Goal: Task Accomplishment & Management: Manage account settings

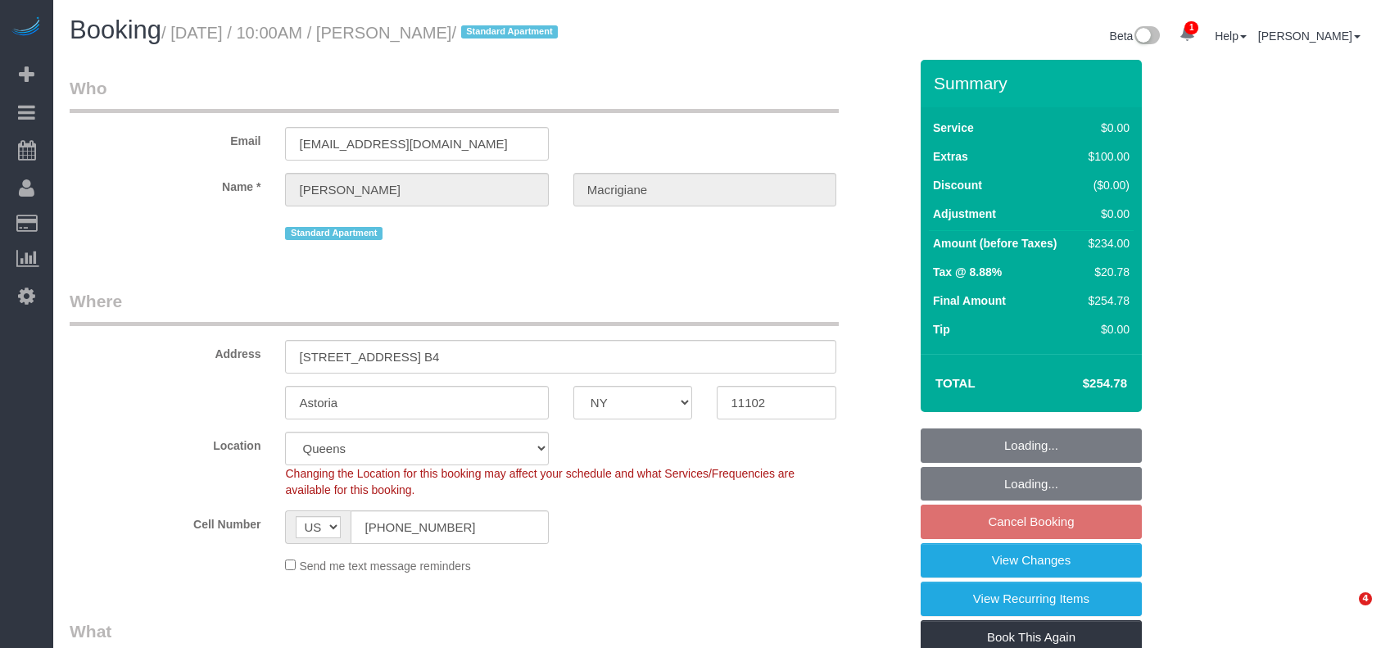
select select "NY"
select select "1"
select select "spot3"
select select "number:59"
select select "number:73"
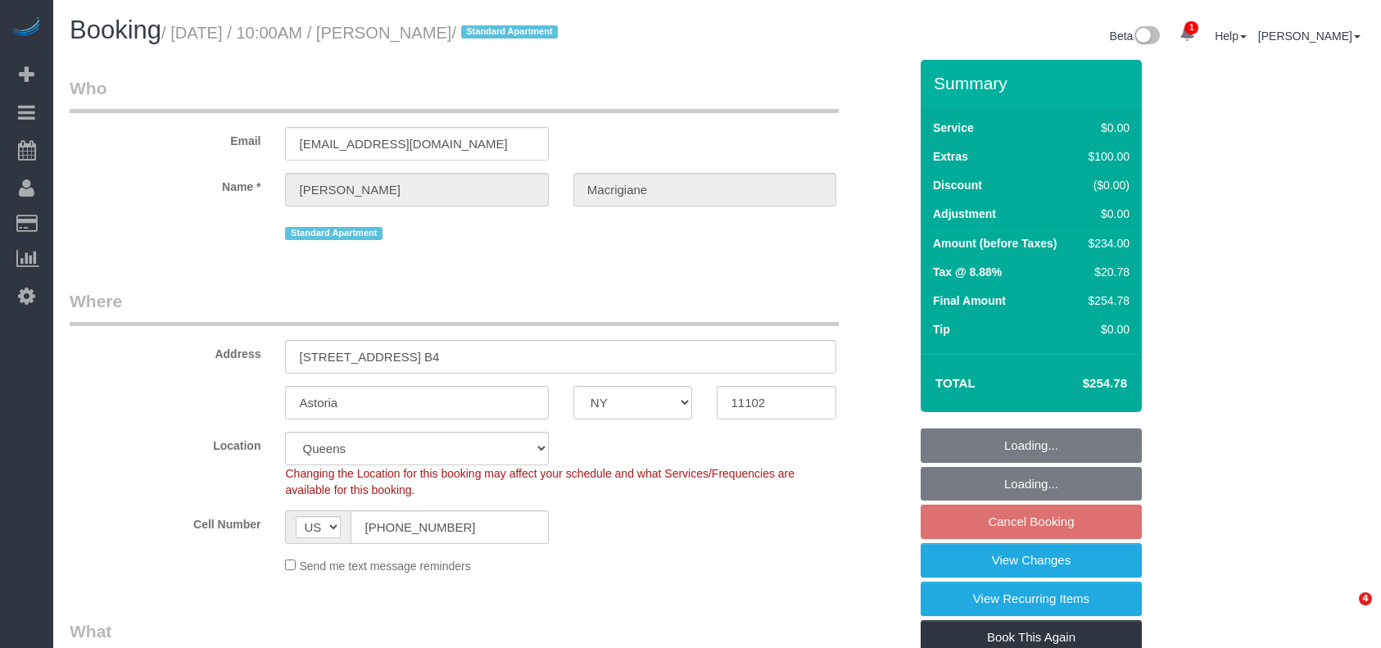
select select "number:15"
select select "number:5"
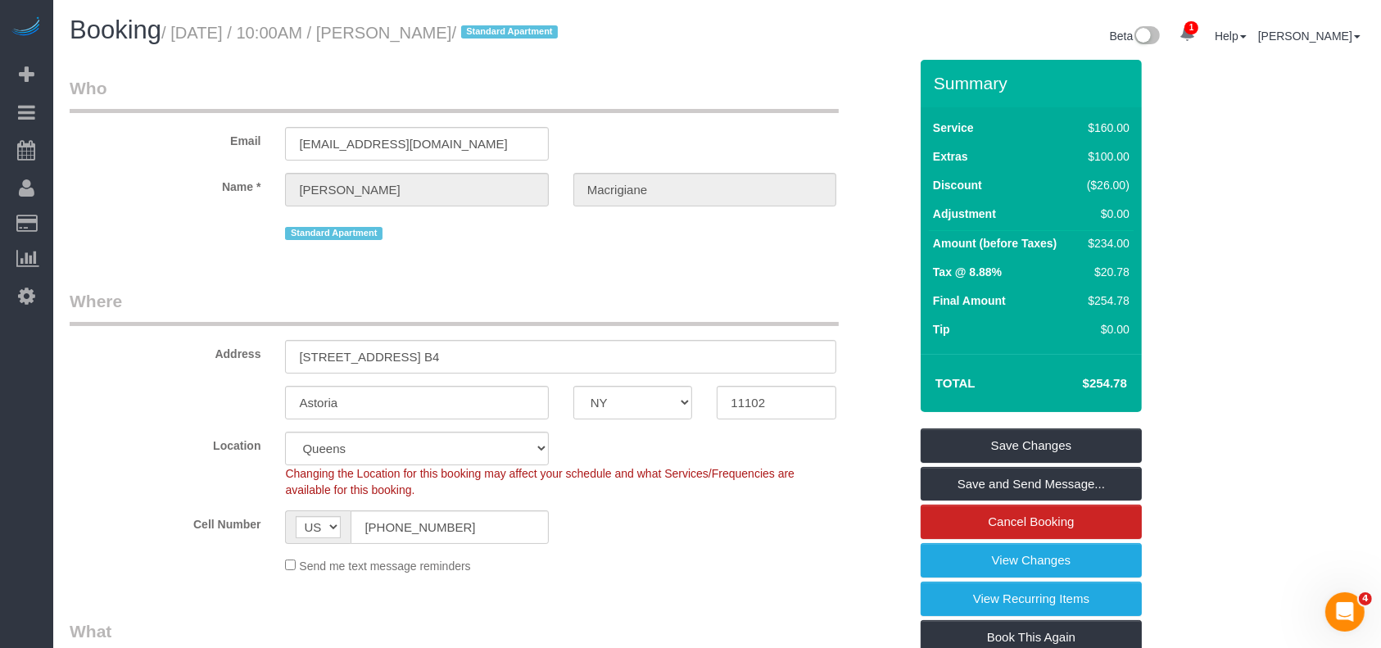
drag, startPoint x: 176, startPoint y: 31, endPoint x: 529, endPoint y: 25, distance: 353.1
click at [529, 25] on small "/ August 24, 2025 / 10:00AM / Helena Macrigiane / Standard Apartment" at bounding box center [361, 33] width 401 height 18
copy small "August 24, 2025 / 10:00AM / Helena Macrigiane"
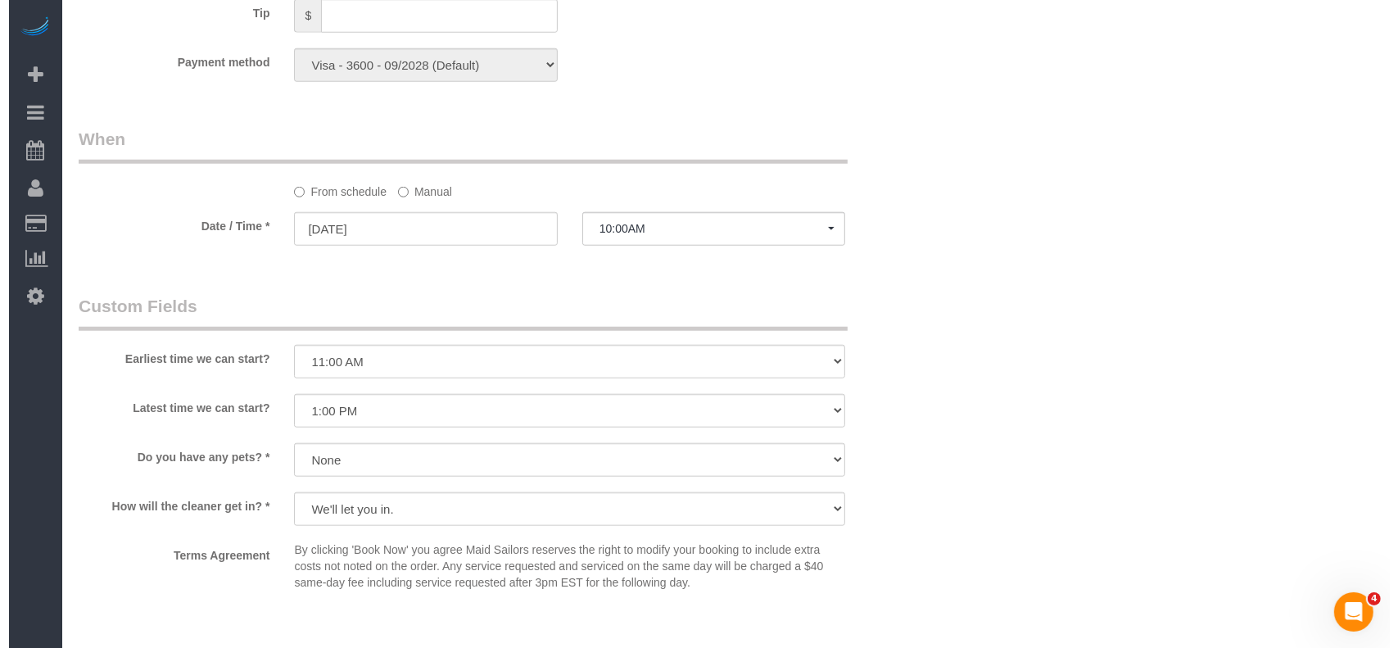
scroll to position [2075, 0]
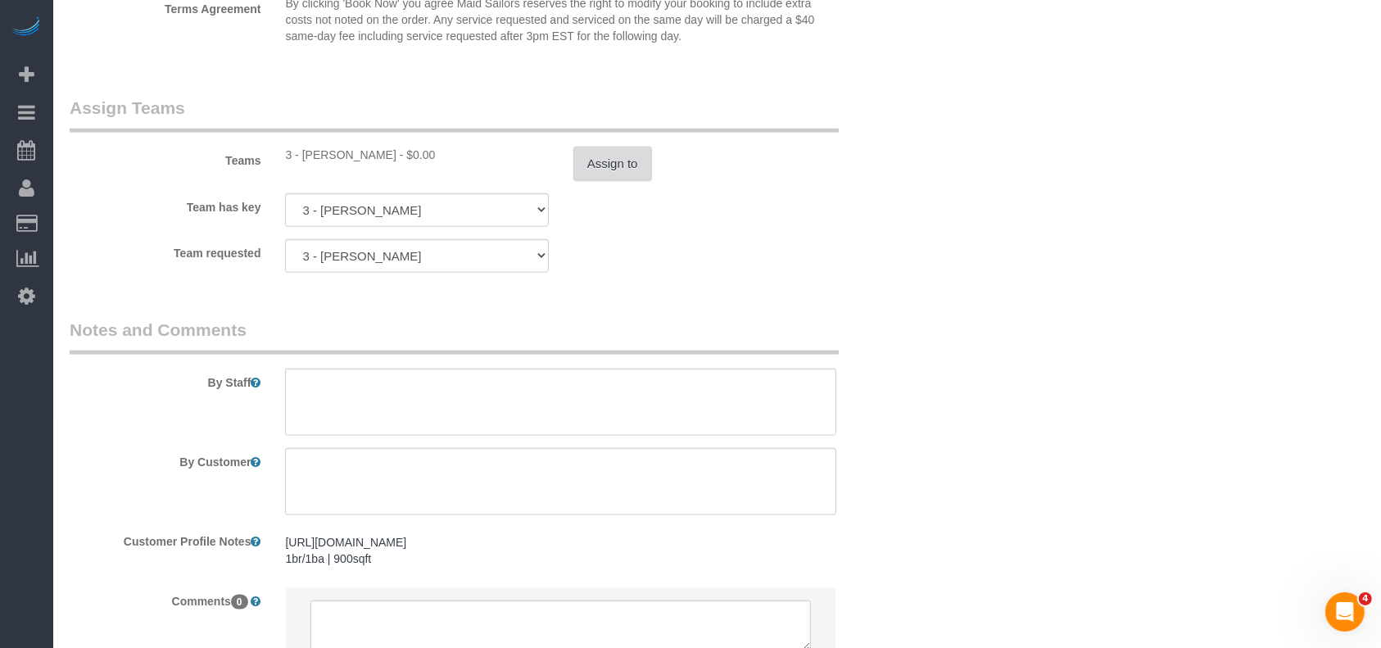
click at [600, 178] on button "Assign to" at bounding box center [612, 164] width 79 height 34
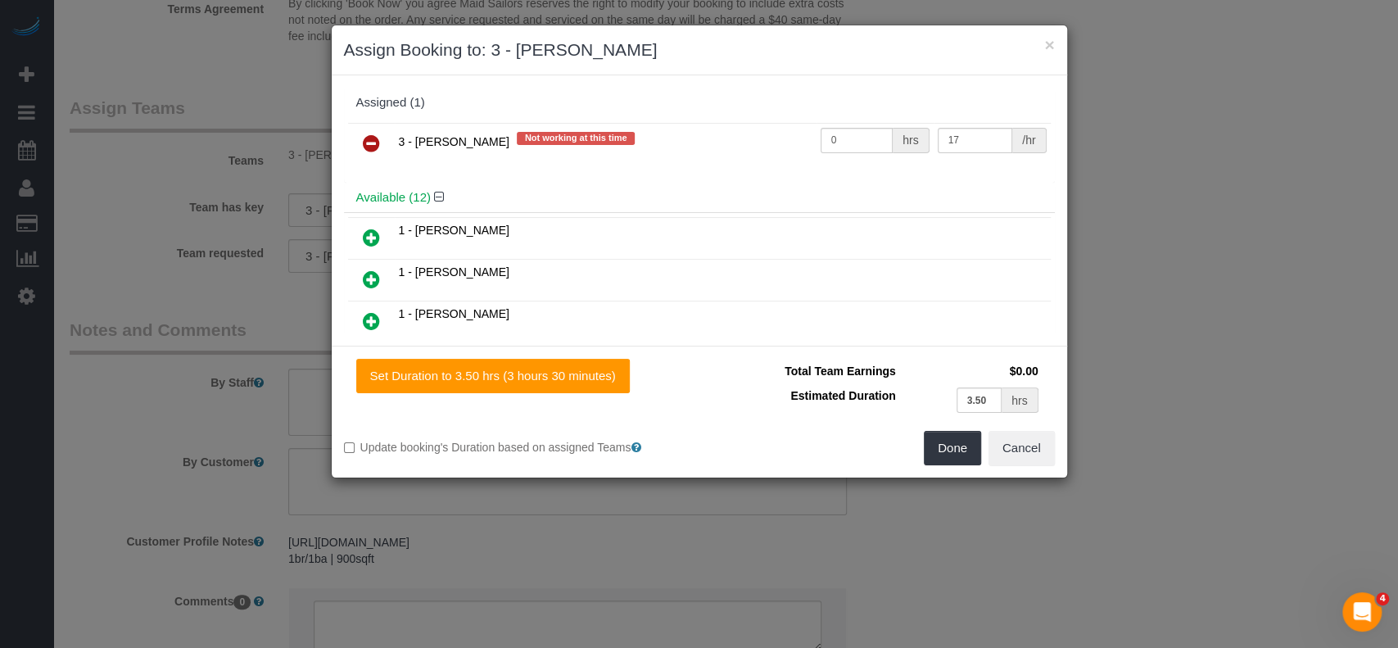
click at [374, 134] on icon at bounding box center [371, 144] width 17 height 20
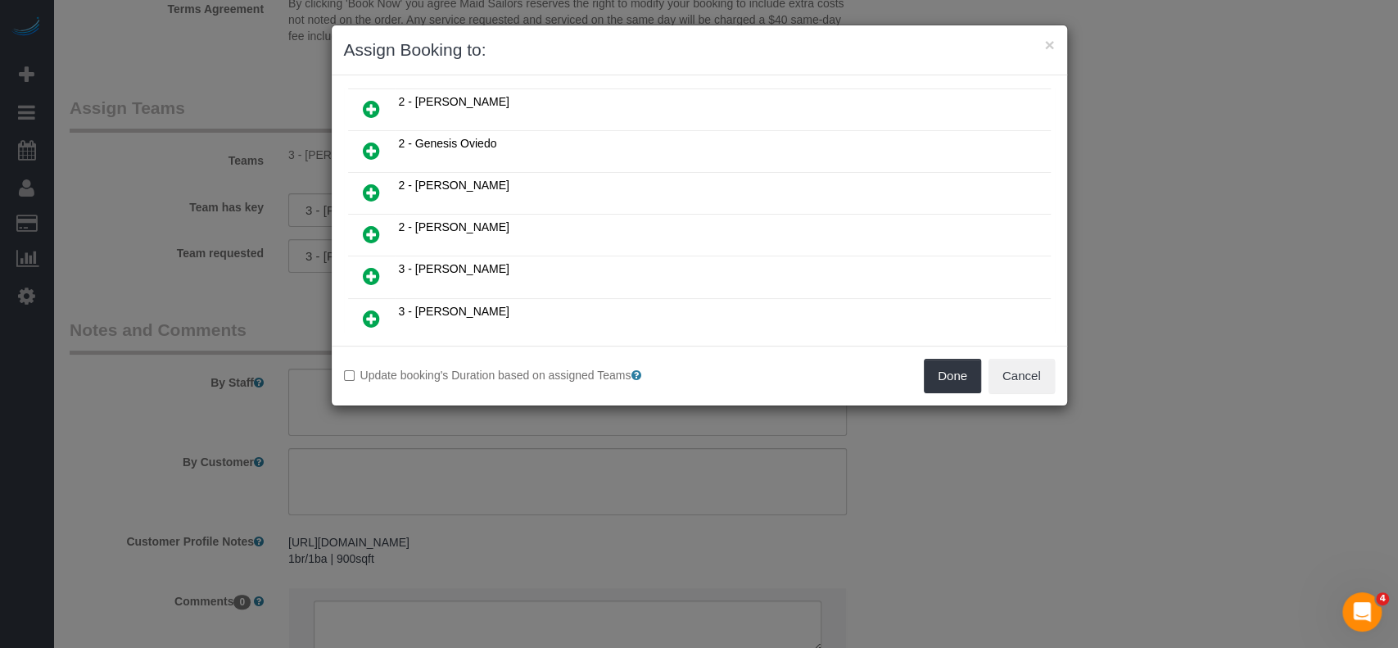
scroll to position [404, 0]
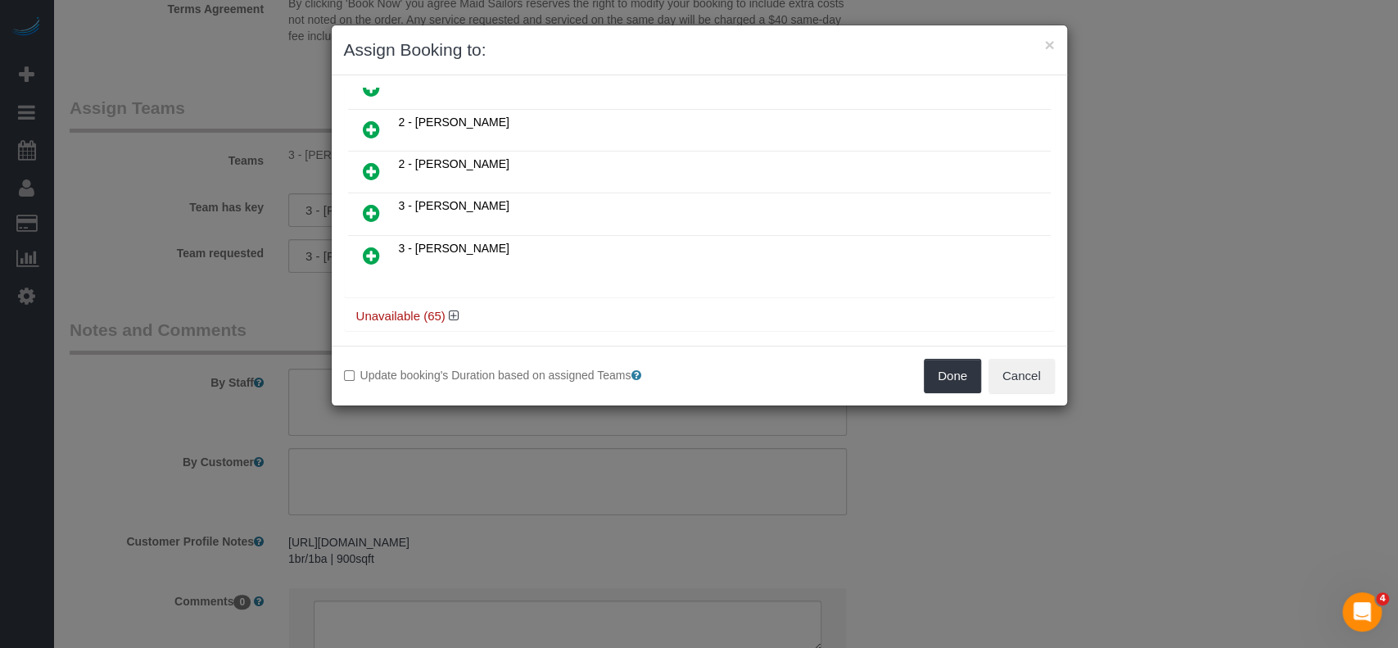
click at [372, 203] on icon at bounding box center [371, 213] width 17 height 20
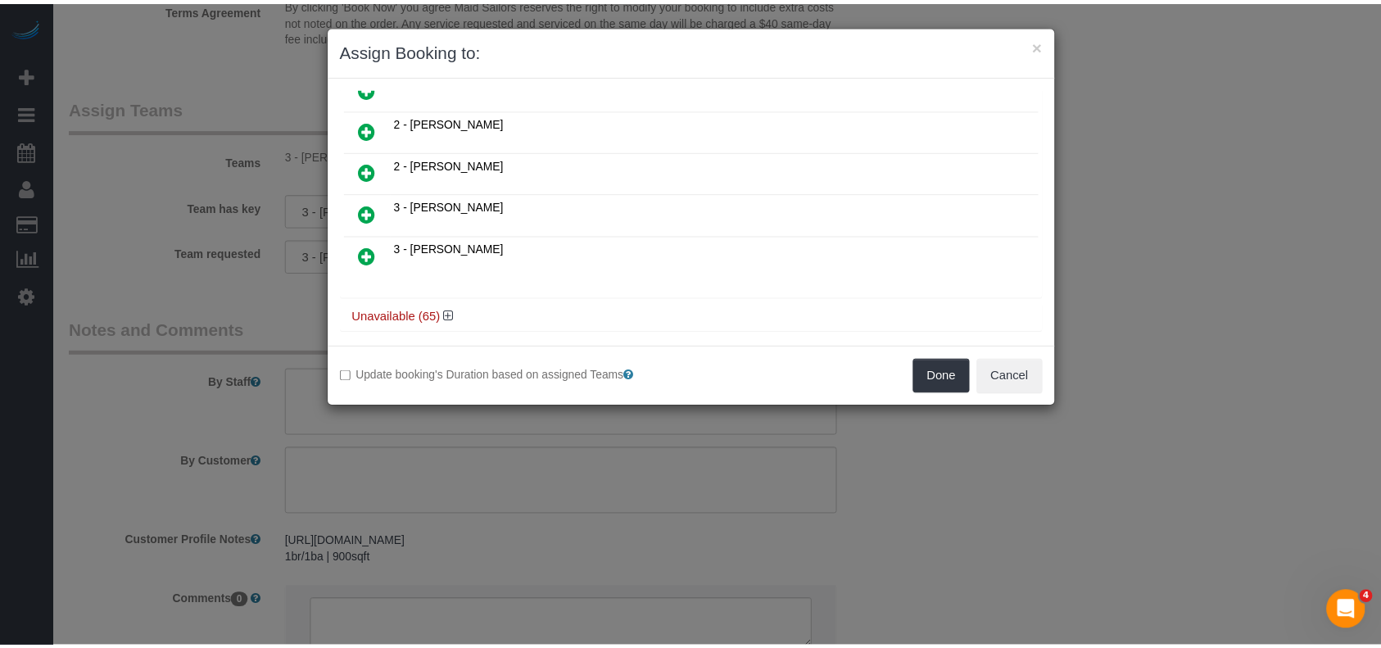
scroll to position [401, 0]
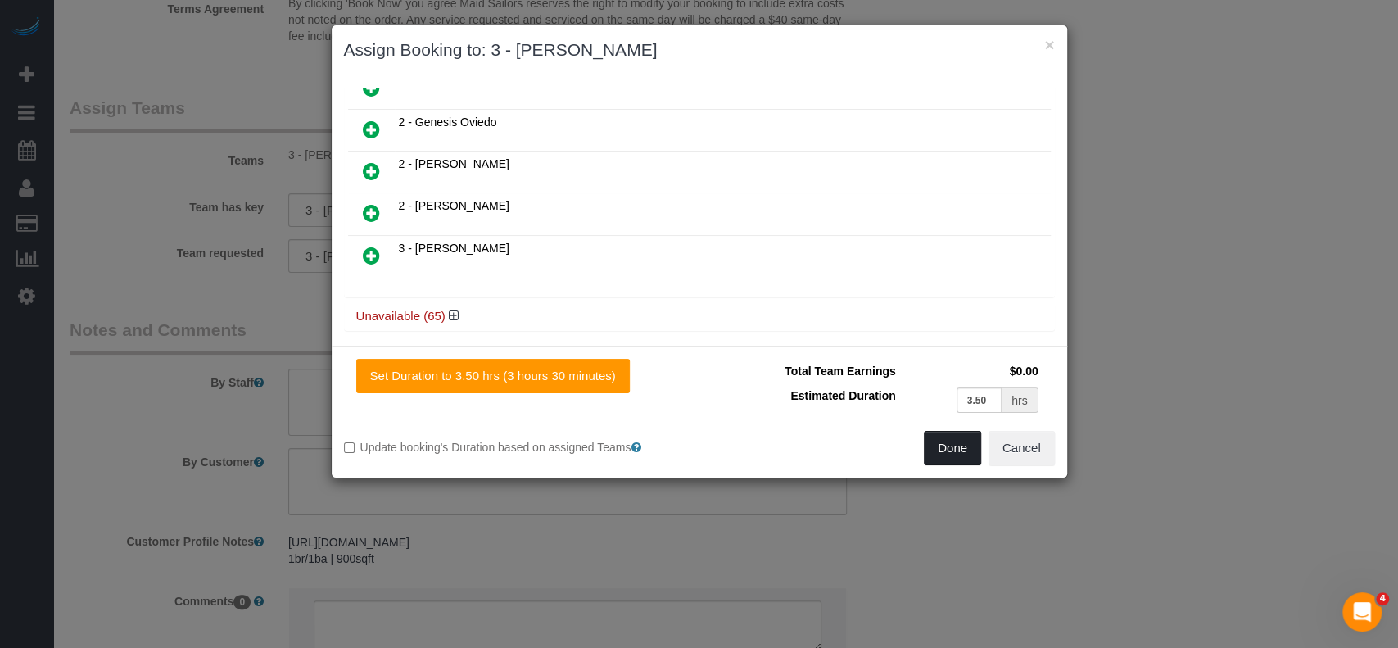
click at [966, 455] on button "Done" at bounding box center [952, 448] width 57 height 34
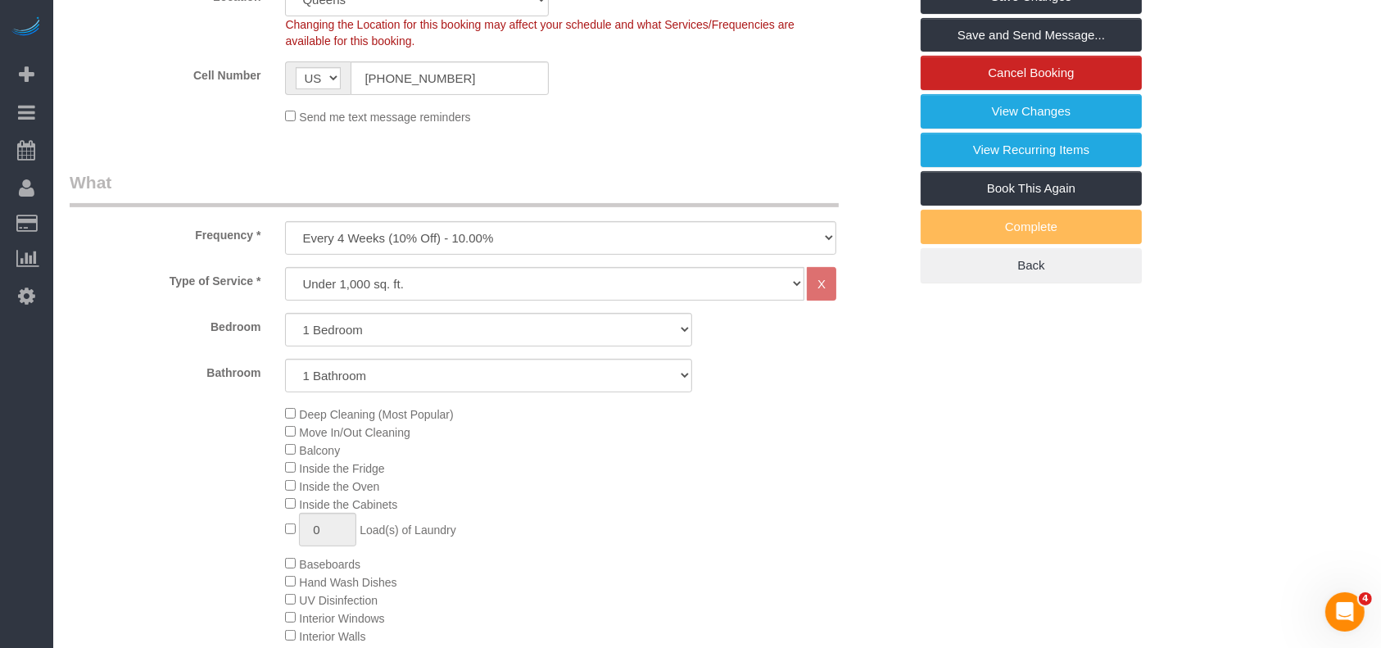
scroll to position [218, 0]
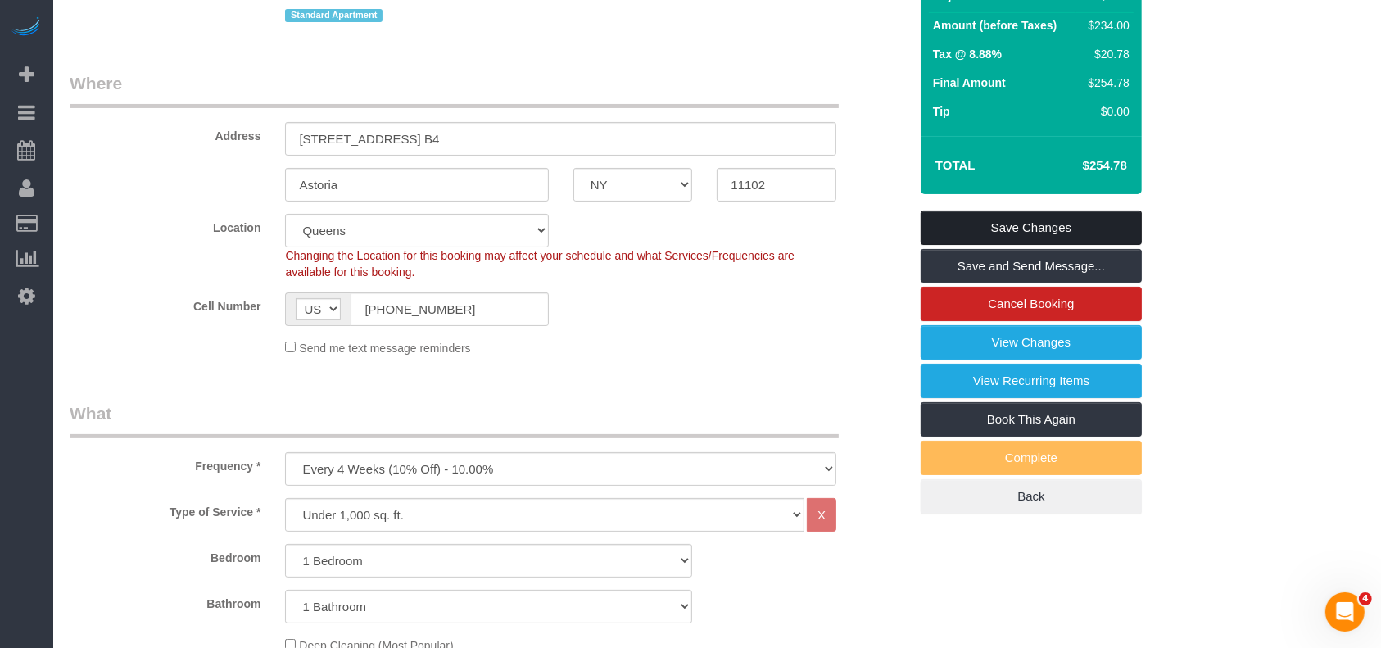
click at [1066, 215] on link "Save Changes" at bounding box center [1031, 227] width 221 height 34
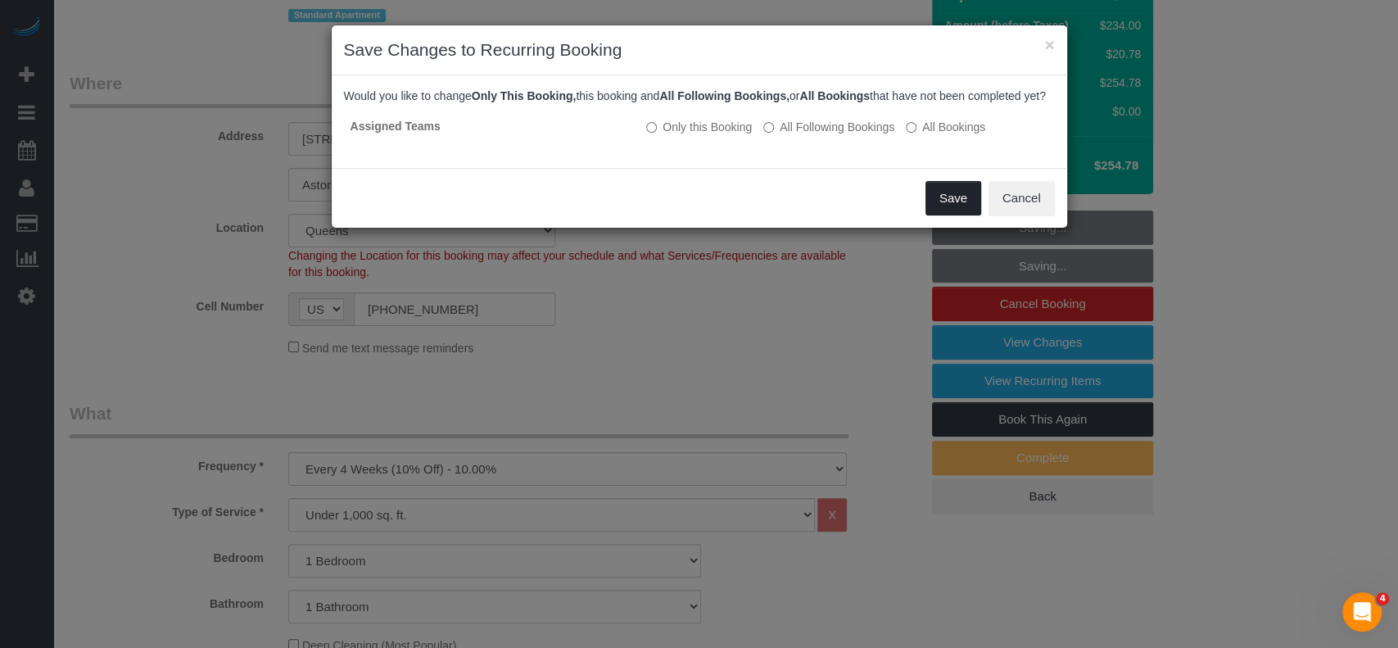
click at [960, 215] on button "Save" at bounding box center [954, 198] width 56 height 34
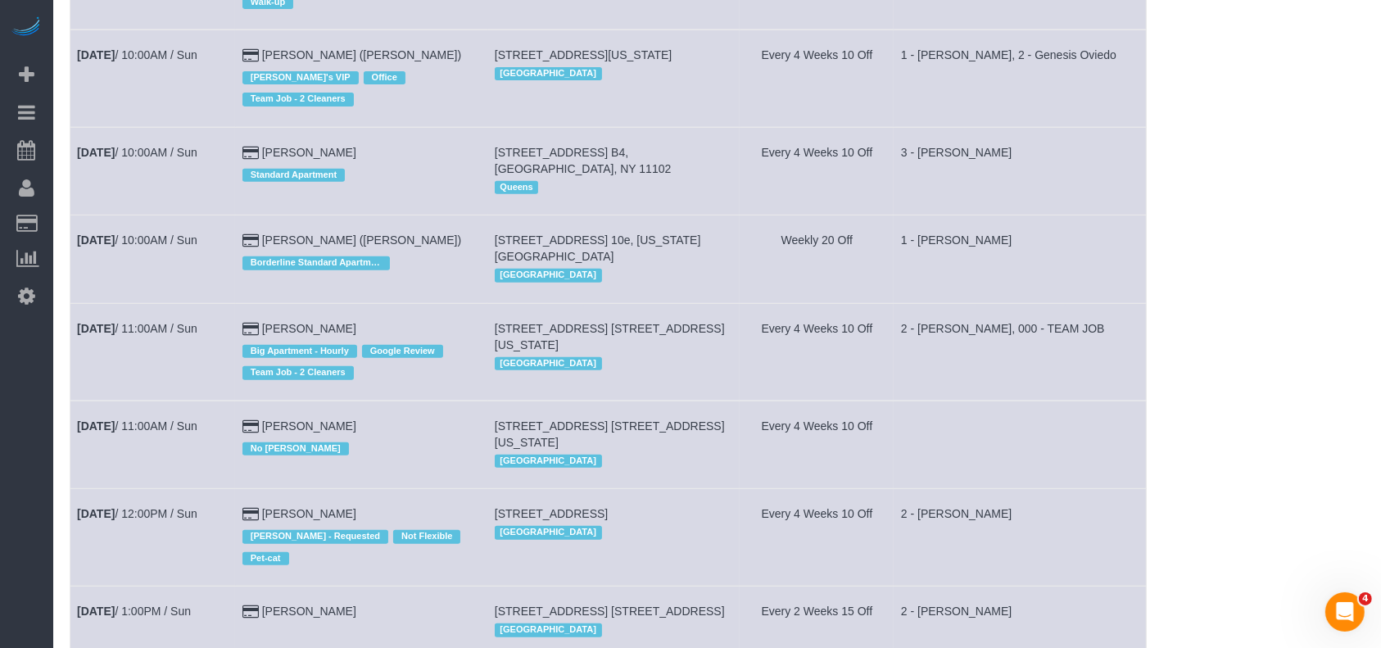
scroll to position [764, 0]
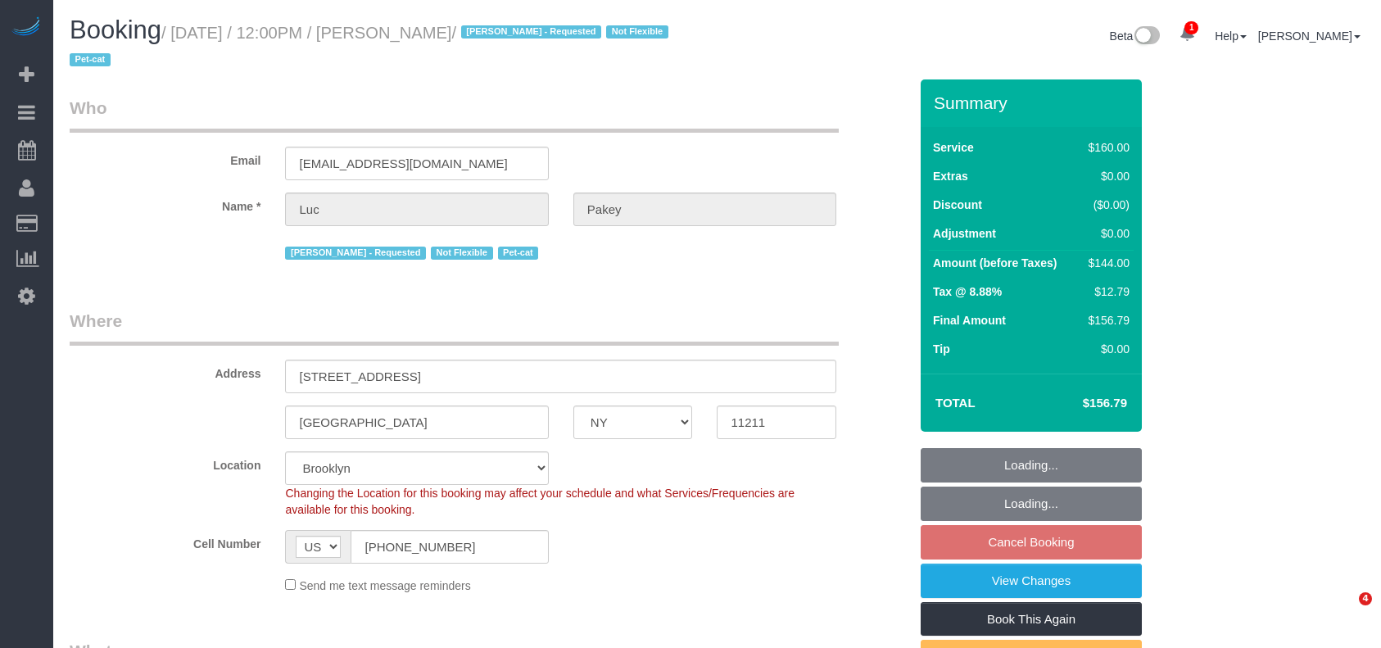
select select "NY"
select select "spot65"
select select "number:89"
select select "number:90"
select select "number:14"
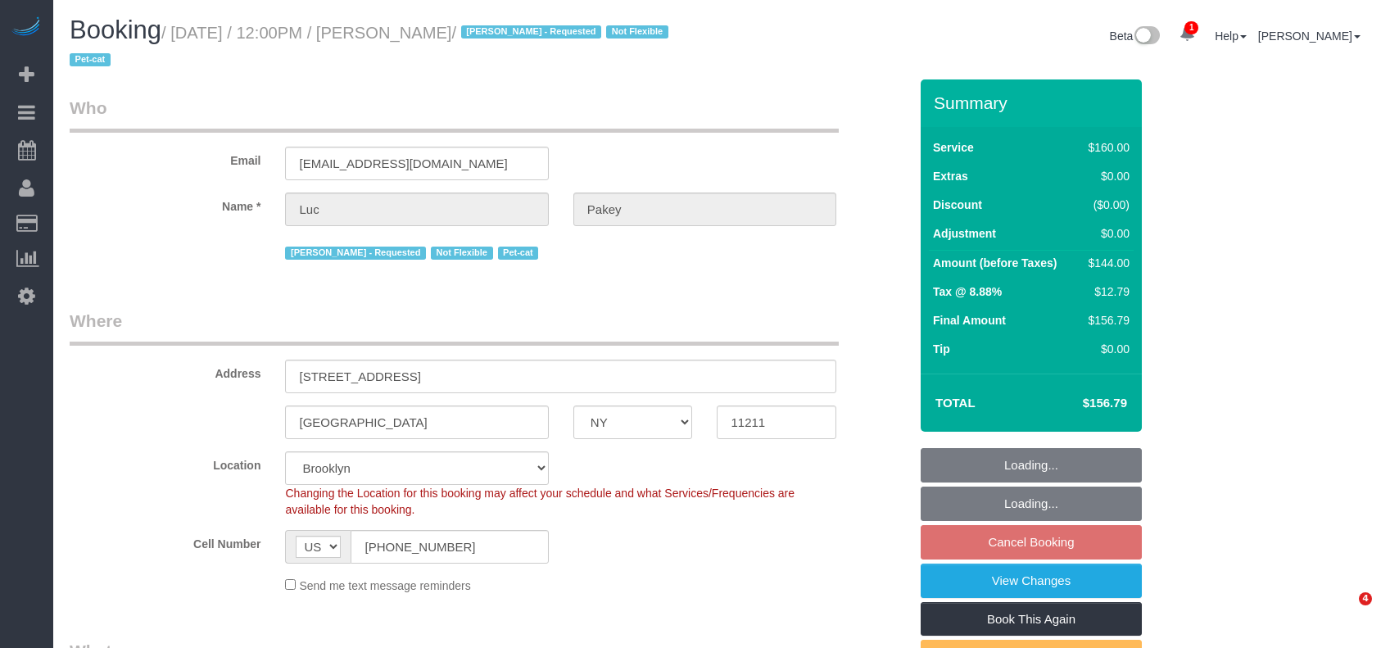
select select "number:5"
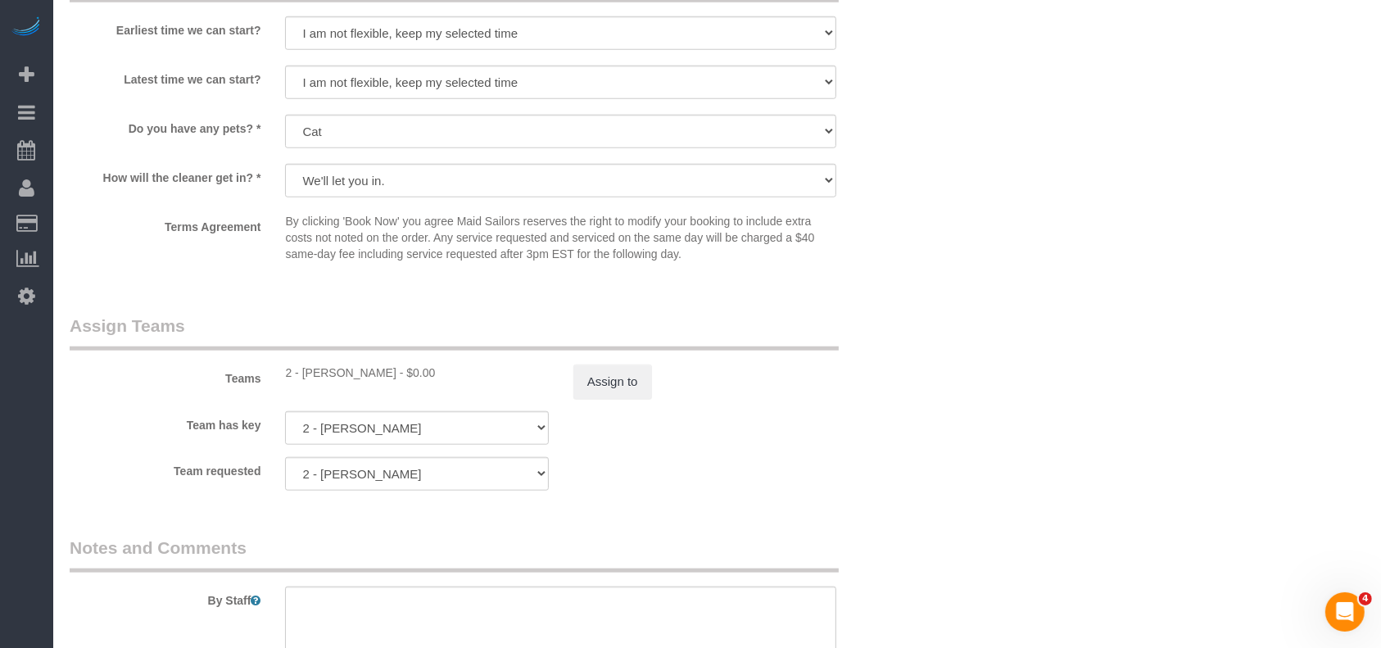
scroll to position [1747, 0]
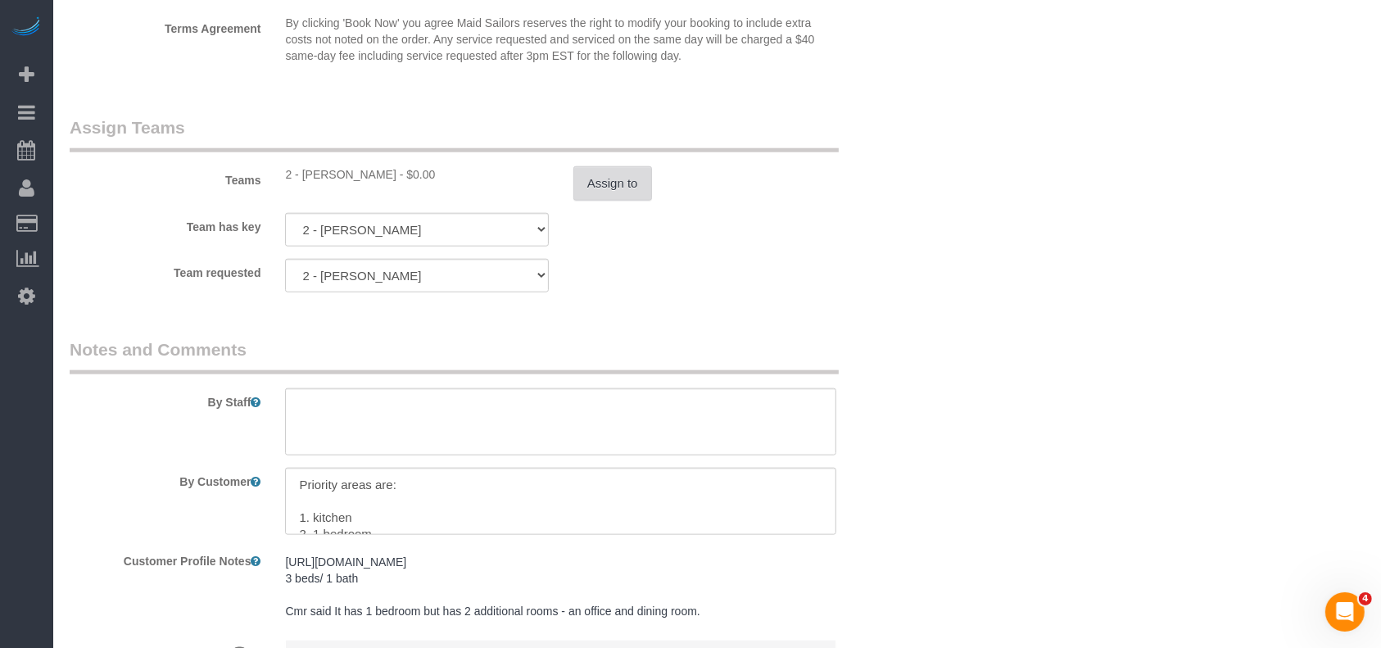
click at [628, 176] on button "Assign to" at bounding box center [612, 183] width 79 height 34
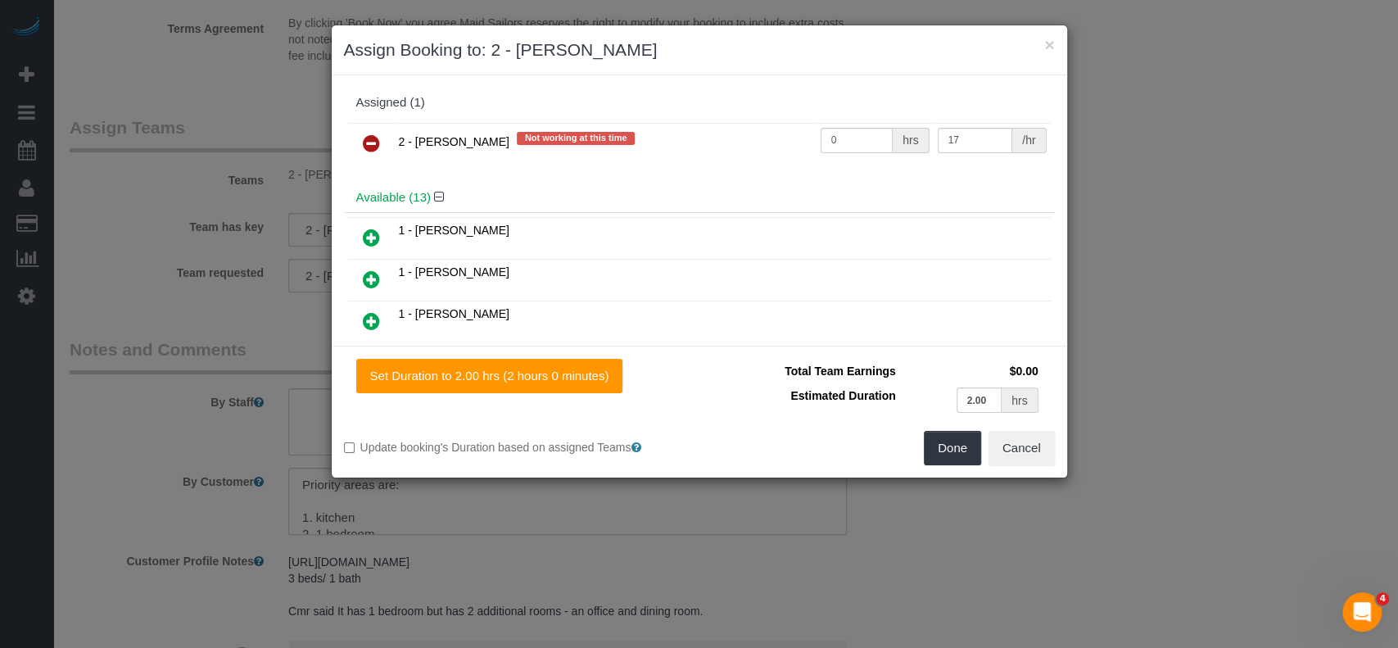
click at [373, 141] on icon at bounding box center [371, 144] width 17 height 20
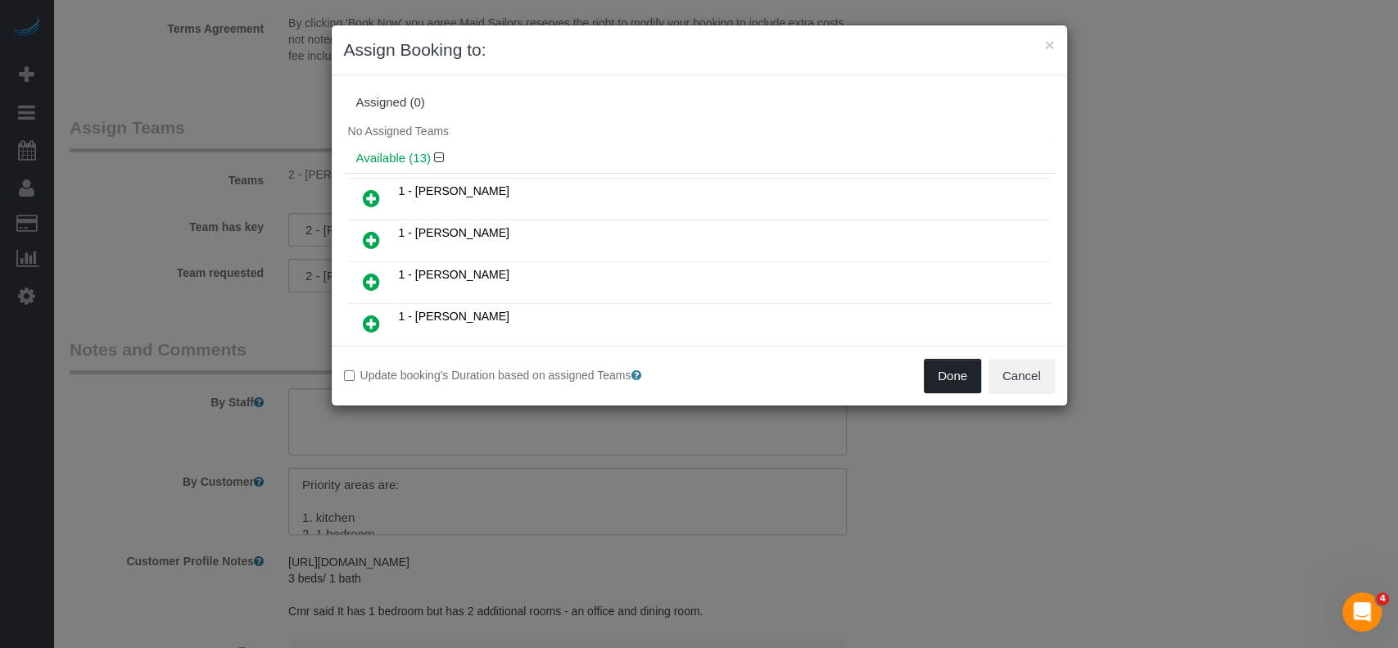
click at [962, 382] on button "Done" at bounding box center [952, 376] width 57 height 34
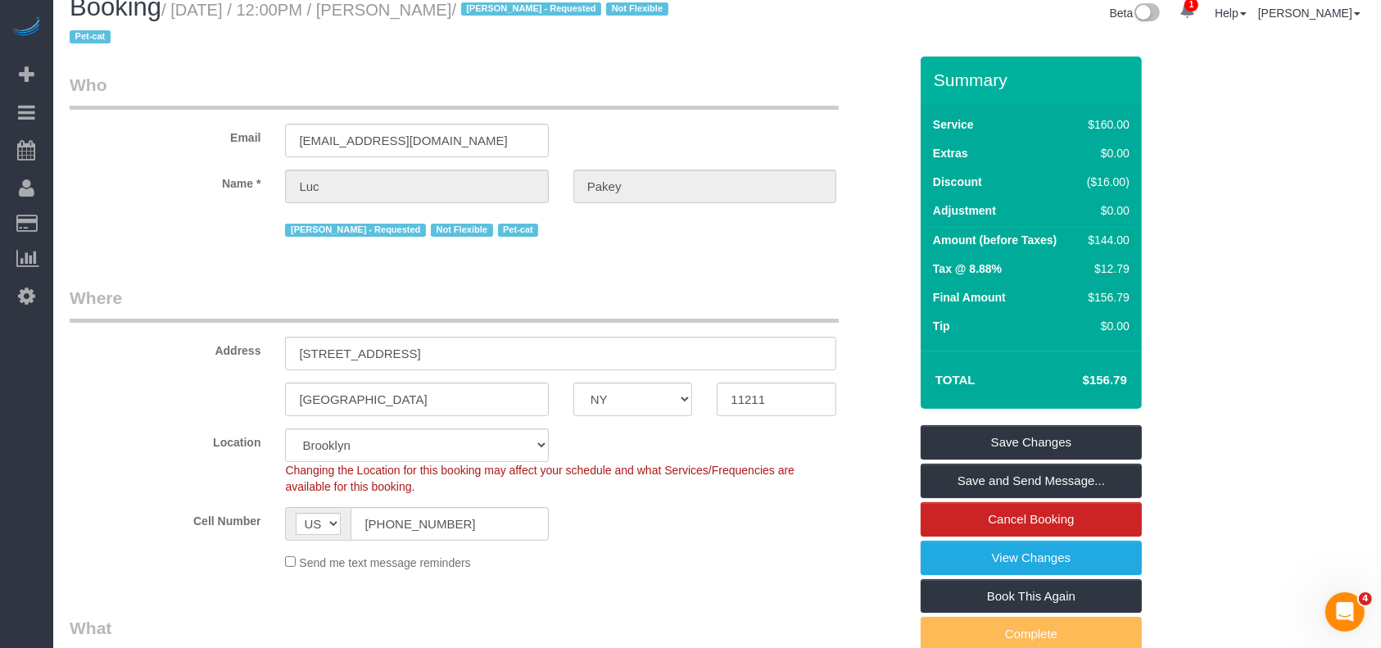
scroll to position [0, 0]
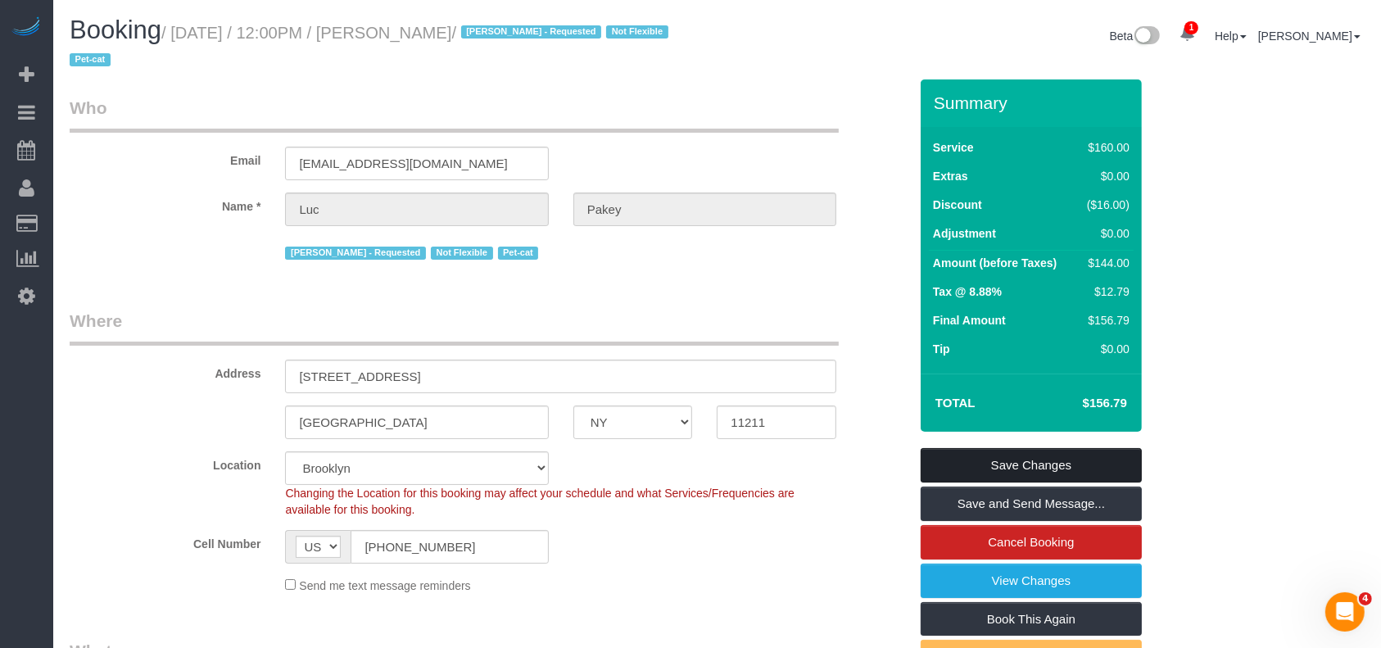
click at [1051, 454] on link "Save Changes" at bounding box center [1031, 465] width 221 height 34
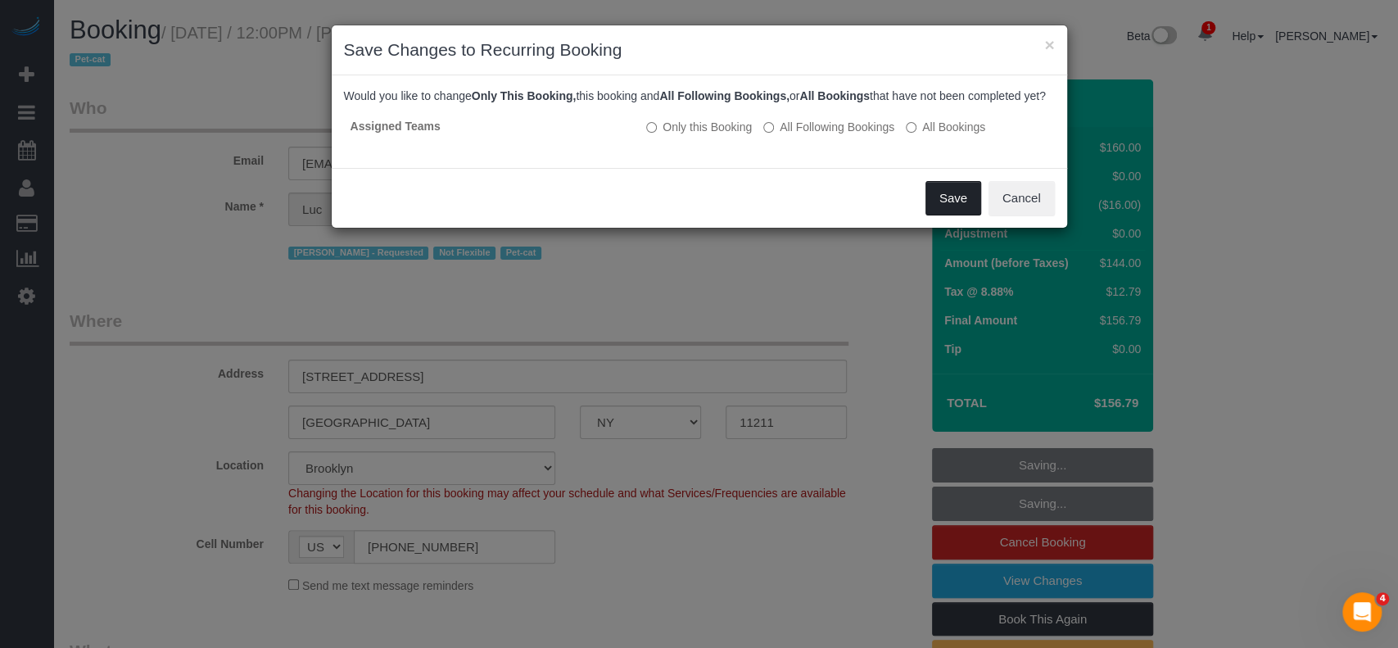
drag, startPoint x: 963, startPoint y: 213, endPoint x: 983, endPoint y: 310, distance: 98.6
click at [963, 213] on button "Save" at bounding box center [954, 198] width 56 height 34
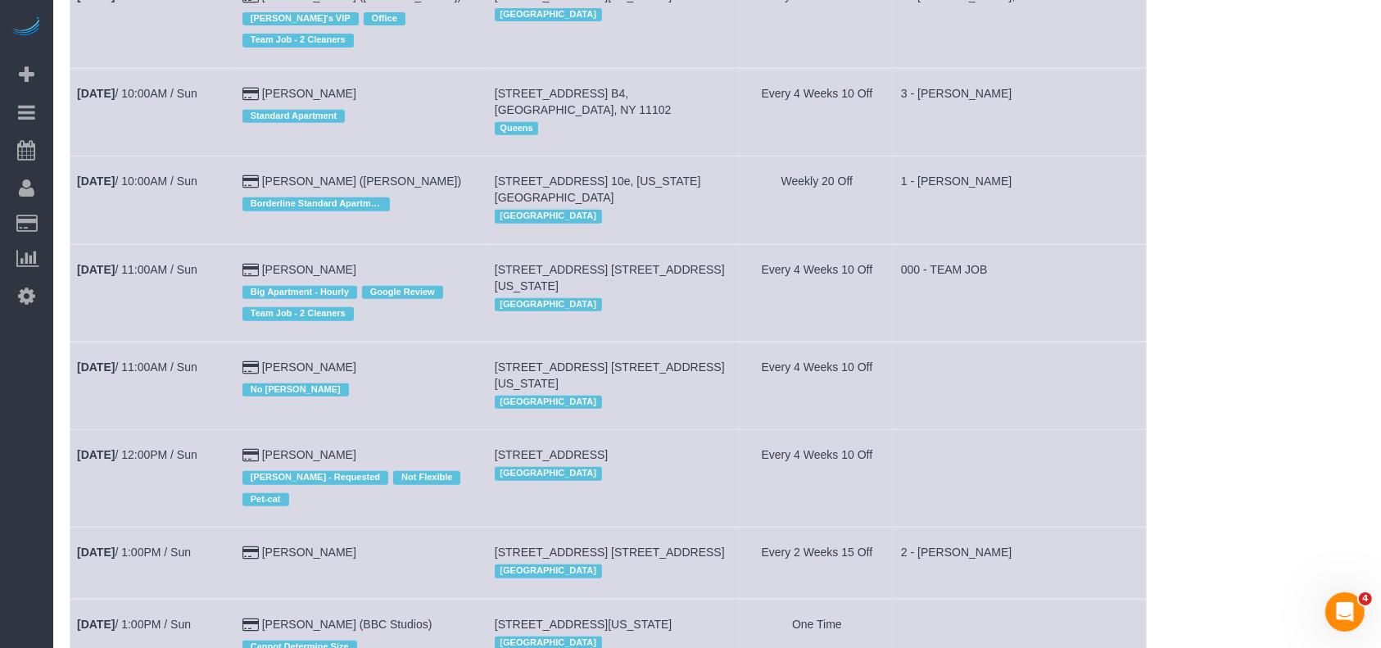
scroll to position [764, 0]
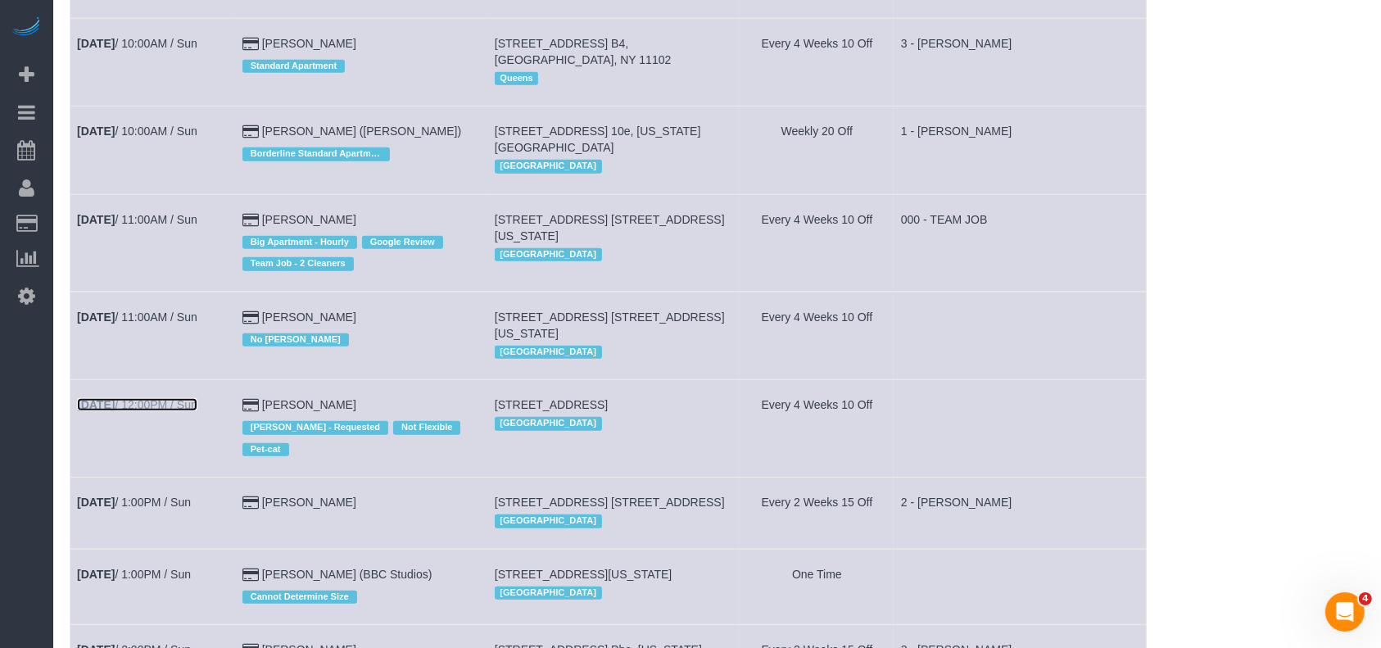
click at [144, 400] on link "Aug 24th / 12:00PM / Sun" at bounding box center [137, 404] width 120 height 13
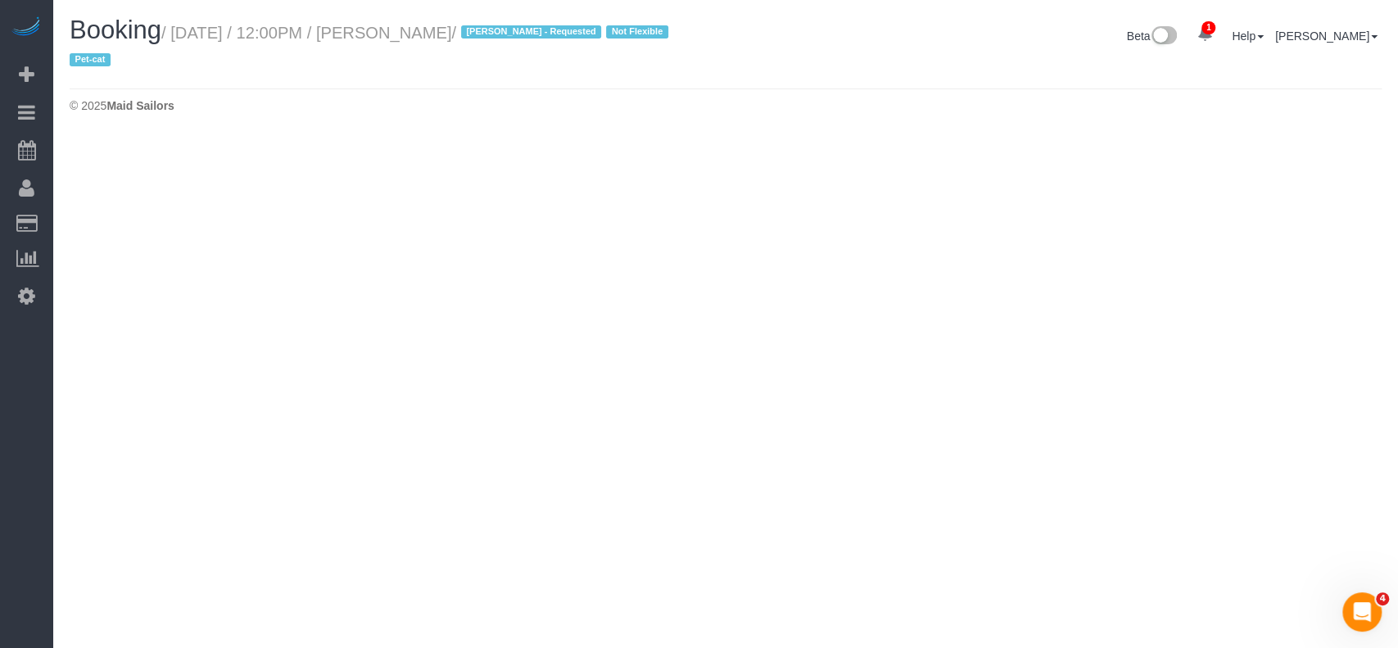
select select "NY"
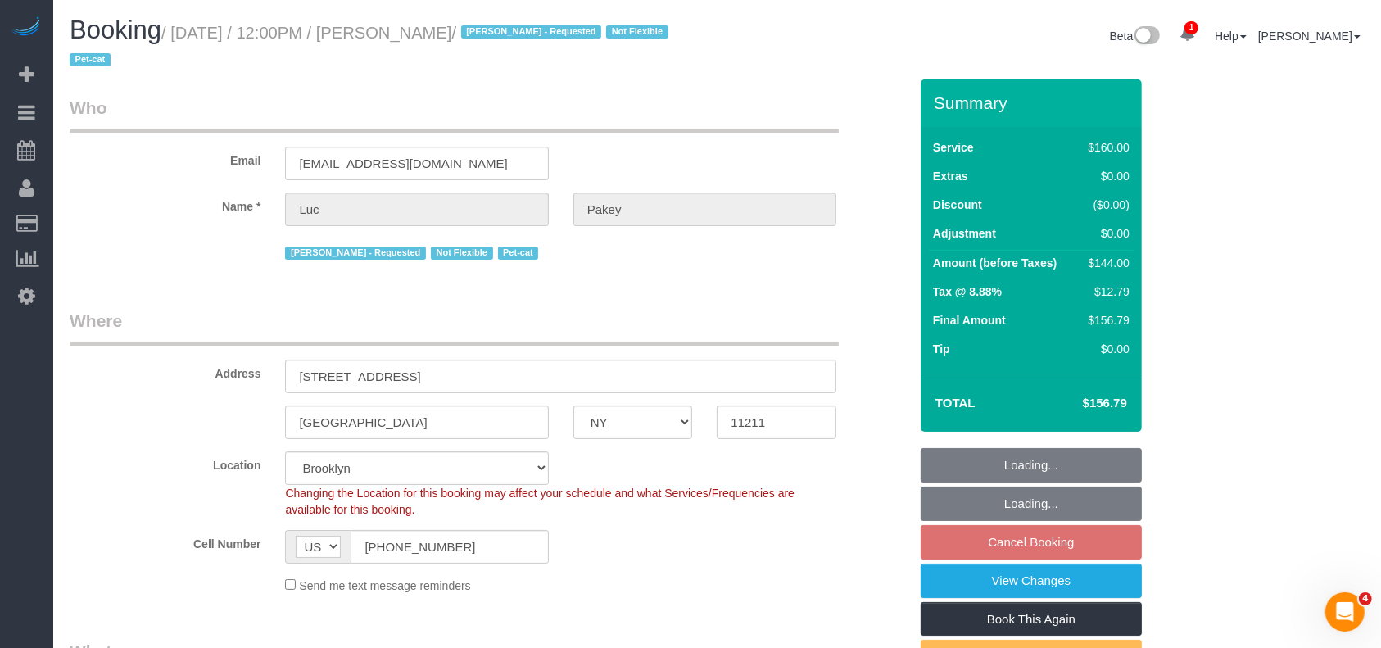
select select "object:3952"
select select "spot125"
select select "number:89"
select select "number:90"
select select "number:14"
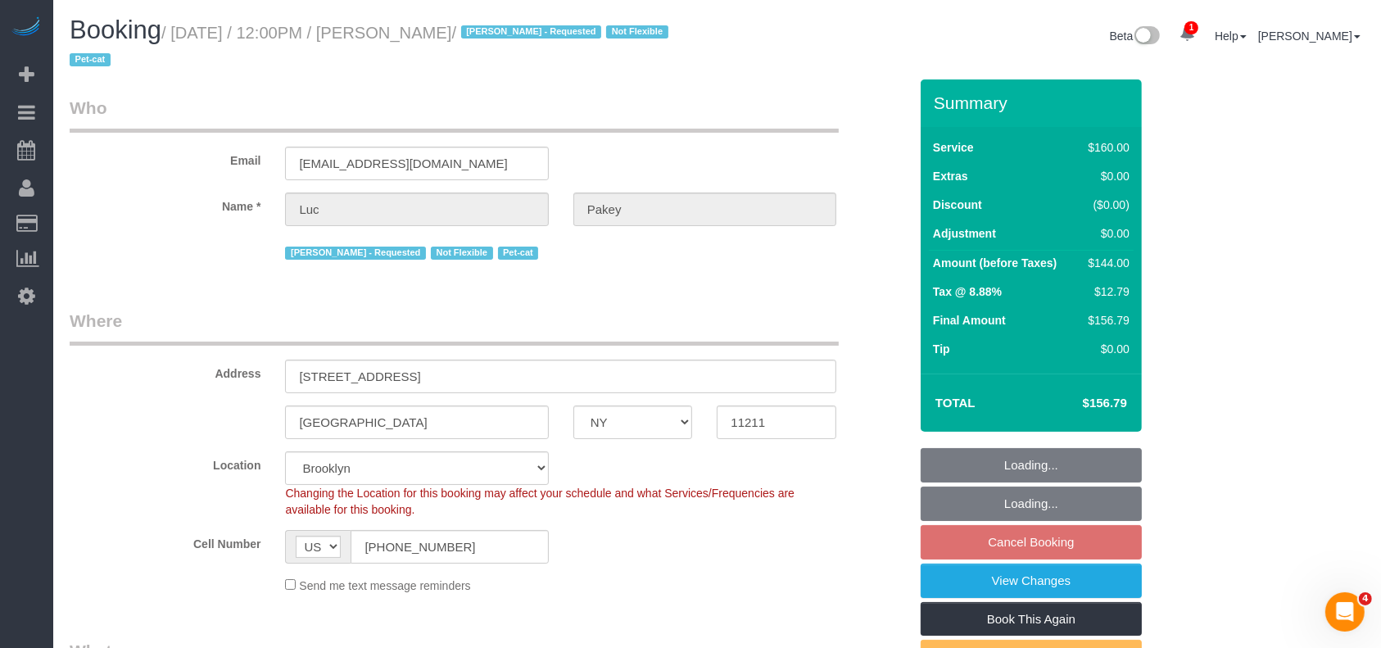
select select "number:5"
select select "string:stripe-pm_1QAXYW4VGloSiKo7uBqwQ0lA"
select select "object:4581"
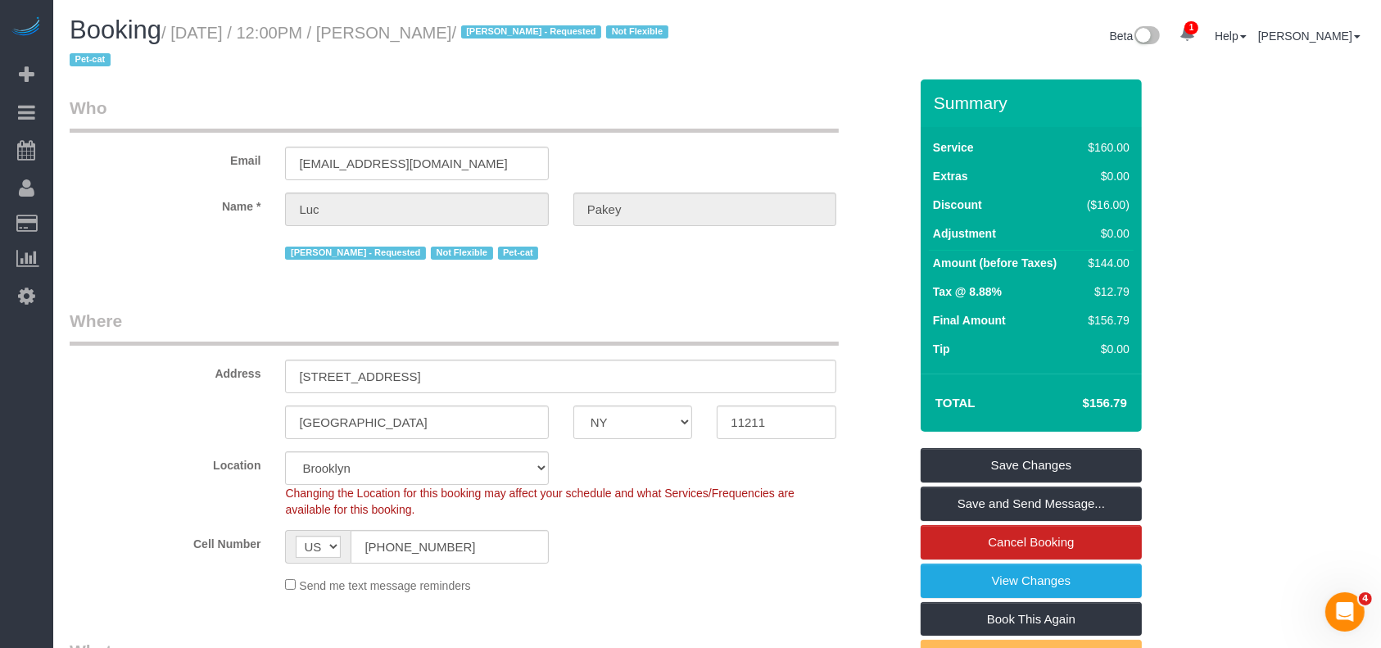
drag, startPoint x: 179, startPoint y: 29, endPoint x: 470, endPoint y: 34, distance: 290.8
click at [470, 34] on small "/ August 24, 2025 / 12:00PM / Luc Pakey / Marilu Quintero - Requested Not Flexi…" at bounding box center [372, 47] width 604 height 46
copy small "August 24, 2025 / 12:00PM / Luc Pakey"
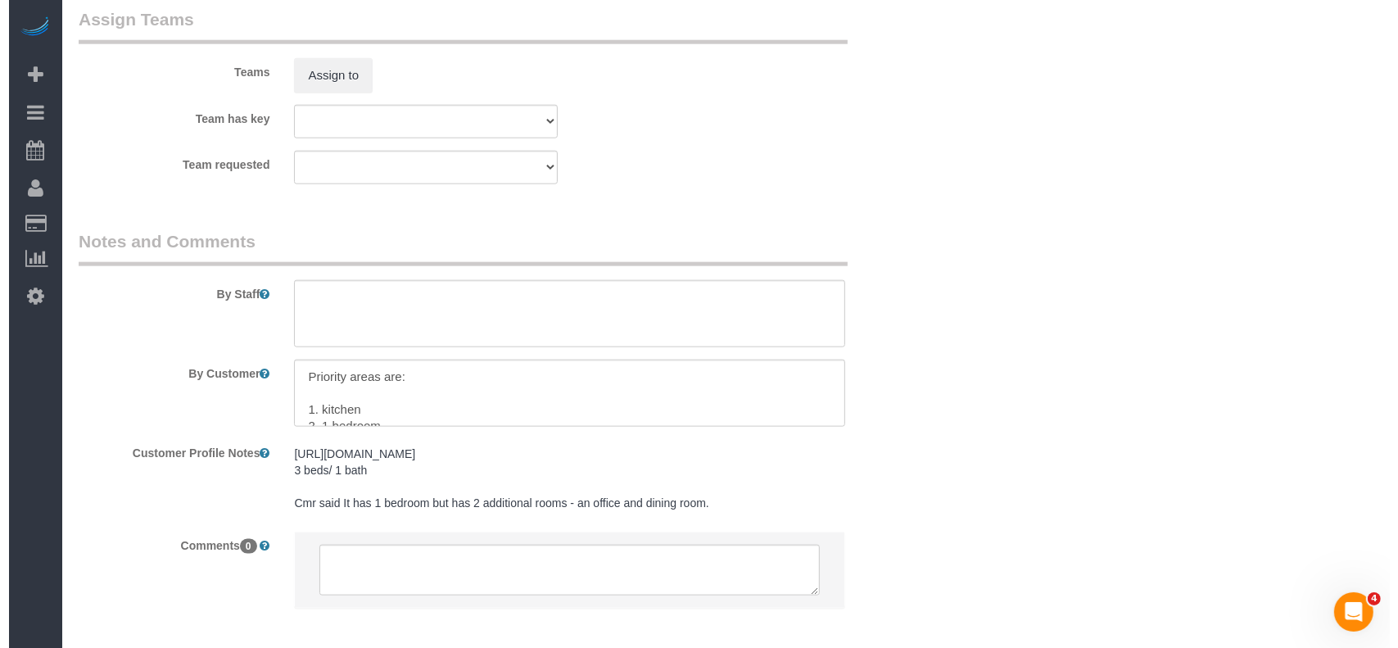
scroll to position [1744, 0]
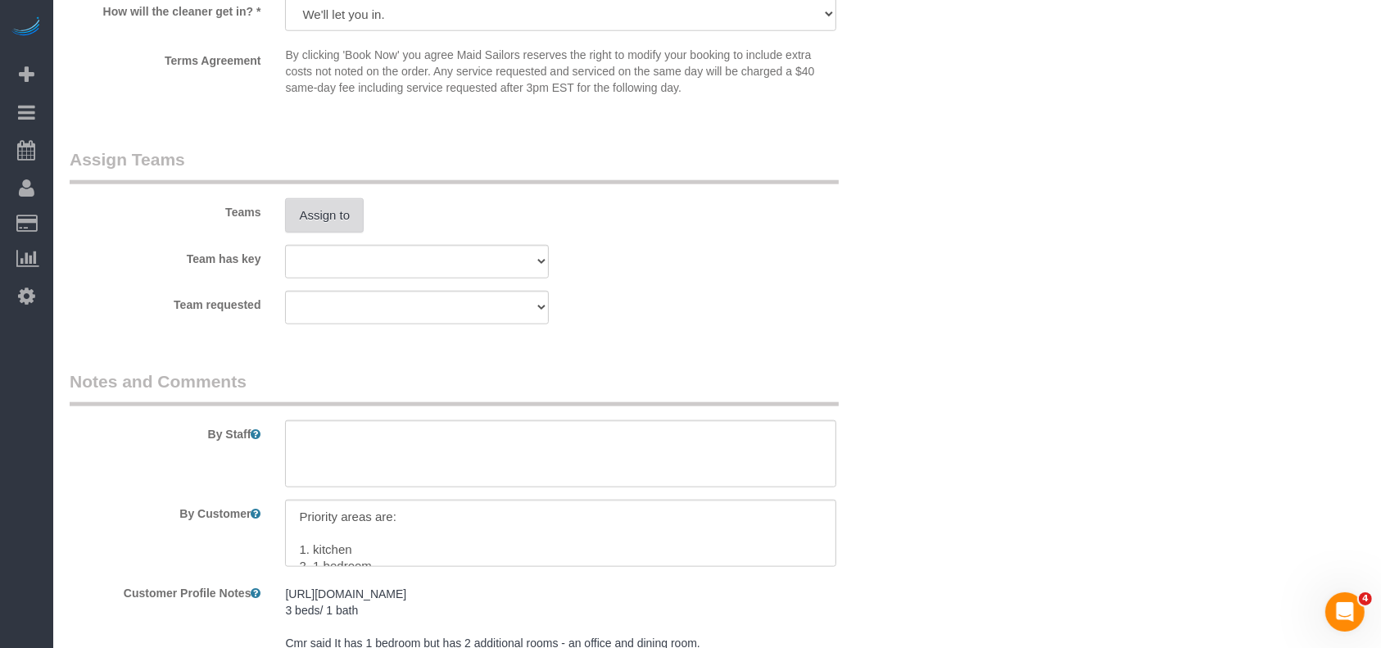
click at [331, 224] on button "Assign to" at bounding box center [324, 215] width 79 height 34
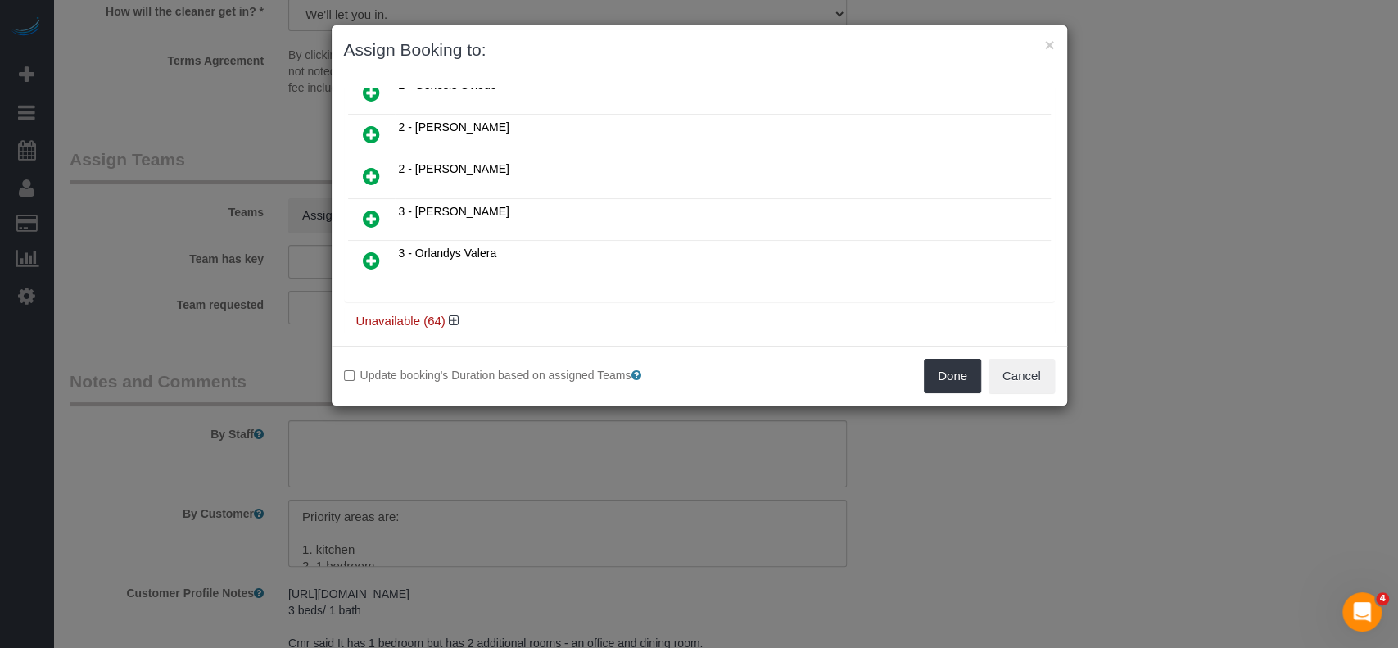
scroll to position [445, 0]
click at [450, 310] on icon at bounding box center [454, 316] width 10 height 12
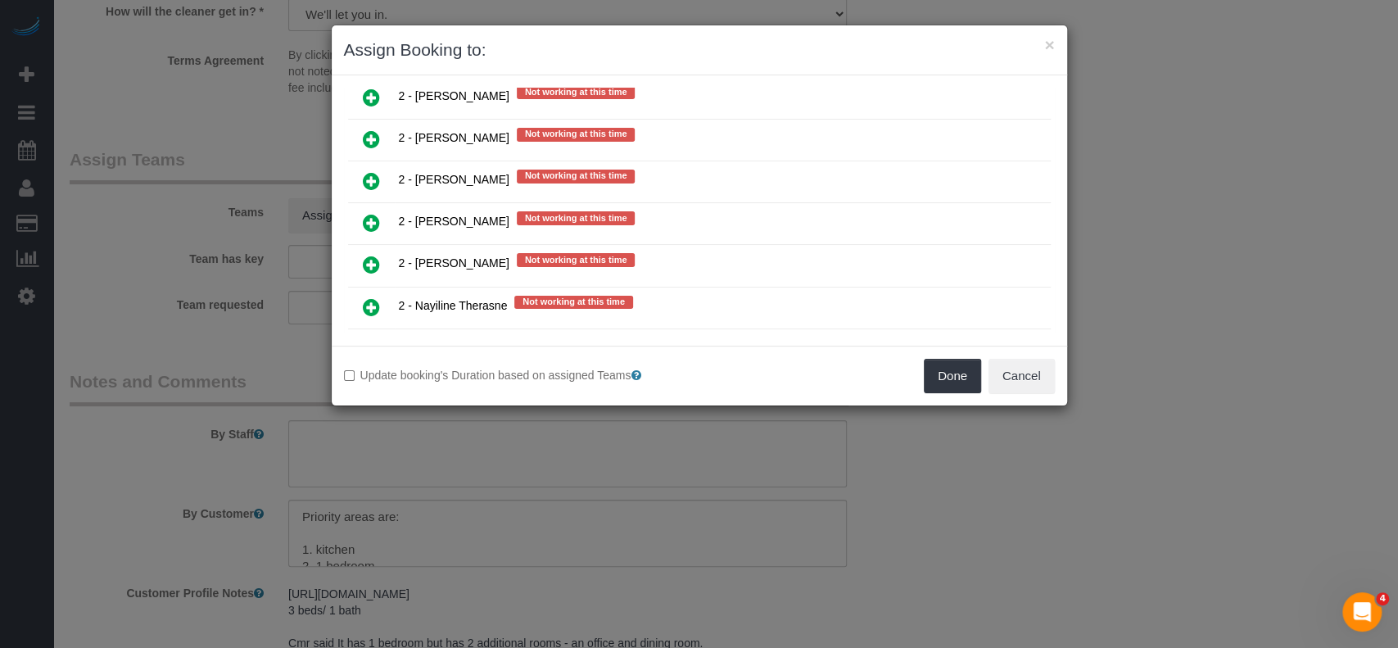
scroll to position [2192, 0]
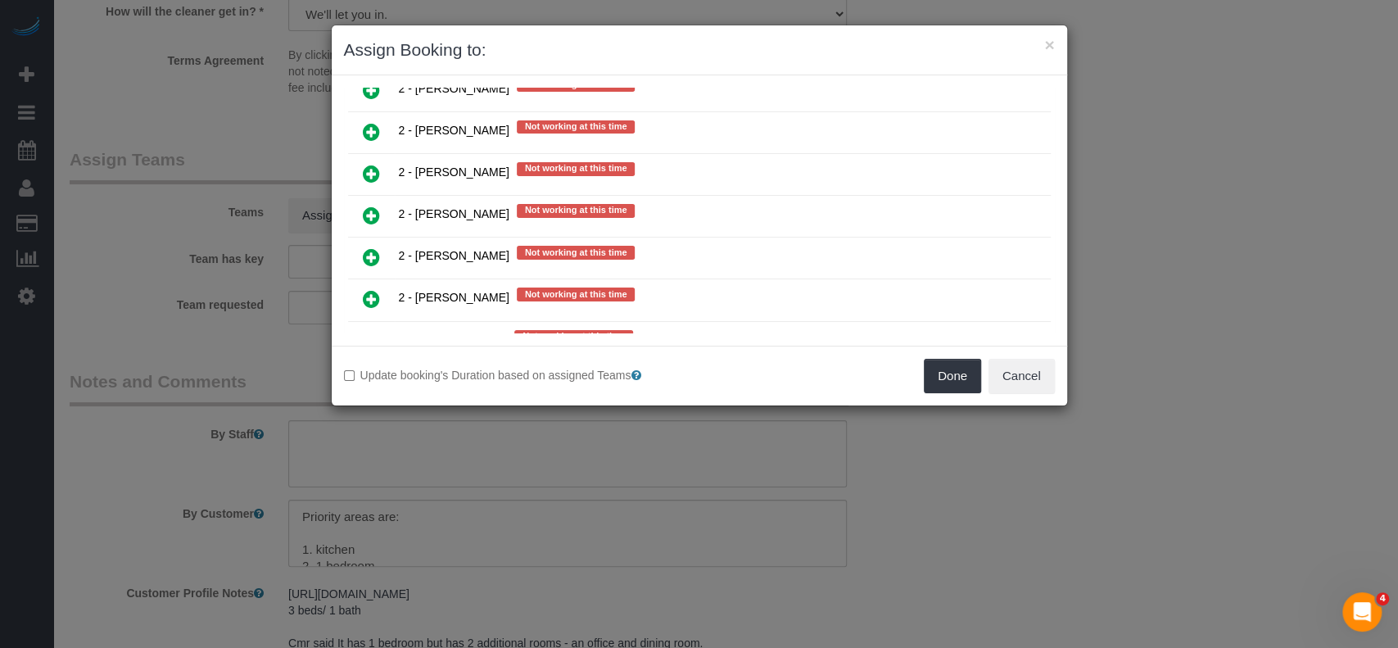
click at [364, 247] on icon at bounding box center [371, 257] width 17 height 20
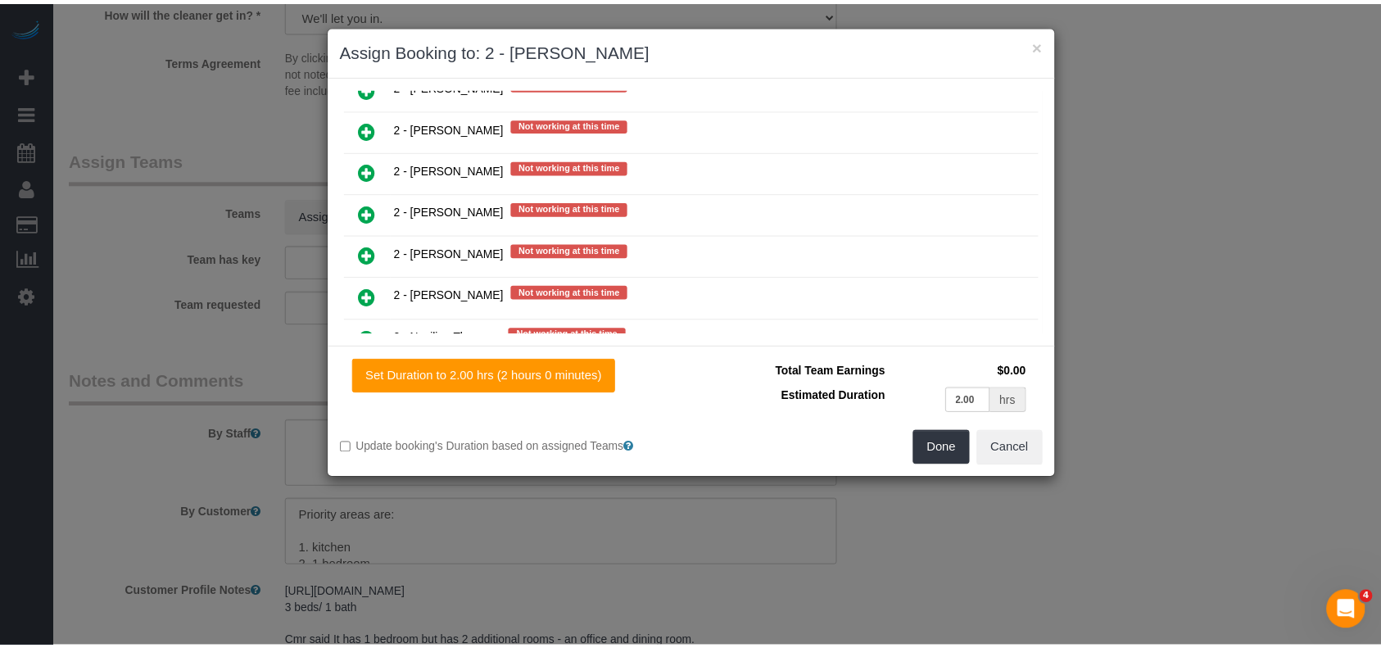
scroll to position [2229, 0]
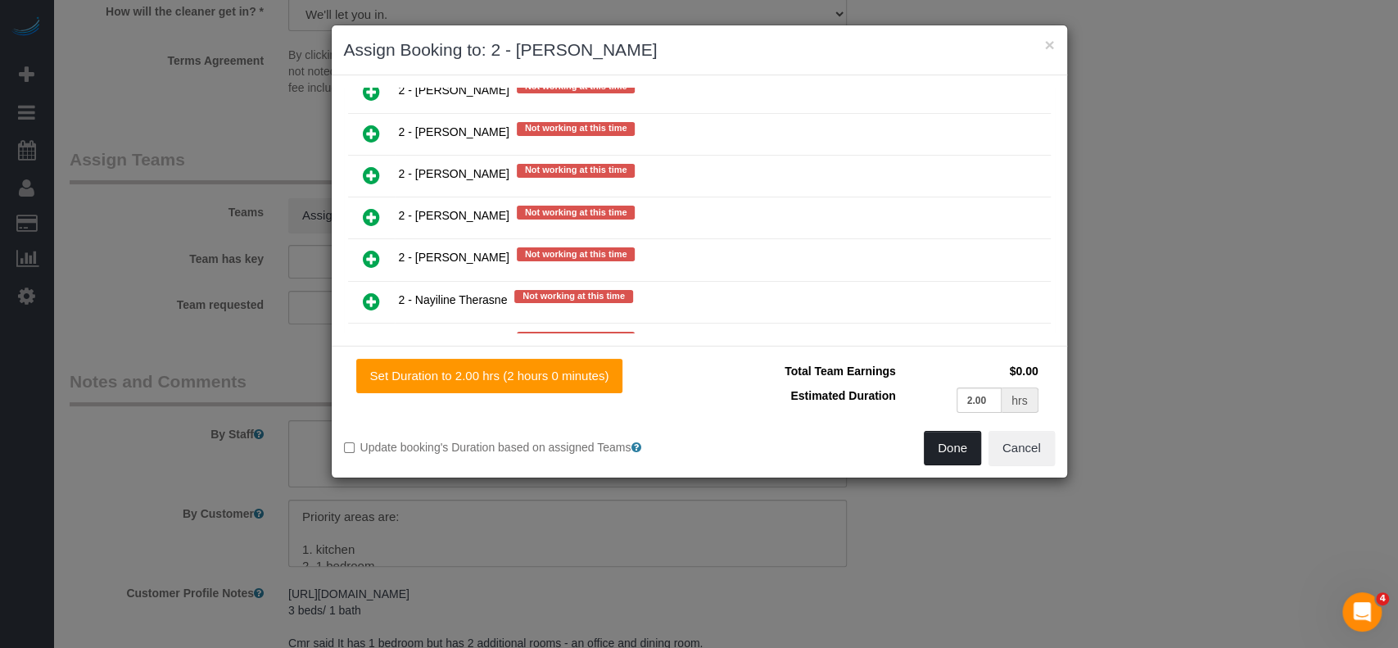
click at [941, 452] on button "Done" at bounding box center [952, 448] width 57 height 34
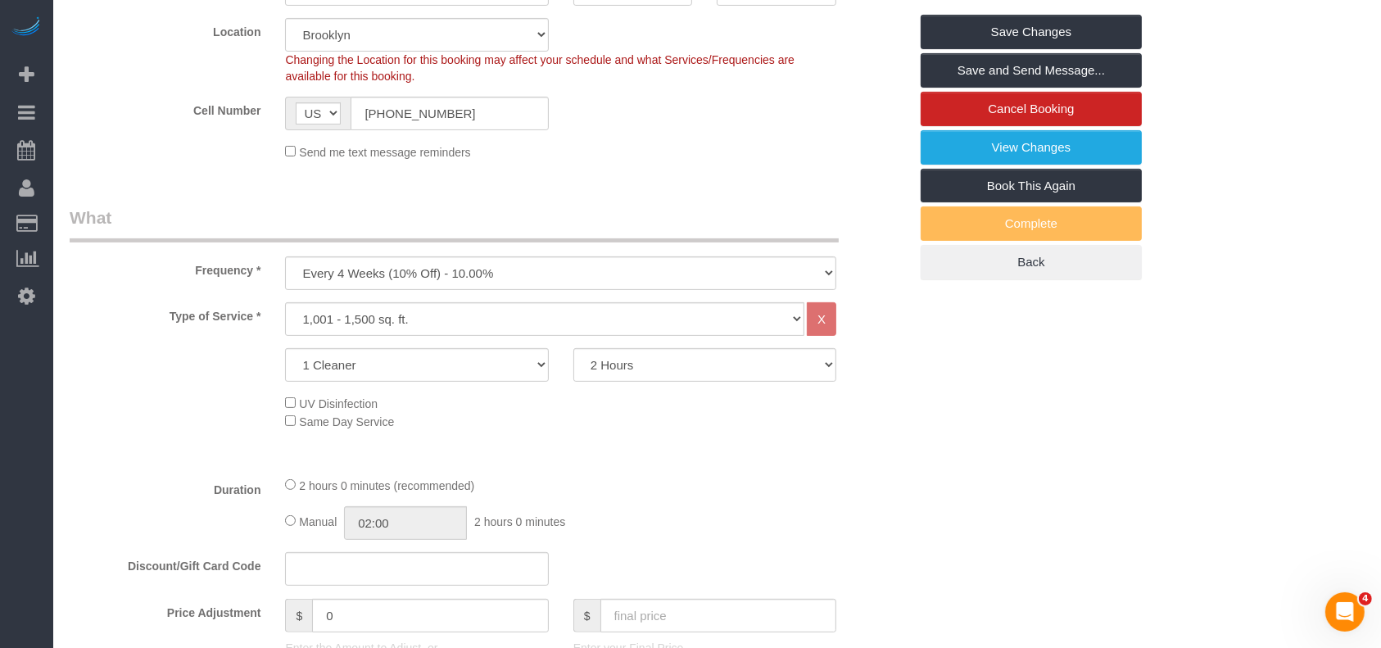
scroll to position [0, 0]
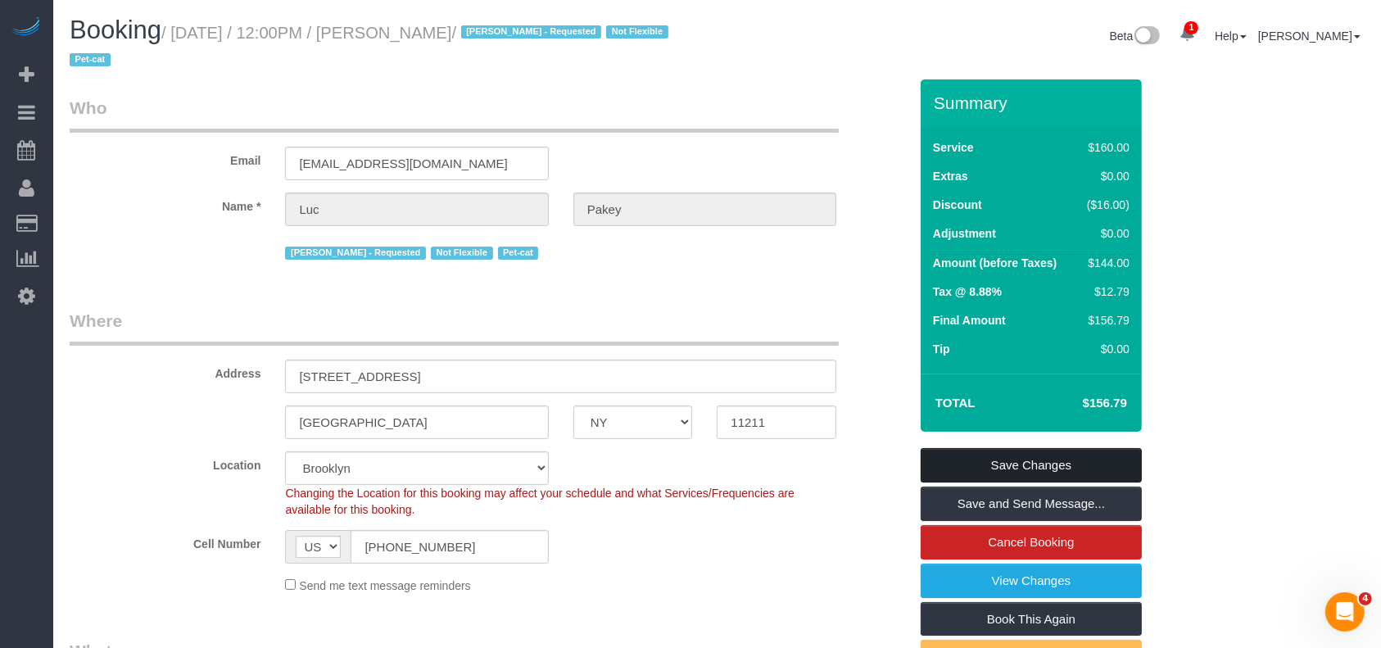
click at [1031, 455] on link "Save Changes" at bounding box center [1031, 465] width 221 height 34
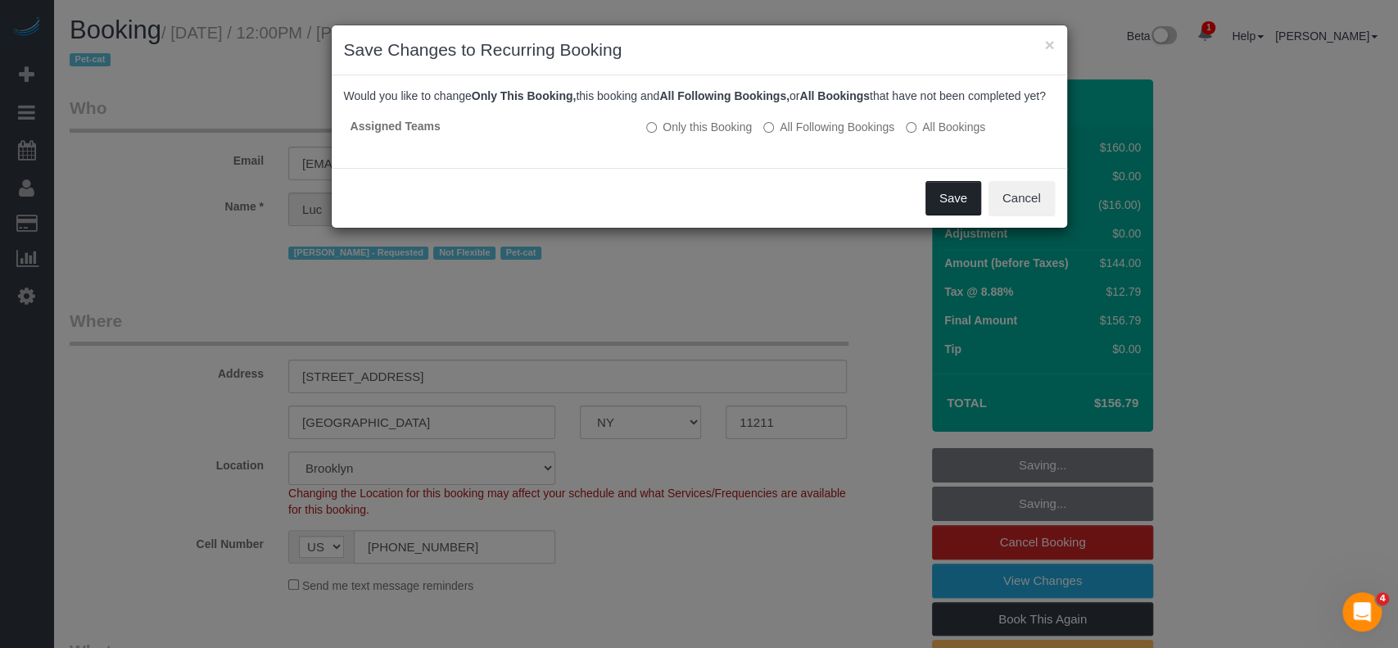
click at [959, 215] on button "Save" at bounding box center [954, 198] width 56 height 34
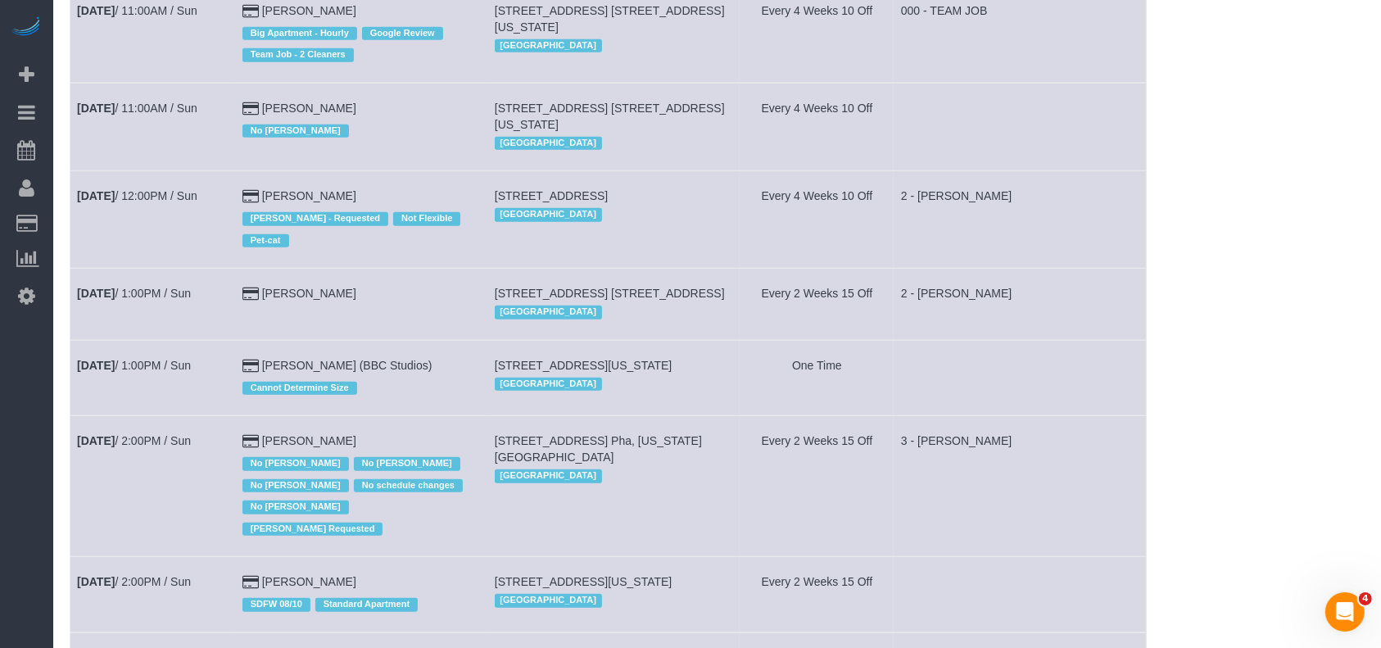
scroll to position [1092, 0]
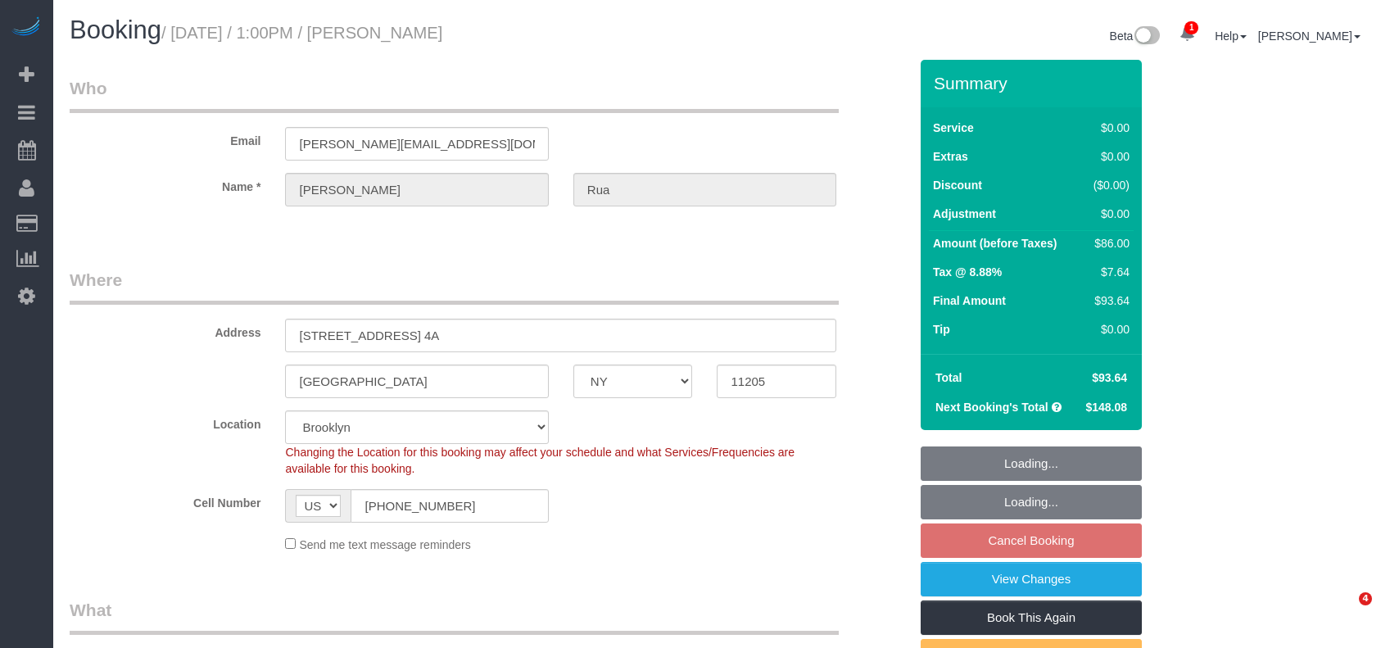
select select "NY"
select select "1"
select select "number:61"
select select "number:74"
select select "number:15"
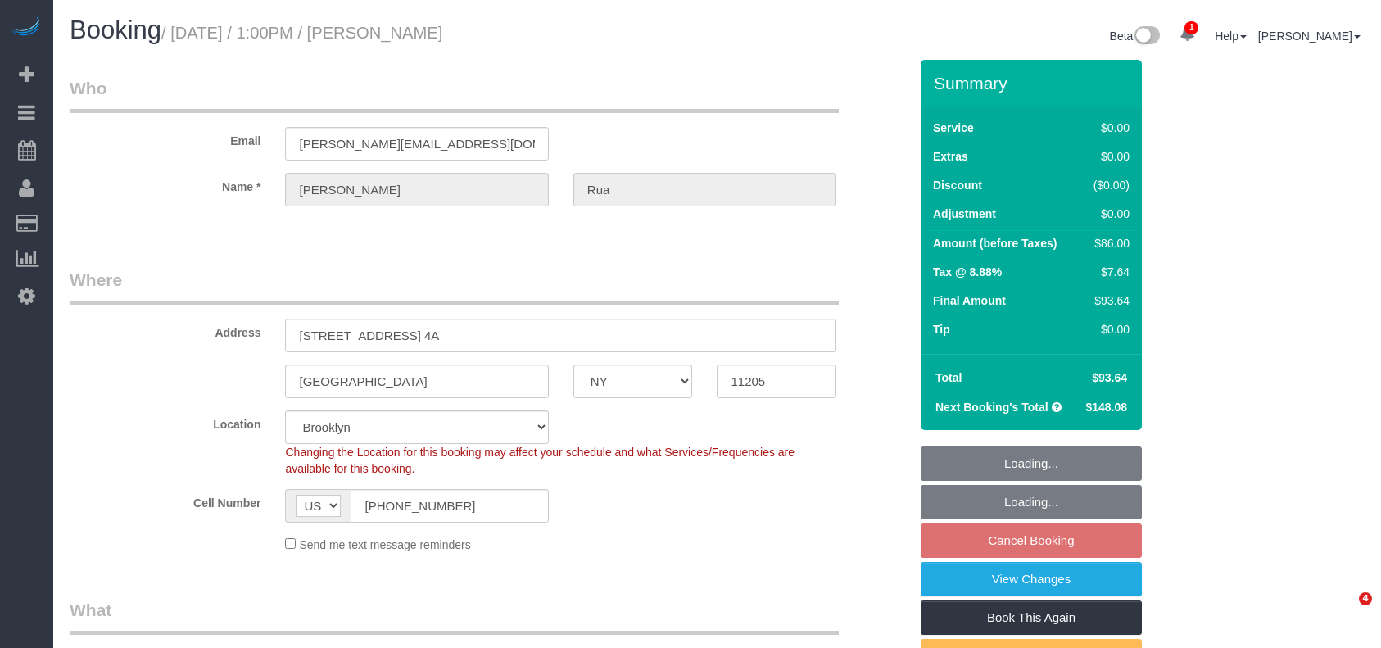
select select "number:5"
select select "spot66"
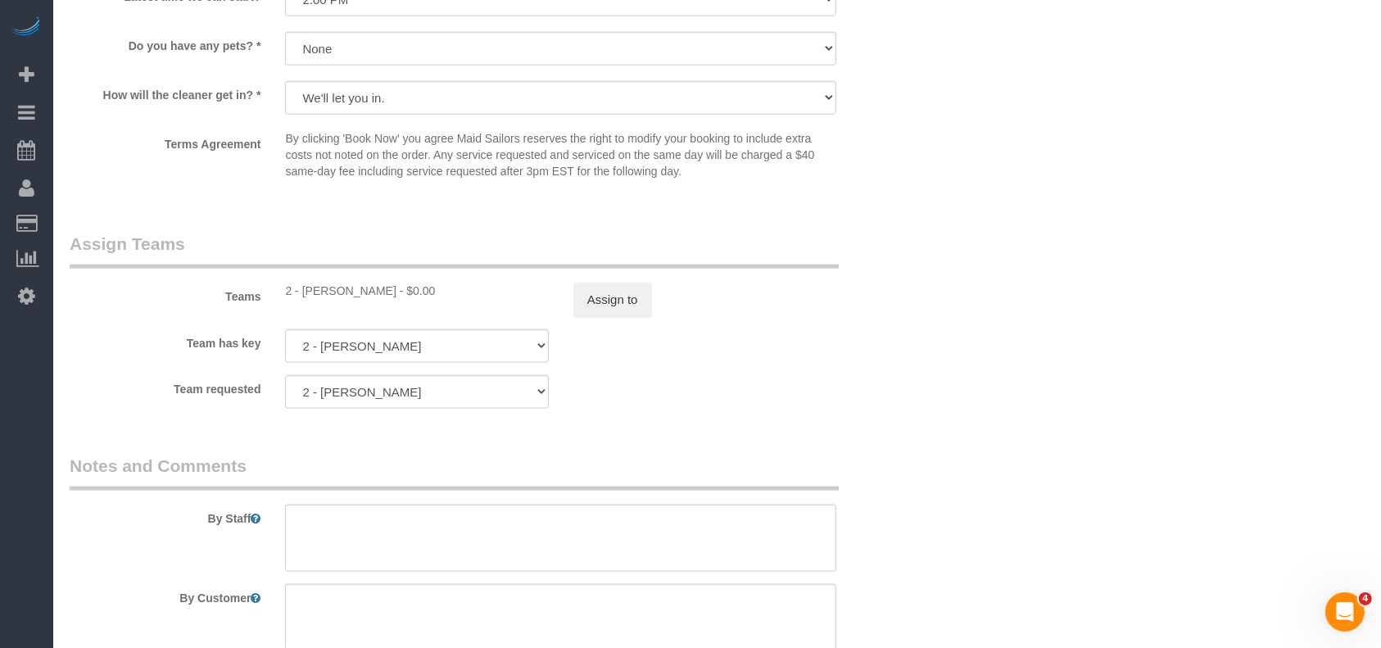
scroll to position [1966, 0]
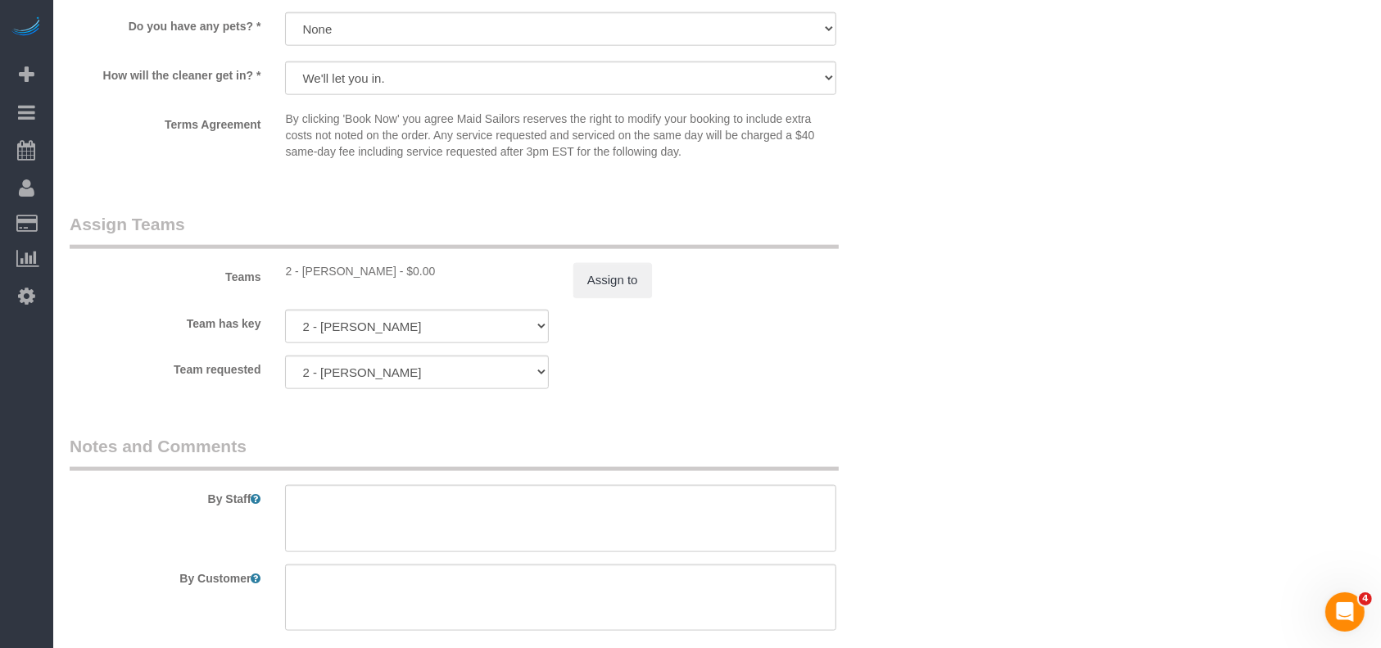
click at [636, 389] on div "Team requested 2 - Valentin Florencio 000- Donna Mercado 000 - Partnerships 000…" at bounding box center [488, 372] width 863 height 34
click at [607, 292] on button "Assign to" at bounding box center [612, 280] width 79 height 34
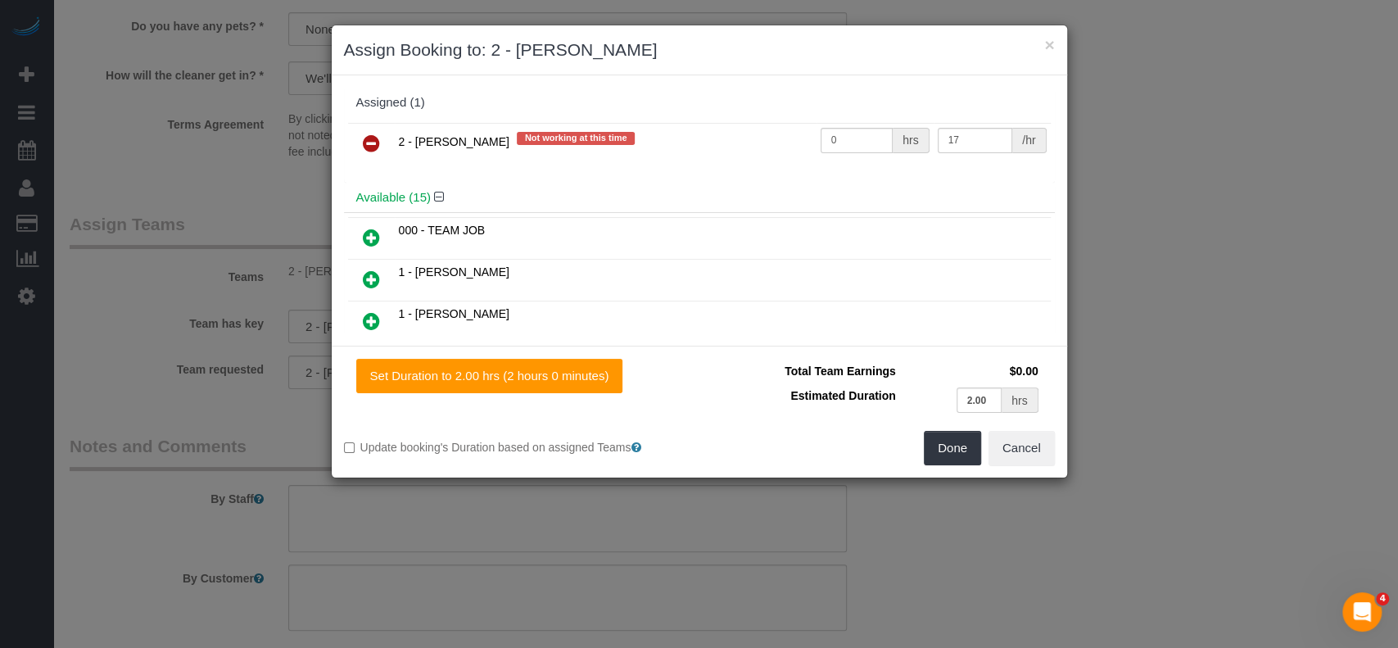
drag, startPoint x: 360, startPoint y: 143, endPoint x: 427, endPoint y: 141, distance: 66.4
click at [361, 143] on link at bounding box center [371, 144] width 38 height 33
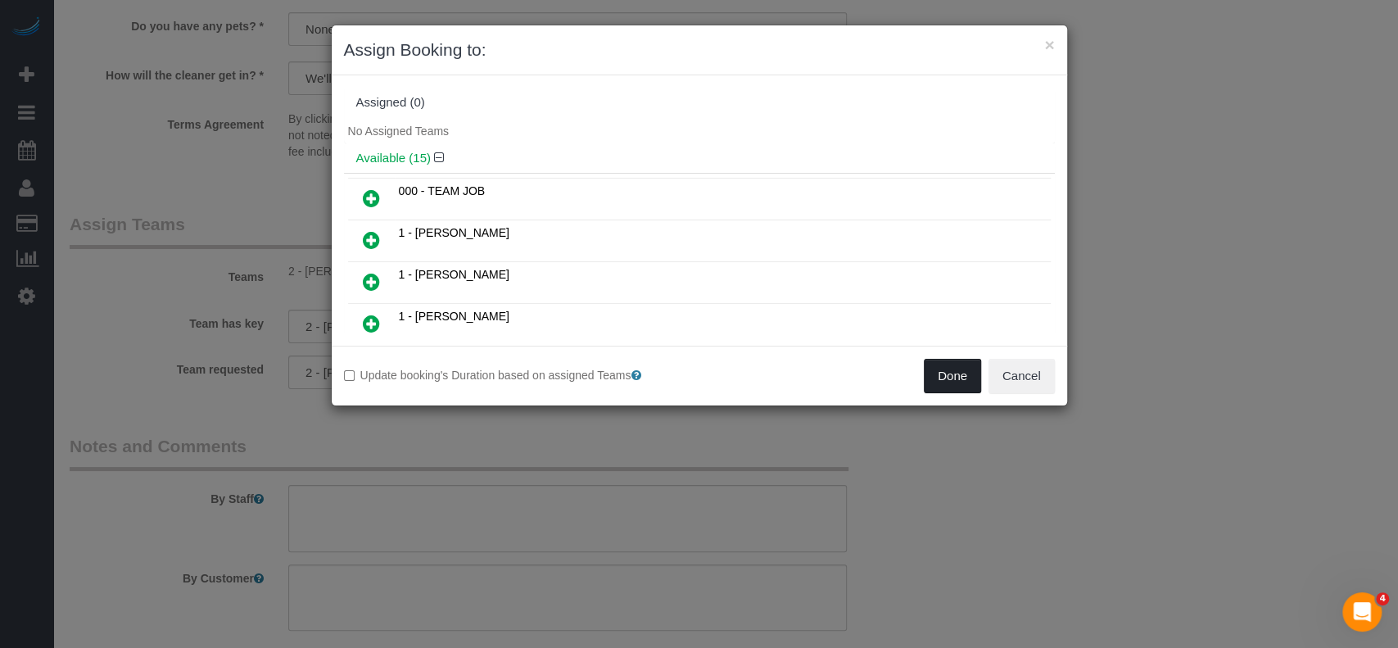
click at [957, 370] on button "Done" at bounding box center [952, 376] width 57 height 34
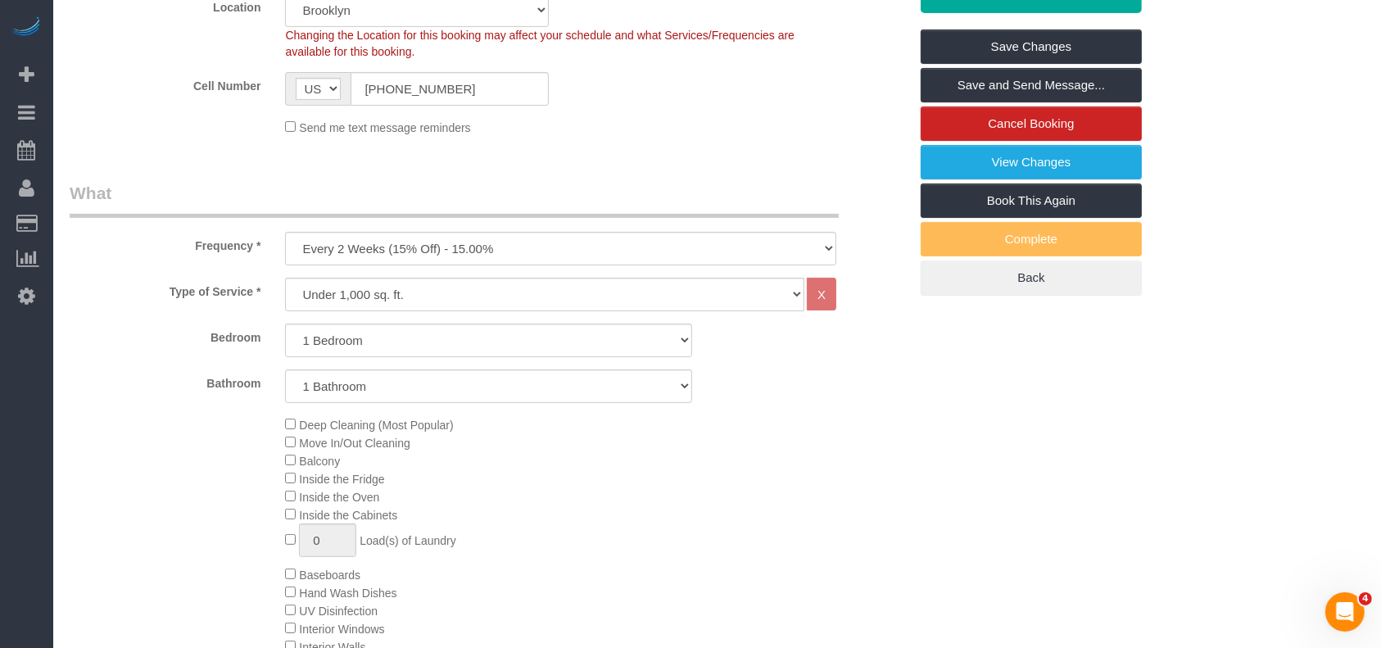
scroll to position [109, 0]
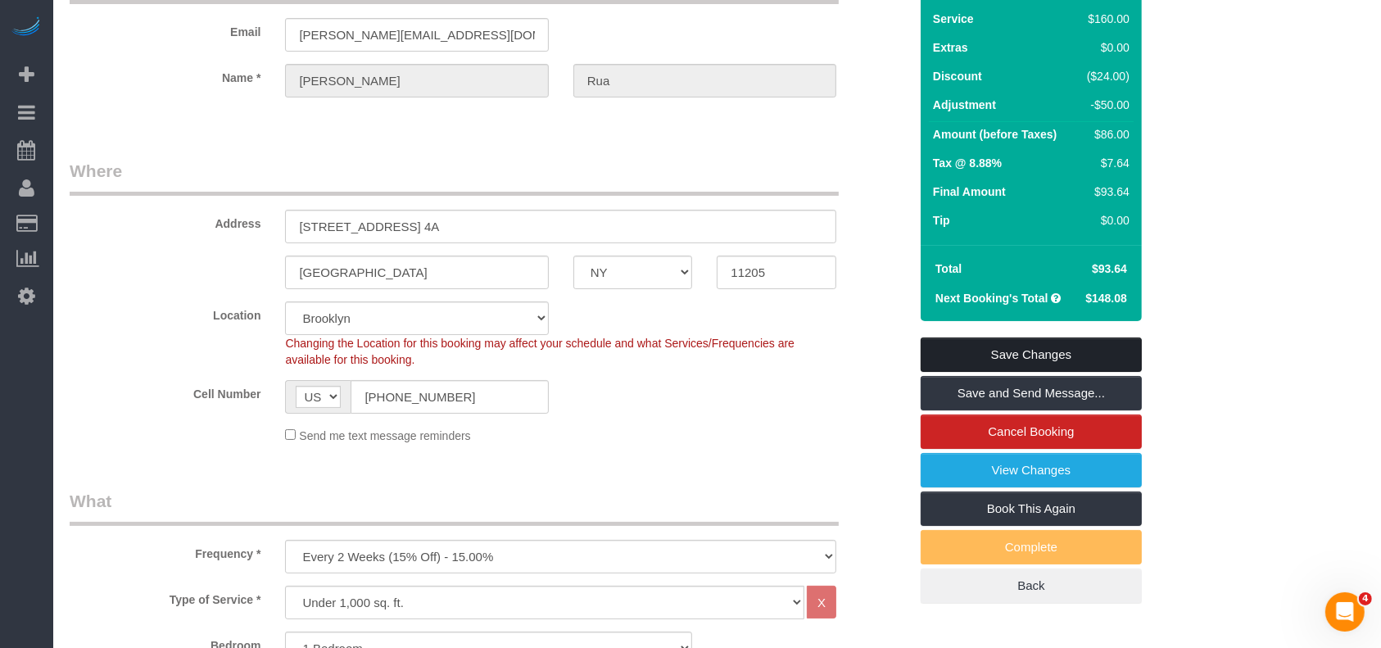
click at [1085, 347] on link "Save Changes" at bounding box center [1031, 354] width 221 height 34
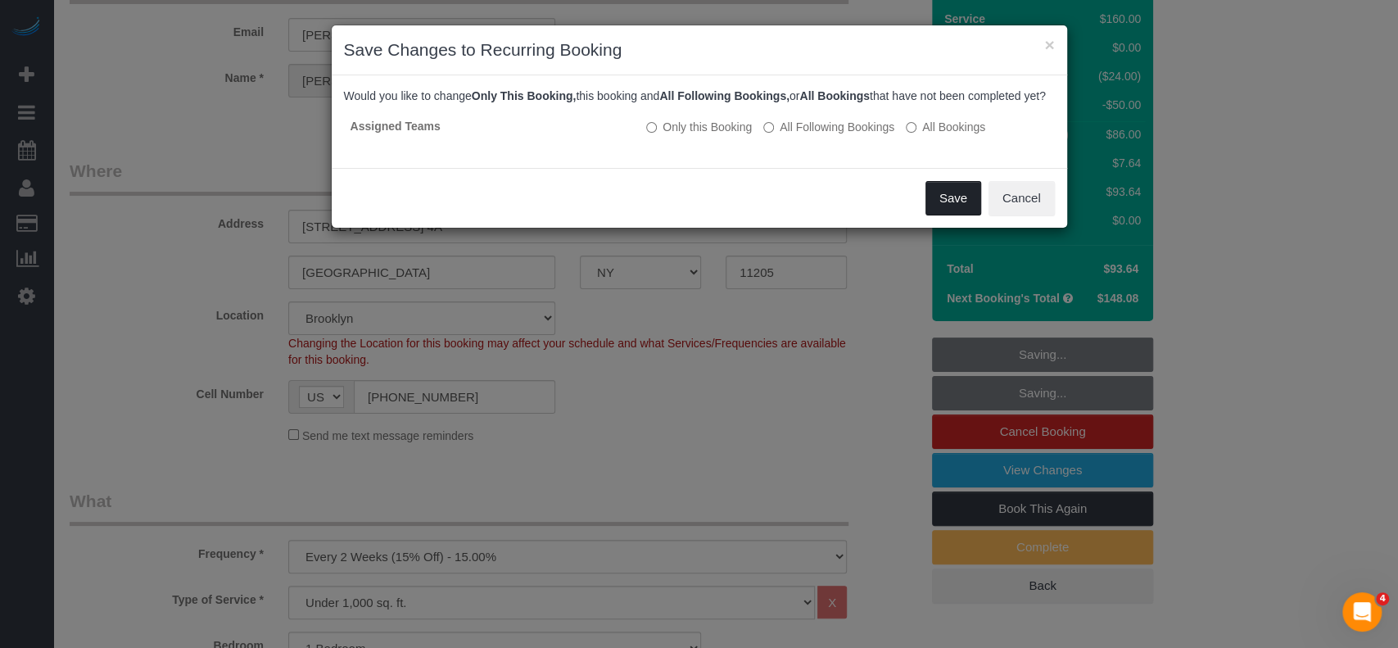
click at [959, 215] on button "Save" at bounding box center [954, 198] width 56 height 34
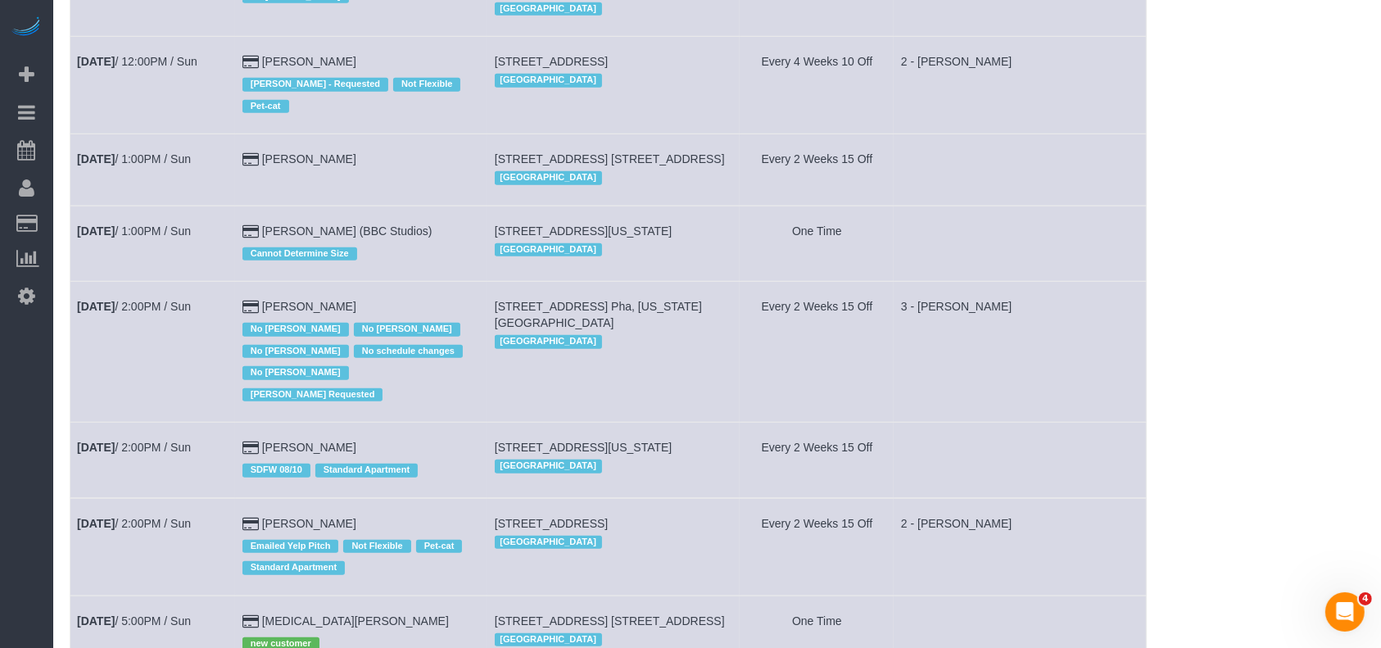
scroll to position [1201, 0]
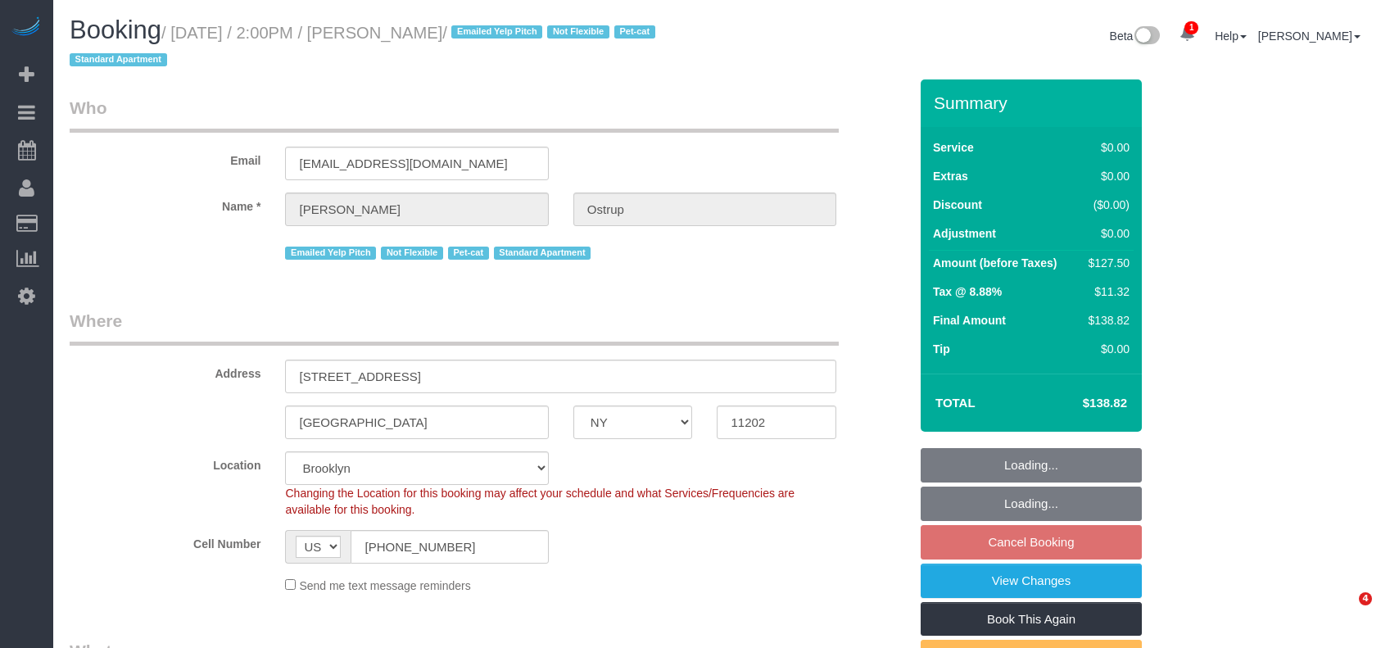
select select "NY"
select select "1"
select select "string:stripe-pm_1JnT9g4VGloSiKo7baXlI1T6"
select select "spot67"
select select "number:89"
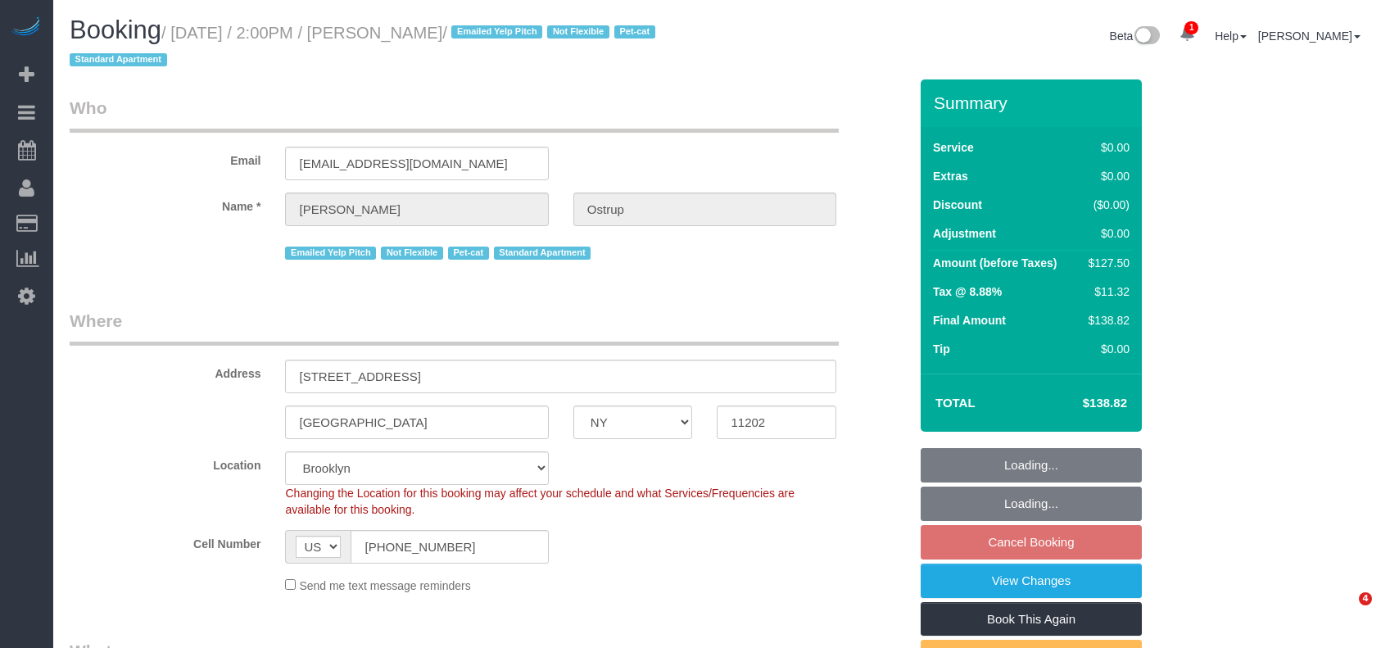
select select "number:90"
select select "number:14"
select select "number:5"
select select "number:21"
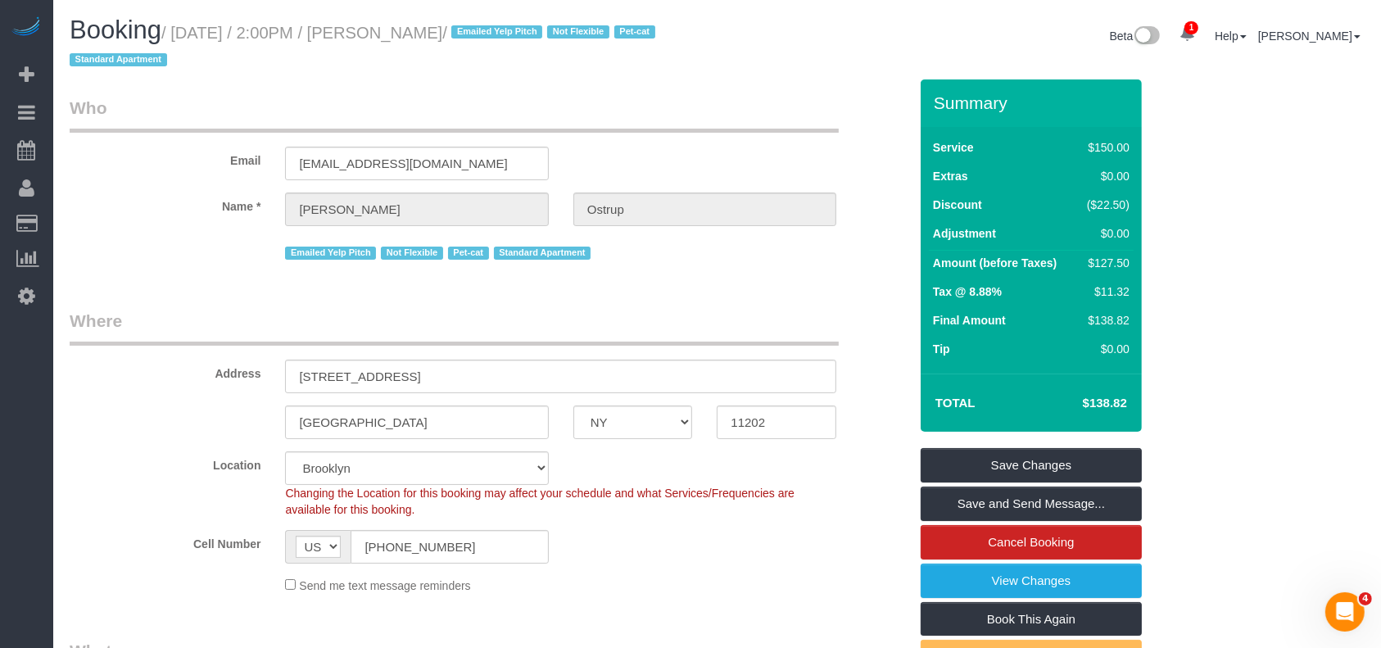
drag, startPoint x: 174, startPoint y: 29, endPoint x: 473, endPoint y: 29, distance: 298.1
click at [472, 29] on small "/ August 24, 2025 / 2:00PM / Zach Ostrup / Emailed Yelp Pitch Not Flexible Pet-…" at bounding box center [365, 47] width 591 height 46
copy small "August 24, 2025 / 2:00PM / Zach Ostrup"
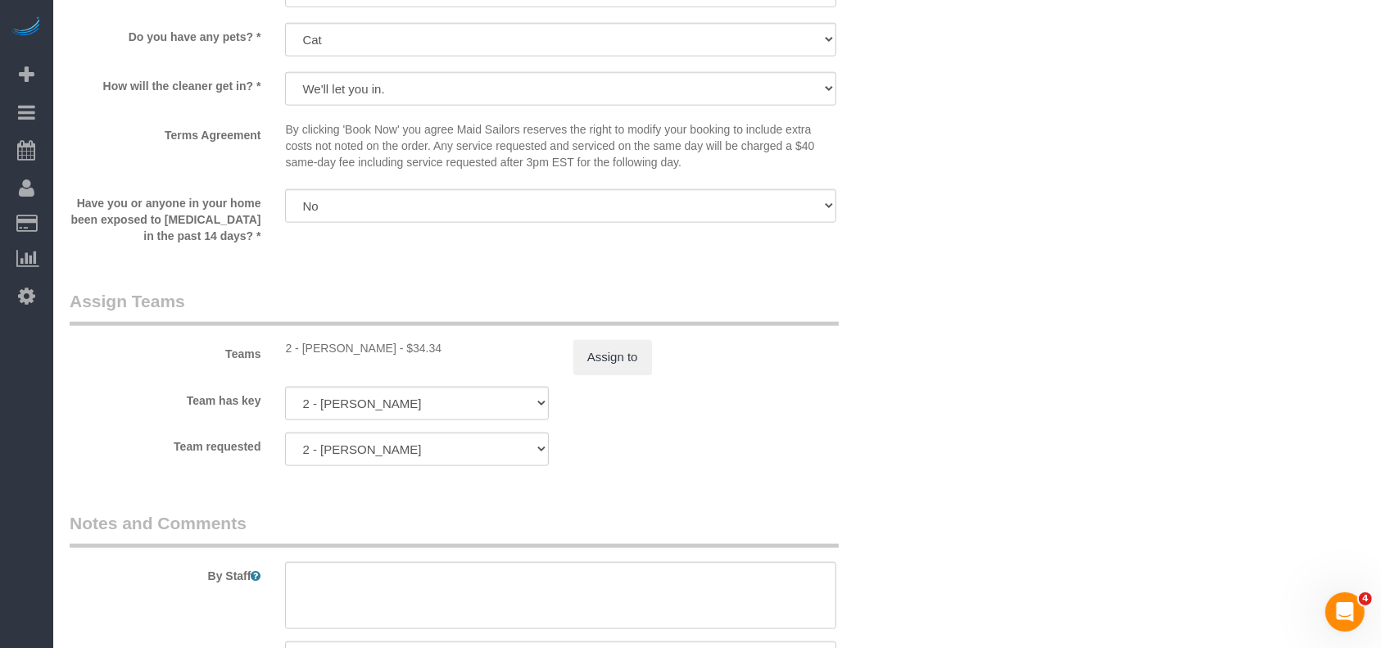
scroll to position [2184, 0]
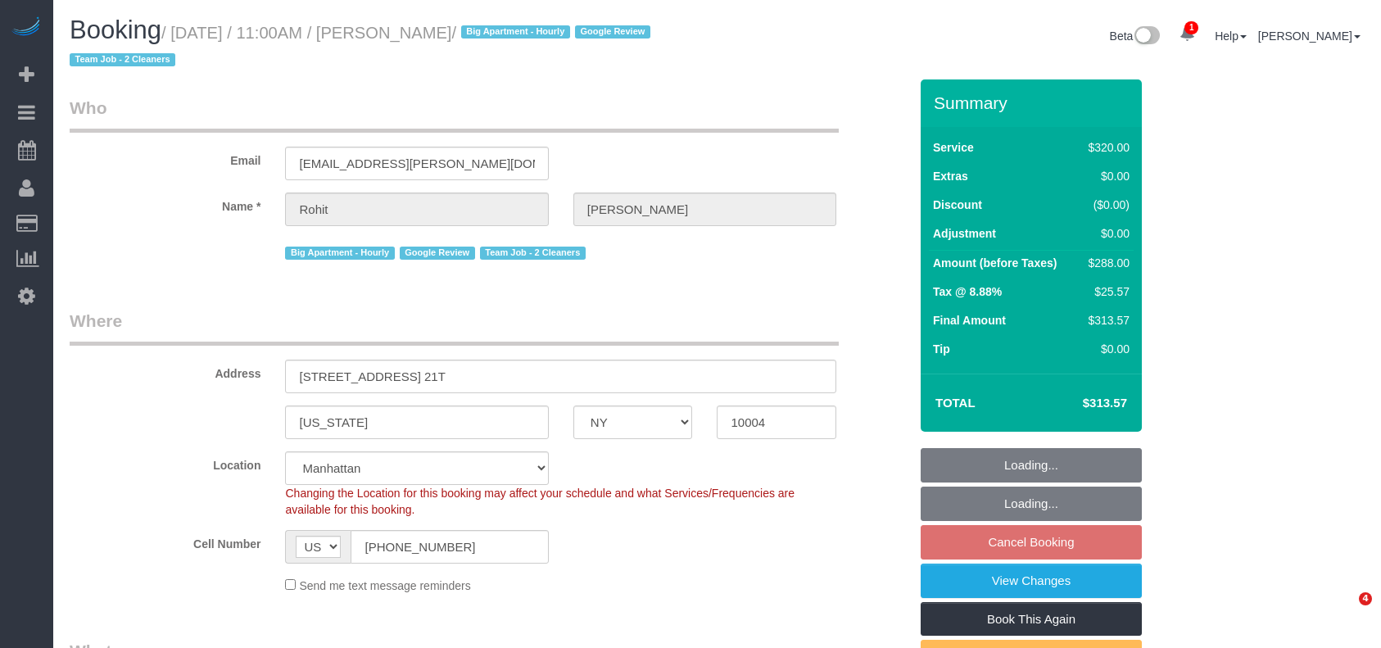
select select "NY"
select select "2"
select select "spot2"
select select "number:89"
select select "number:90"
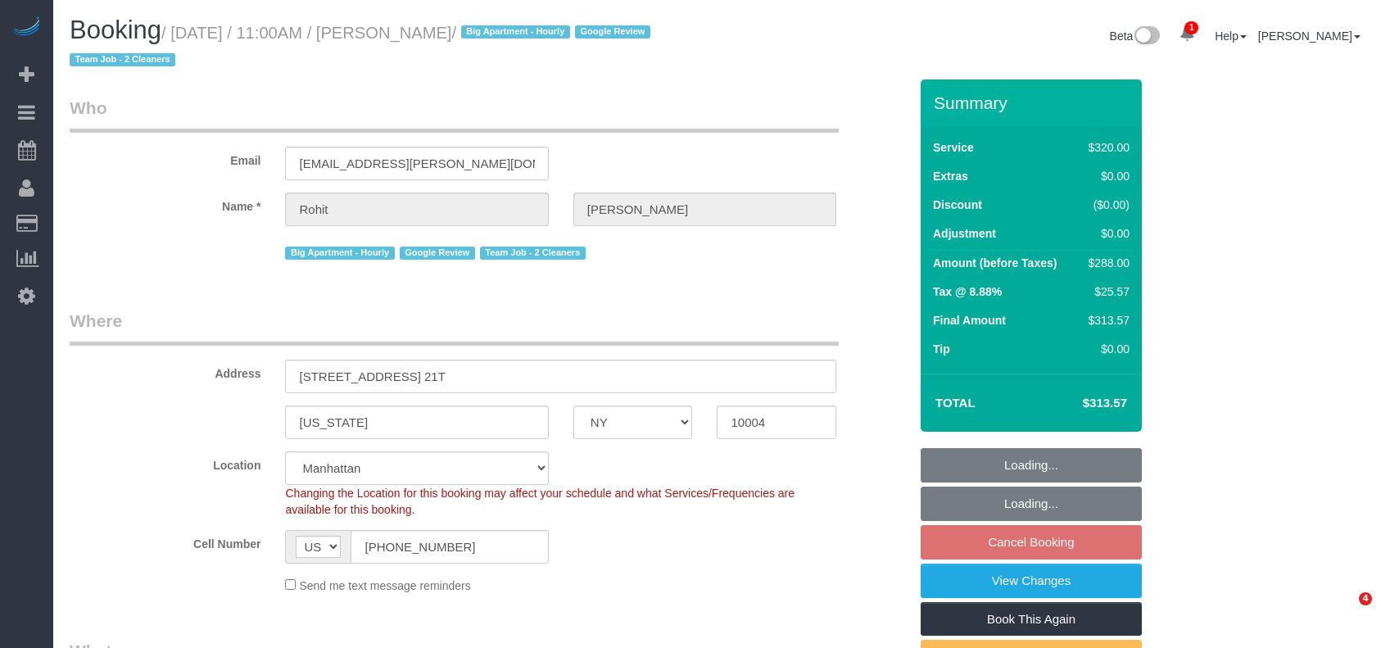
select select "number:15"
select select "number:6"
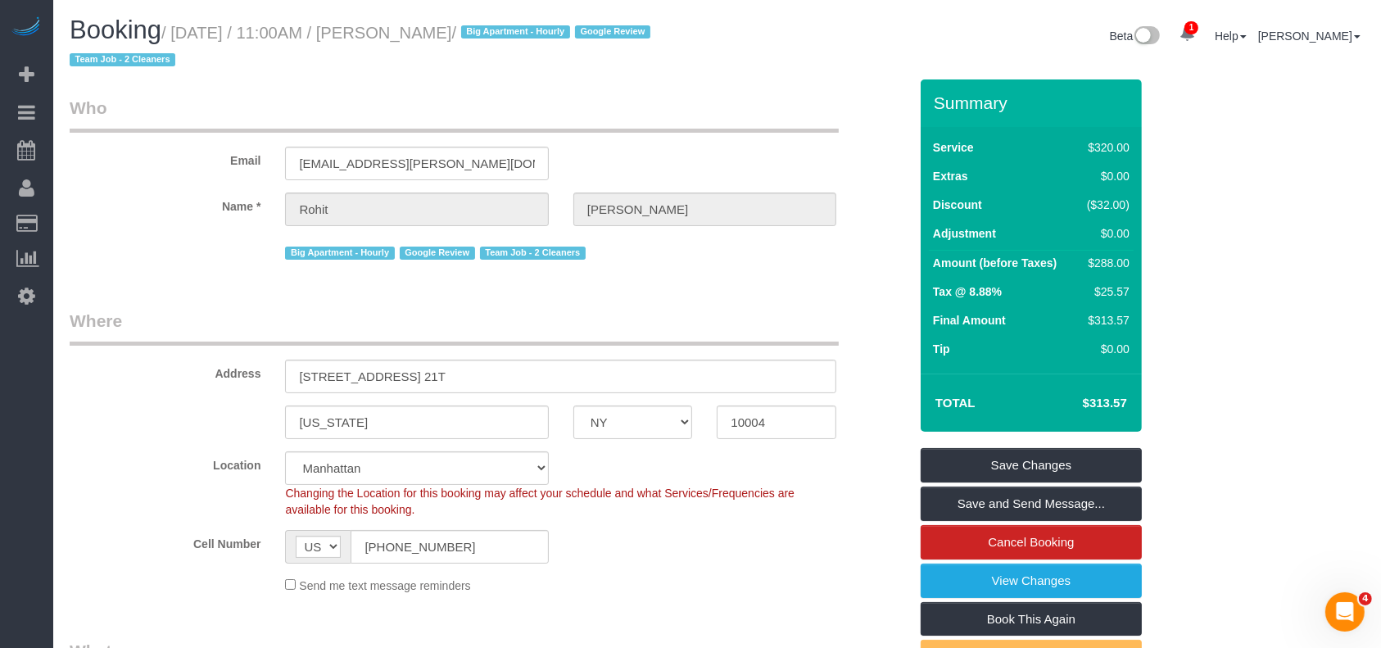
drag, startPoint x: 174, startPoint y: 32, endPoint x: 482, endPoint y: 33, distance: 308.8
click at [484, 32] on small "/ August 24, 2025 / 11:00AM / Rohit Dasari / Big Apartment - Hourly Google Revi…" at bounding box center [363, 47] width 586 height 46
copy small "August 24, 2025 / 11:00AM / Rohit Dasari"
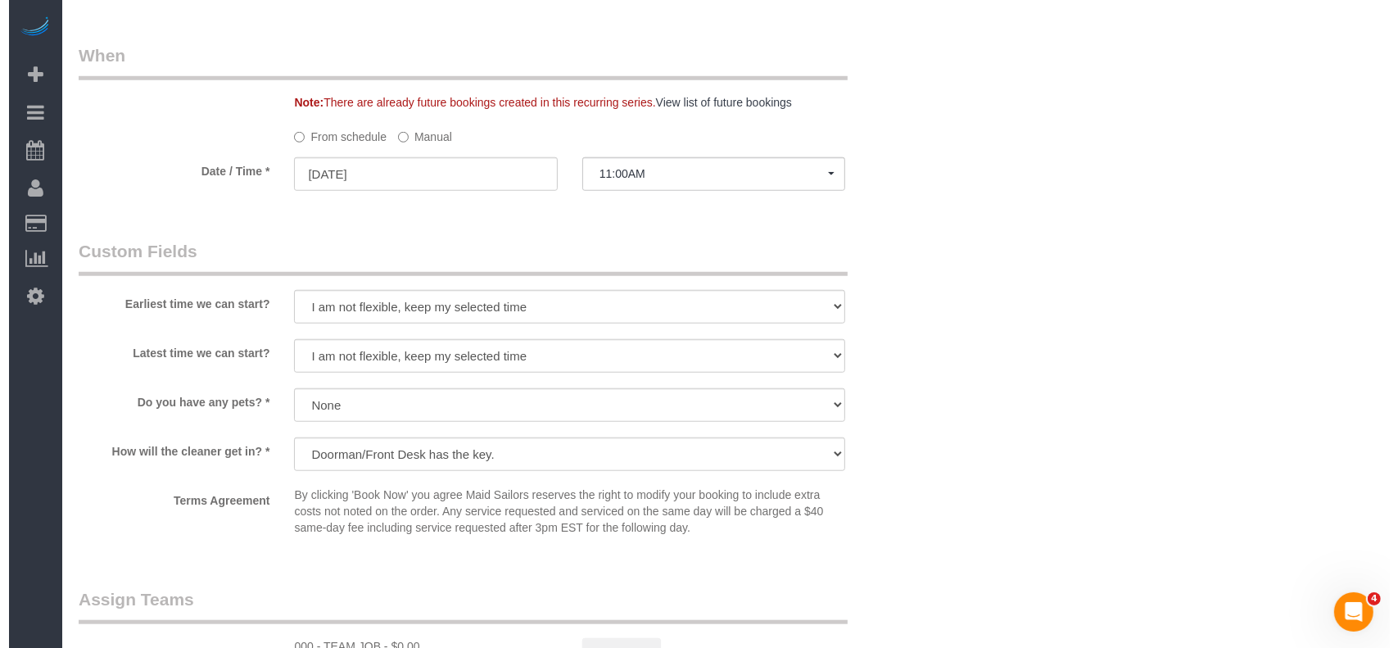
scroll to position [1638, 0]
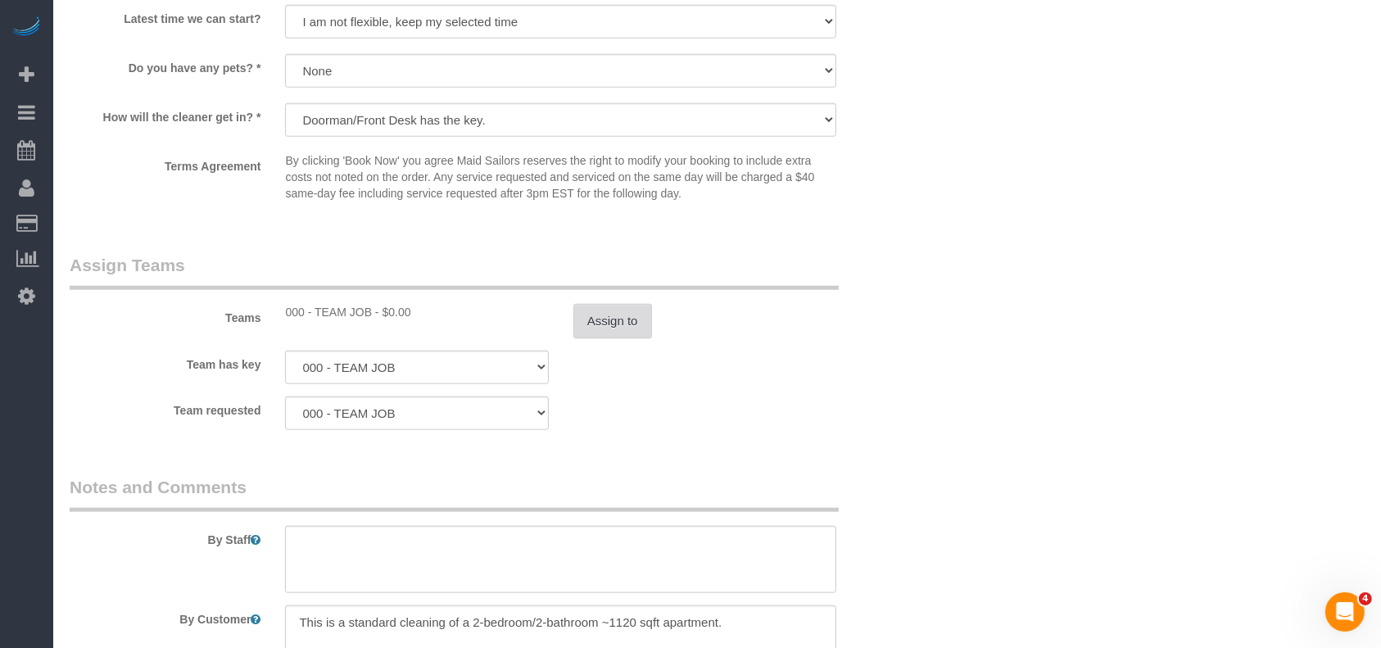
click at [577, 316] on button "Assign to" at bounding box center [612, 321] width 79 height 34
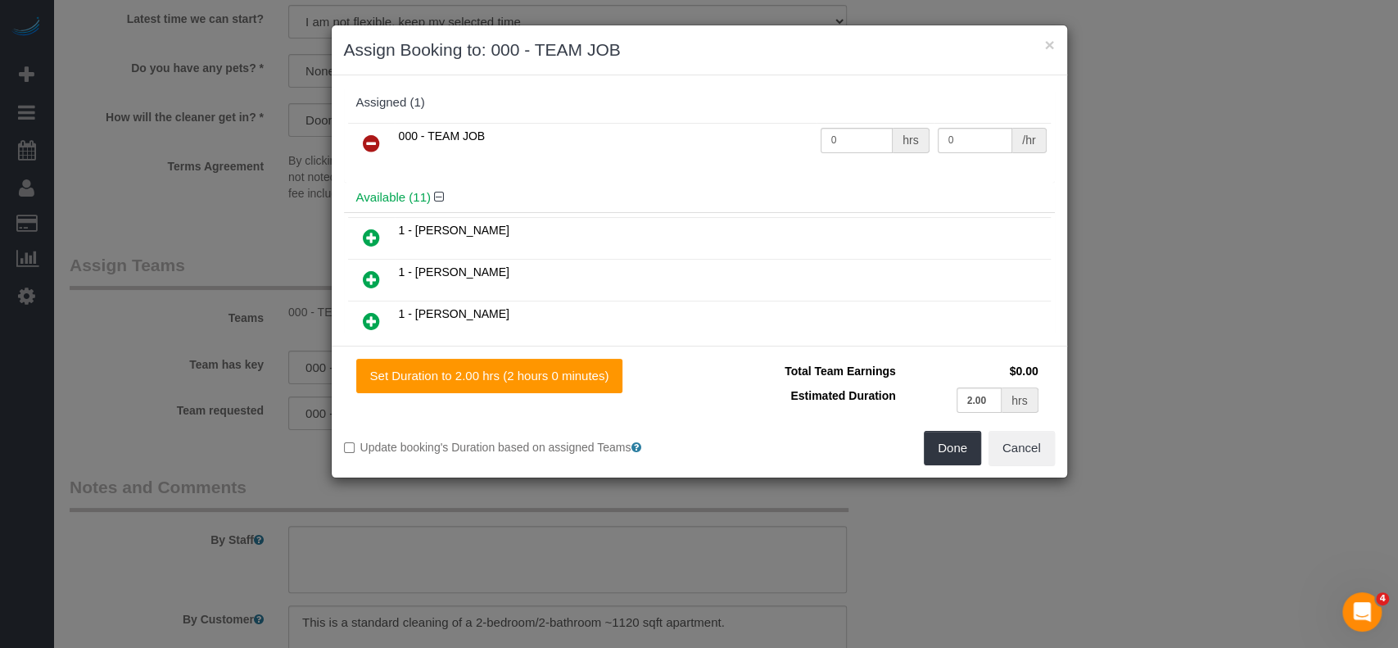
drag, startPoint x: 362, startPoint y: 130, endPoint x: 498, endPoint y: 174, distance: 142.7
click at [364, 130] on link at bounding box center [371, 144] width 38 height 33
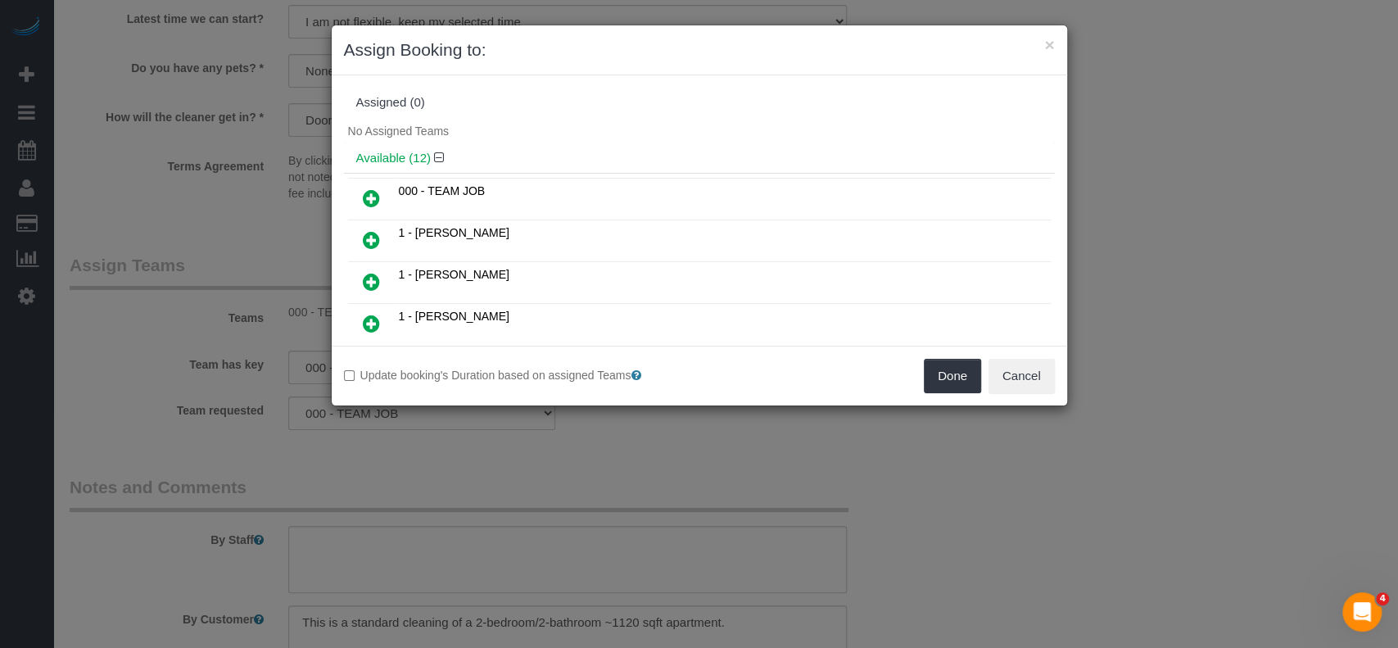
click at [370, 235] on icon at bounding box center [371, 240] width 17 height 20
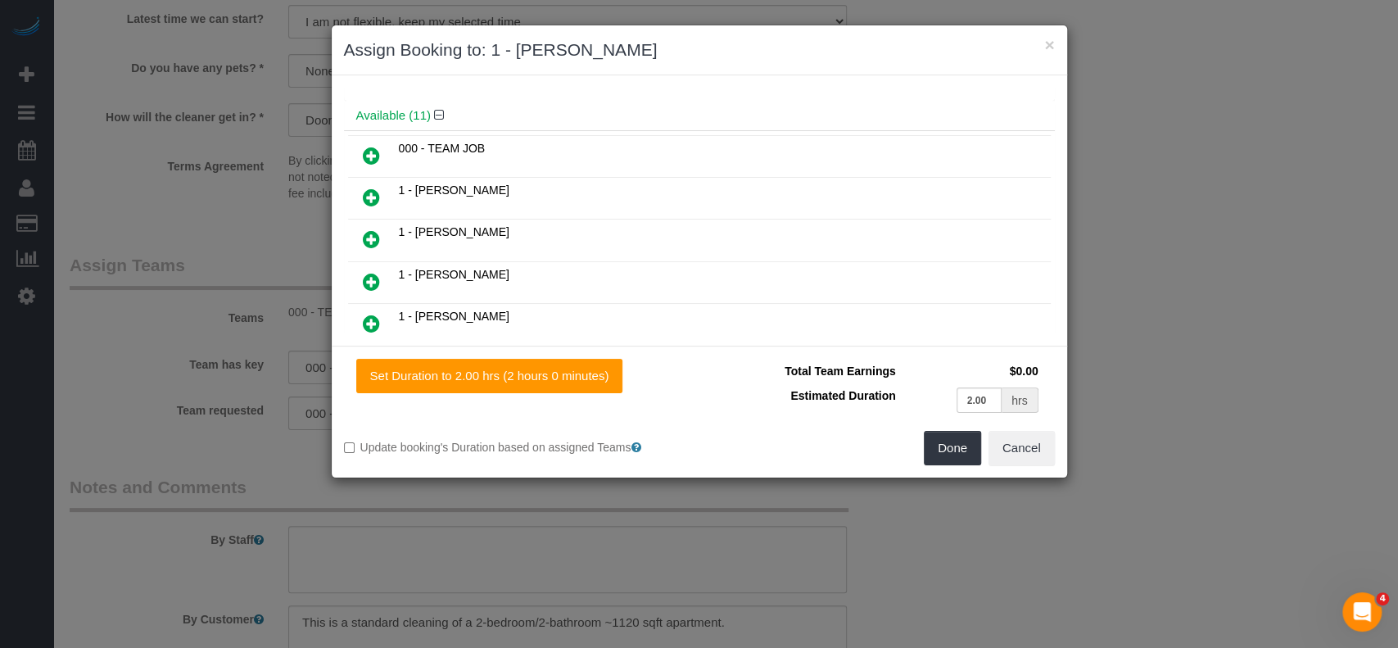
scroll to position [109, 0]
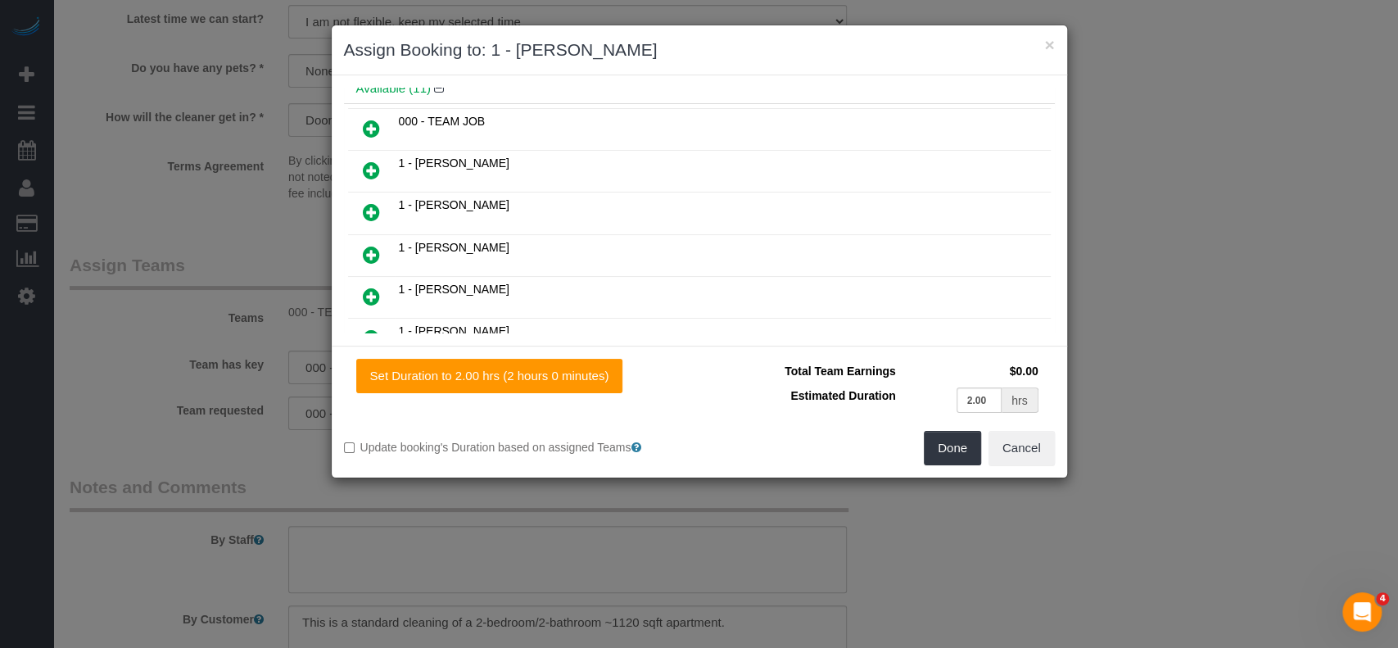
click at [369, 291] on icon at bounding box center [371, 297] width 17 height 20
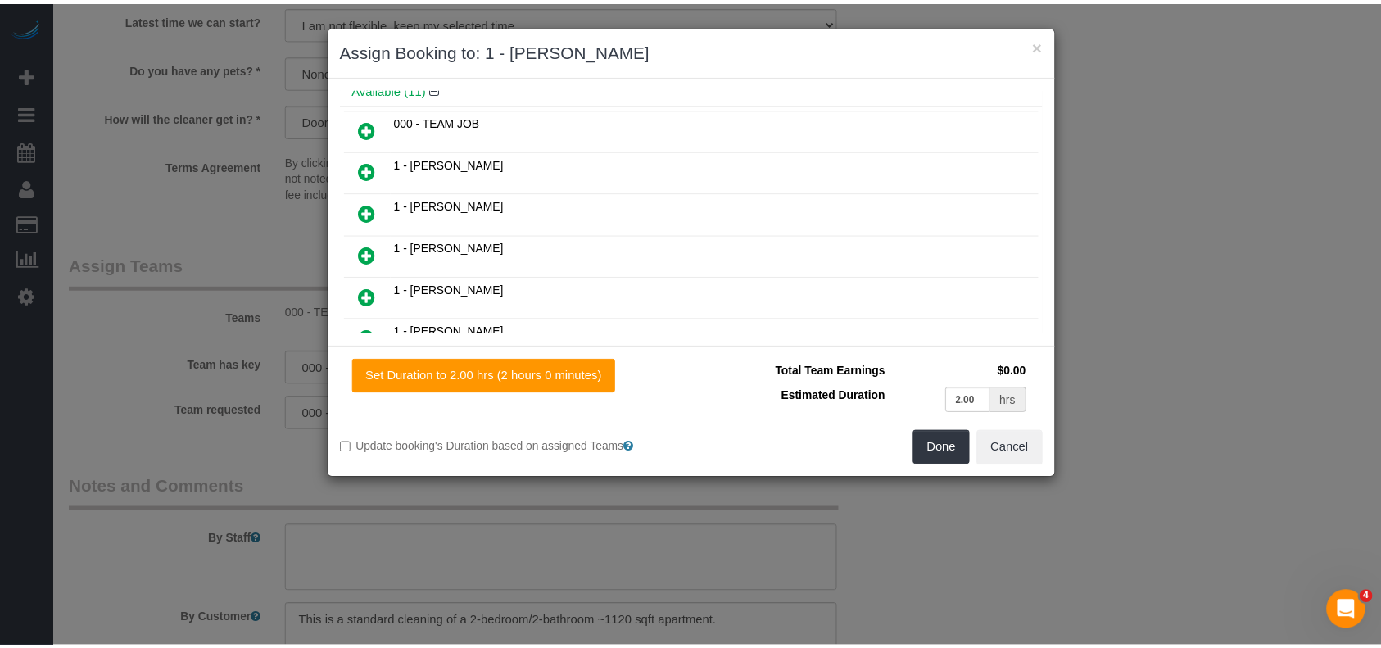
scroll to position [150, 0]
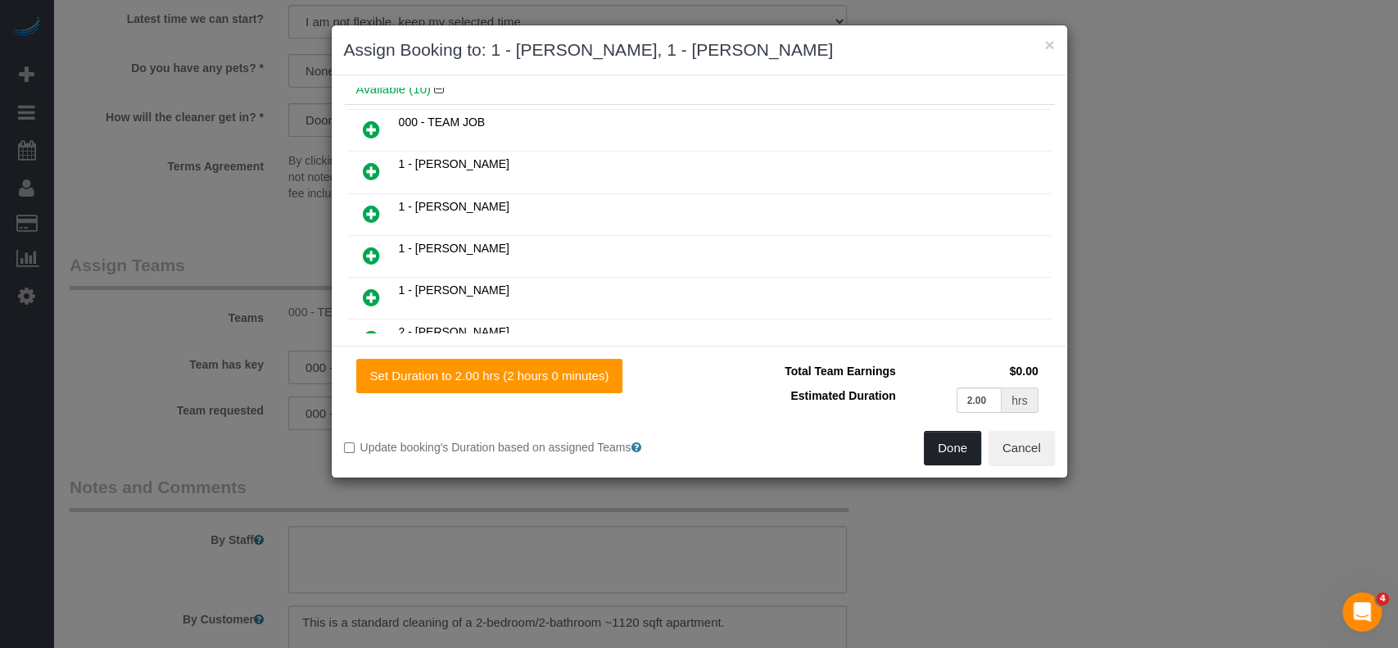
click at [950, 437] on button "Done" at bounding box center [952, 448] width 57 height 34
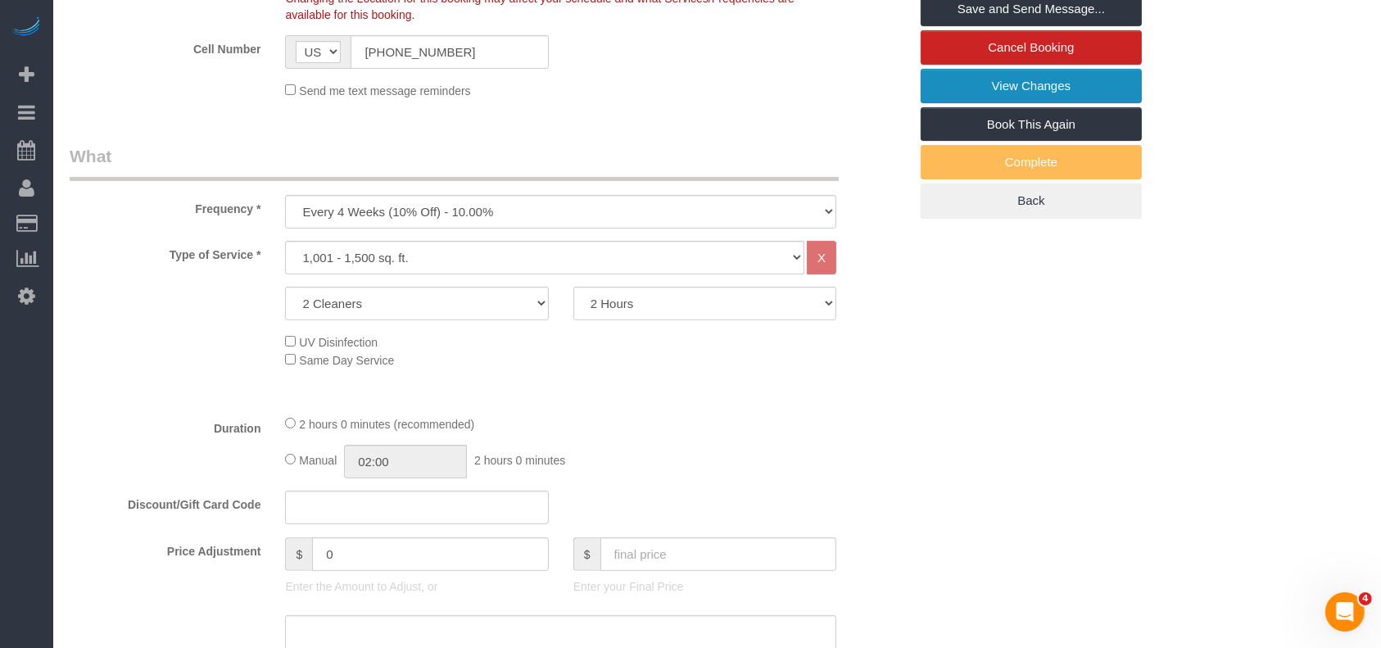
scroll to position [218, 0]
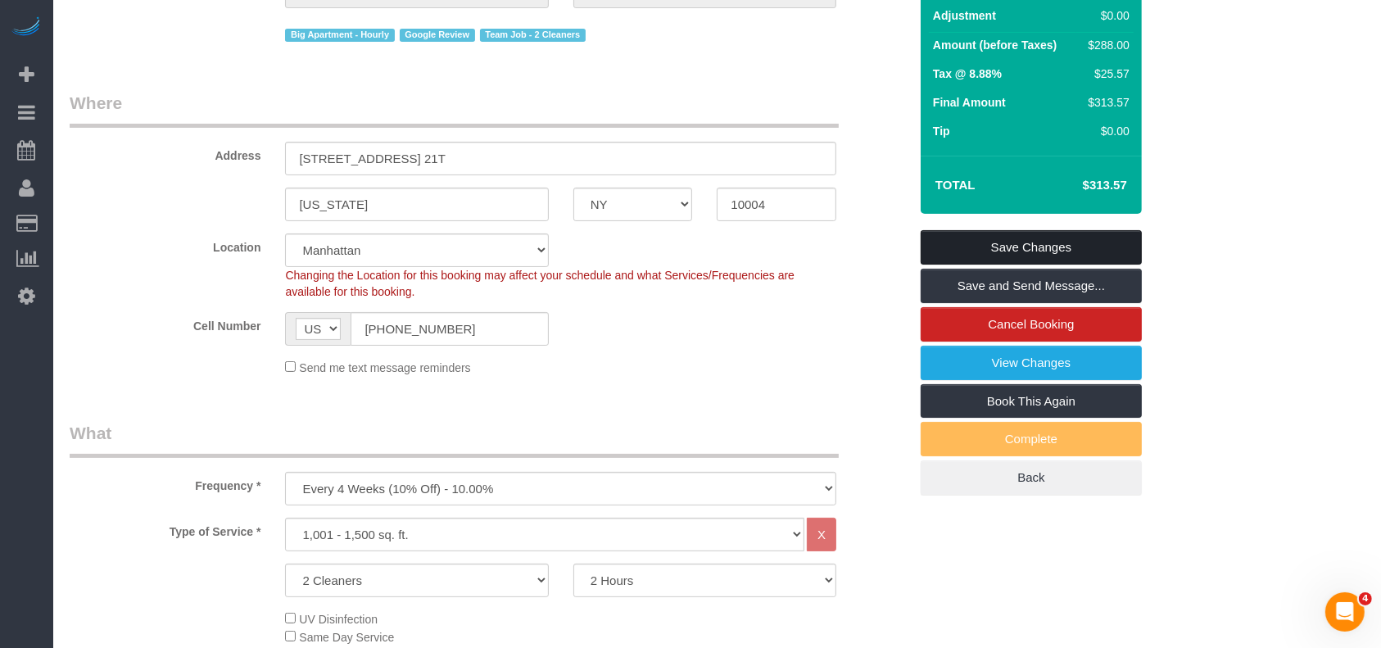
click at [1056, 239] on link "Save Changes" at bounding box center [1031, 247] width 221 height 34
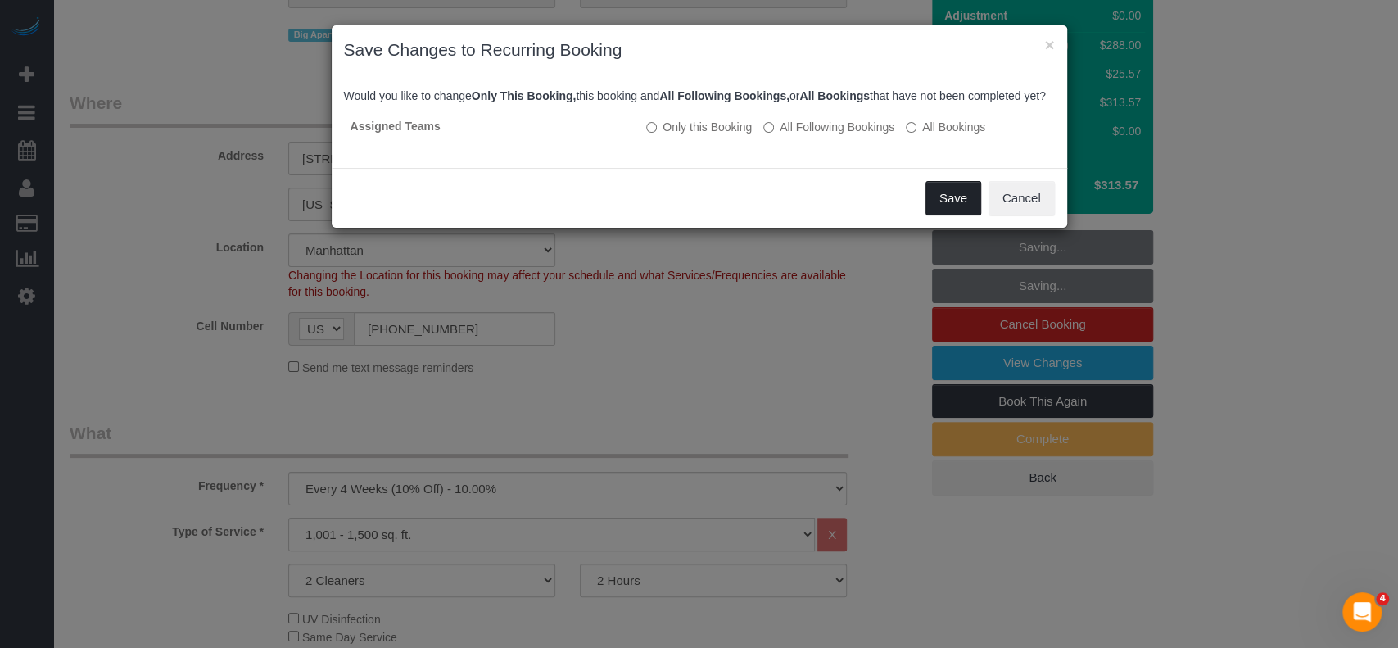
click at [953, 203] on button "Save" at bounding box center [954, 198] width 56 height 34
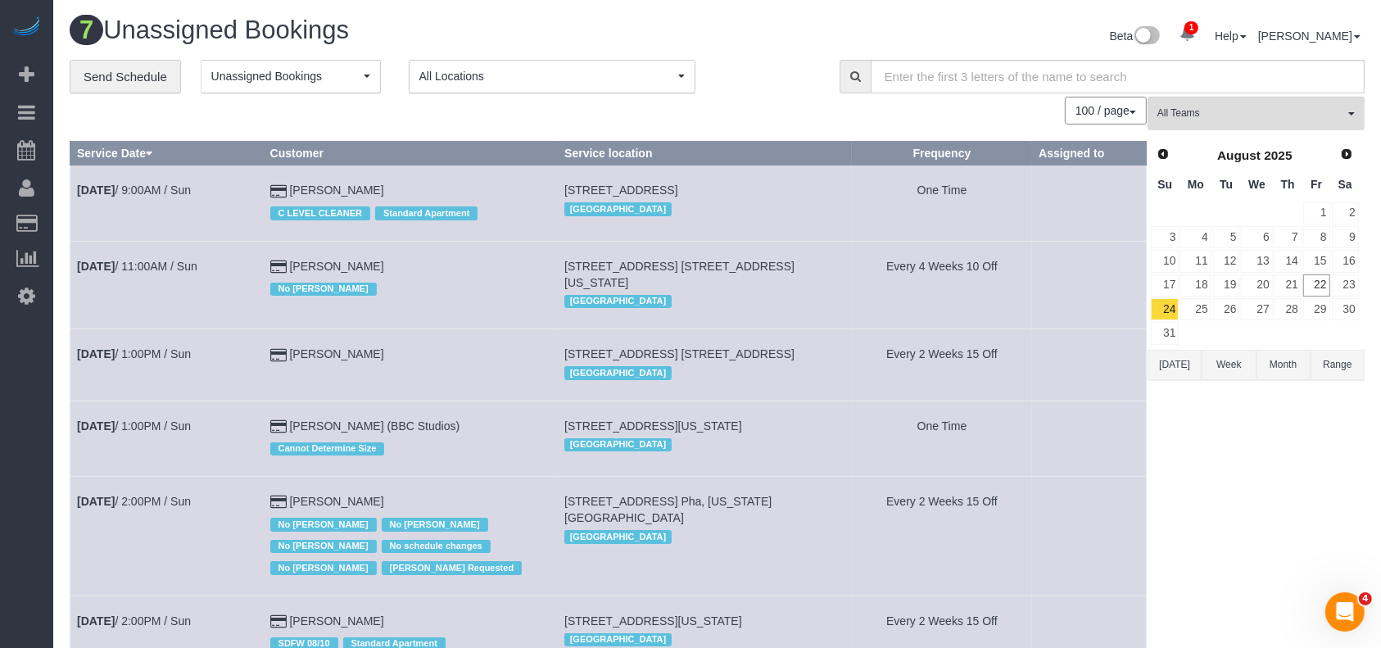
drag, startPoint x: 182, startPoint y: 266, endPoint x: 480, endPoint y: 240, distance: 299.3
click at [480, 240] on td "Kathleen Miller C LEVEL CLEANER Standard Apartment" at bounding box center [410, 202] width 295 height 75
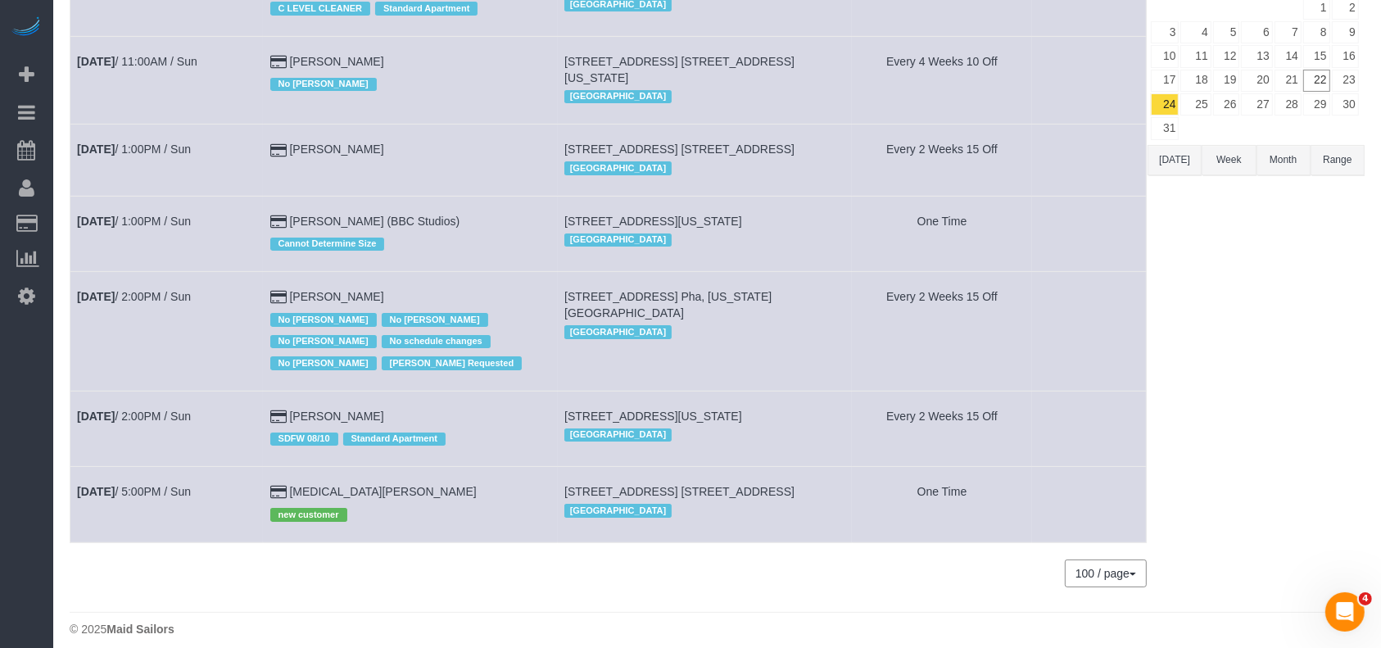
scroll to position [210, 0]
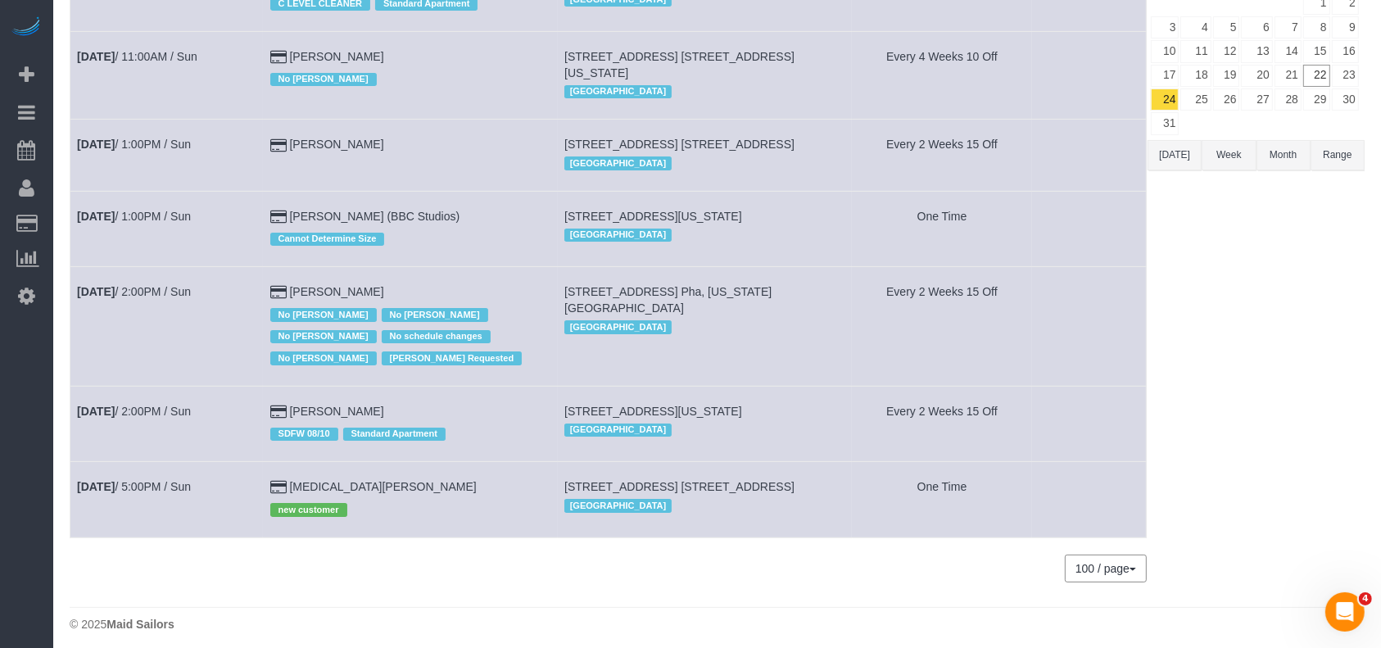
drag, startPoint x: 341, startPoint y: 124, endPoint x: 265, endPoint y: 175, distance: 92.0
click at [256, 180] on tbody "Aug 24th / 9:00AM / Sun Kathleen Miller C LEVEL CLEANER Standard Apartment 400 …" at bounding box center [608, 247] width 1076 height 582
drag, startPoint x: 200, startPoint y: 251, endPoint x: 198, endPoint y: 235, distance: 15.6
click at [198, 251] on td "Aug 24th / 1:00PM / Sun" at bounding box center [166, 228] width 193 height 75
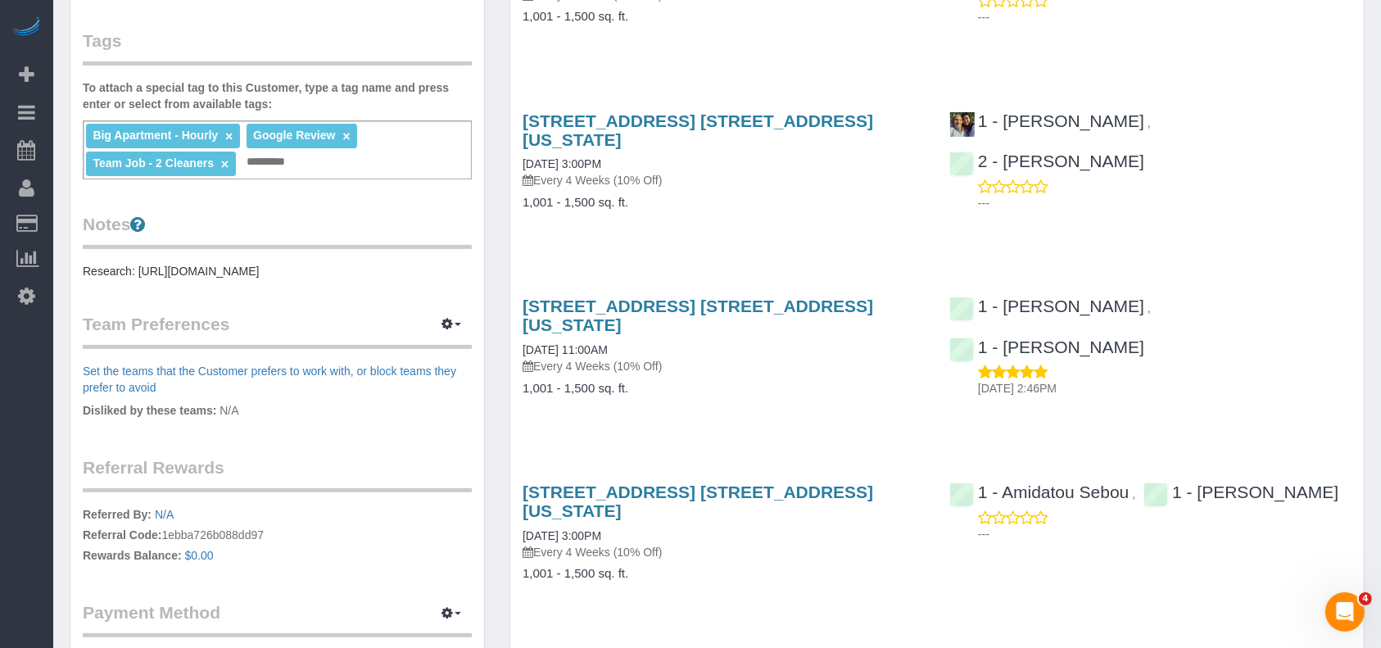
scroll to position [218, 0]
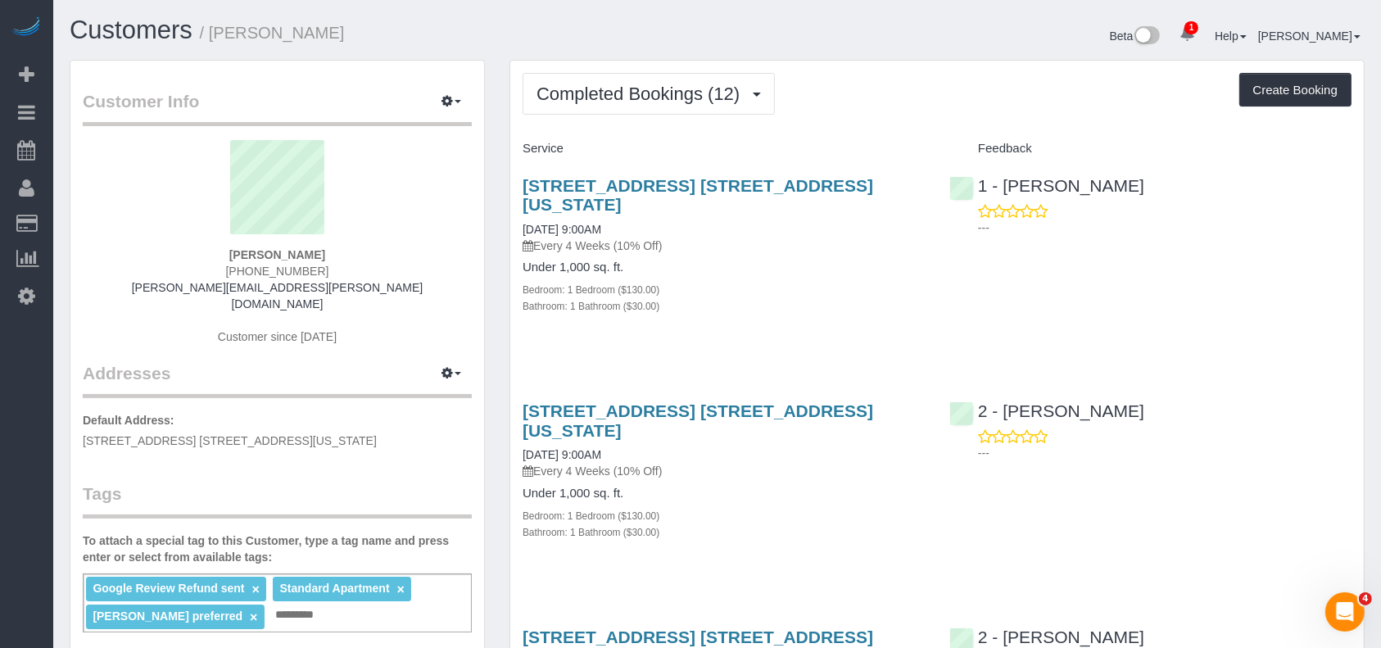
scroll to position [328, 0]
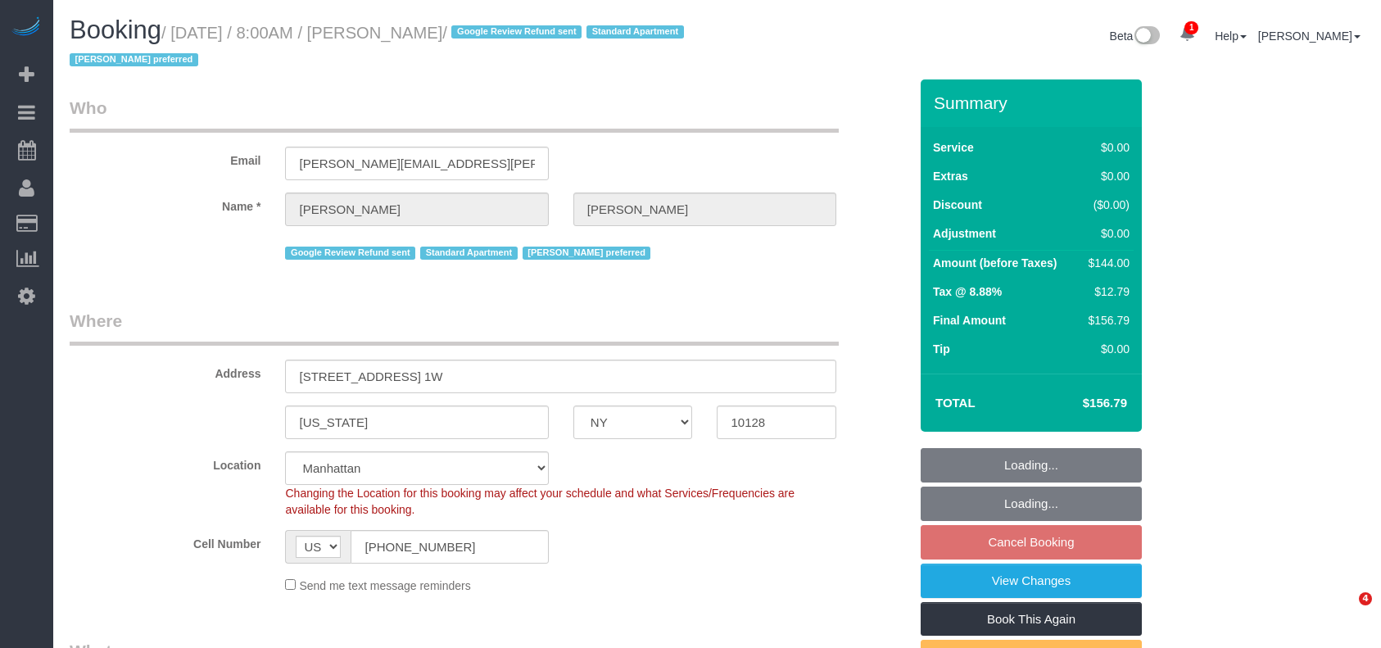
select select "NY"
select select "1"
select select "string:stripe-pm_1Q692k4VGloSiKo7kvhJeVSG"
select select "number:56"
select select "number:77"
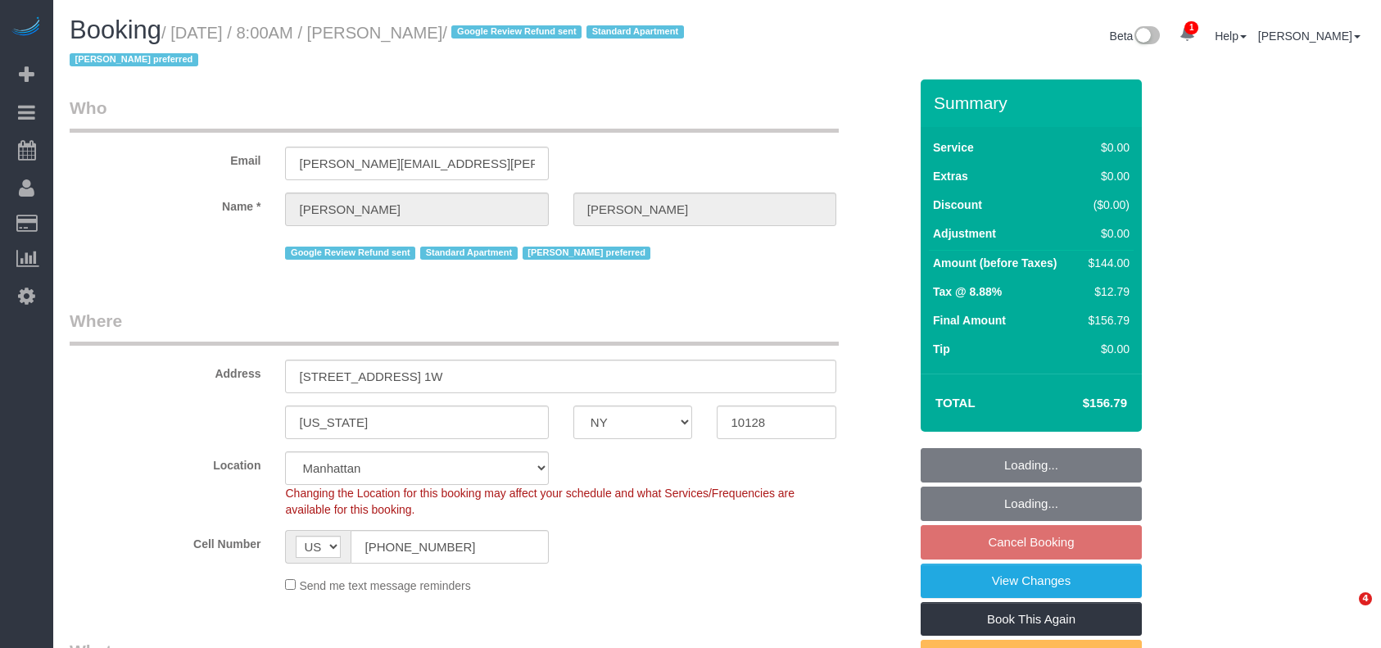
select select "number:15"
select select "number:5"
select select "object:1340"
select select "spot1"
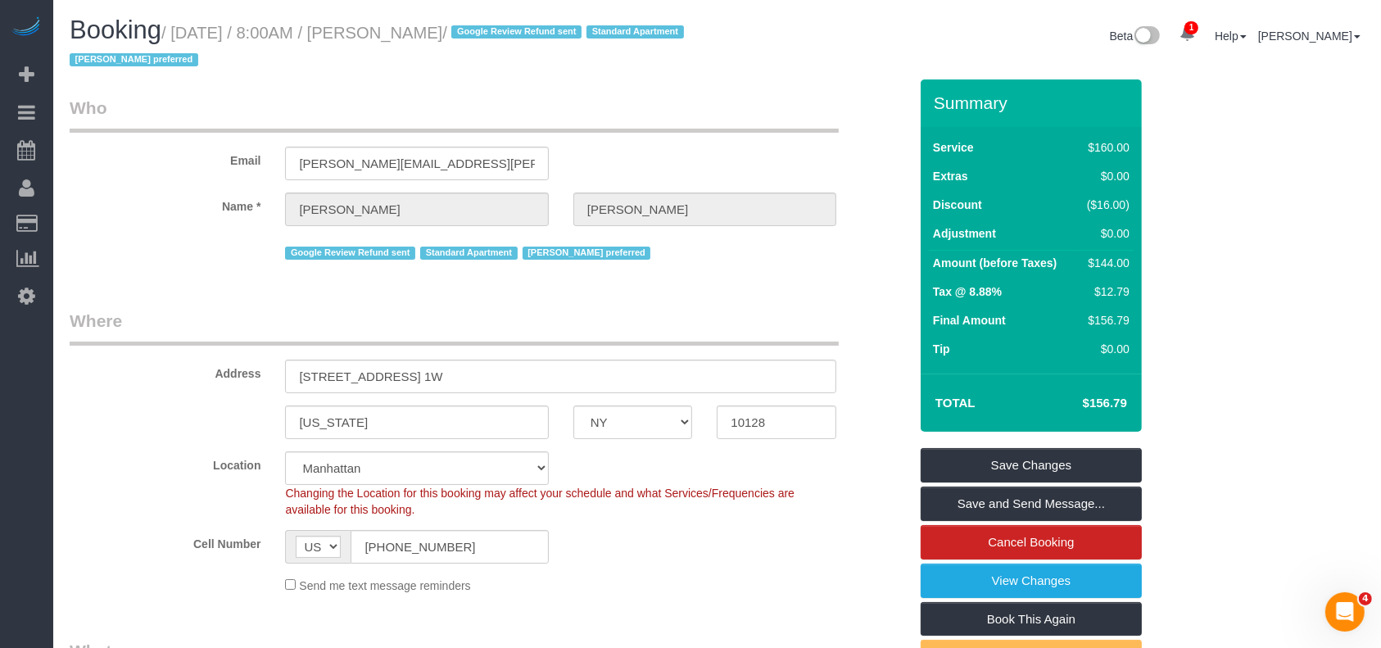
click at [182, 32] on small "/ August 24, 2025 / 8:00AM / Sam Brotman / Google Review Refund sent Standard A…" at bounding box center [379, 47] width 619 height 46
drag, startPoint x: 178, startPoint y: 32, endPoint x: 481, endPoint y: 35, distance: 303.1
click at [481, 35] on small "/ August 24, 2025 / 8:00AM / Sam Brotman / Google Review Refund sent Standard A…" at bounding box center [379, 47] width 619 height 46
copy small "August 24, 2025 / 8:00AM / Sam Brotman"
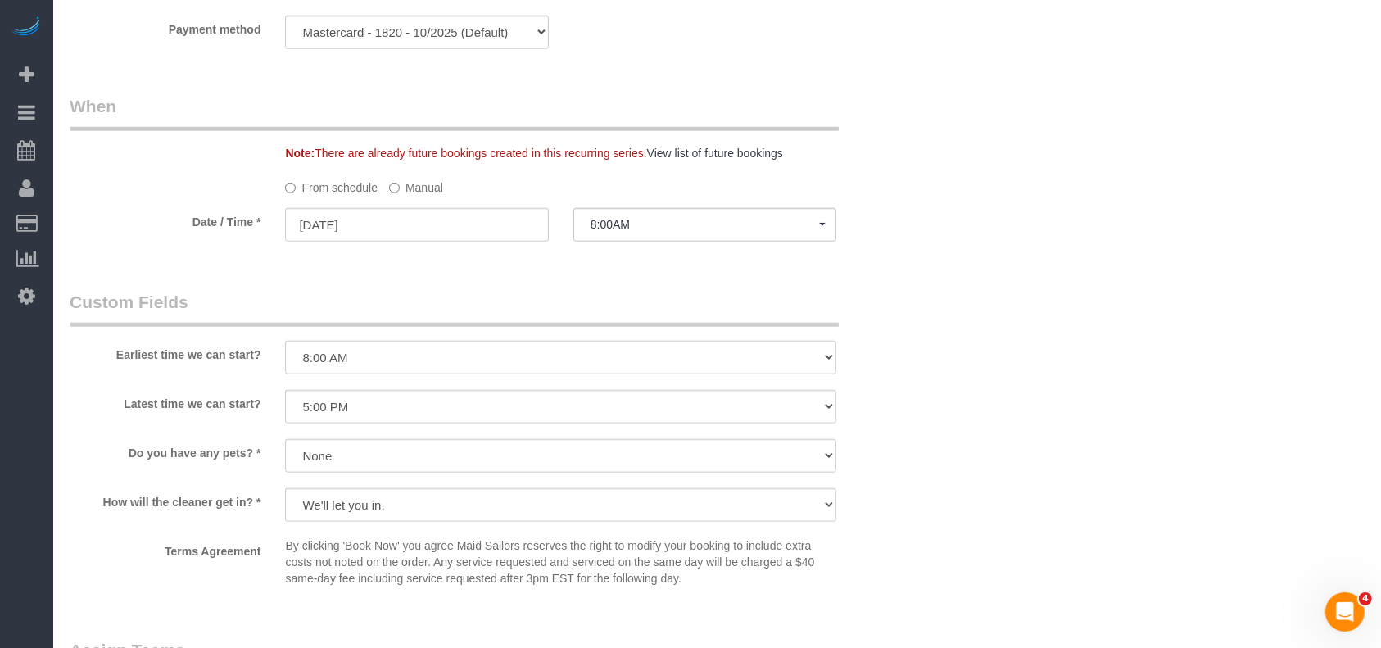
scroll to position [1856, 0]
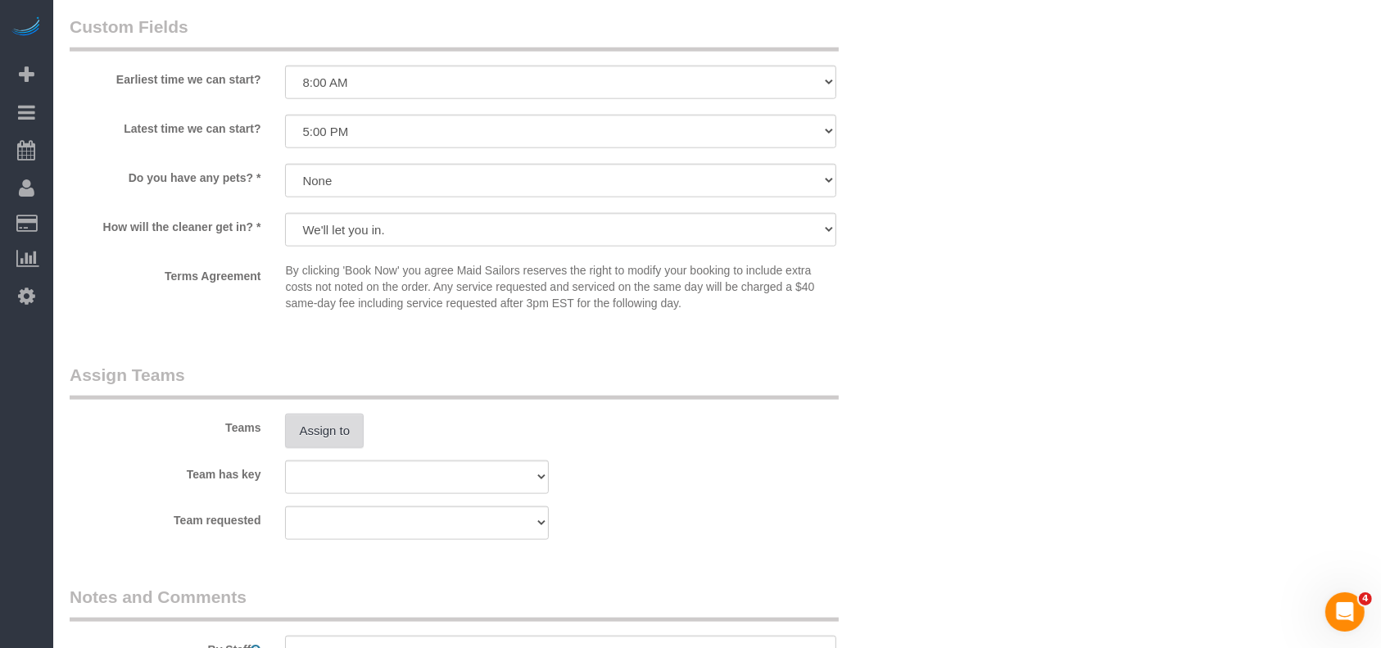
click at [341, 445] on button "Assign to" at bounding box center [324, 431] width 79 height 34
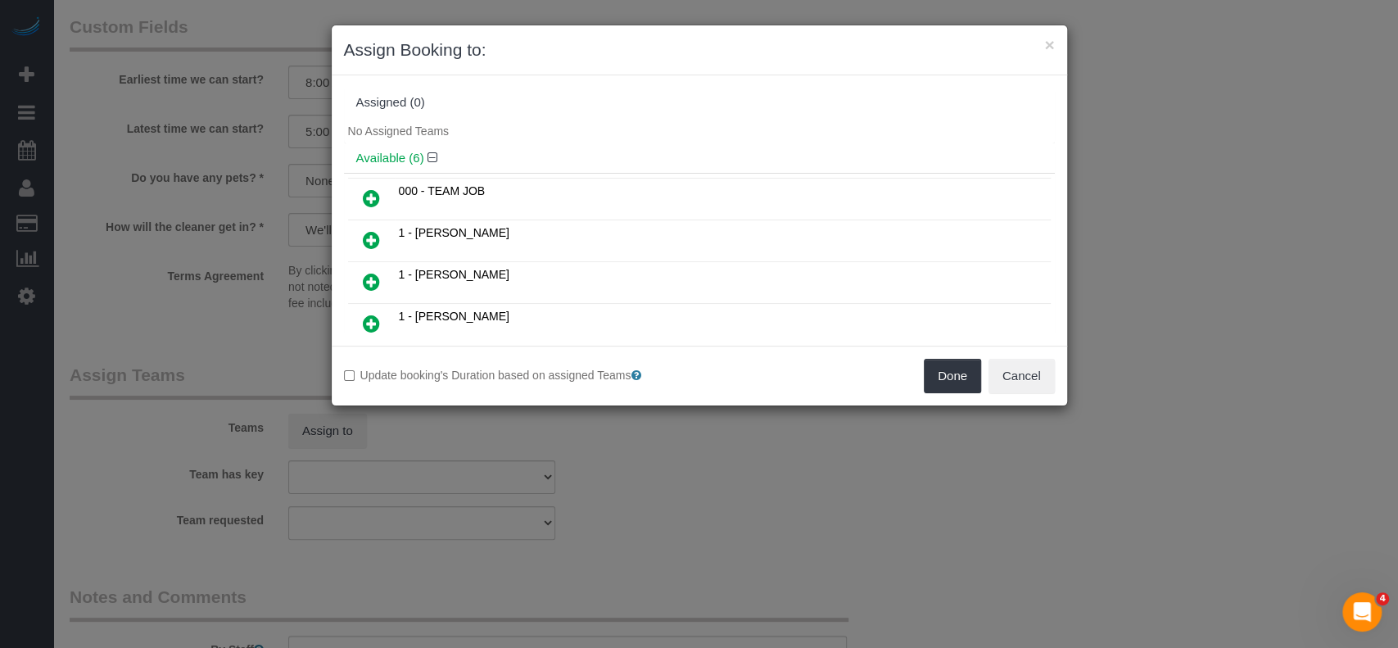
drag, startPoint x: 364, startPoint y: 276, endPoint x: 403, endPoint y: 278, distance: 38.5
click at [366, 276] on icon at bounding box center [371, 282] width 17 height 20
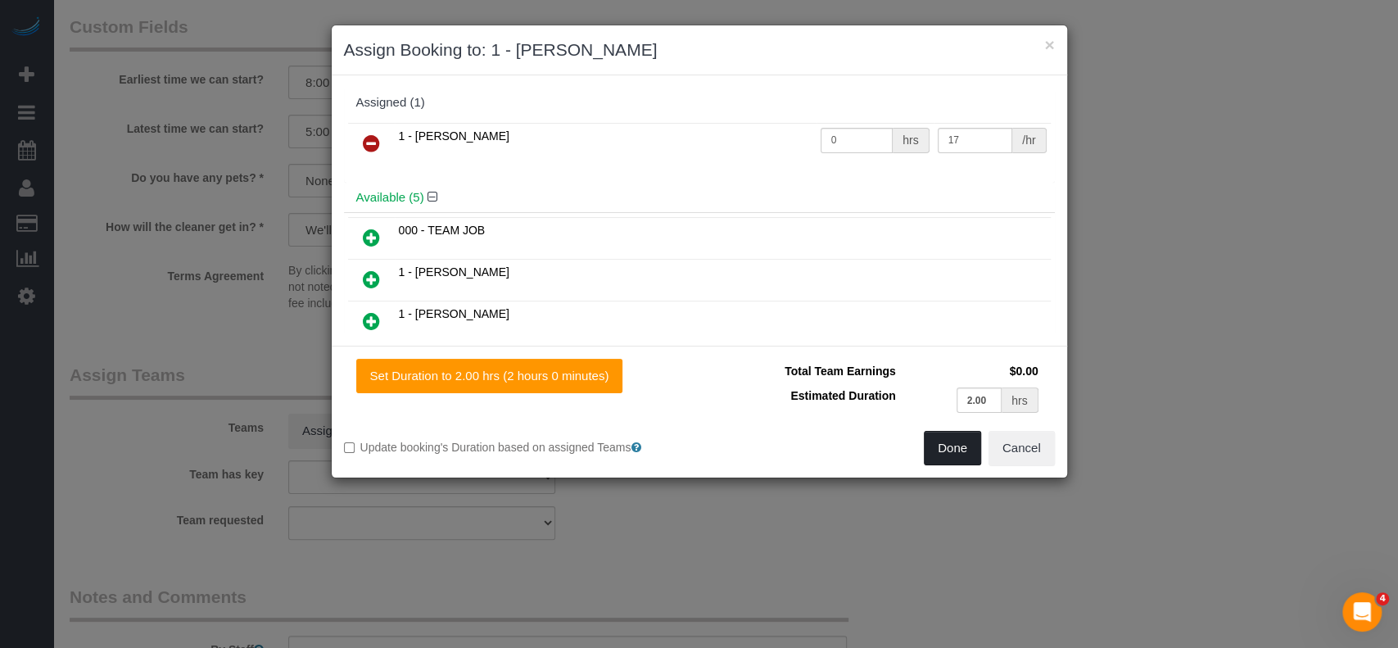
click at [940, 437] on button "Done" at bounding box center [952, 448] width 57 height 34
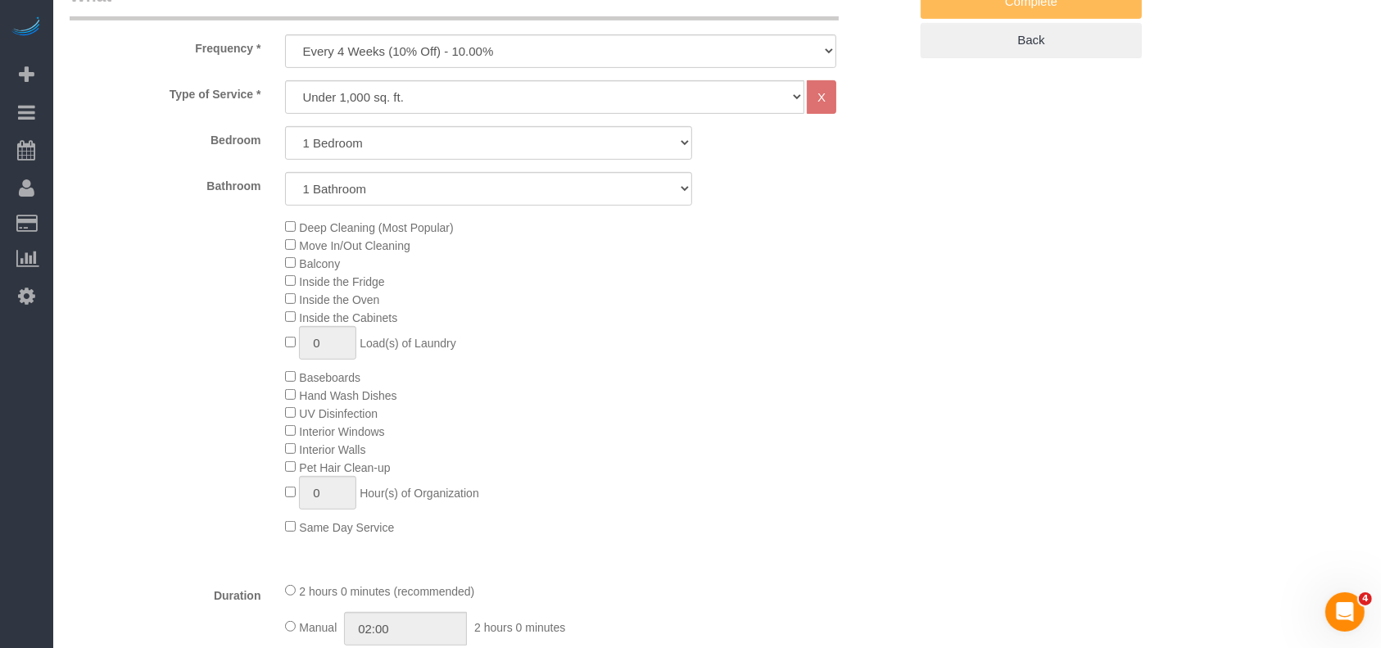
scroll to position [109, 0]
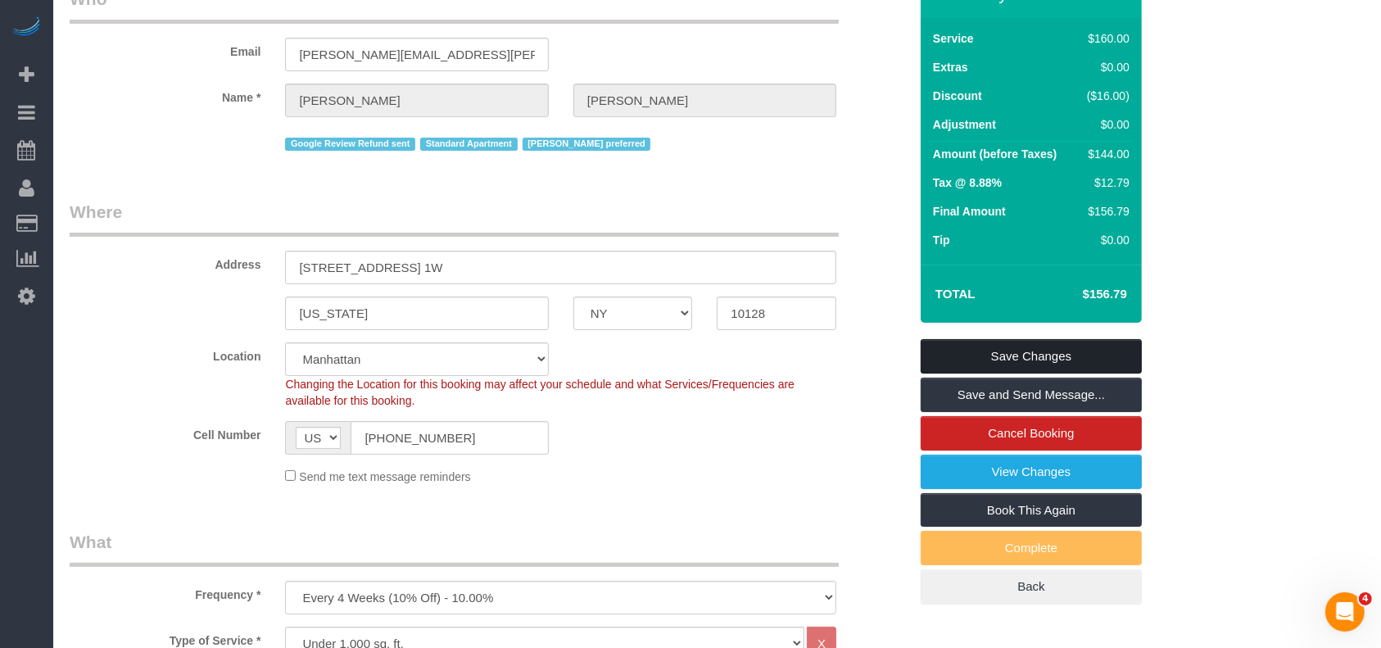
click at [1090, 347] on link "Save Changes" at bounding box center [1031, 356] width 221 height 34
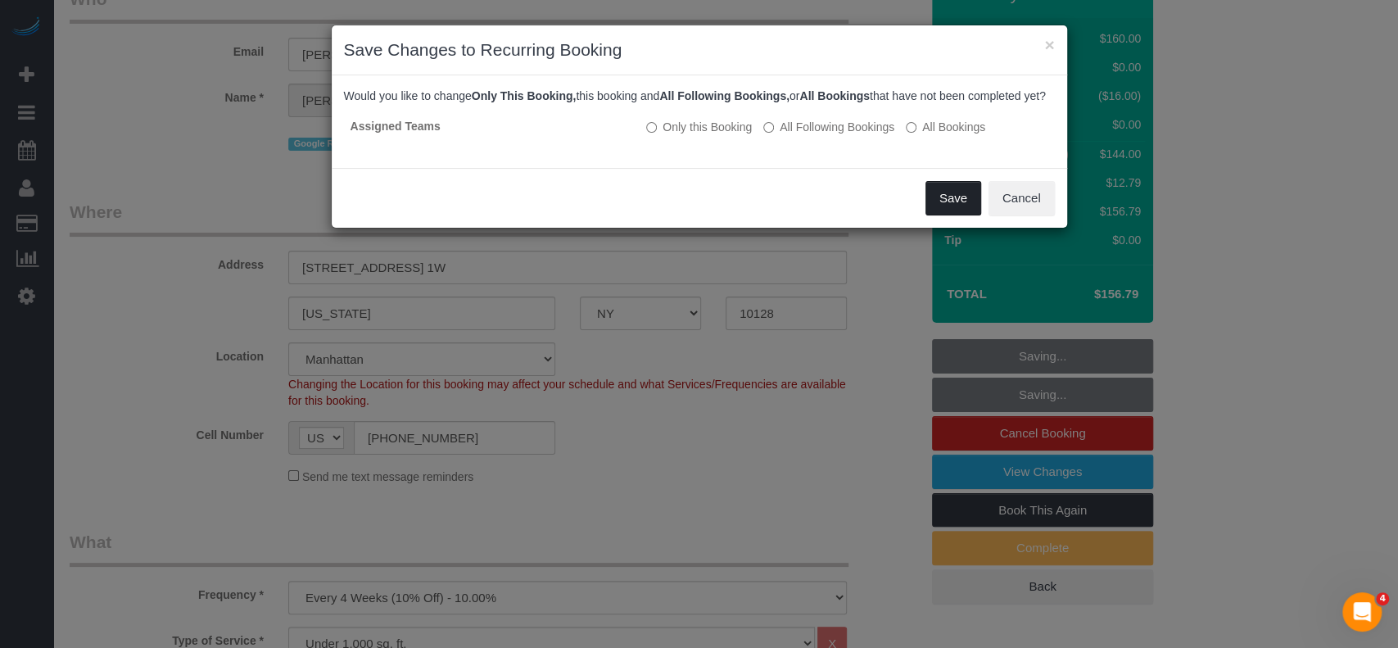
drag, startPoint x: 945, startPoint y: 213, endPoint x: 1181, endPoint y: 296, distance: 250.0
click at [947, 213] on button "Save" at bounding box center [954, 198] width 56 height 34
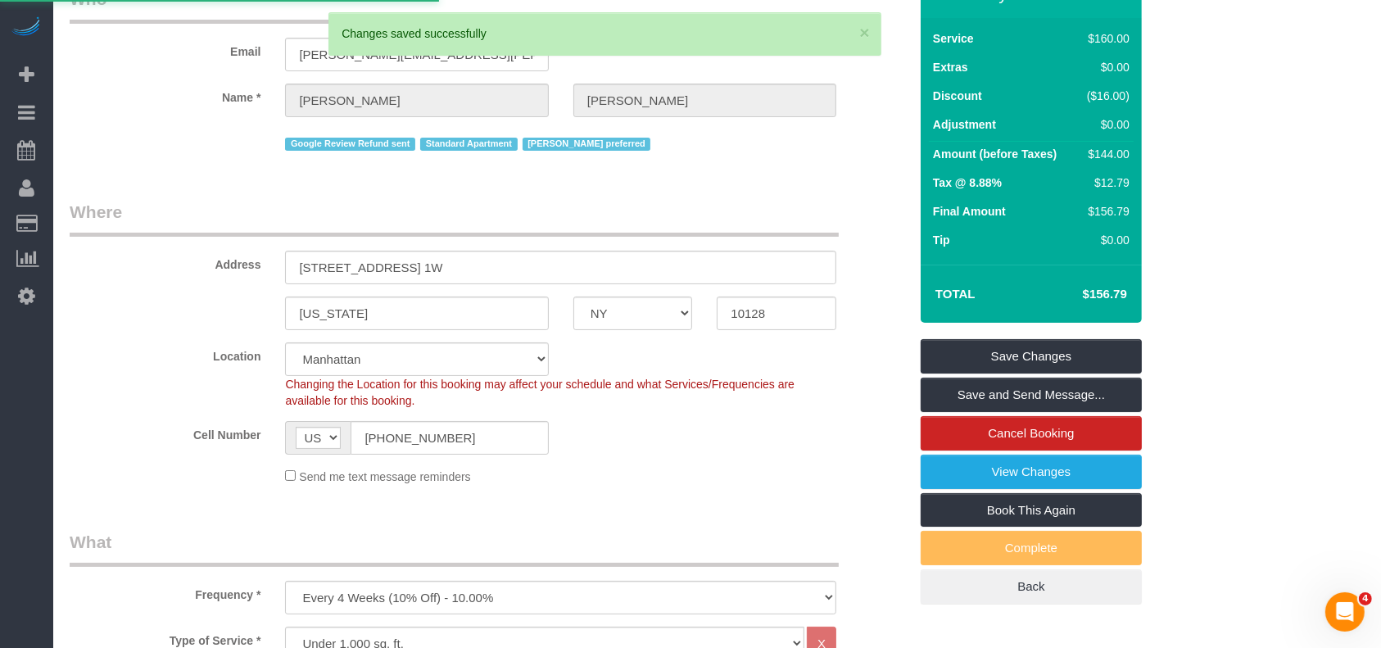
select select "**********"
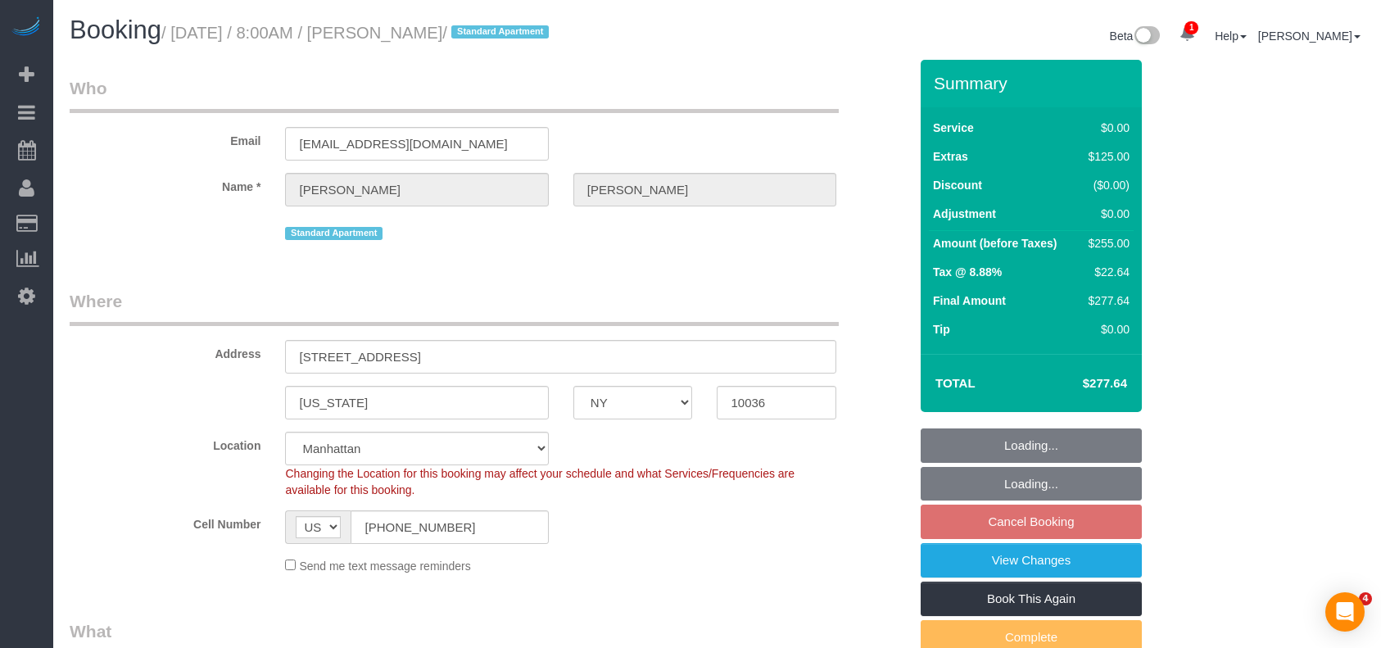
select select "NY"
select select "1"
select select "spot1"
select select "number:56"
select select "number:79"
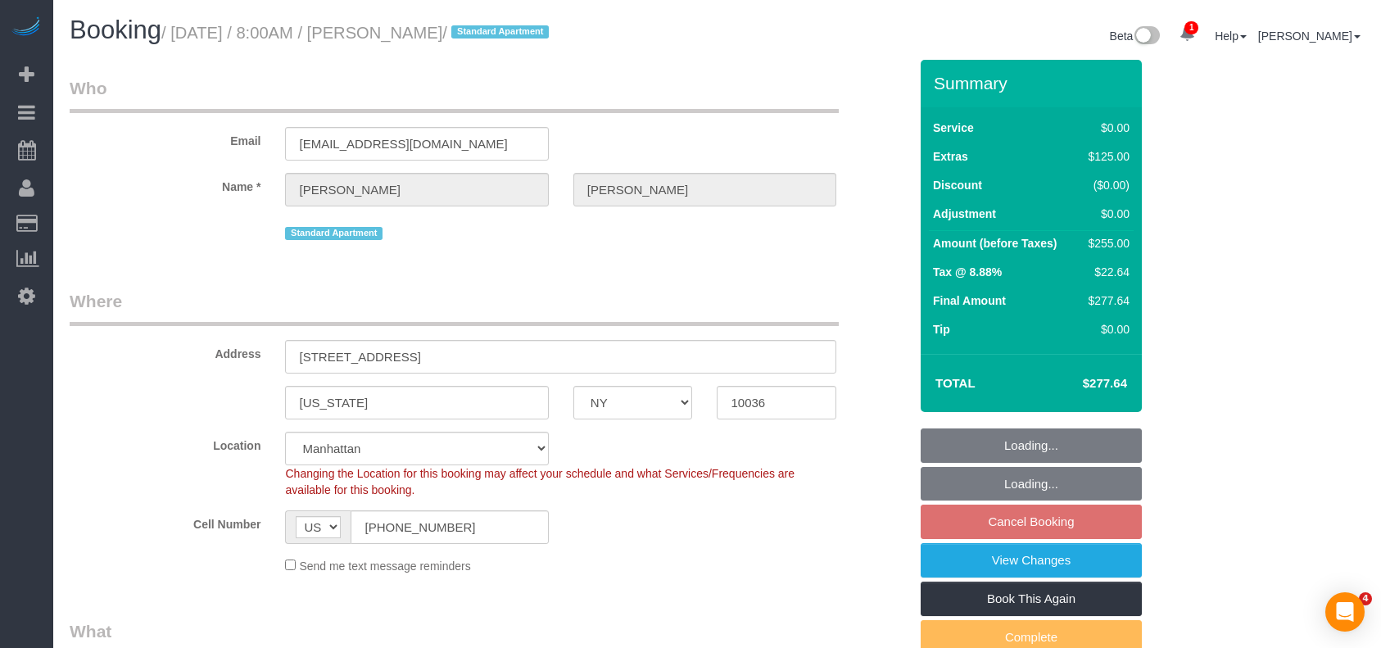
select select "number:15"
select select "number:6"
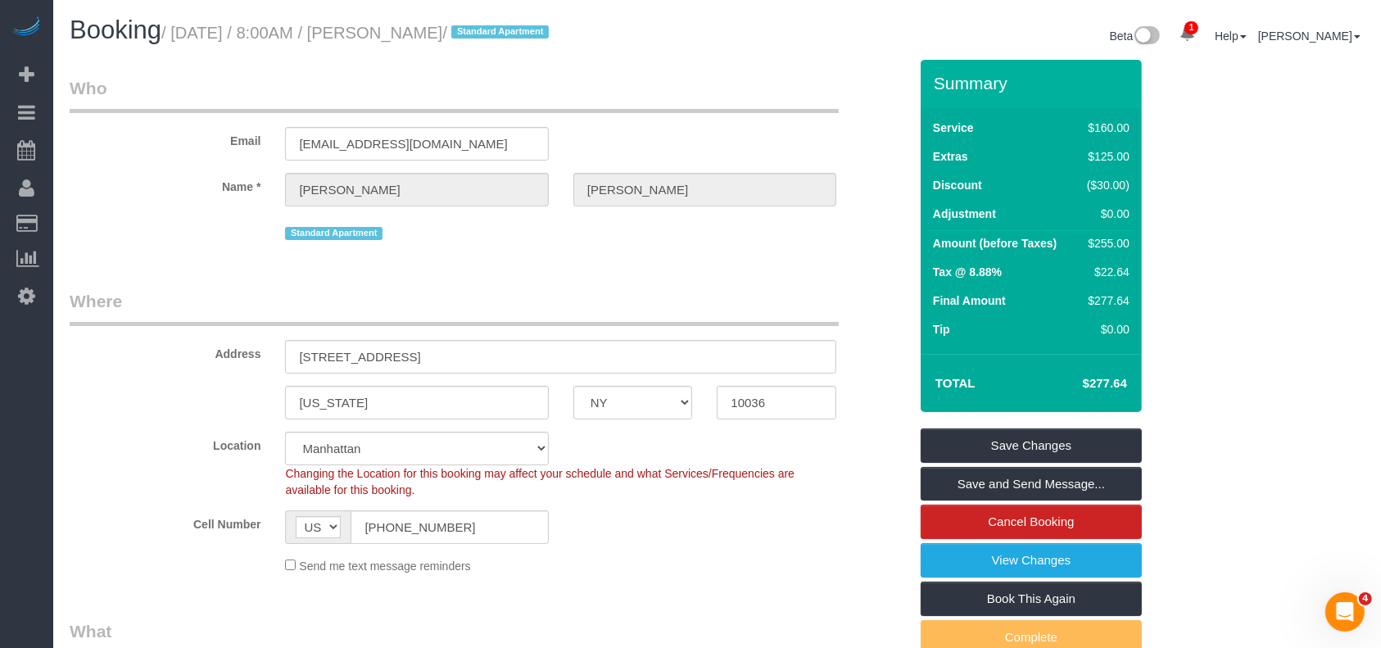
drag, startPoint x: 177, startPoint y: 36, endPoint x: 480, endPoint y: 83, distance: 306.6
click at [477, 26] on small "/ [DATE] / 8:00AM / [PERSON_NAME] / Standard Apartment" at bounding box center [357, 33] width 392 height 18
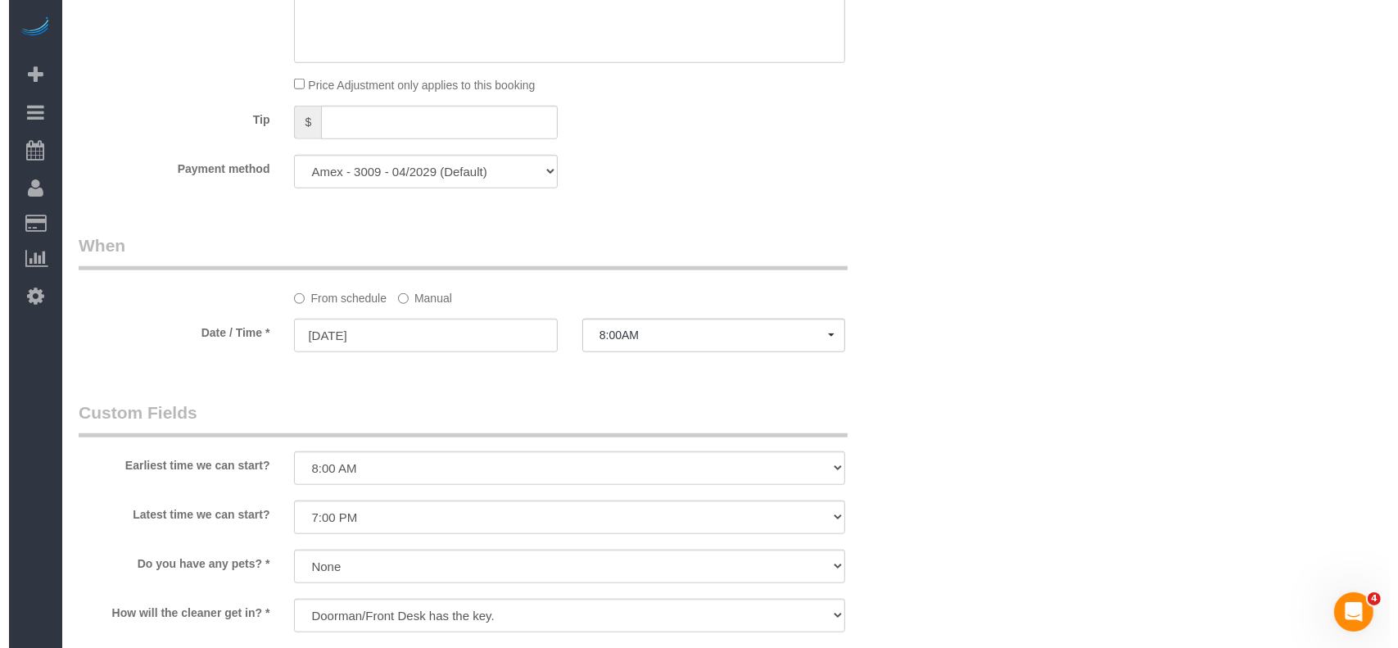
scroll to position [1872, 0]
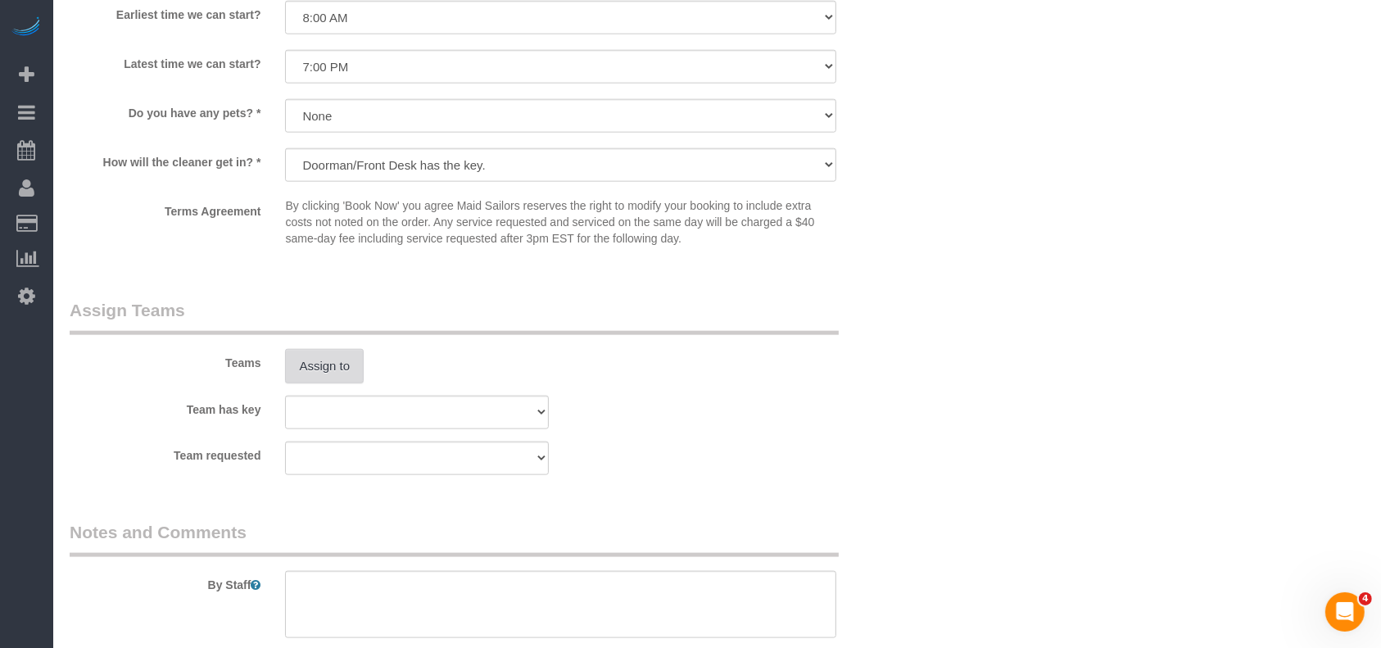
click at [351, 367] on button "Assign to" at bounding box center [324, 366] width 79 height 34
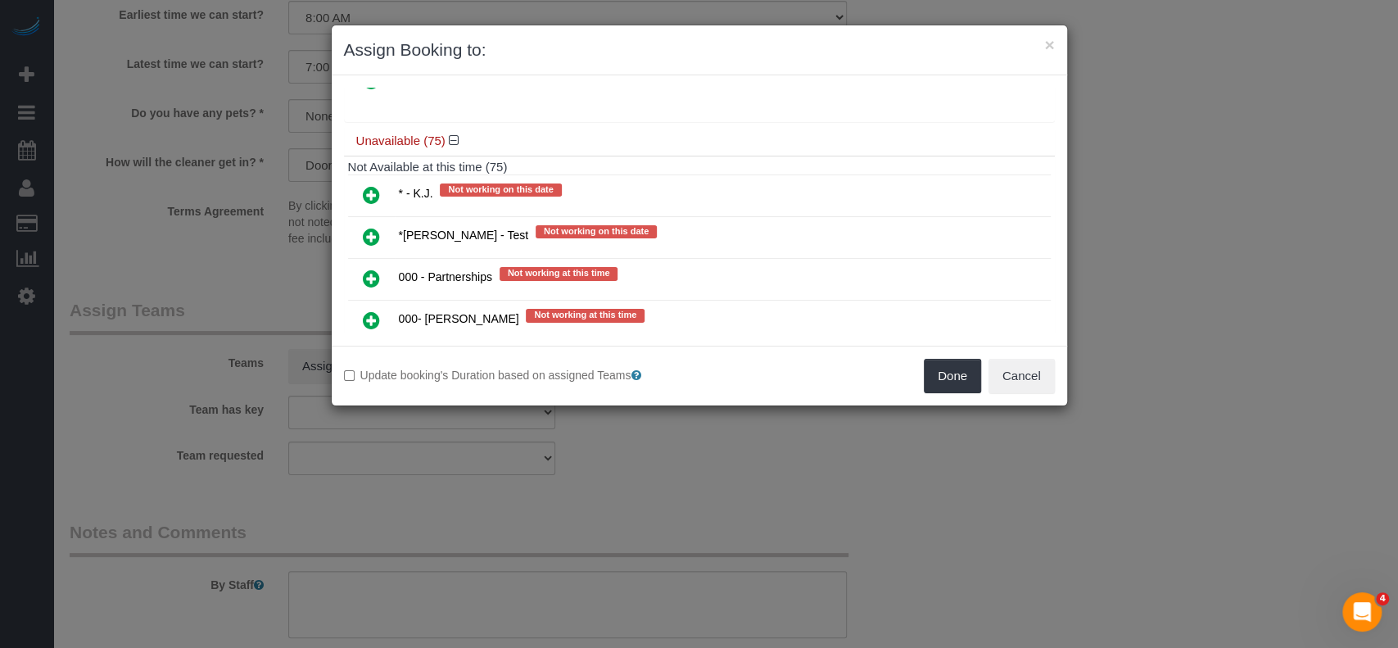
scroll to position [109, 0]
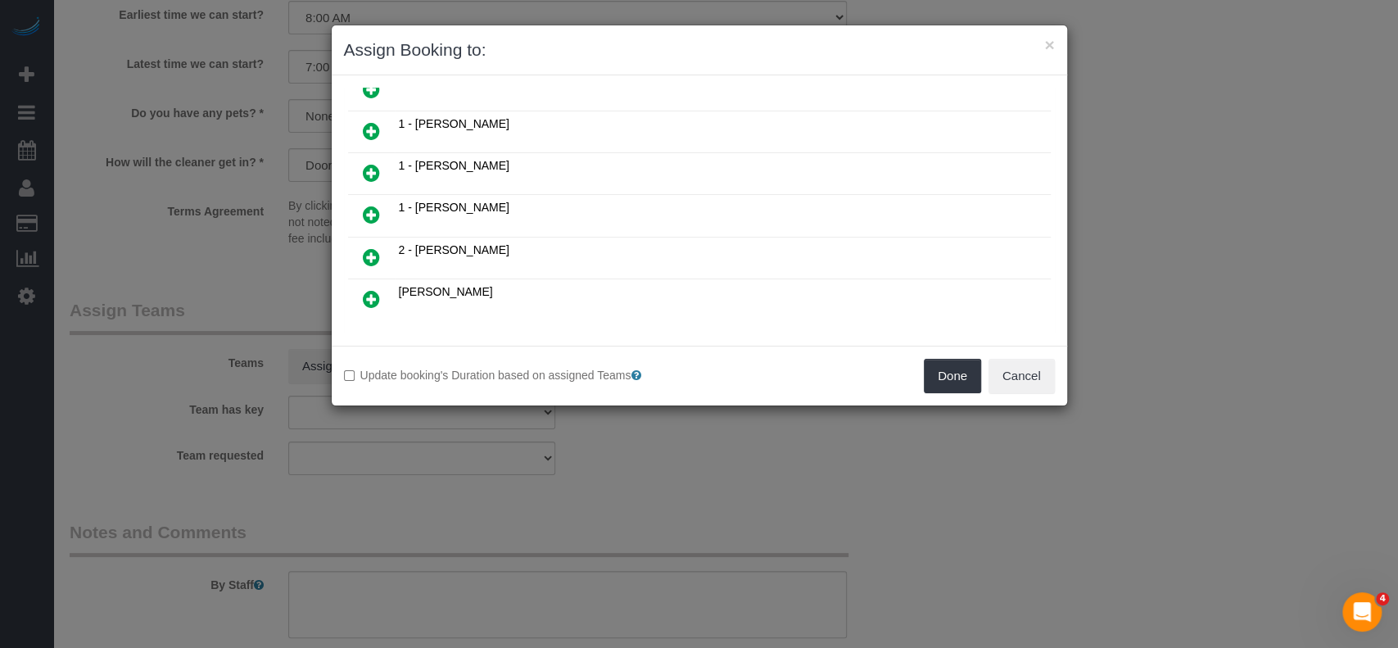
click at [367, 250] on icon at bounding box center [371, 257] width 17 height 20
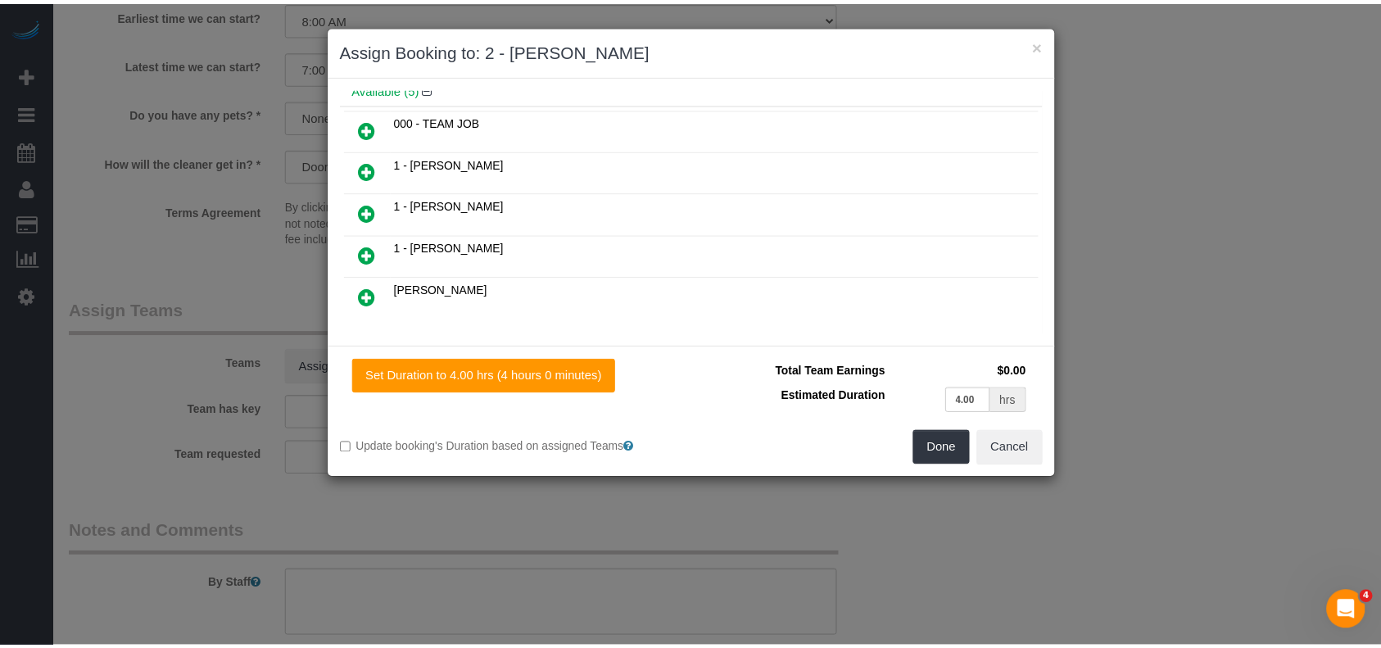
scroll to position [147, 0]
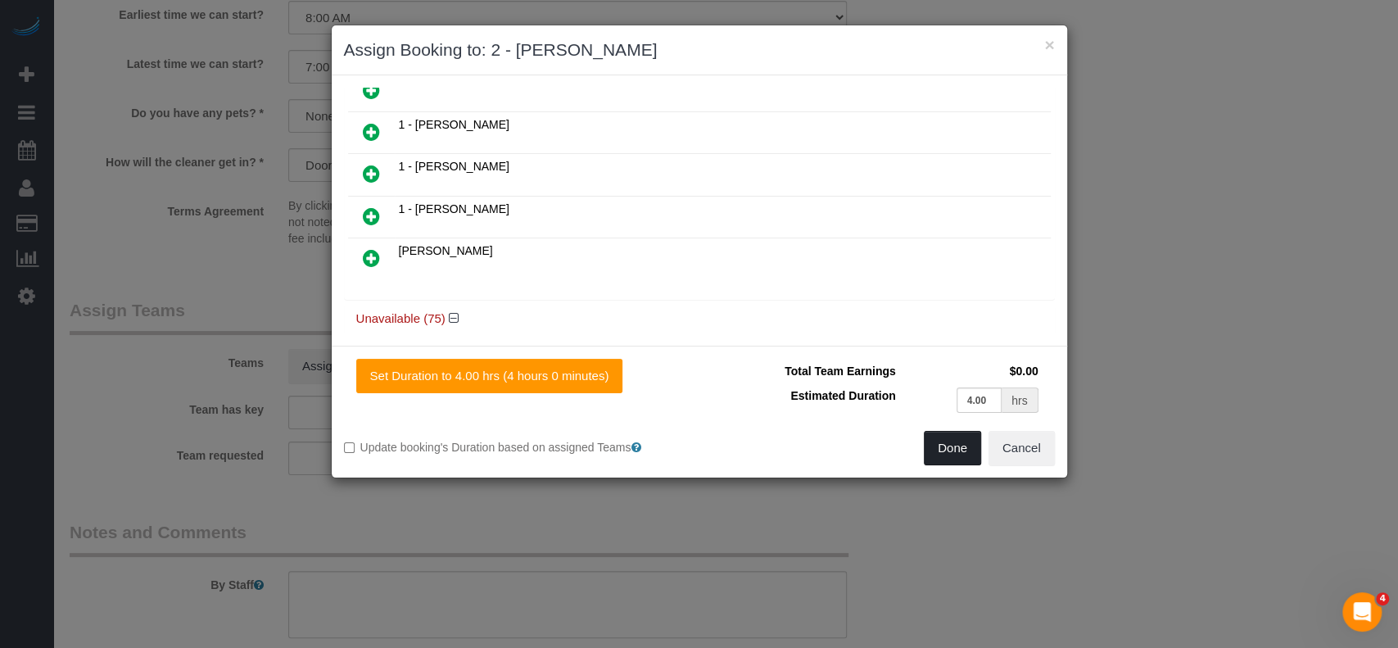
drag, startPoint x: 933, startPoint y: 443, endPoint x: 944, endPoint y: 352, distance: 91.5
click at [933, 442] on button "Done" at bounding box center [952, 448] width 57 height 34
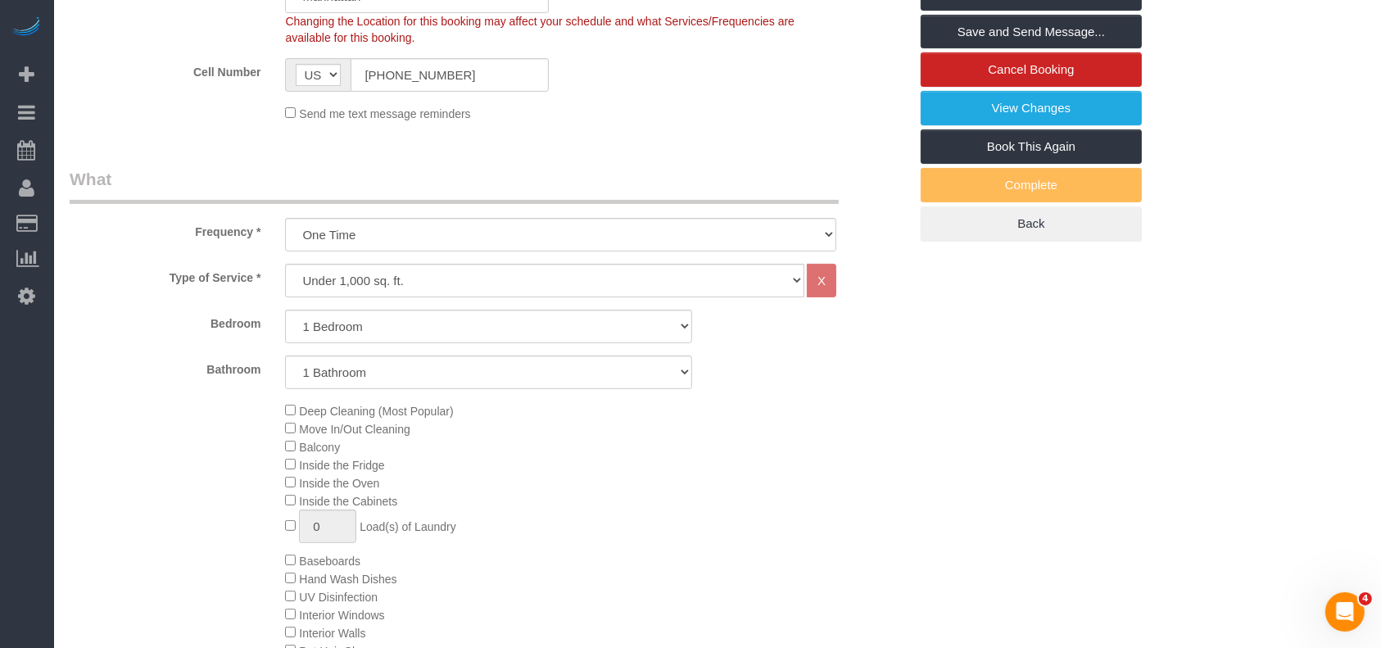
scroll to position [0, 0]
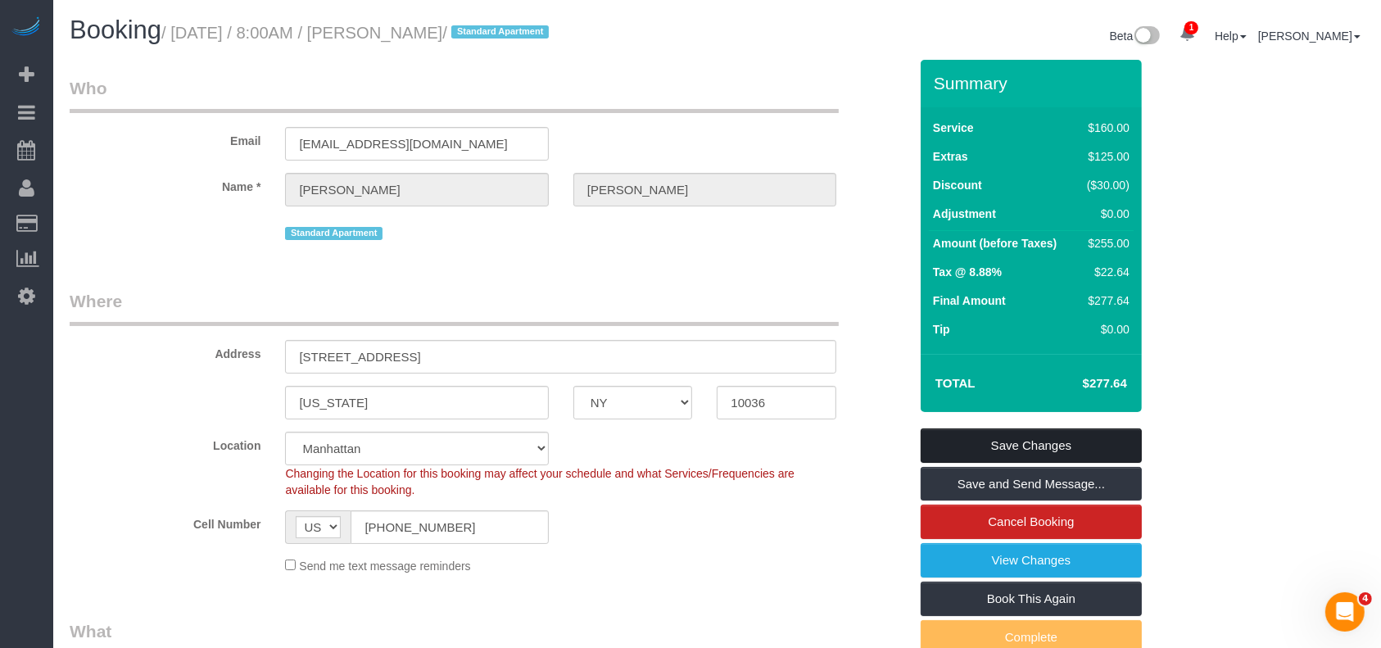
drag, startPoint x: 1073, startPoint y: 425, endPoint x: 1064, endPoint y: 430, distance: 10.3
click at [1068, 428] on div "Summary Service $160.00 Extras $125.00 Discount ($30.00) Adjustment $0.00 Amoun…" at bounding box center [1031, 377] width 221 height 634
click at [1047, 442] on link "Save Changes" at bounding box center [1031, 445] width 221 height 34
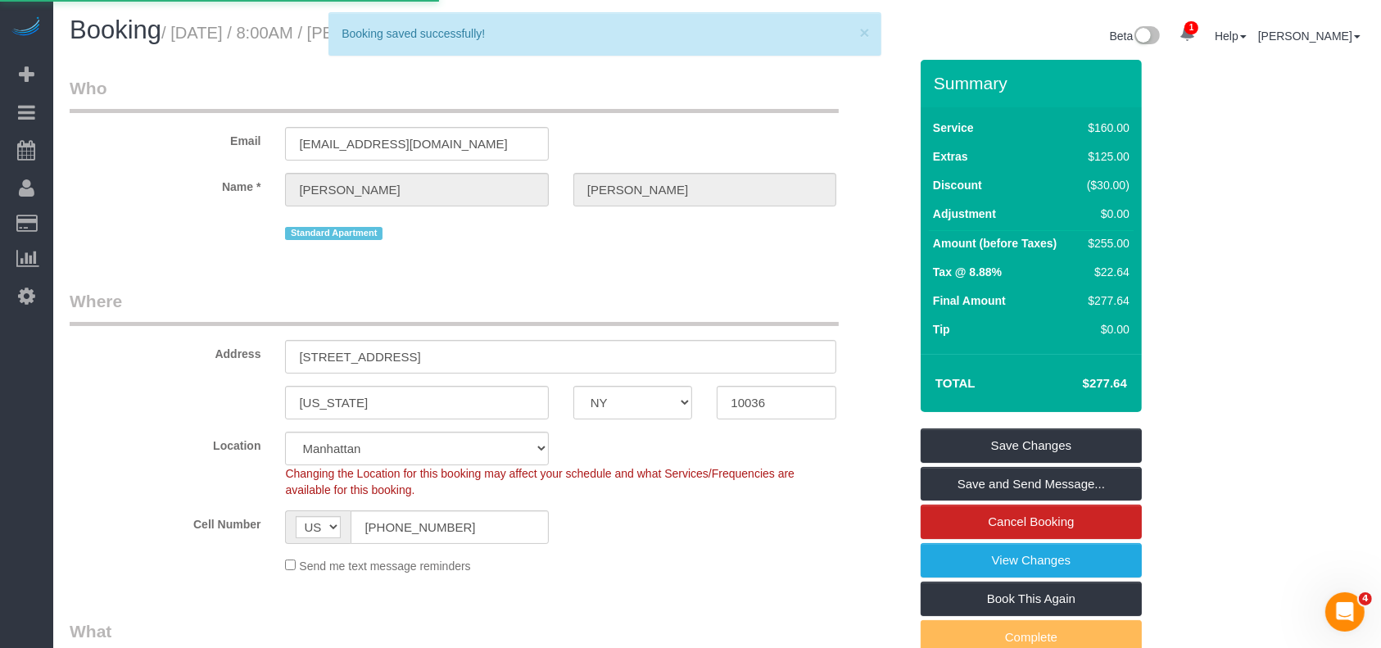
select select "**********"
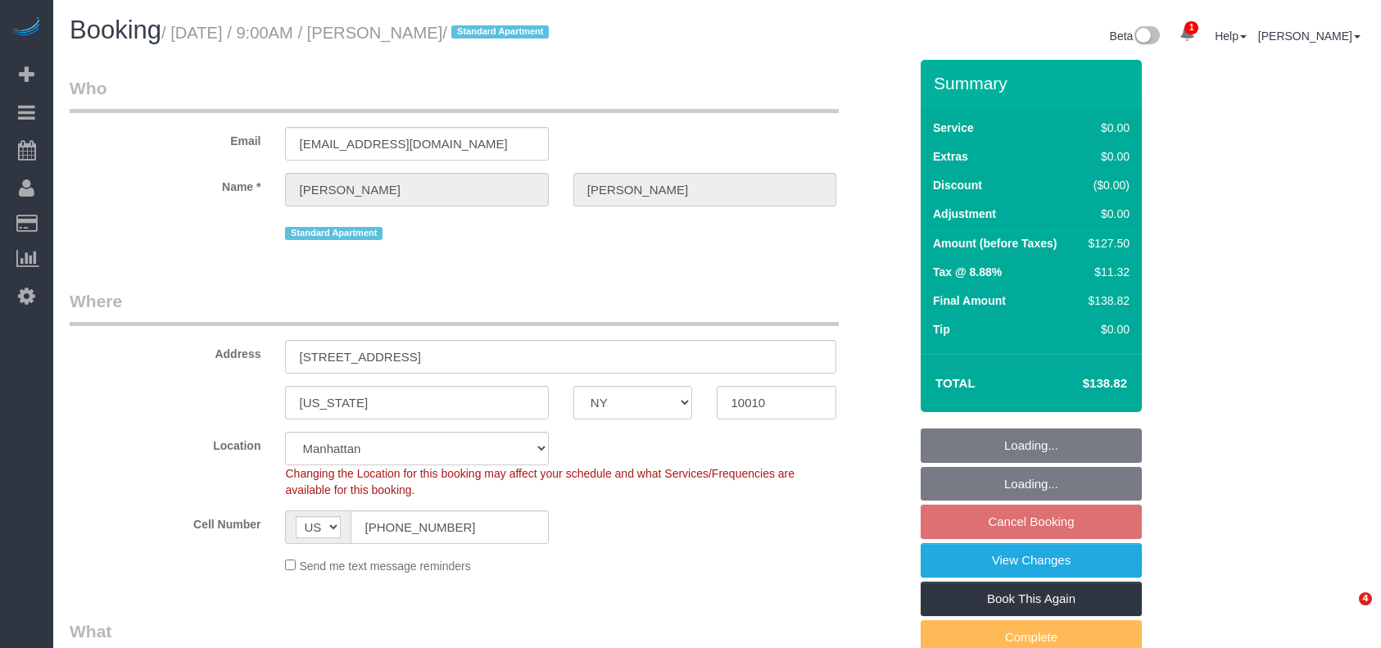
select select "NY"
select select "spot2"
select select "number:56"
select select "number:73"
select select "number:15"
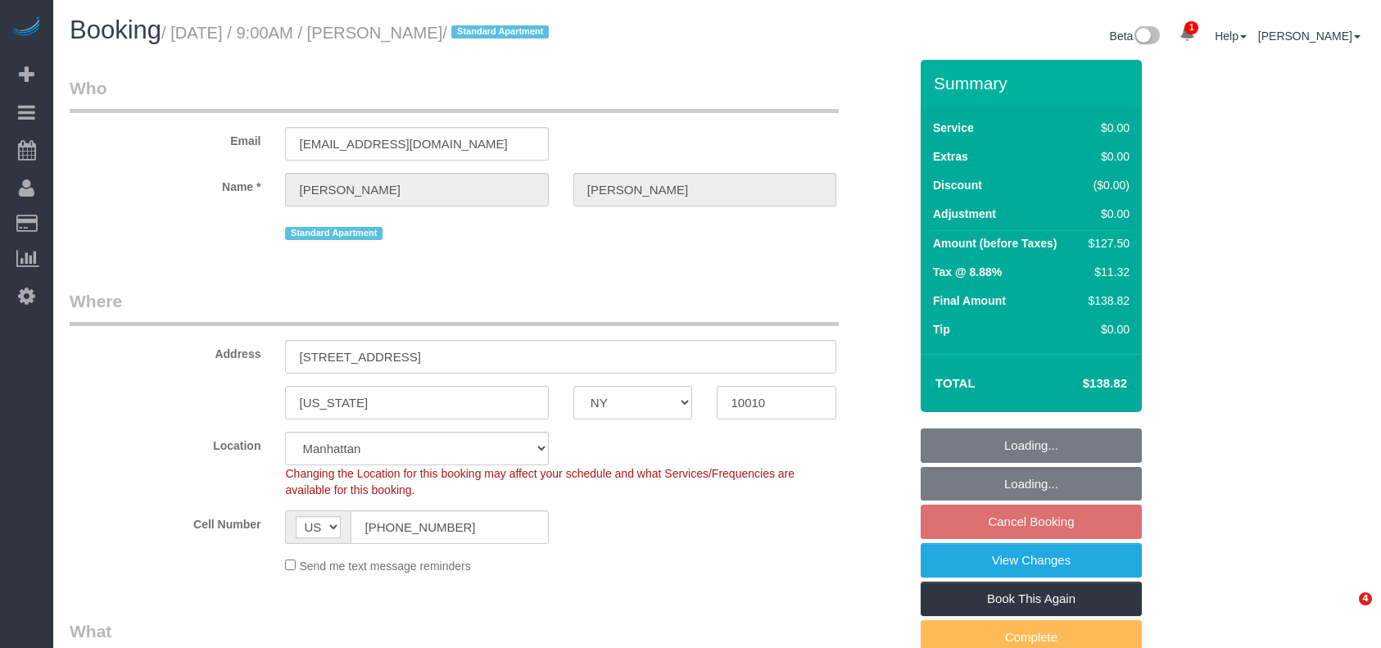
select select "number:5"
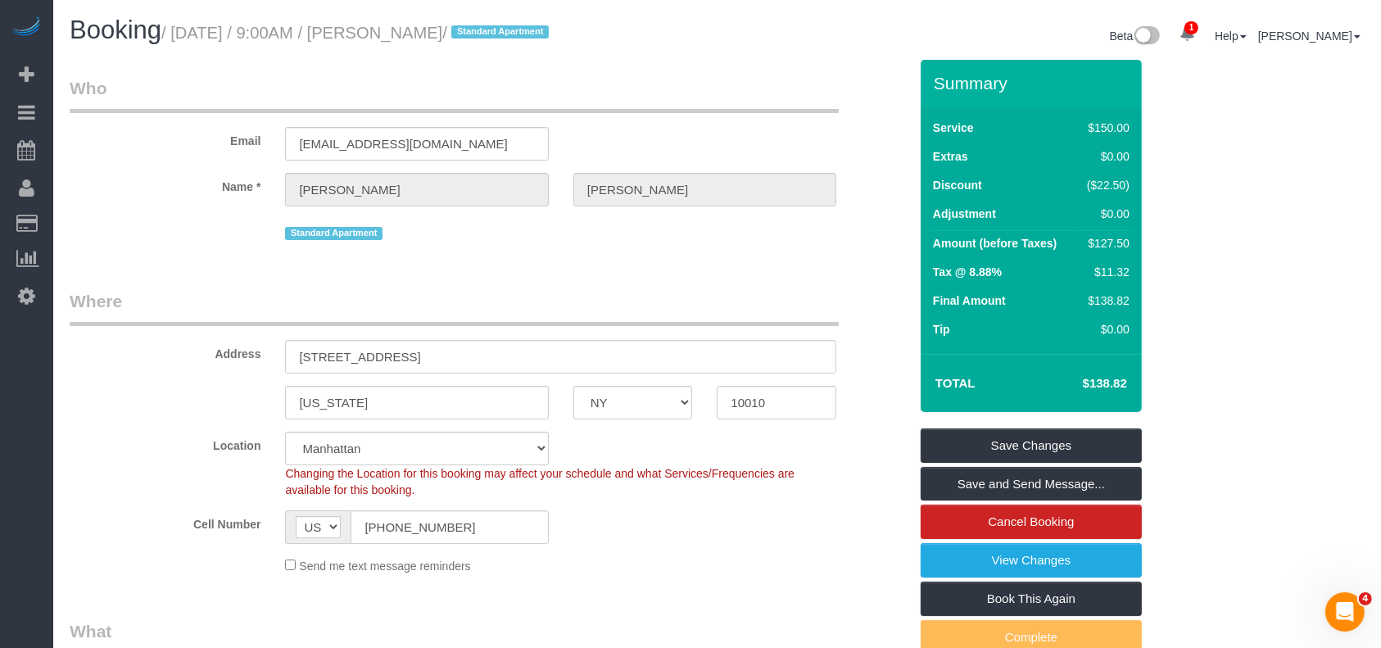
drag, startPoint x: 176, startPoint y: 33, endPoint x: 484, endPoint y: 37, distance: 308.0
click at [492, 26] on small "/ [DATE] / 9:00AM / [PERSON_NAME] / Standard Apartment" at bounding box center [357, 33] width 392 height 18
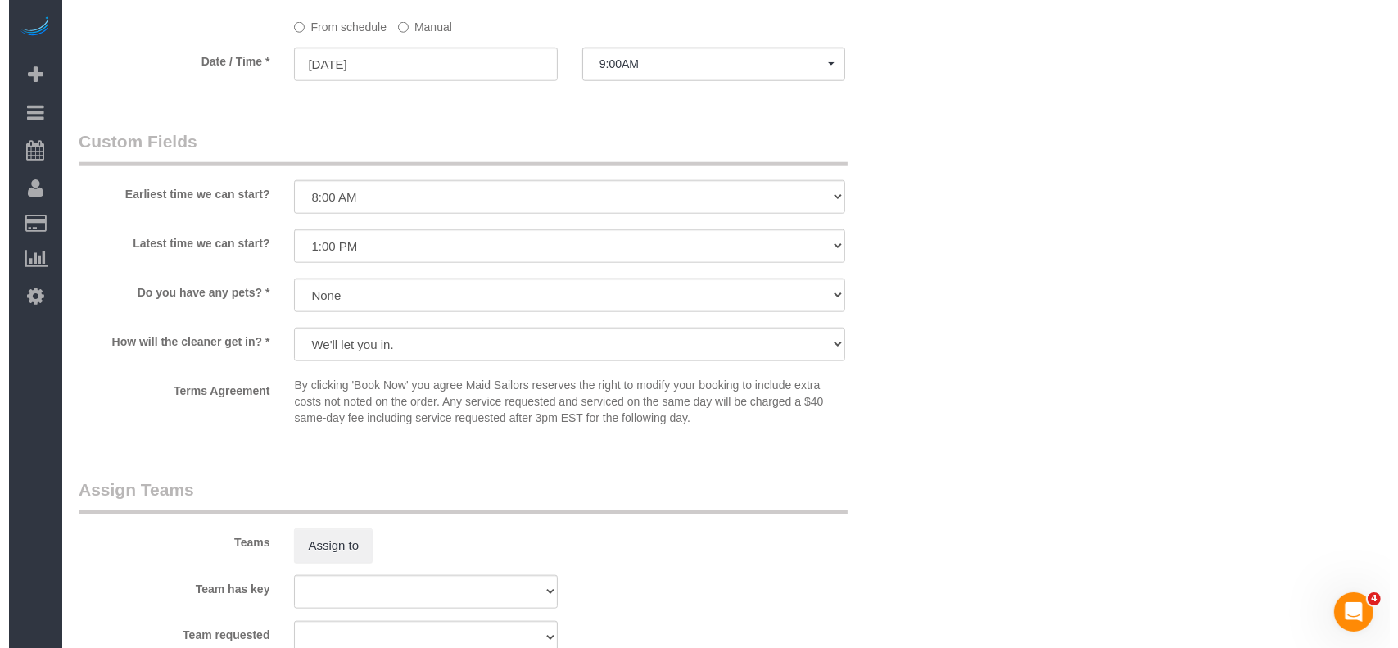
scroll to position [1966, 0]
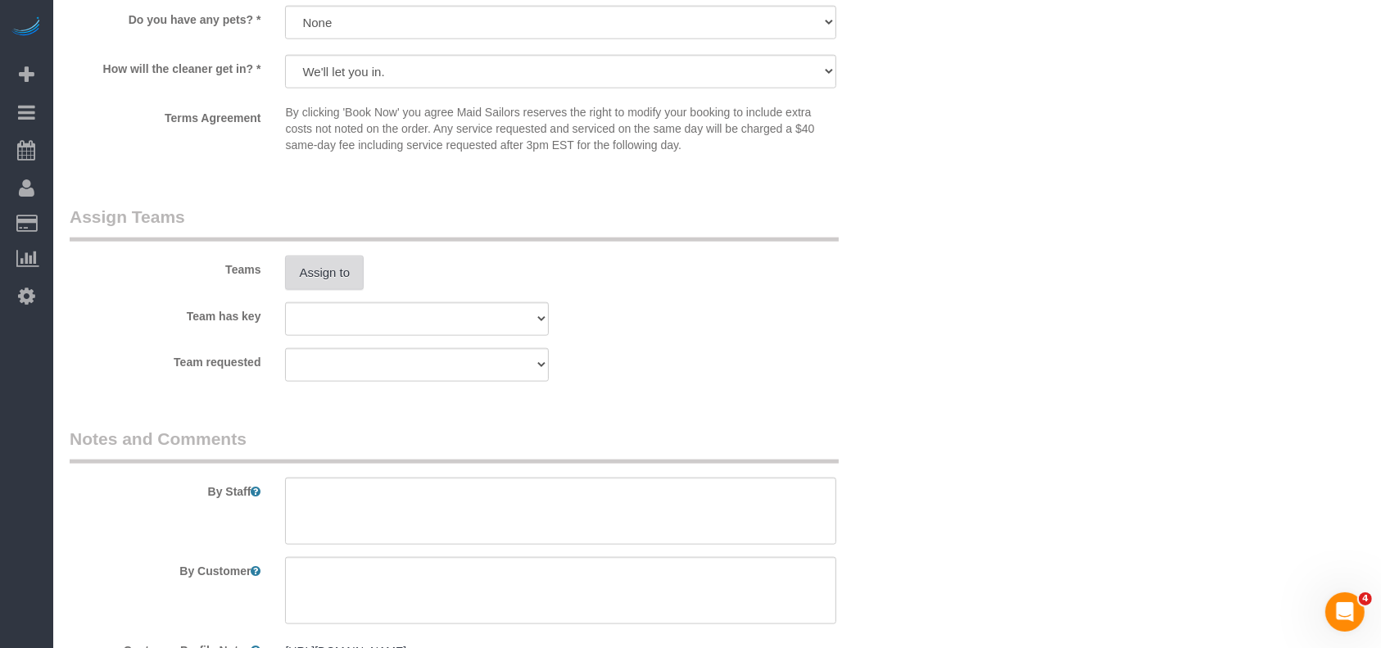
click at [324, 282] on button "Assign to" at bounding box center [324, 273] width 79 height 34
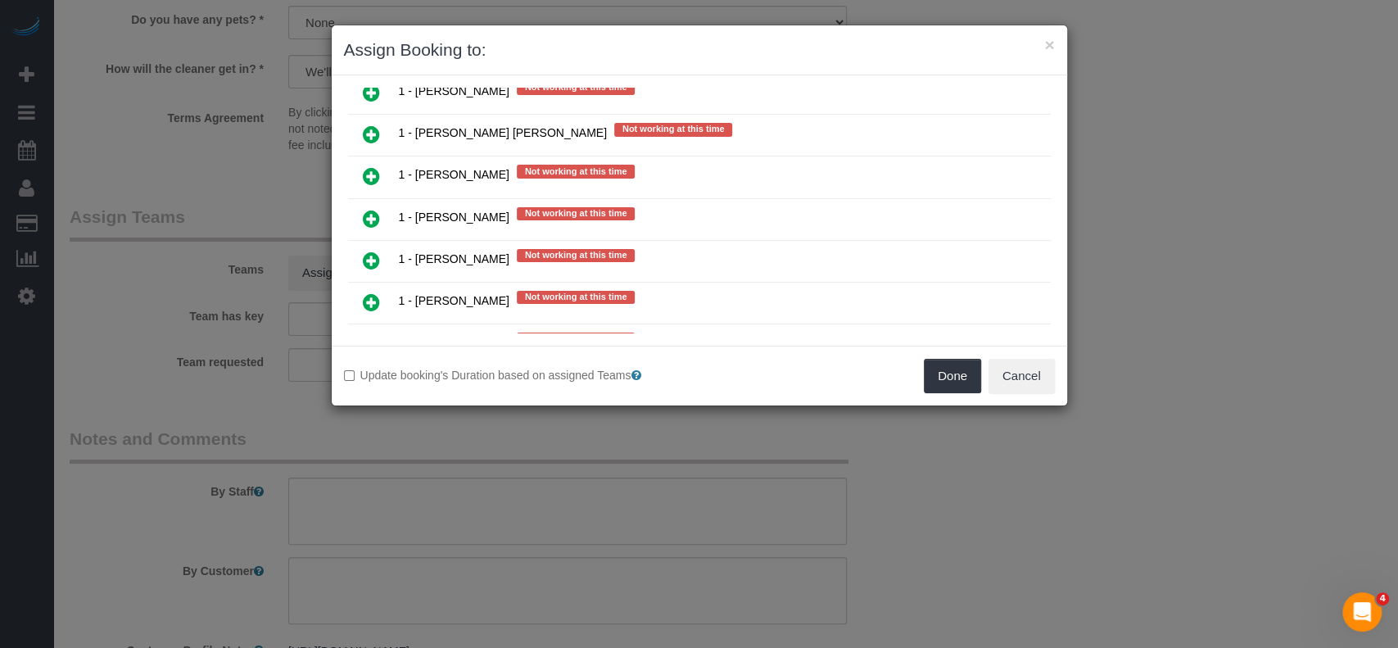
scroll to position [1419, 0]
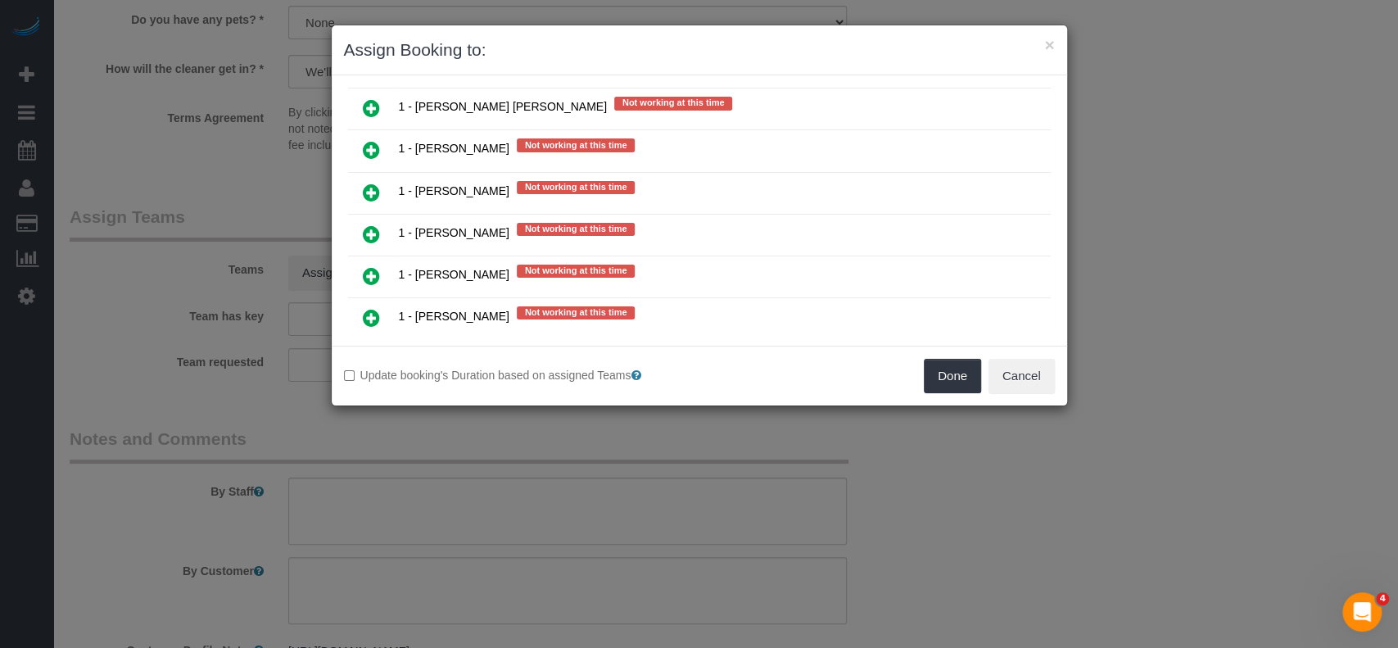
click at [373, 308] on icon at bounding box center [371, 318] width 17 height 20
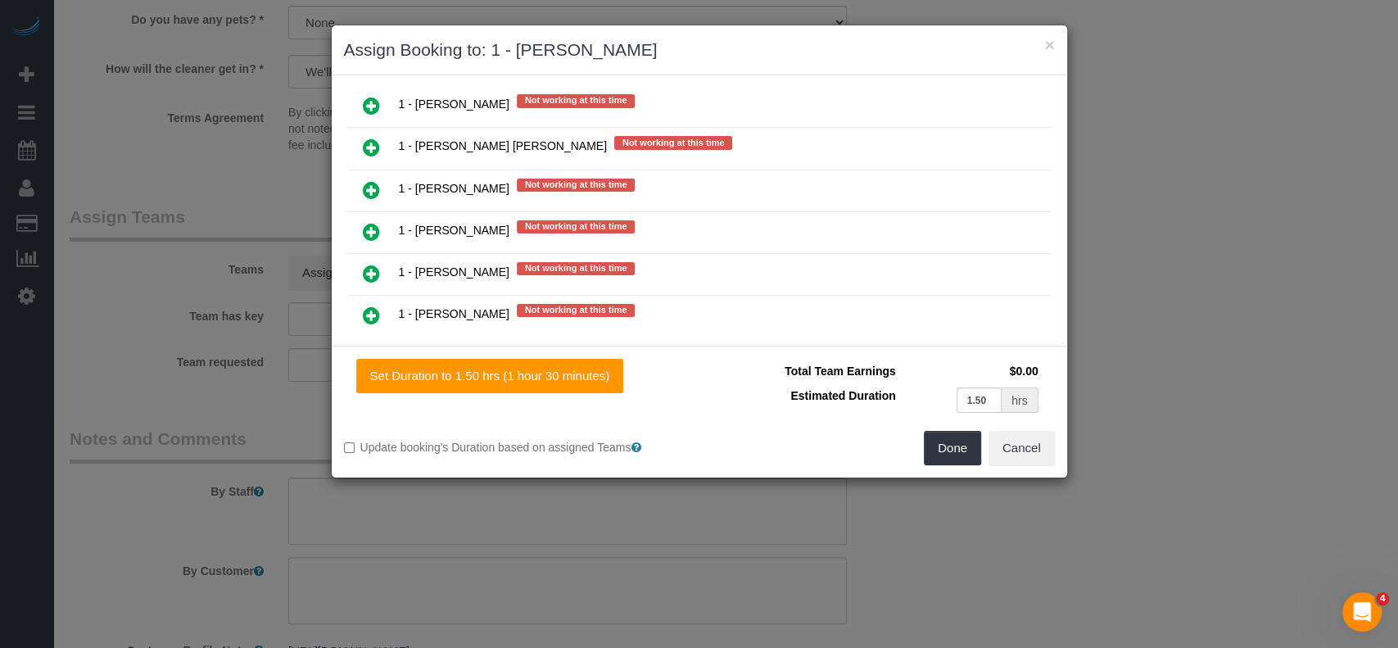
scroll to position [1458, 0]
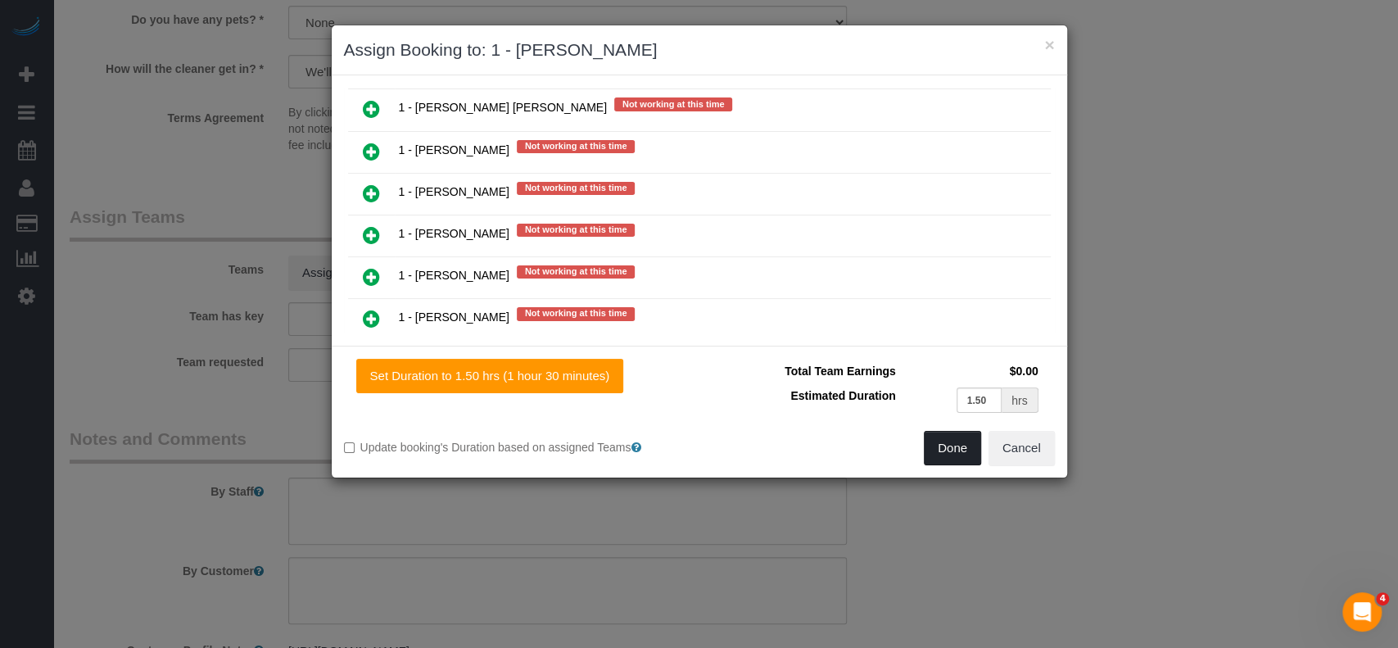
drag, startPoint x: 951, startPoint y: 450, endPoint x: 945, endPoint y: 434, distance: 17.4
click at [950, 450] on button "Done" at bounding box center [952, 448] width 57 height 34
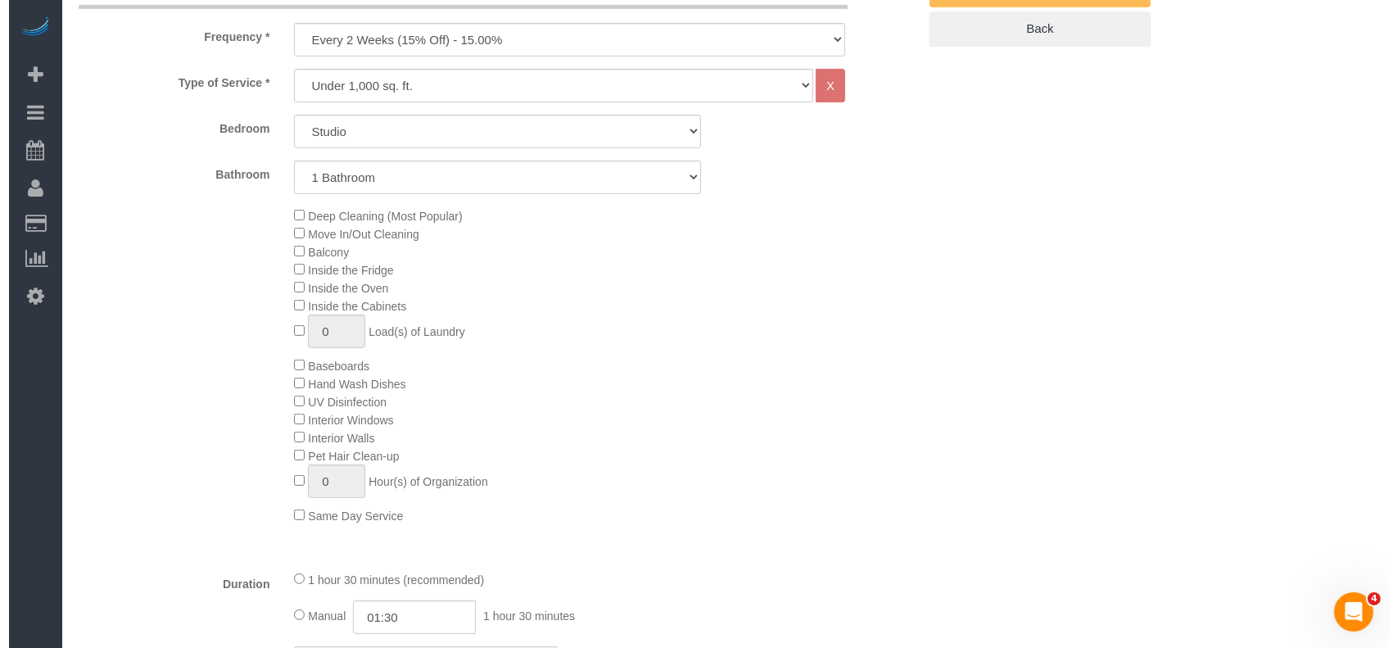
scroll to position [0, 0]
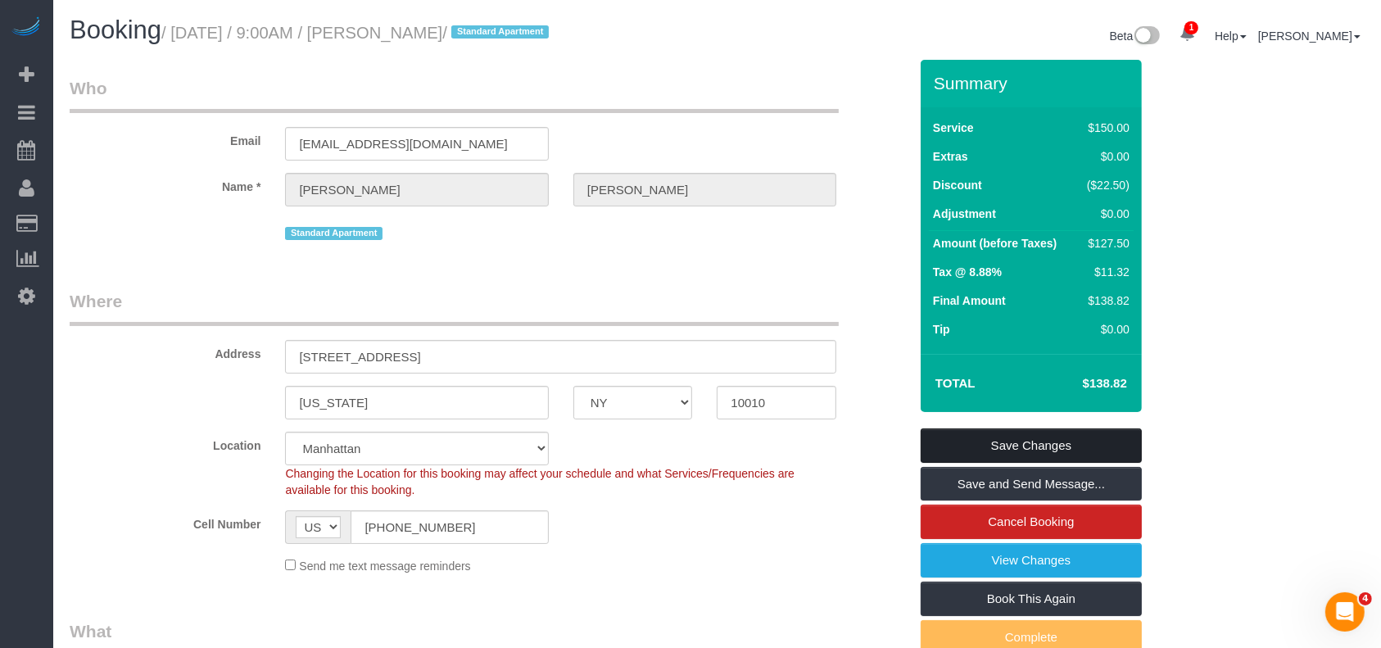
drag, startPoint x: 1074, startPoint y: 430, endPoint x: 1055, endPoint y: 396, distance: 38.5
click at [1074, 431] on link "Save Changes" at bounding box center [1031, 445] width 221 height 34
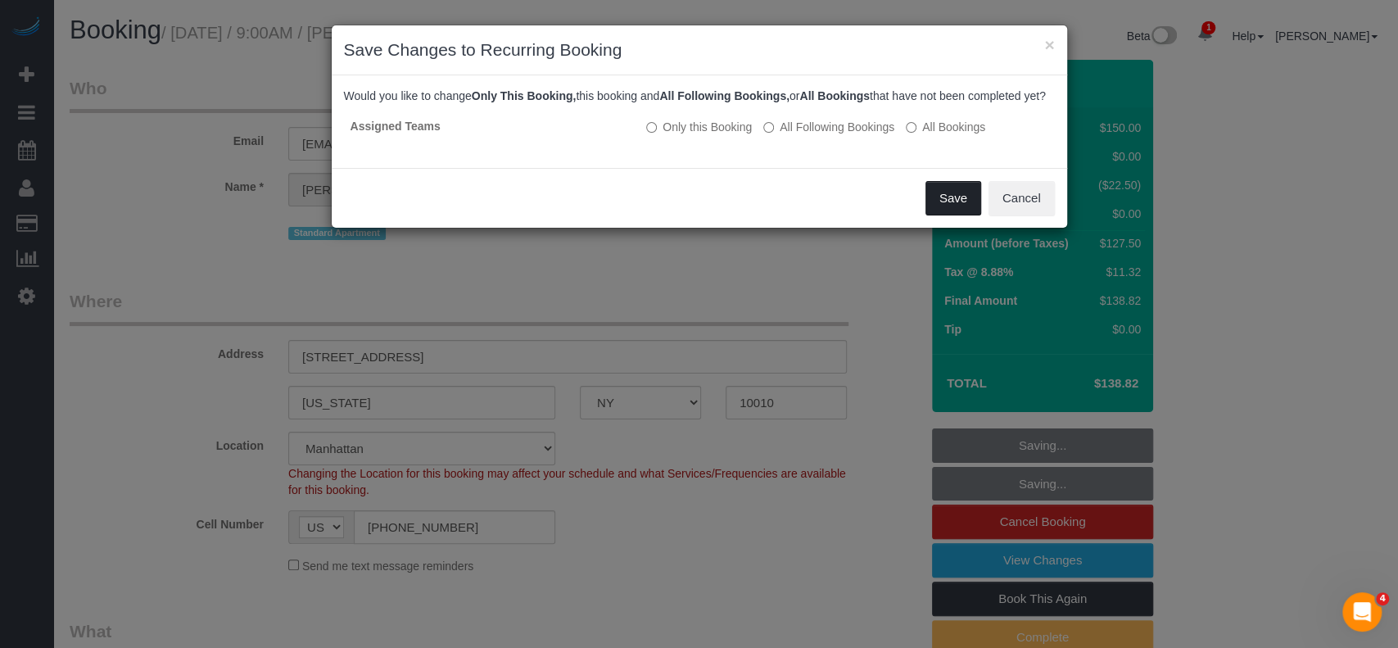
click at [960, 211] on button "Save" at bounding box center [954, 198] width 56 height 34
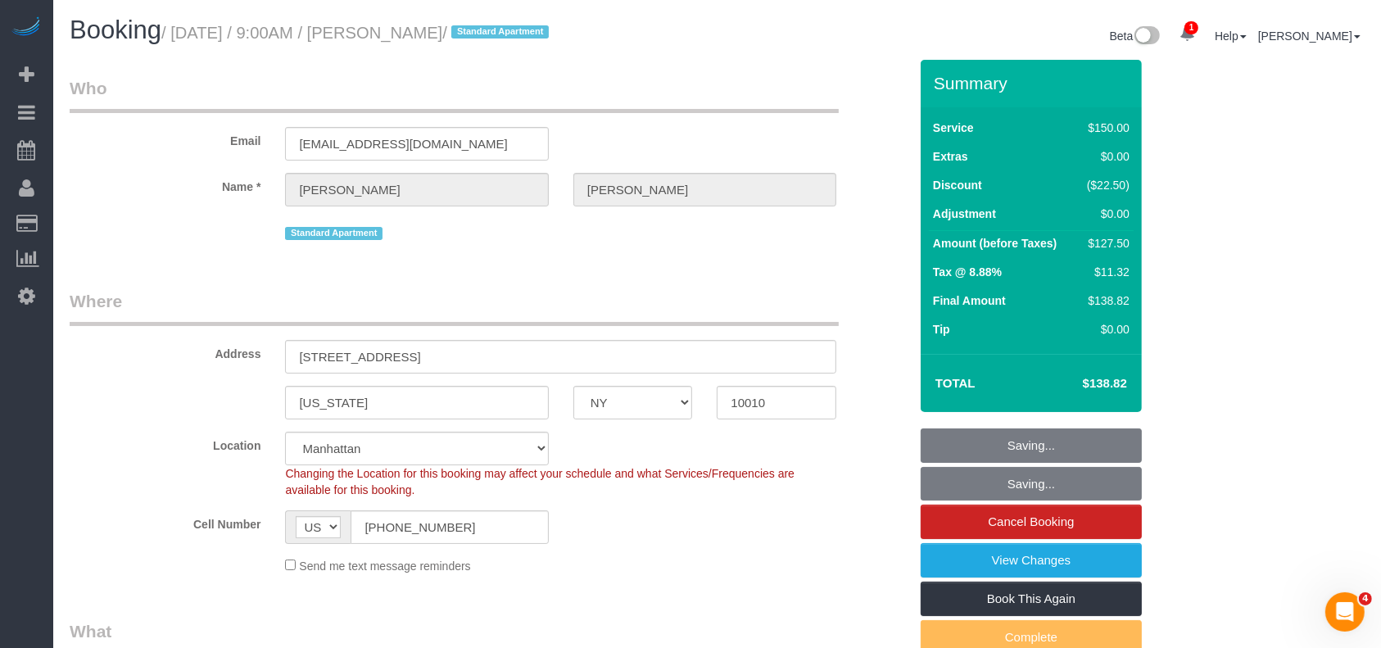
click at [697, 22] on h1 "Booking / August 24, 2025 / 9:00AM / Alexis Weakley / Standard Apartment" at bounding box center [388, 30] width 636 height 28
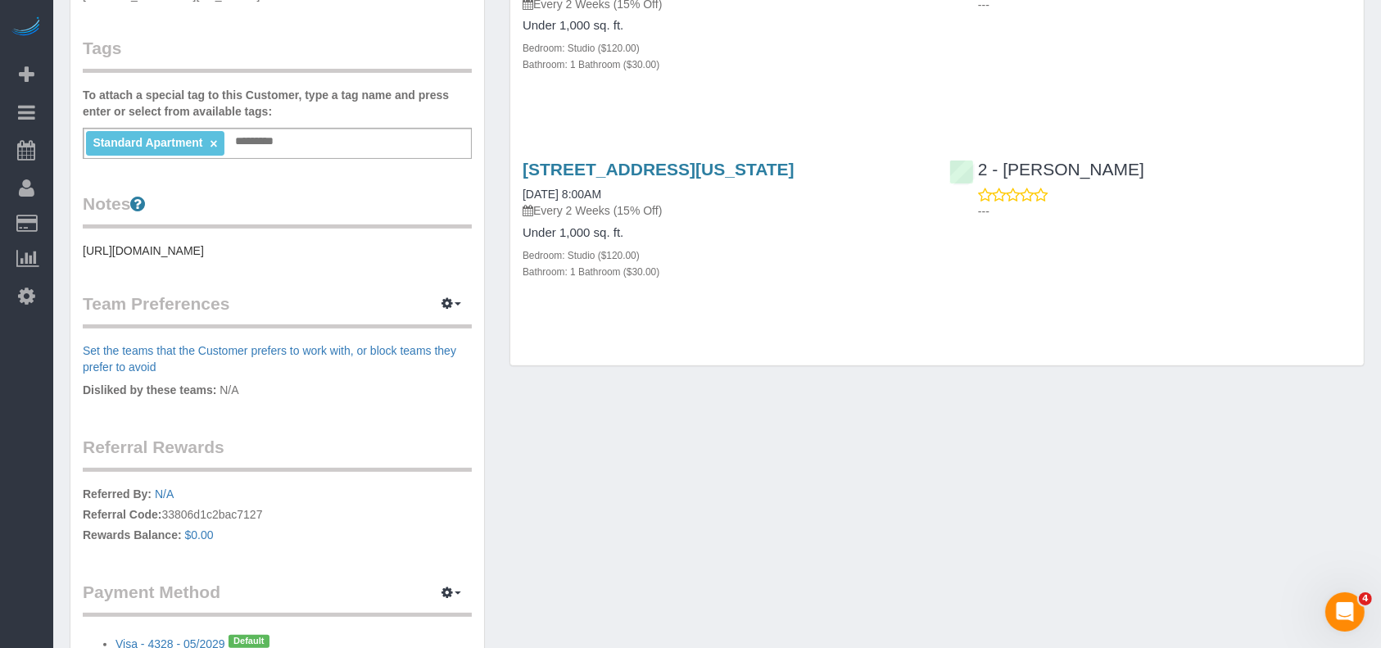
scroll to position [328, 0]
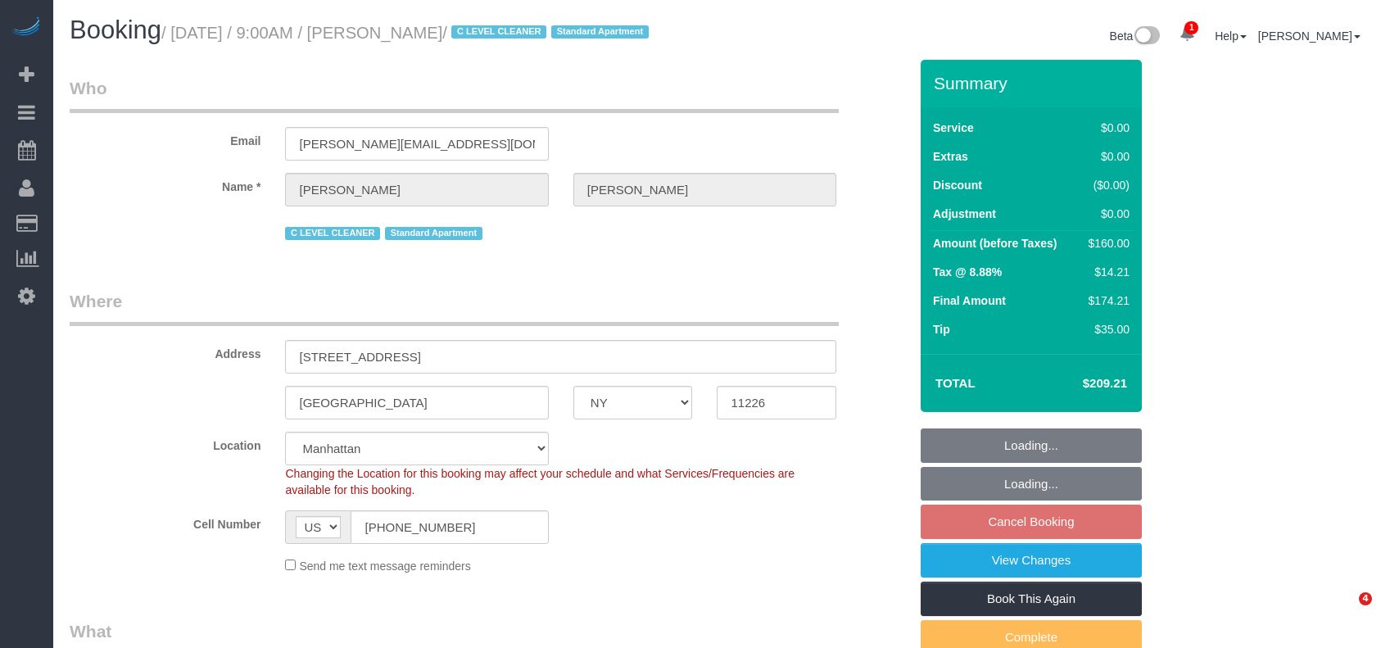
select select "NY"
select select "1"
select select "spot2"
select select "number:57"
select select "number:71"
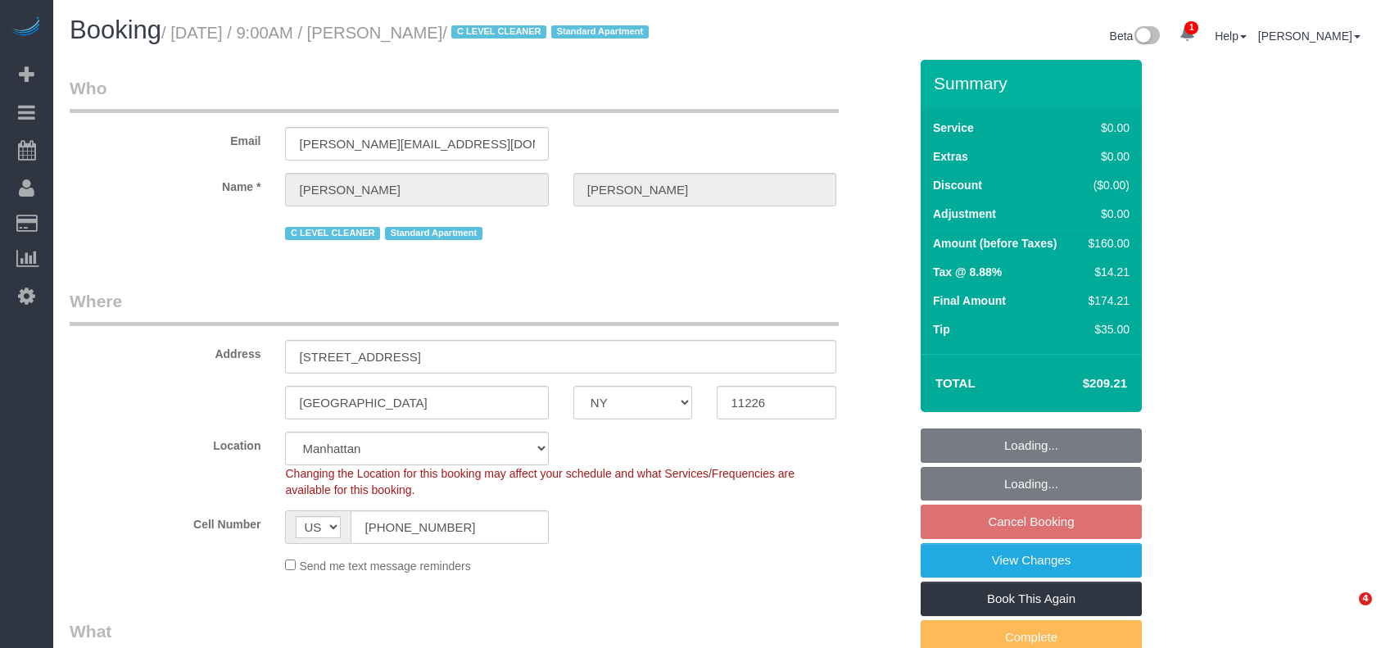
select select "number:15"
select select "number:5"
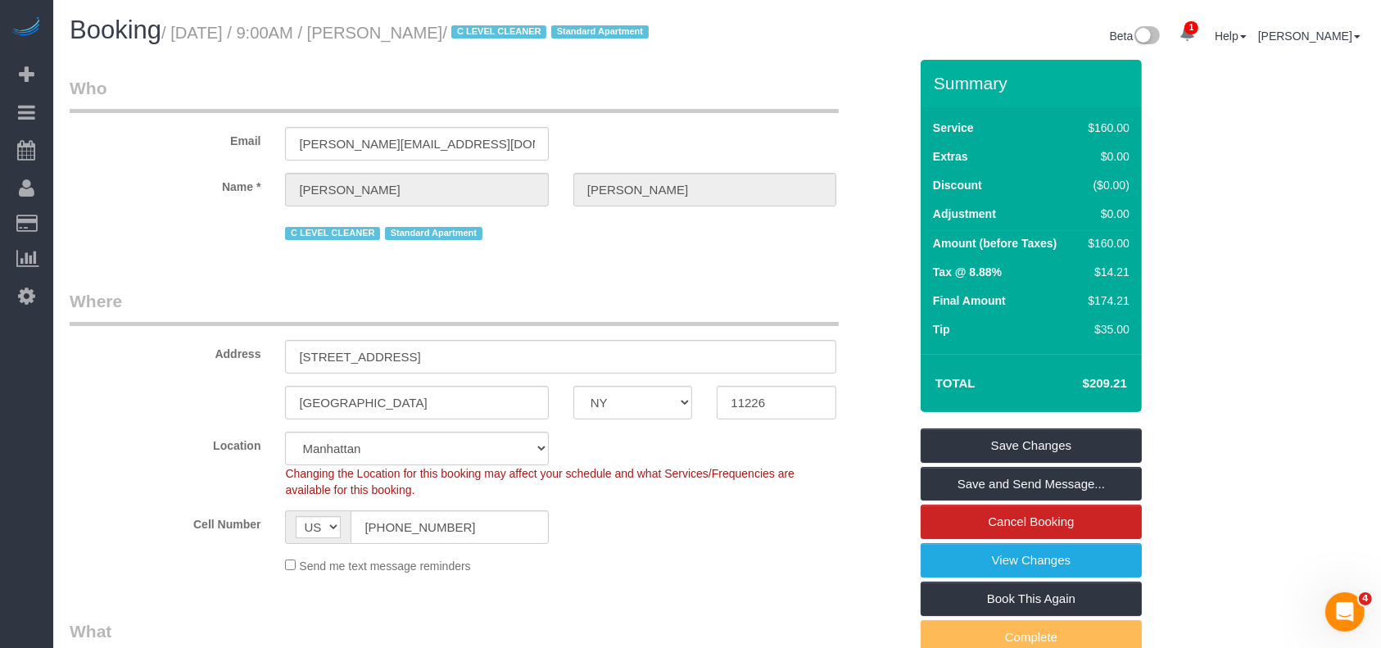
drag, startPoint x: 175, startPoint y: 33, endPoint x: 496, endPoint y: 34, distance: 320.2
click at [496, 34] on small "/ August 24, 2025 / 9:00AM / Kathleen Miller / C LEVEL CLEANER Standard Apartme…" at bounding box center [407, 33] width 492 height 18
copy small "August 24, 2025 / 9:00AM / Kathleen Miller"
click at [623, 44] on h1 "Booking / August 24, 2025 / 9:00AM / Kathleen Miller / C LEVEL CLEANER Standard…" at bounding box center [388, 30] width 636 height 28
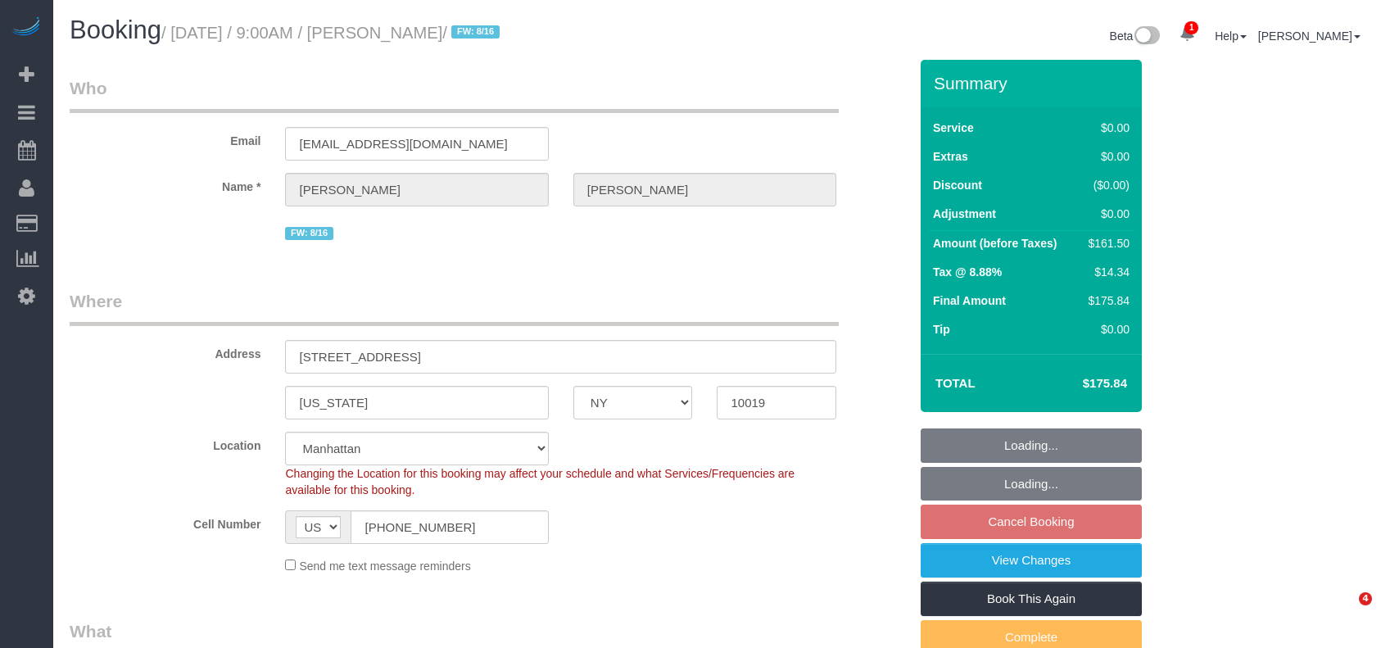
select select "NY"
select select "2"
select select "spot2"
select select "number:59"
select select "number:76"
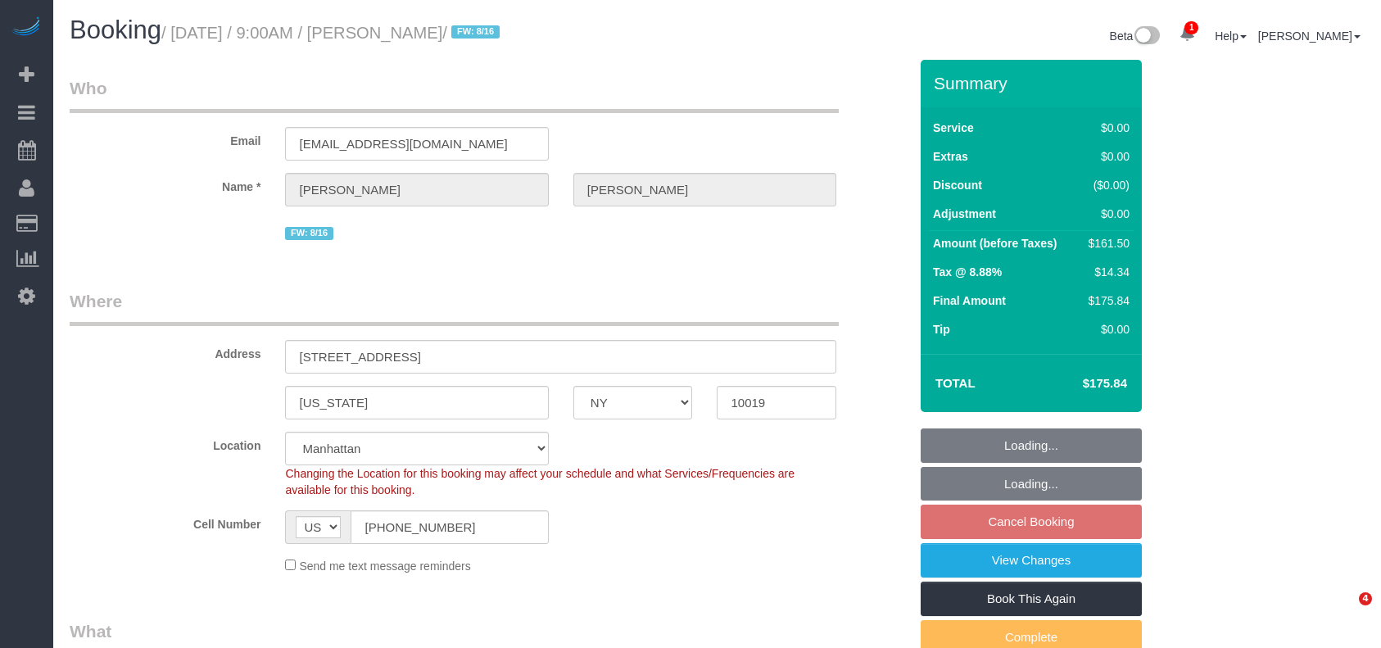
select select "number:15"
select select "number:6"
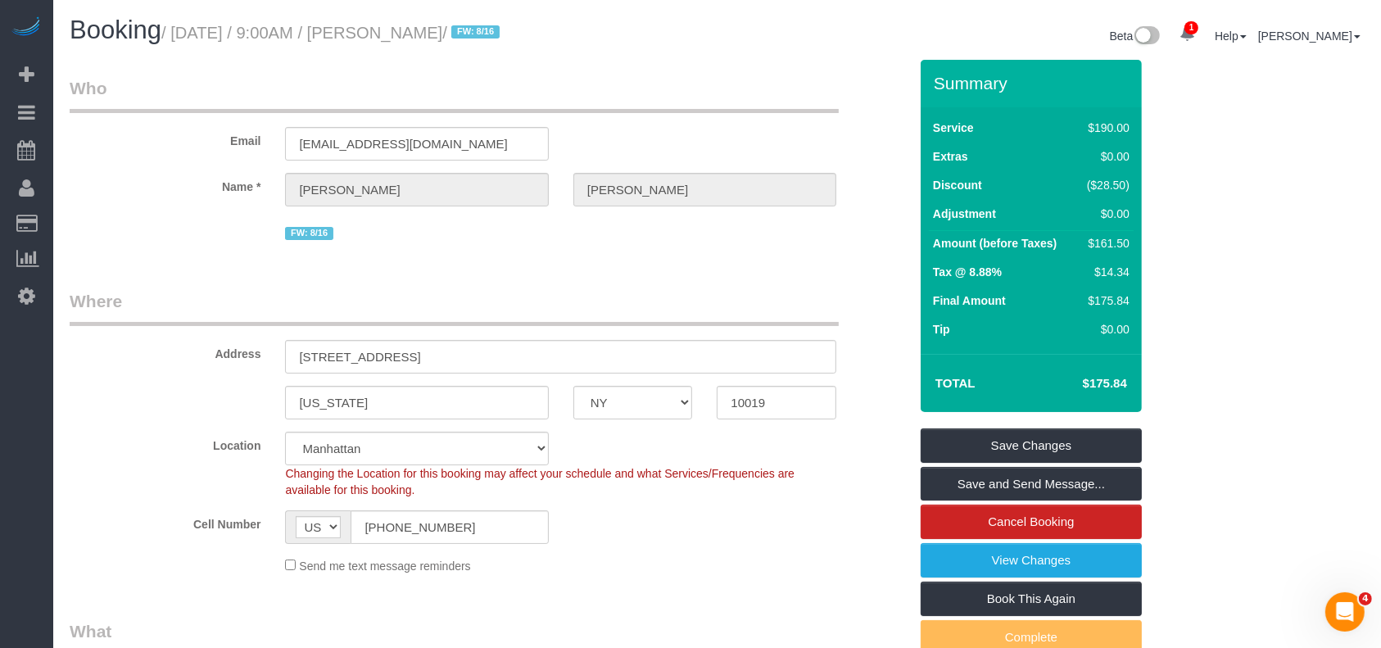
drag, startPoint x: 176, startPoint y: 35, endPoint x: 485, endPoint y: 25, distance: 308.9
click at [485, 25] on small "/ [DATE] / 9:00AM / [PERSON_NAME] / FW: 8/16" at bounding box center [332, 33] width 343 height 18
copy small "[DATE] / 9:00AM / [PERSON_NAME]"
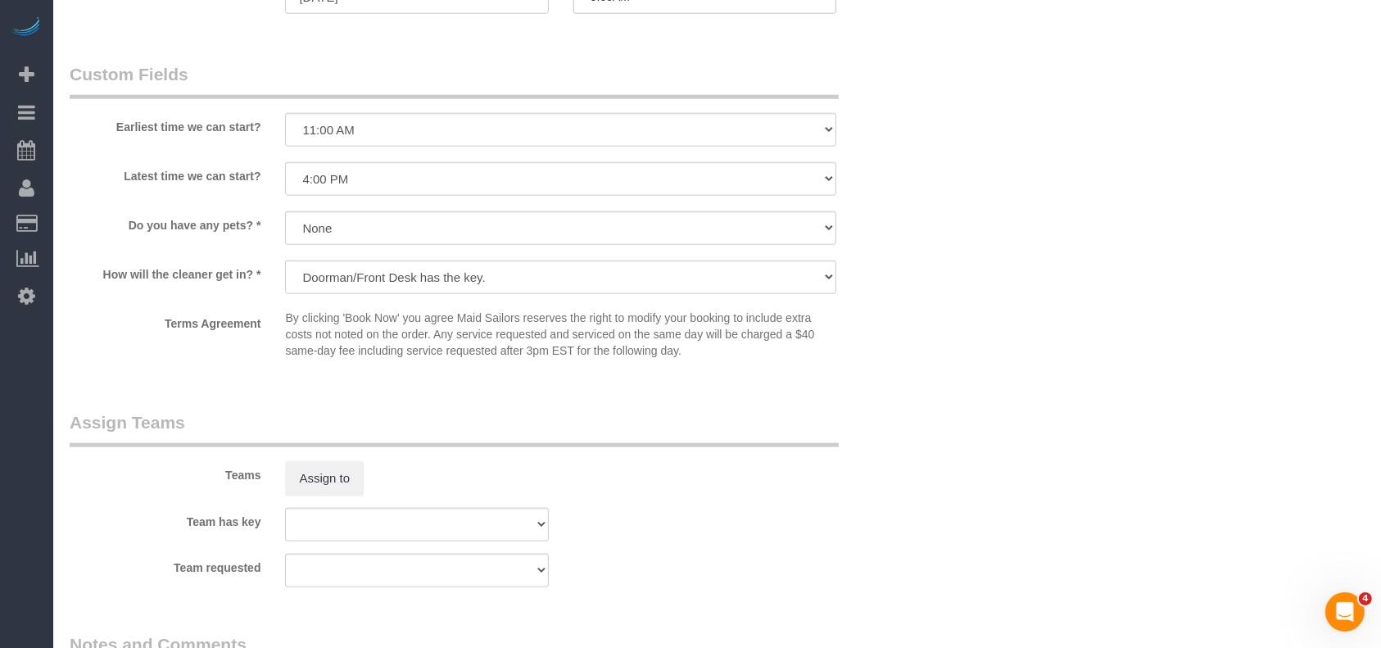
scroll to position [1856, 0]
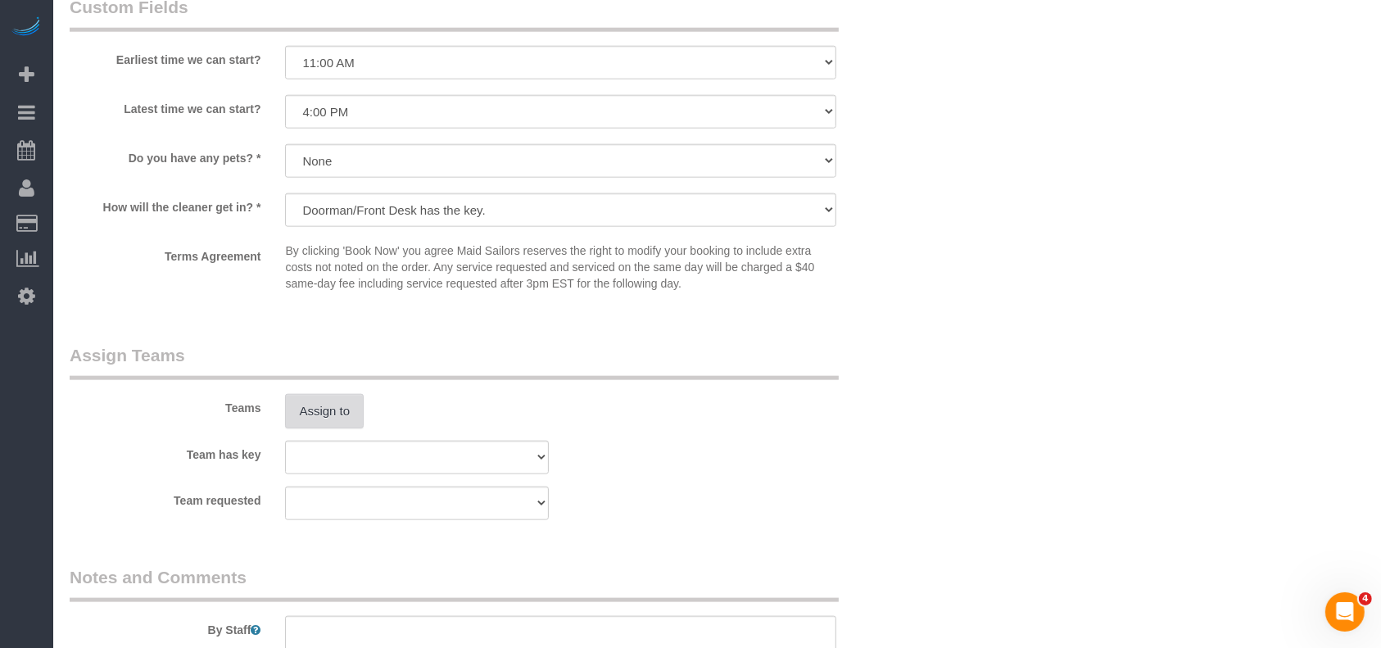
click at [342, 414] on button "Assign to" at bounding box center [324, 411] width 79 height 34
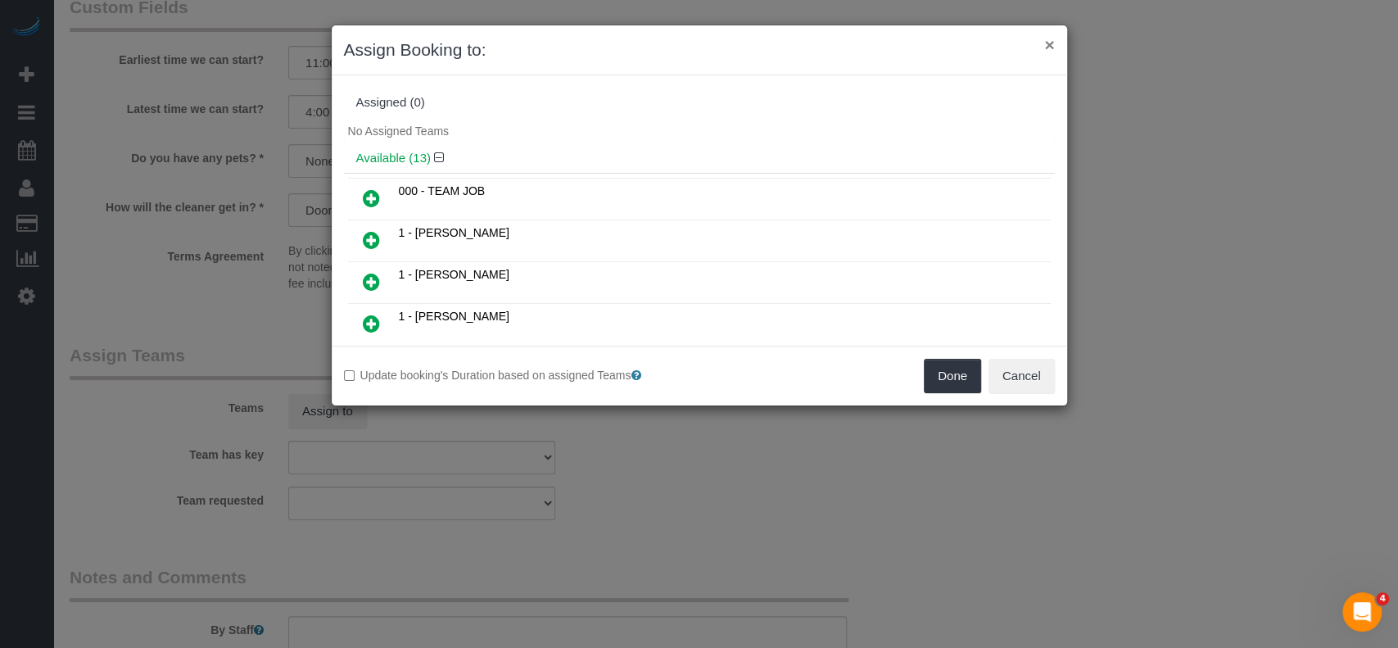
click at [1043, 40] on div "× Assign Booking to:" at bounding box center [699, 50] width 735 height 50
click at [1021, 372] on button "Cancel" at bounding box center [1022, 376] width 66 height 34
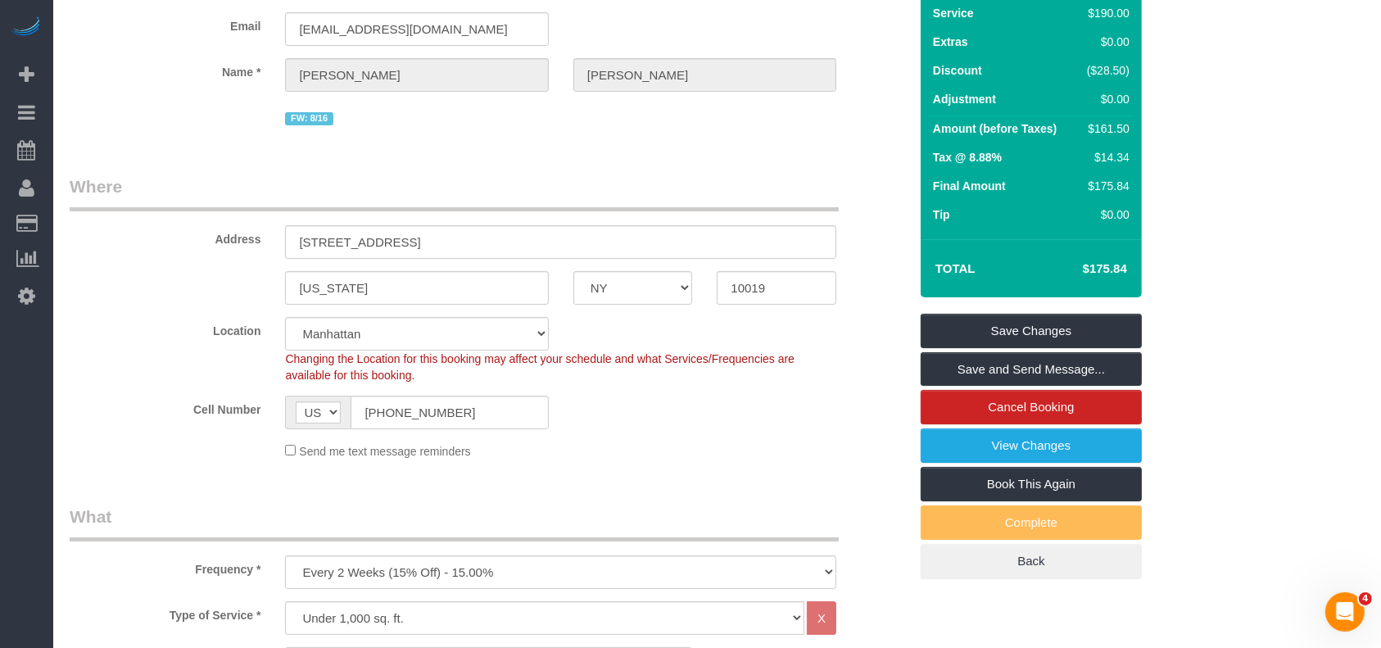
scroll to position [0, 0]
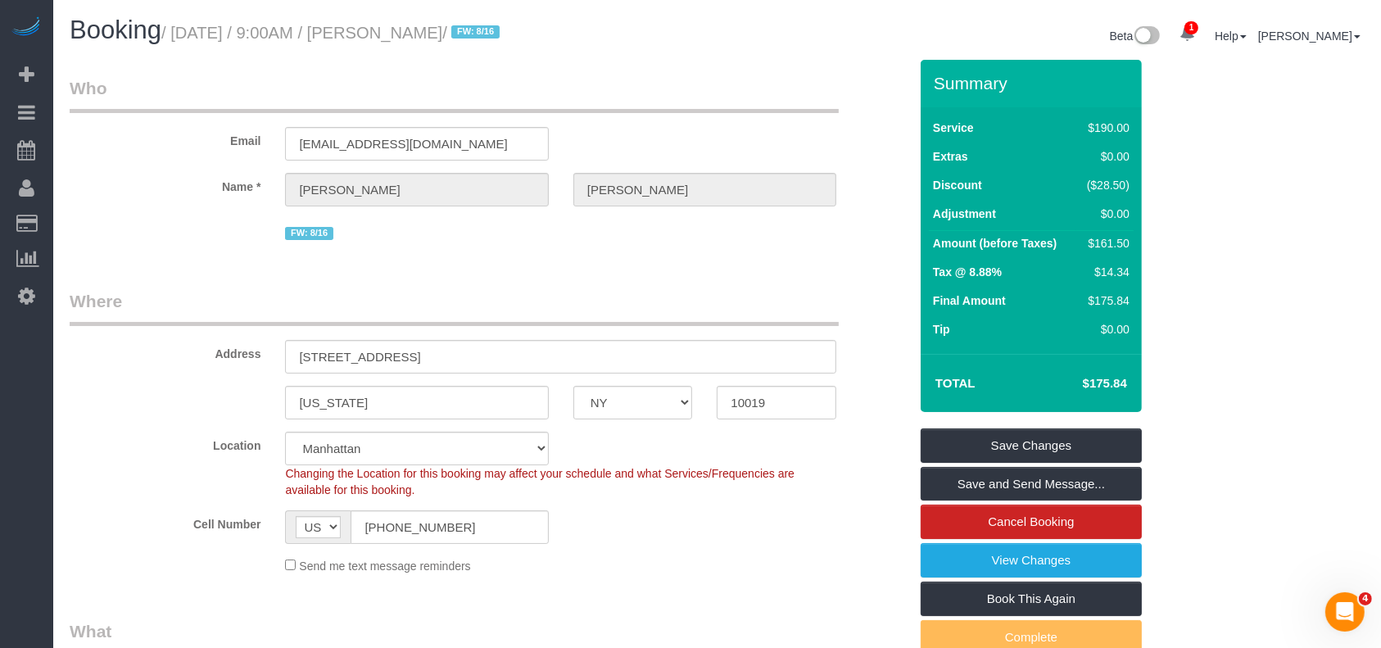
copy small "August 24, 2025 / 9:00AM / William Wang"
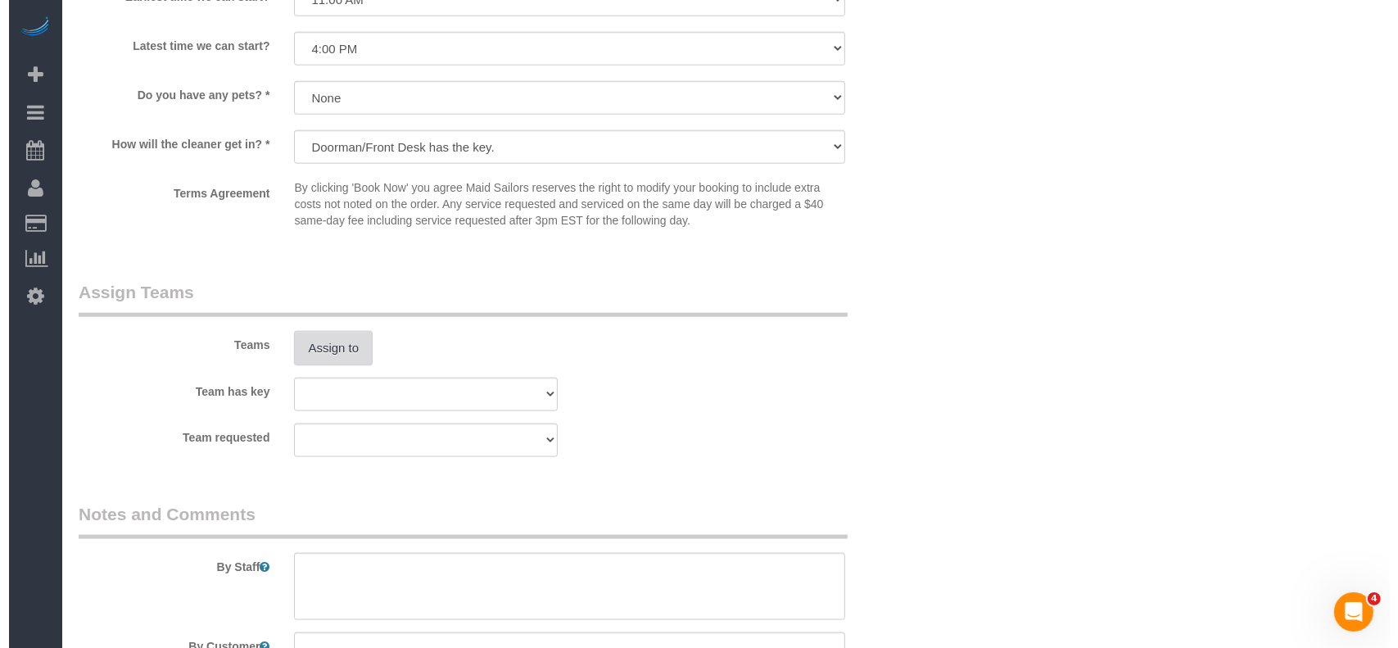
scroll to position [1966, 0]
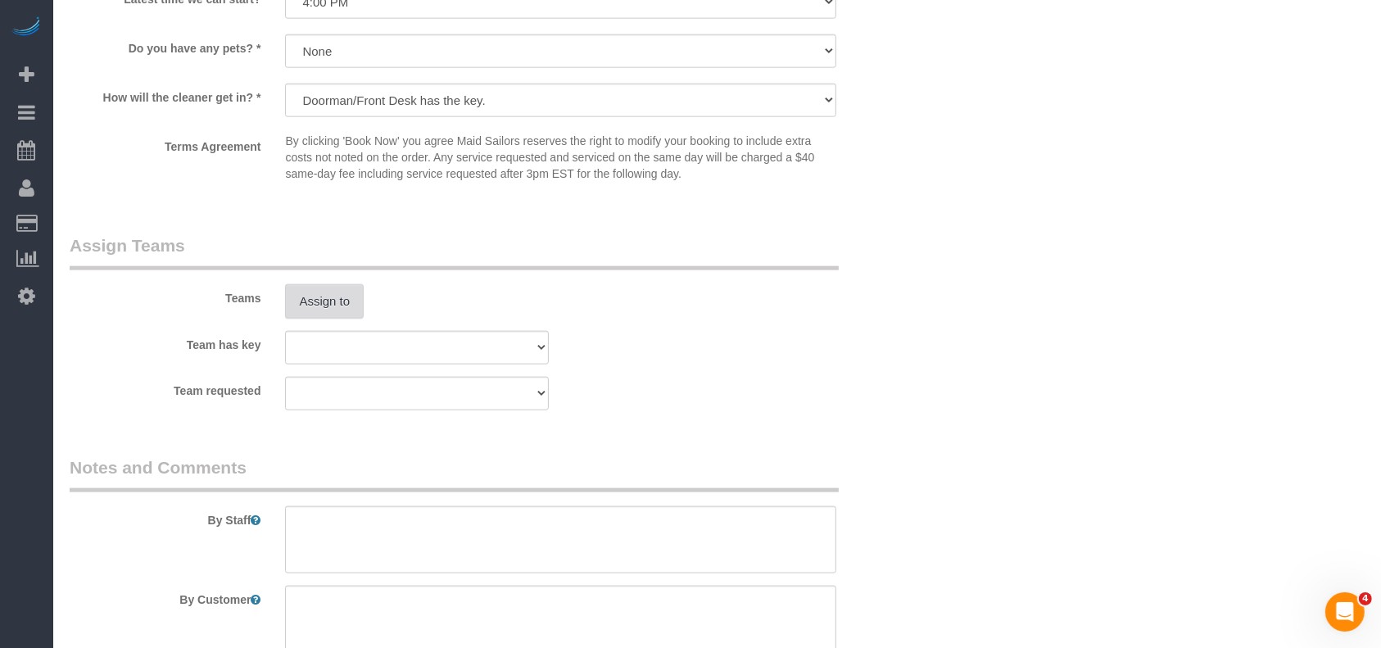
click at [320, 307] on button "Assign to" at bounding box center [324, 301] width 79 height 34
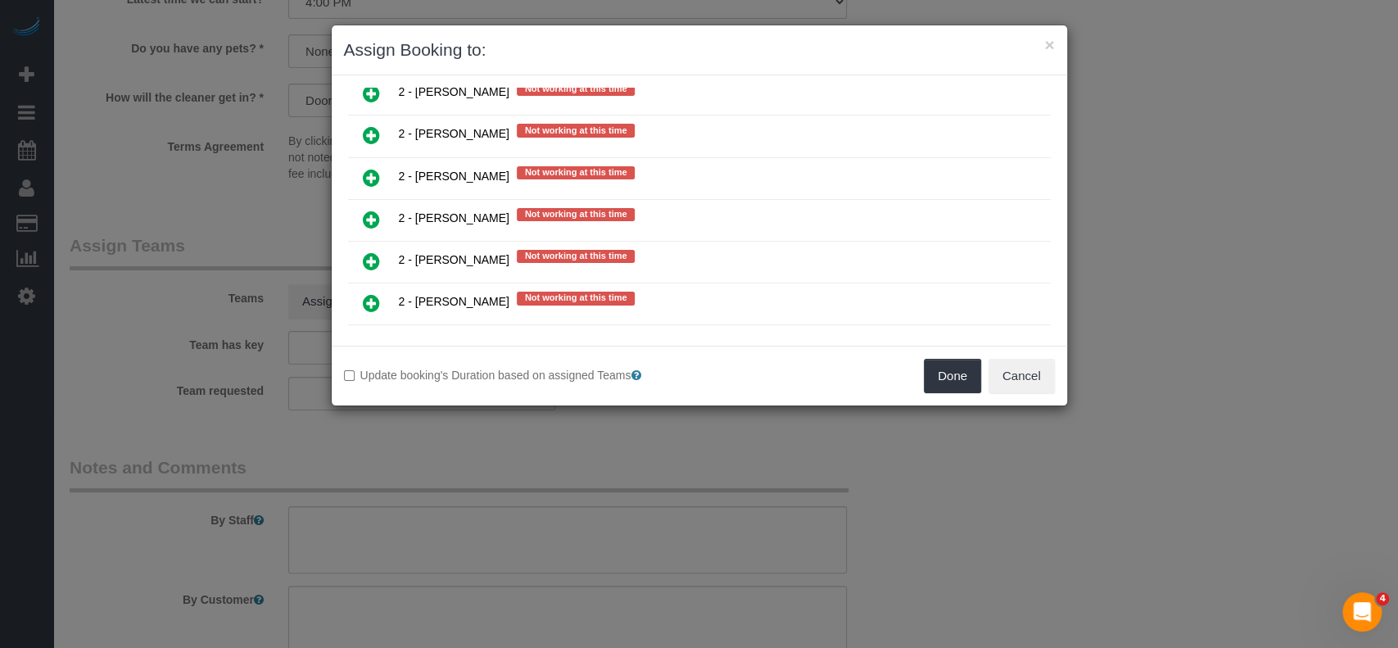
scroll to position [2621, 0]
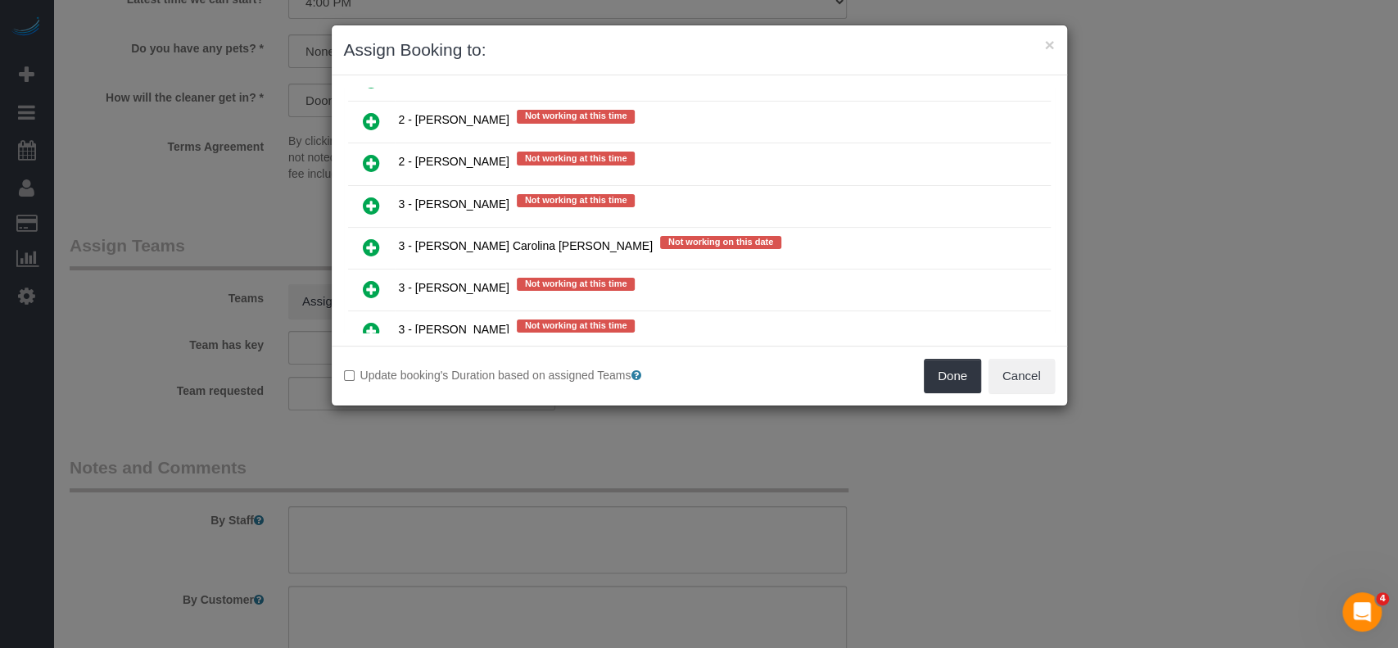
click at [364, 238] on icon at bounding box center [371, 248] width 17 height 20
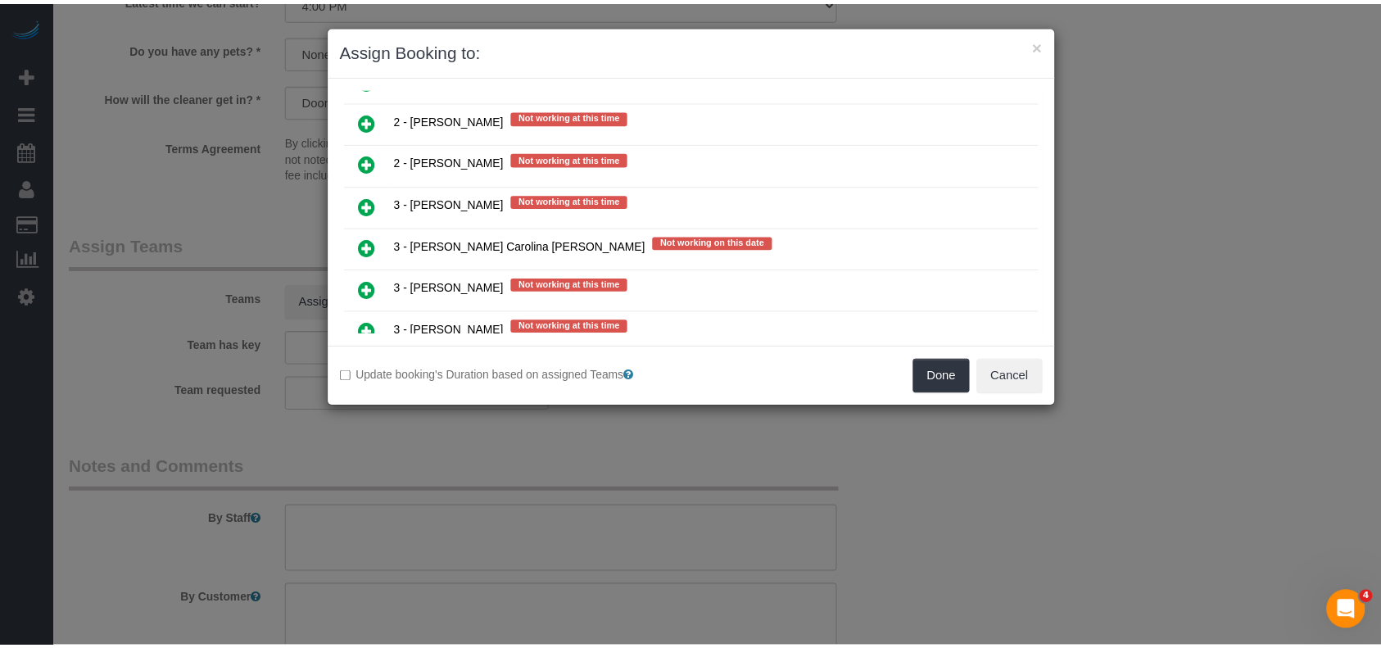
scroll to position [2659, 0]
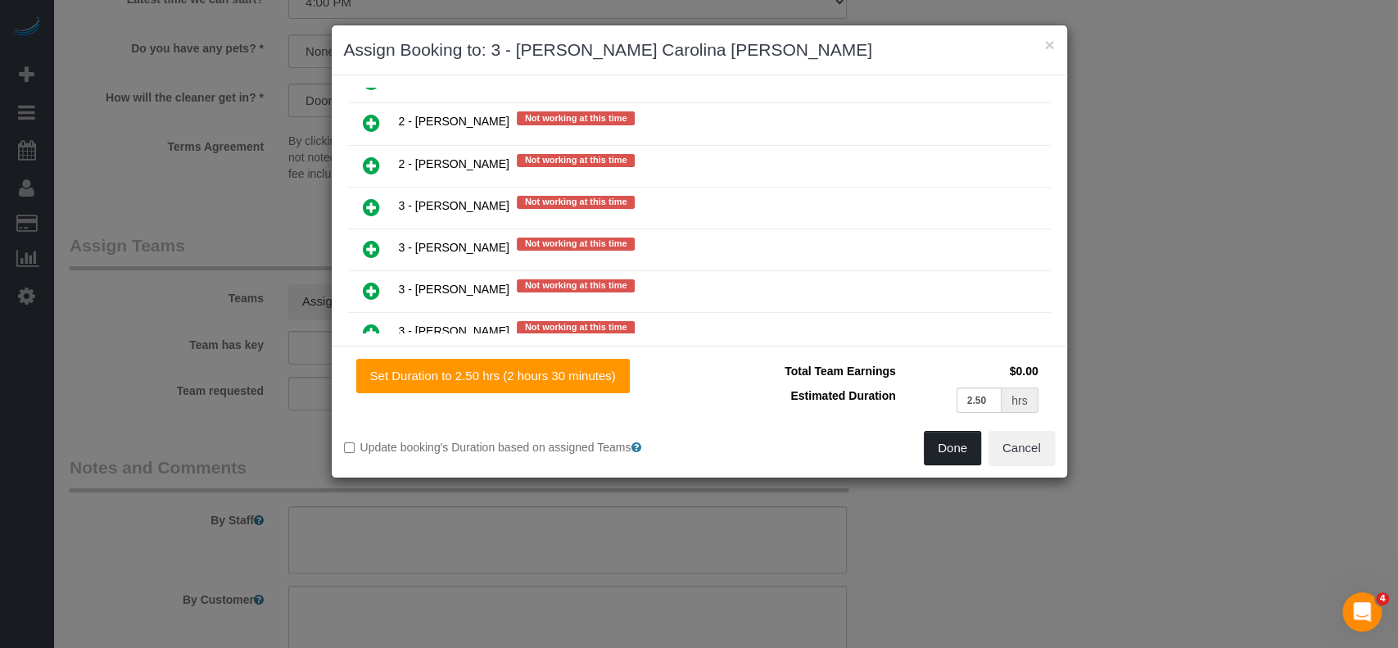
drag, startPoint x: 943, startPoint y: 450, endPoint x: 947, endPoint y: 401, distance: 49.3
click at [944, 449] on button "Done" at bounding box center [952, 448] width 57 height 34
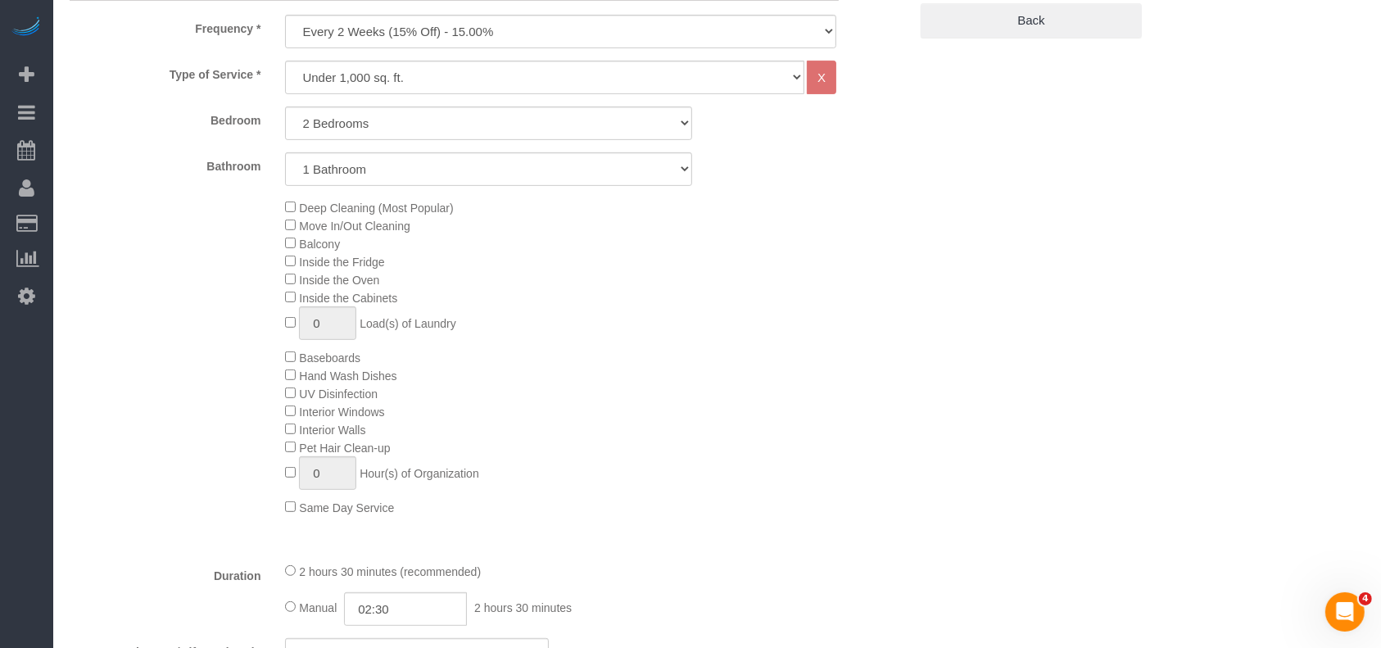
scroll to position [109, 0]
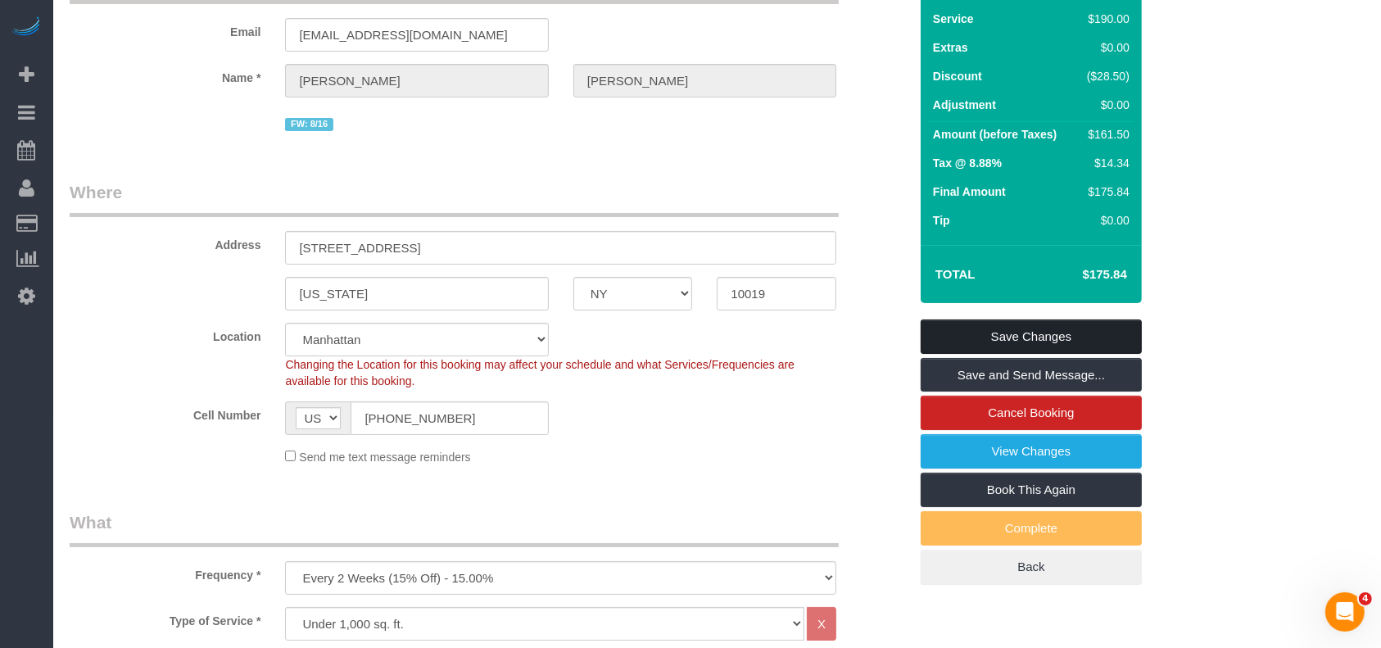
click at [1054, 328] on link "Save Changes" at bounding box center [1031, 336] width 221 height 34
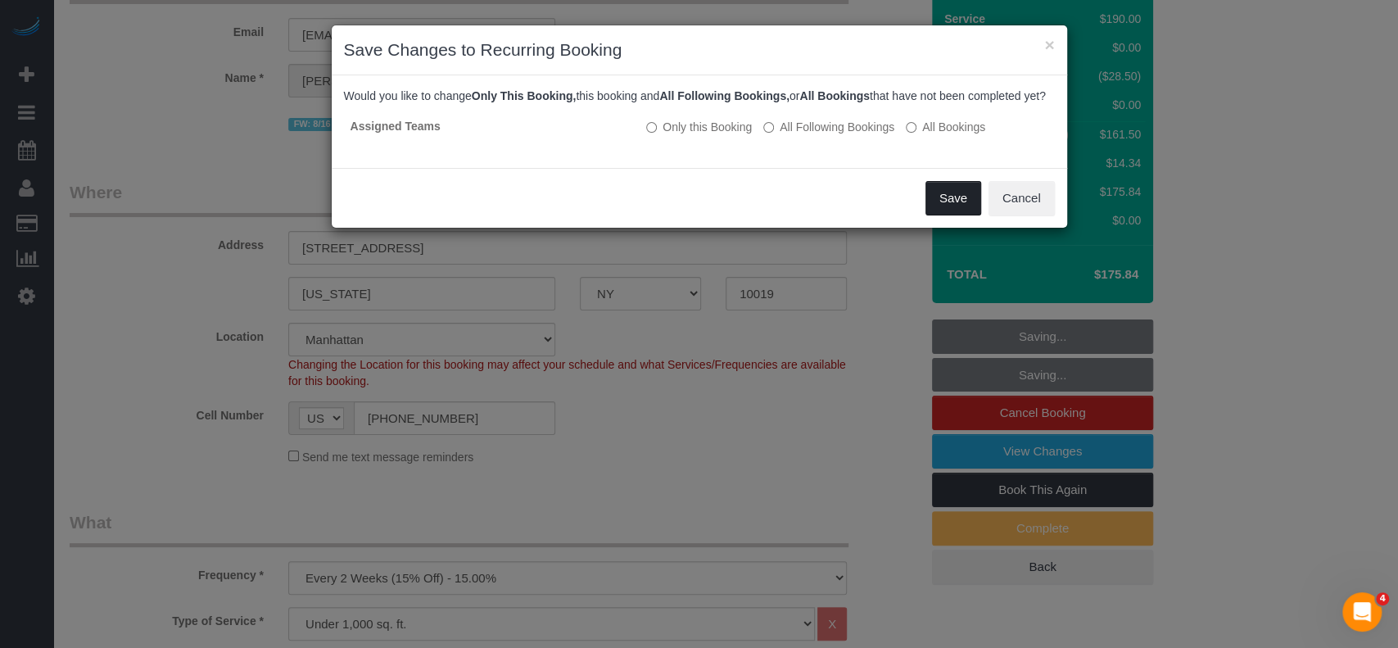
drag, startPoint x: 945, startPoint y: 220, endPoint x: 888, endPoint y: 204, distance: 59.6
click at [944, 215] on button "Save" at bounding box center [954, 198] width 56 height 34
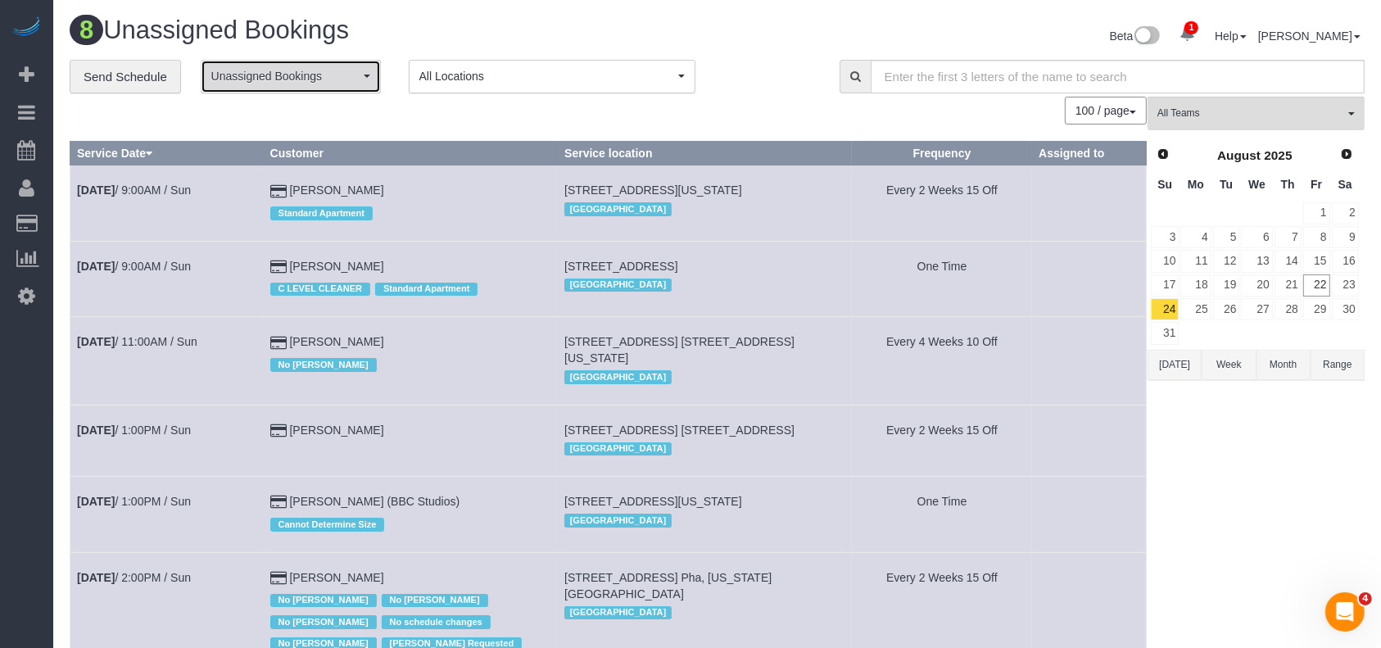
click at [348, 67] on button "Unassigned Bookings" at bounding box center [291, 77] width 180 height 34
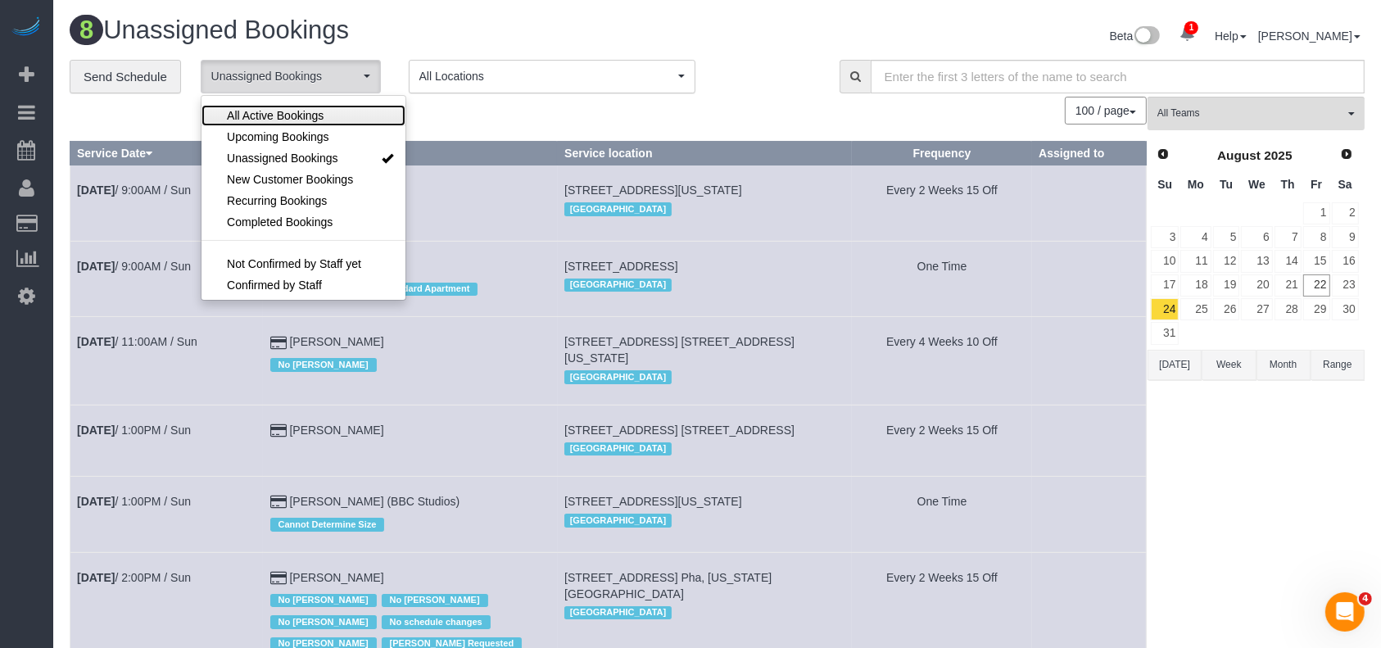
drag, startPoint x: 275, startPoint y: 111, endPoint x: 440, endPoint y: 103, distance: 164.8
click at [275, 111] on span "All Active Bookings" at bounding box center [275, 115] width 97 height 16
click at [492, 106] on div "100 / page 10 / page 20 / page 30 / page 40 / page 50 / page 100 / page" at bounding box center [608, 111] width 1077 height 28
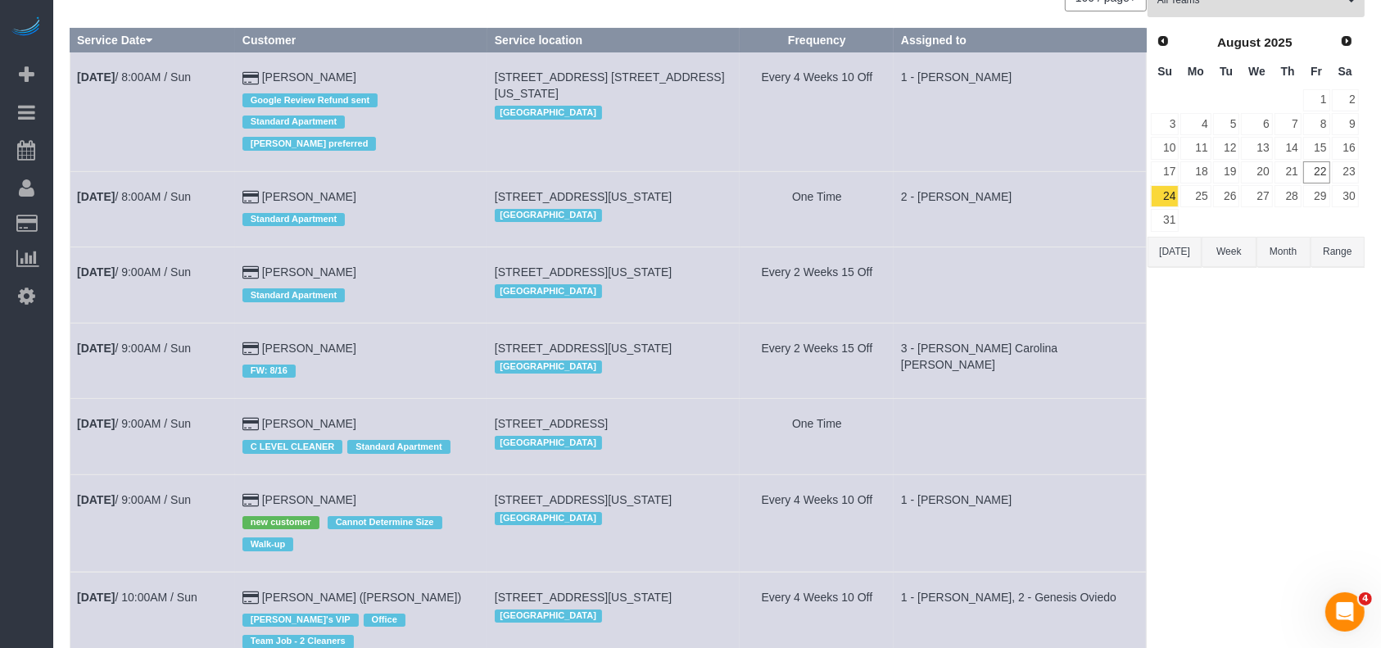
scroll to position [0, 0]
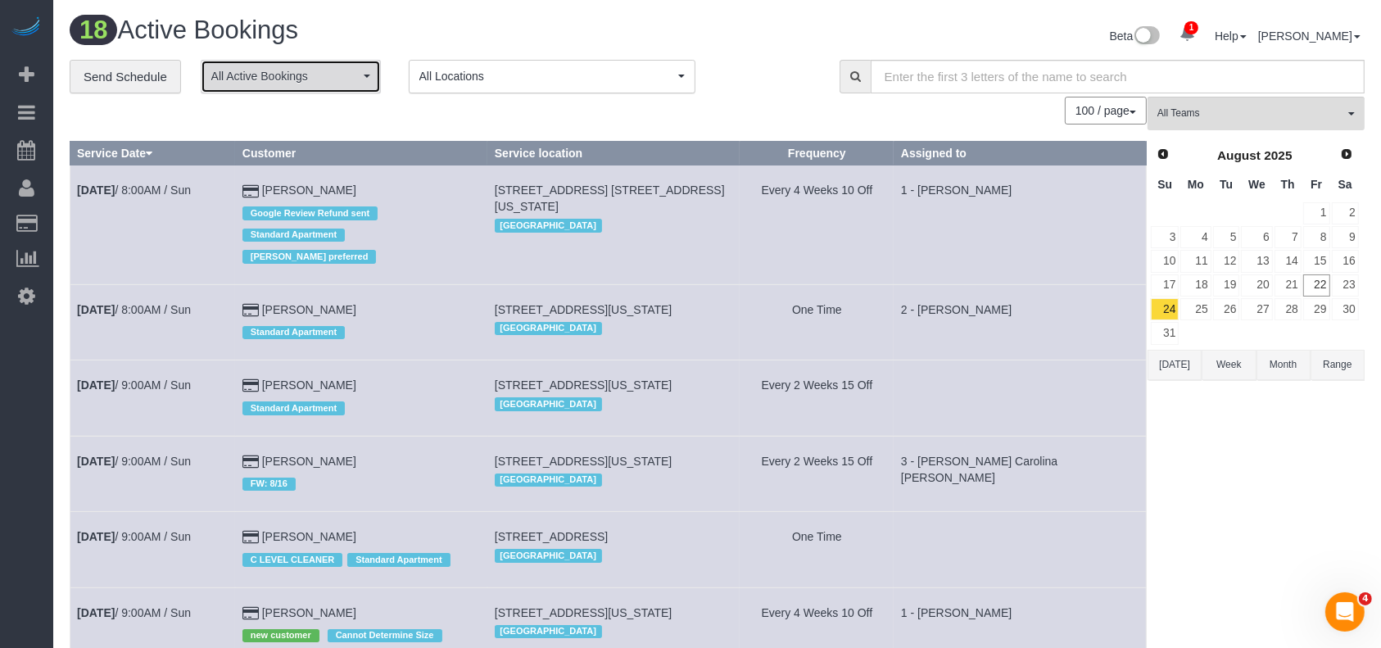
click at [366, 72] on button "All Active Bookings" at bounding box center [291, 77] width 180 height 34
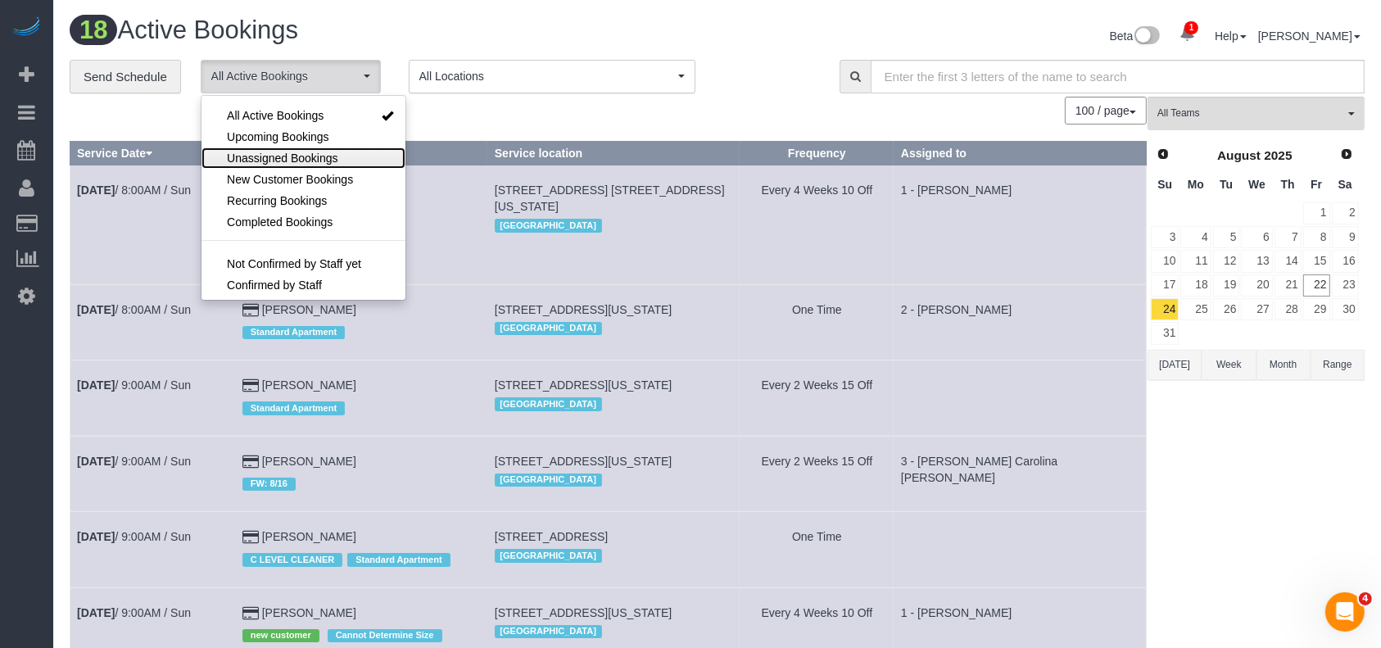
drag, startPoint x: 319, startPoint y: 151, endPoint x: 409, endPoint y: 131, distance: 91.4
click at [320, 151] on span "Unassigned Bookings" at bounding box center [282, 158] width 111 height 16
select select "**********"
click at [477, 120] on div "100 / page 10 / page 20 / page 30 / page 40 / page 50 / page 100 / page" at bounding box center [608, 111] width 1077 height 28
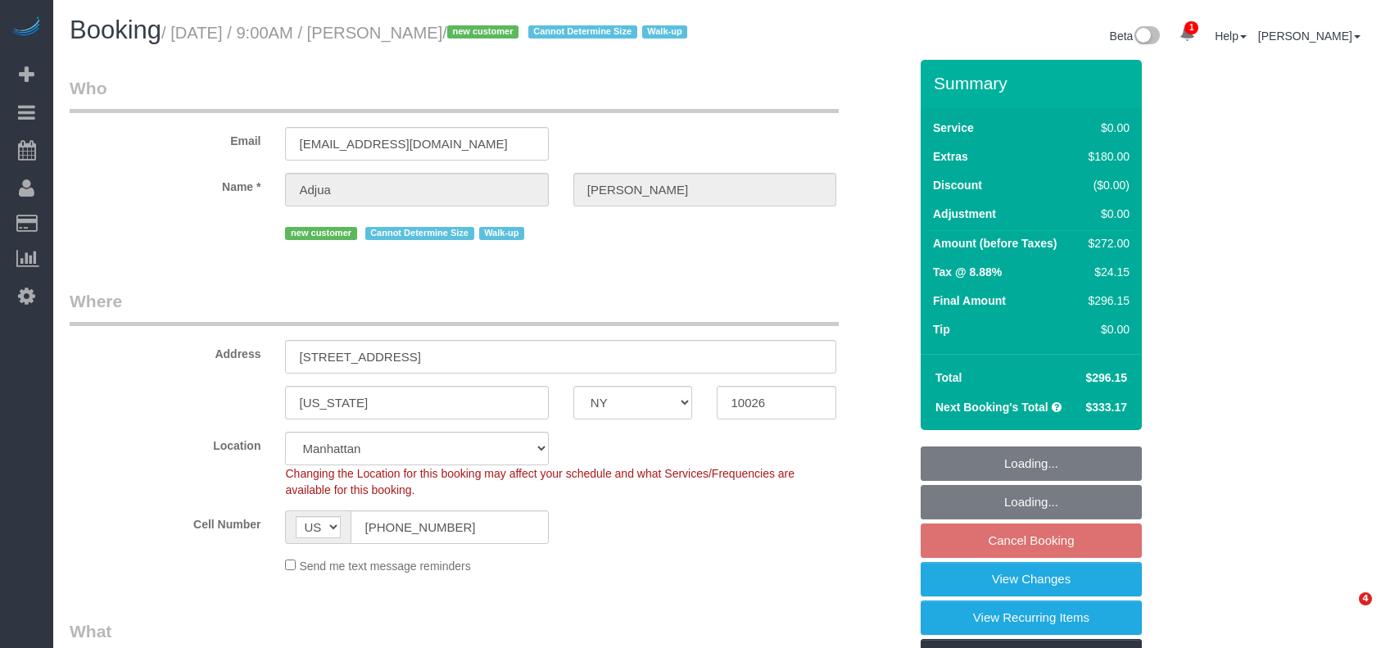
select select "NY"
select select "1"
select select "spot2"
select select "number:57"
select select "number:71"
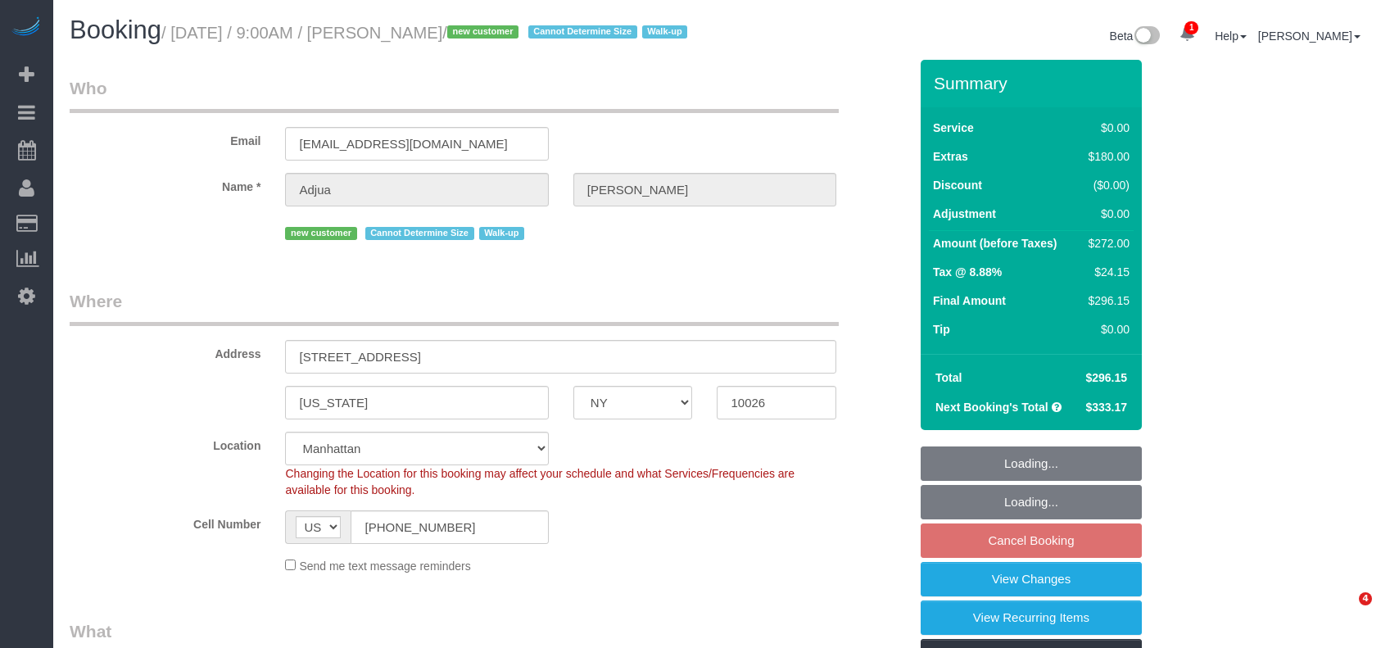
select select "number:15"
select select "number:5"
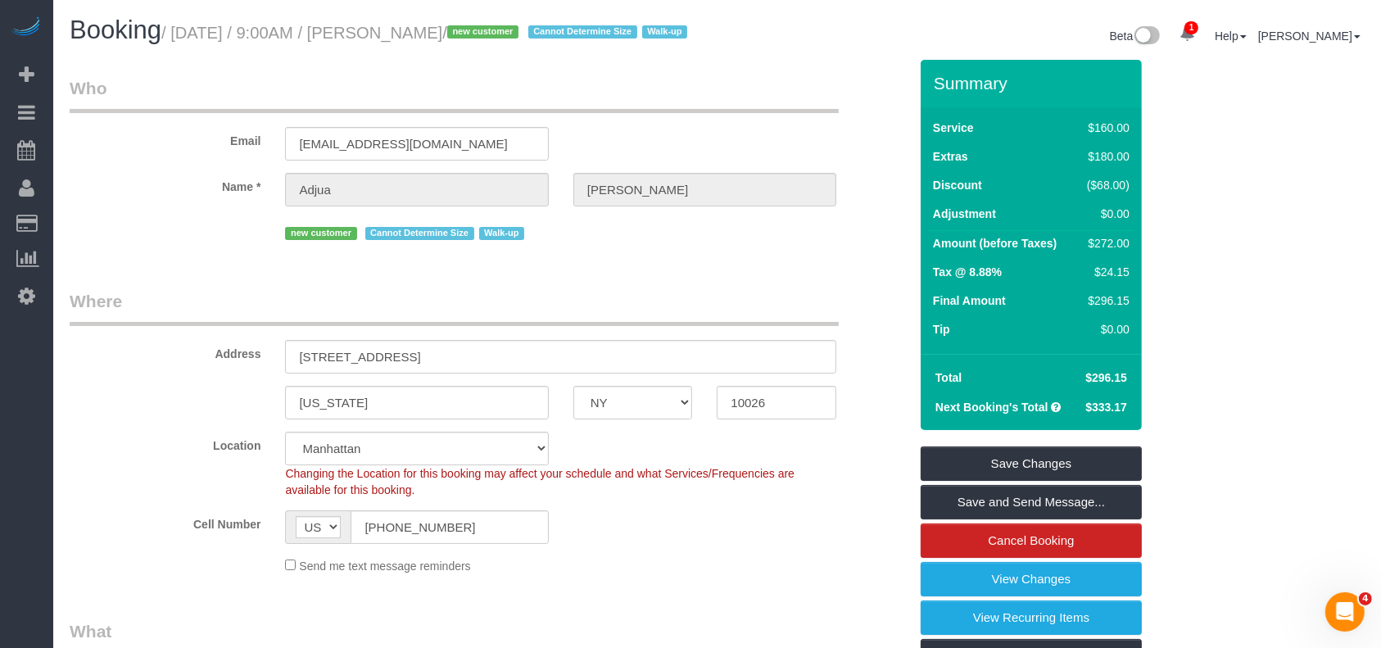
drag, startPoint x: 179, startPoint y: 34, endPoint x: 487, endPoint y: 37, distance: 307.2
click at [489, 37] on small "/ August 24, 2025 / 9:00AM / Adjua Thomas / new customer Cannot Determine Size …" at bounding box center [426, 33] width 531 height 18
copy small "August 24, 2025 / 9:00AM / Adjua Thomas"
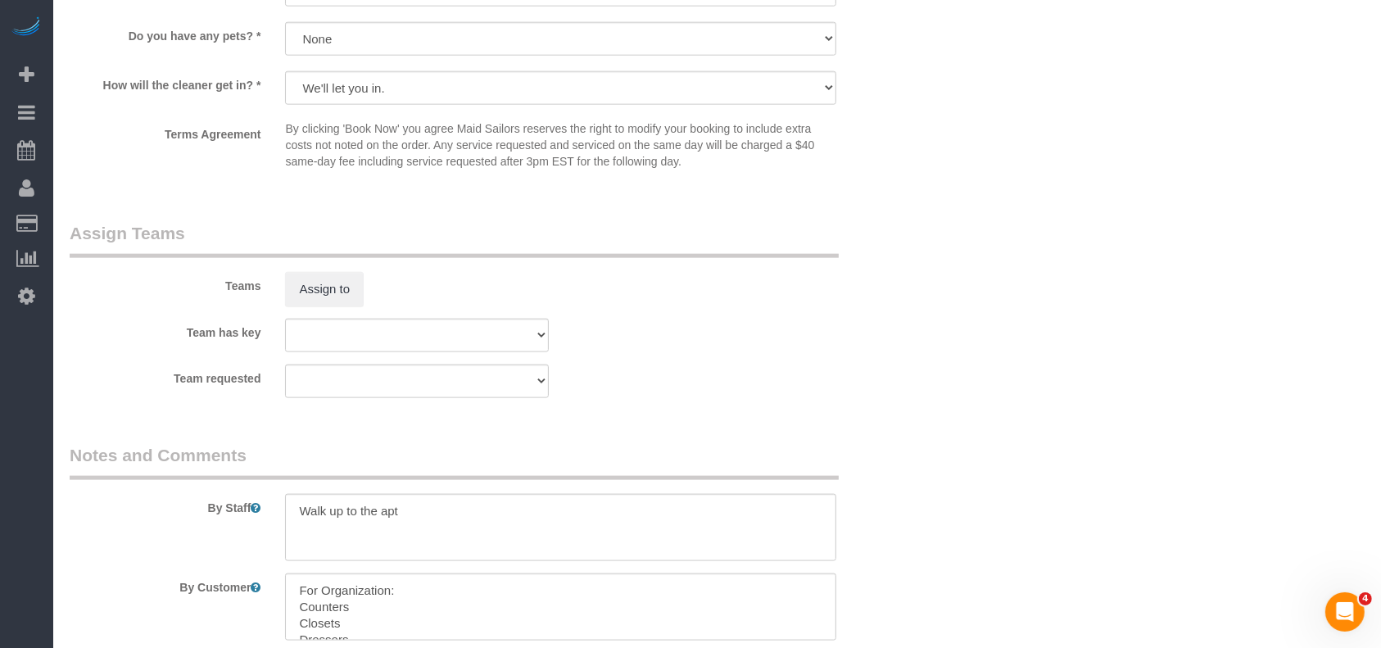
scroll to position [2075, 0]
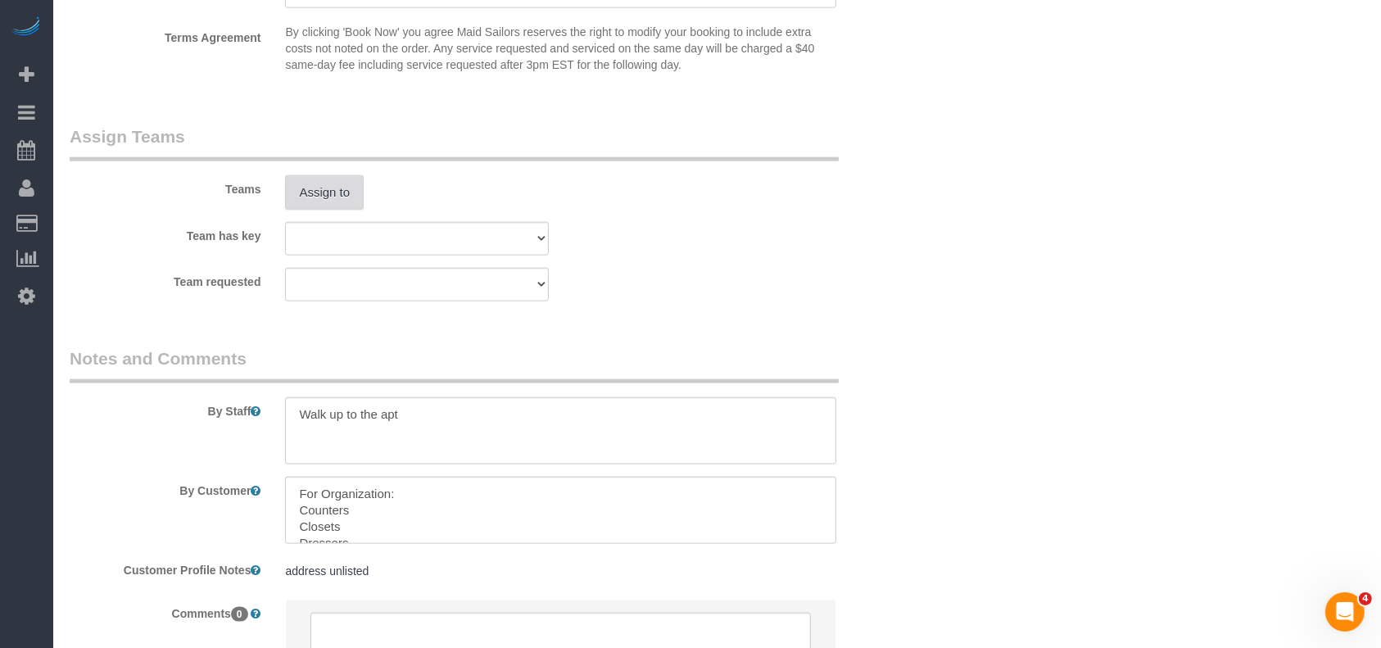
click at [354, 210] on button "Assign to" at bounding box center [324, 192] width 79 height 34
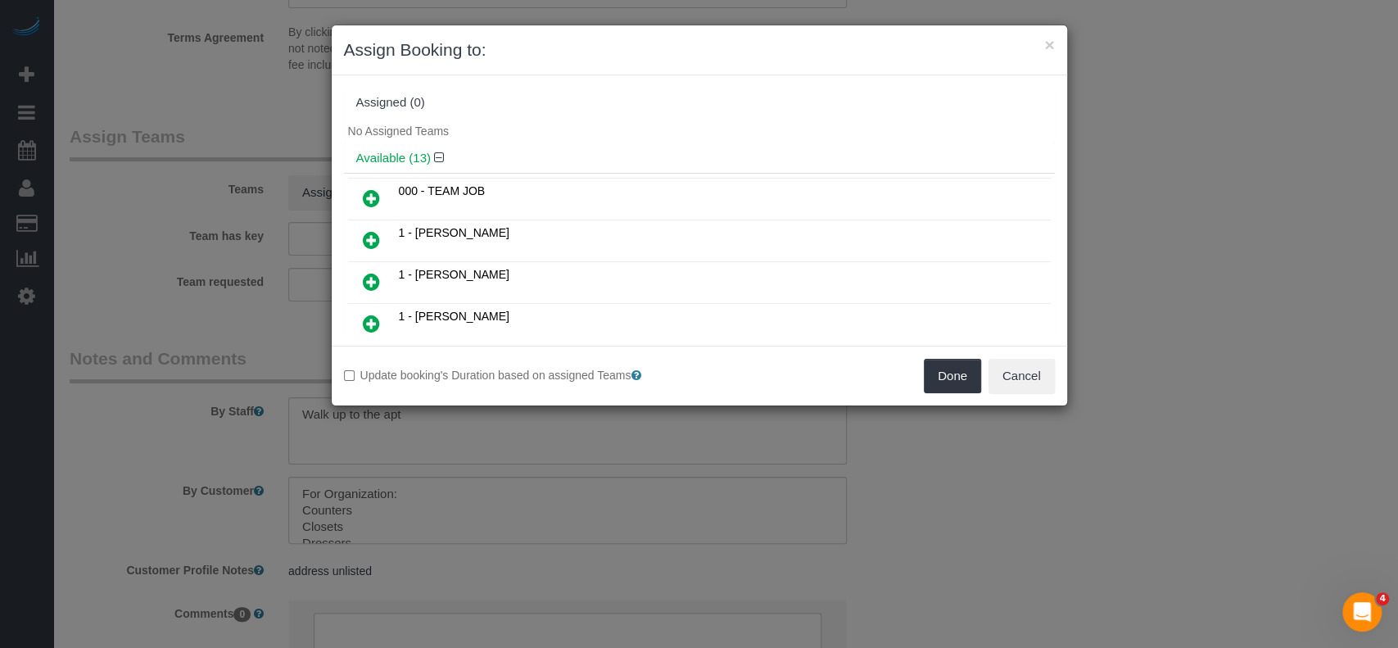
click at [363, 278] on icon at bounding box center [371, 282] width 17 height 20
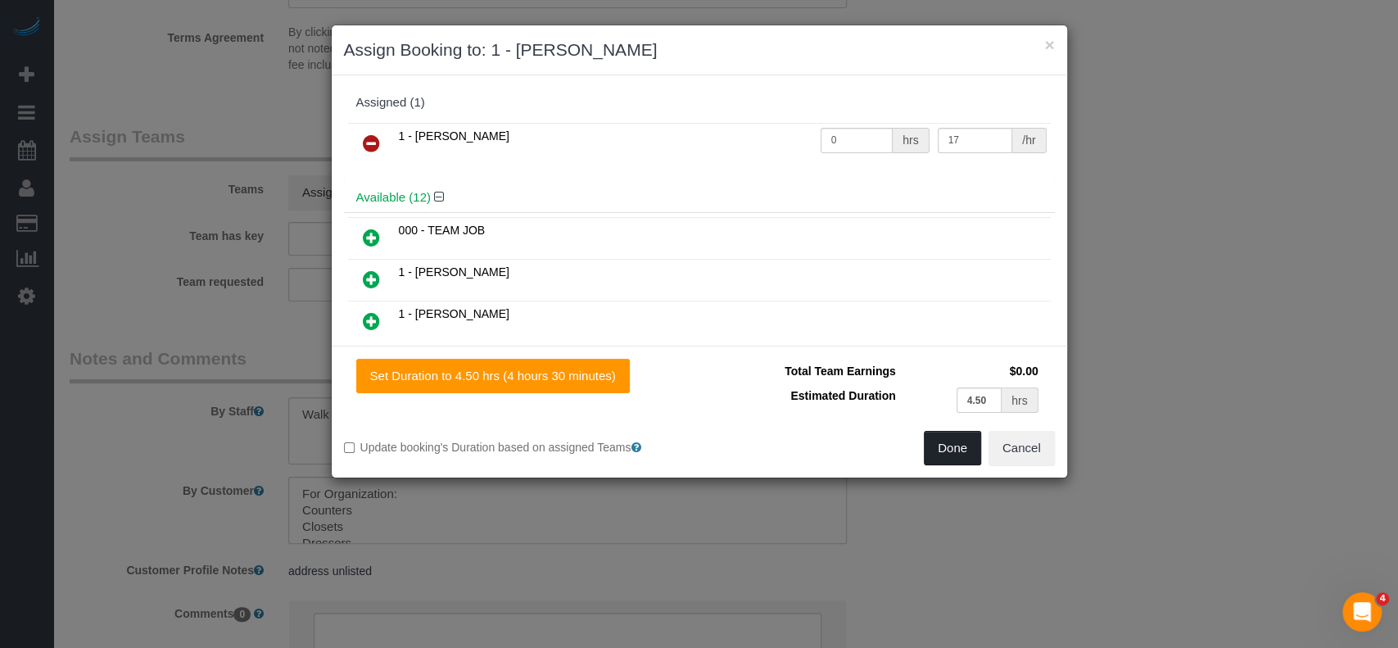
click at [962, 452] on button "Done" at bounding box center [952, 448] width 57 height 34
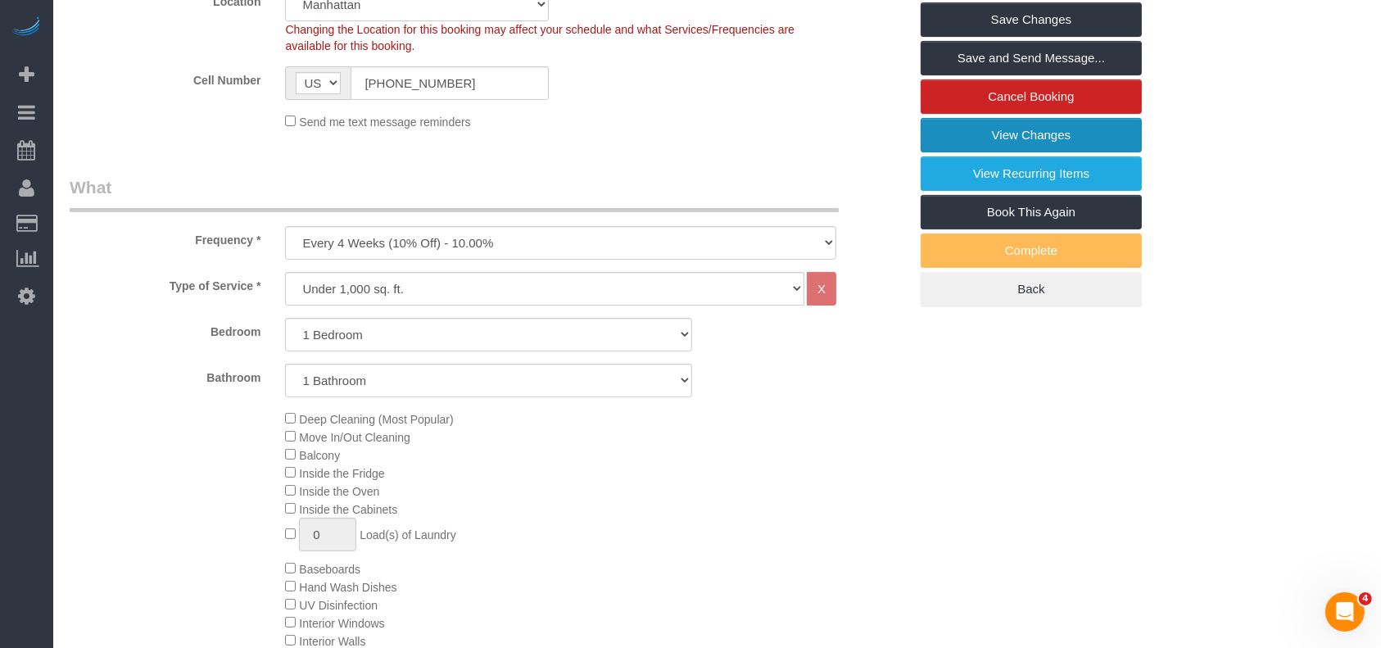
scroll to position [328, 0]
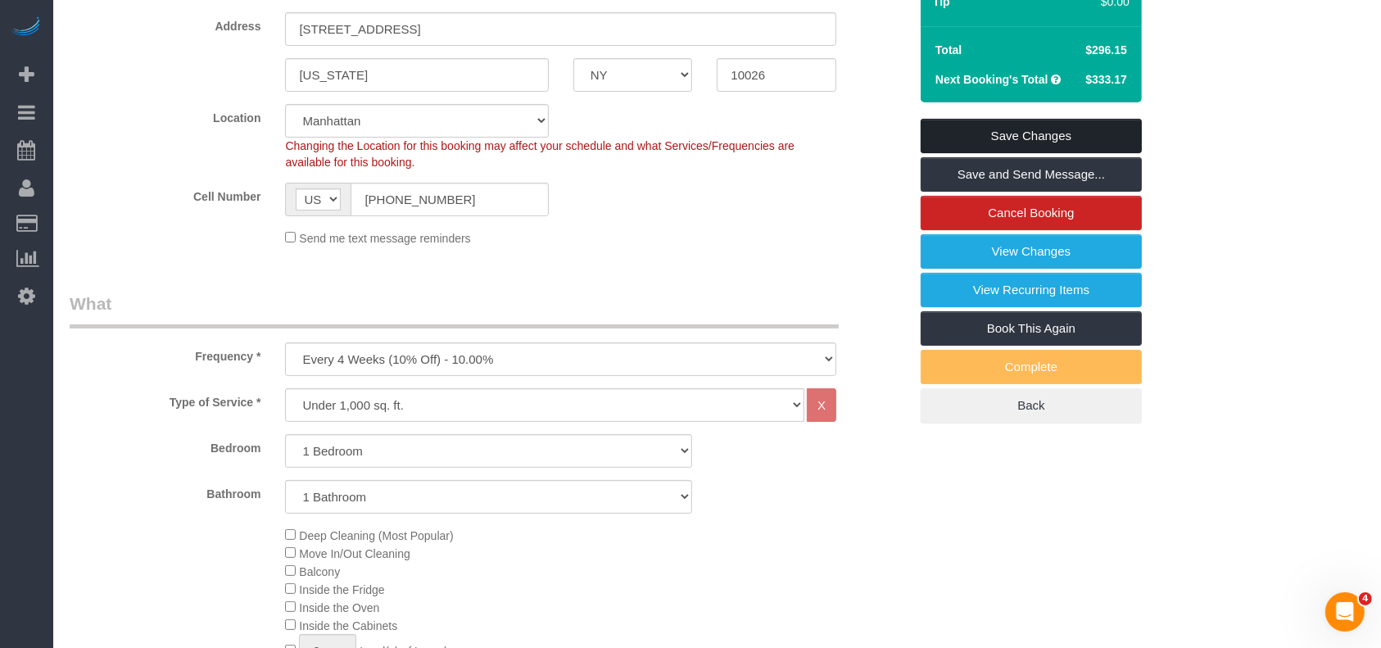
click at [1056, 149] on link "Save Changes" at bounding box center [1031, 136] width 221 height 34
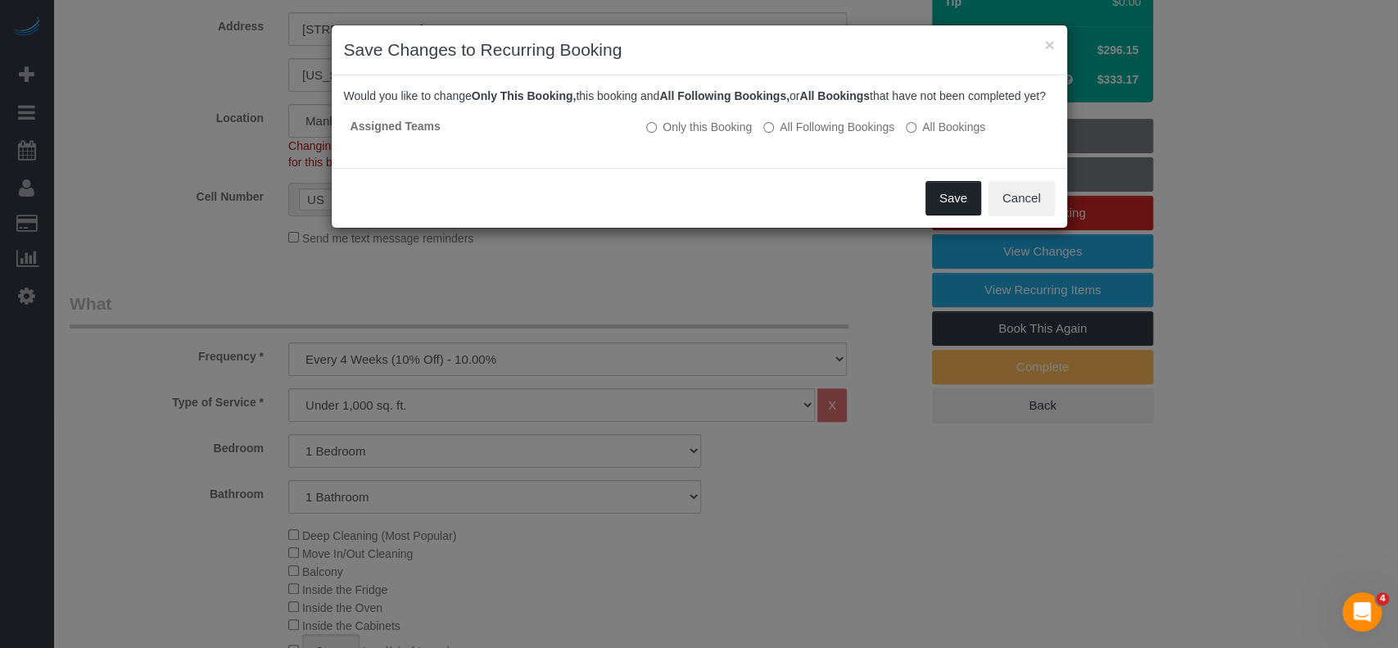
click at [957, 209] on button "Save" at bounding box center [954, 198] width 56 height 34
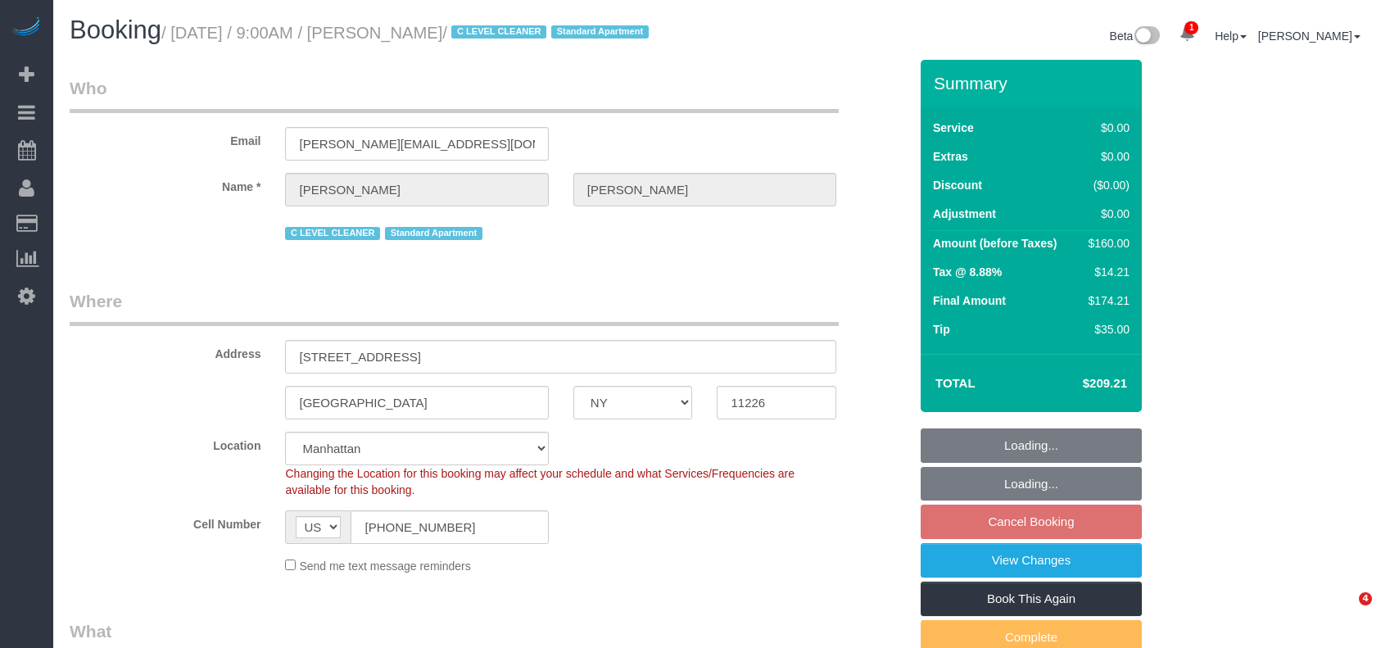
select select "NY"
select select "1"
select select "spot2"
select select "number:57"
select select "number:71"
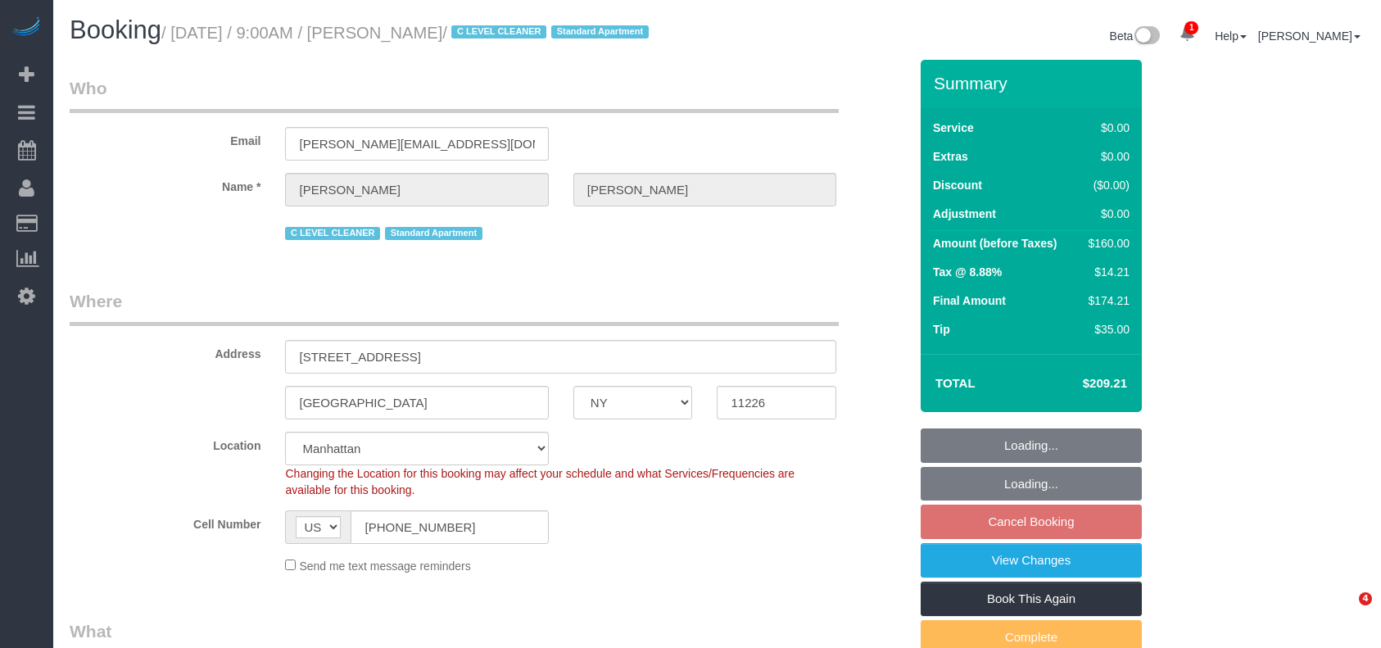
select select "number:15"
select select "number:5"
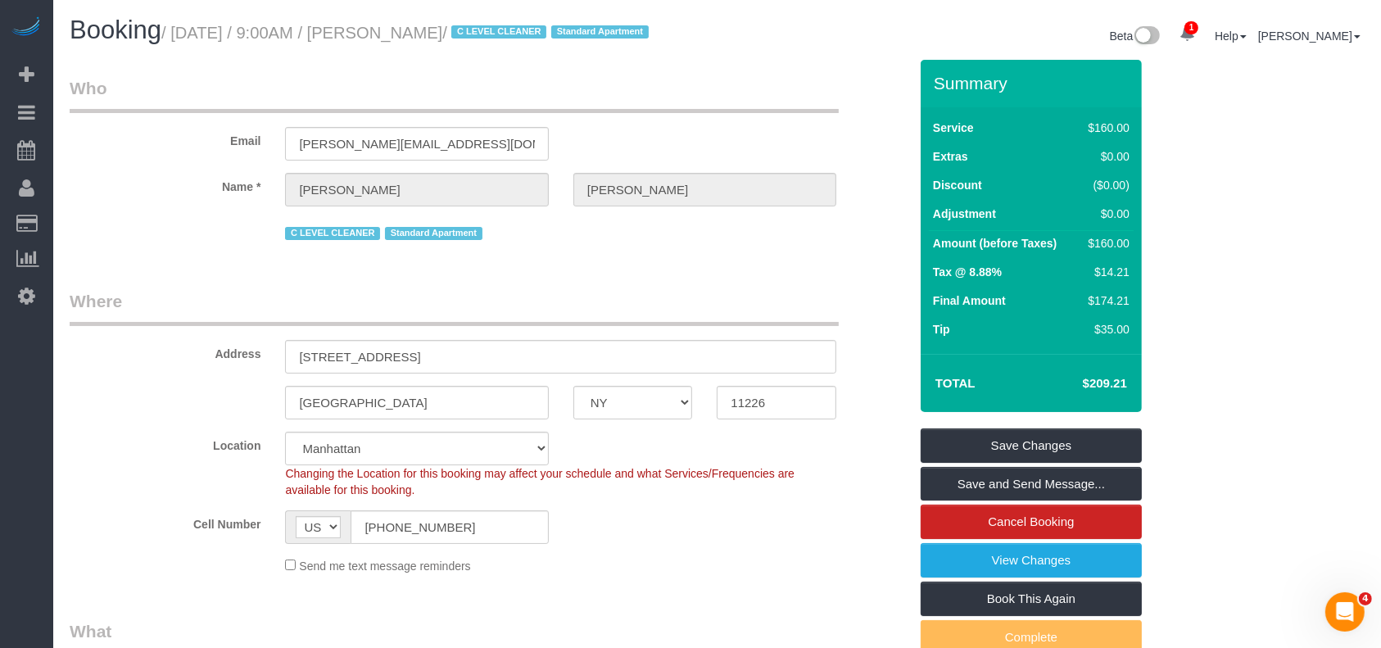
drag, startPoint x: 180, startPoint y: 29, endPoint x: 494, endPoint y: 31, distance: 313.7
click at [494, 31] on small "/ August 24, 2025 / 9:00AM / Kathleen Miller / C LEVEL CLEANER Standard Apartme…" at bounding box center [407, 33] width 492 height 18
copy small "August 24, 2025 / 9:00AM / Kathleen Miller"
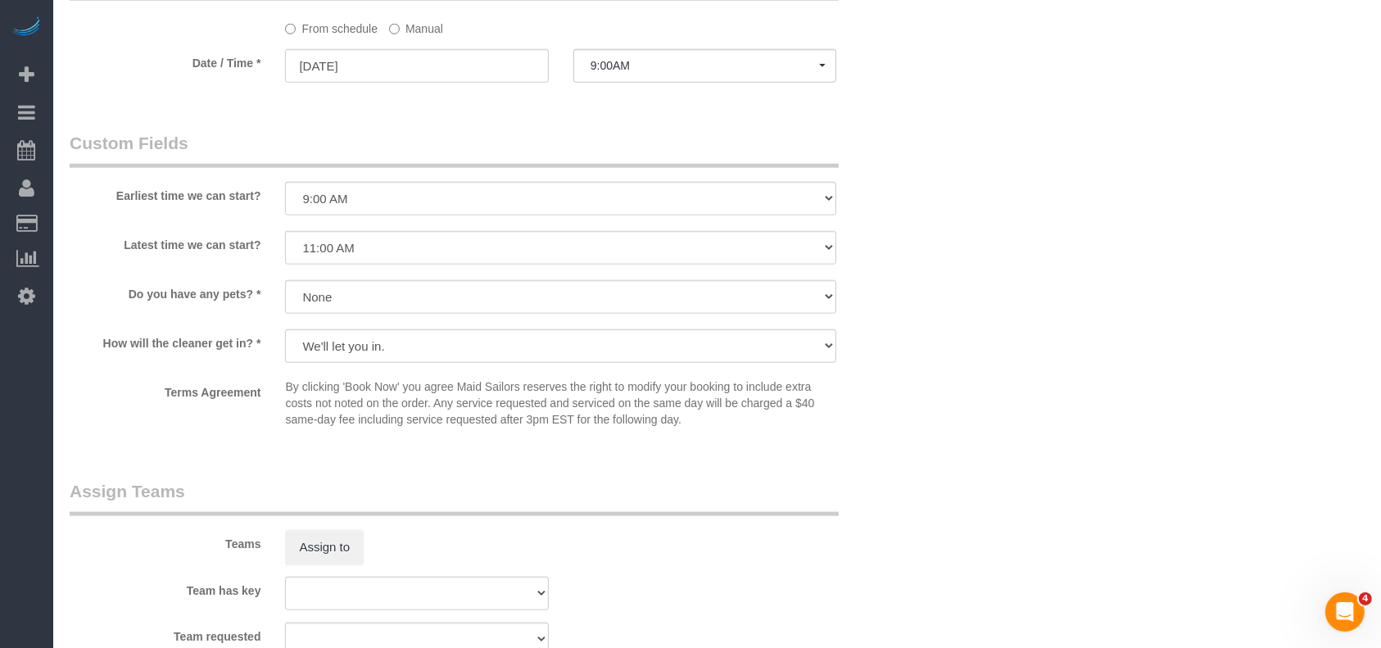
scroll to position [1856, 0]
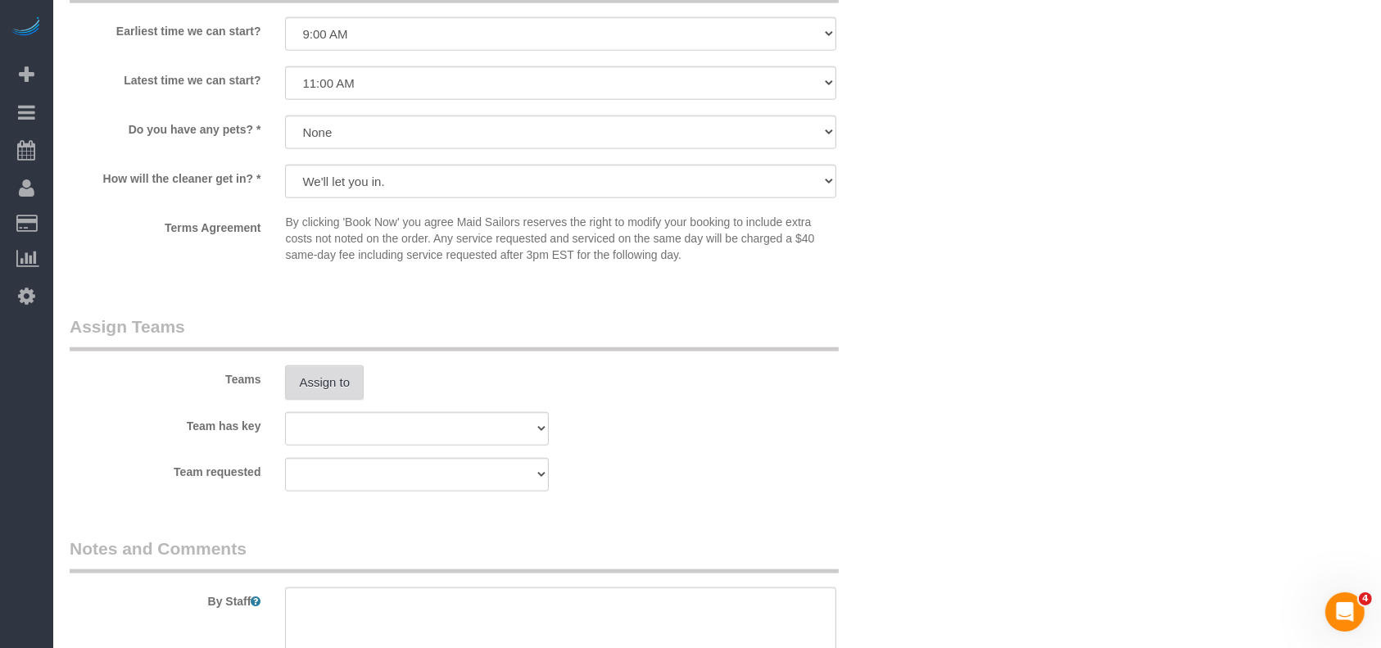
click at [320, 400] on button "Assign to" at bounding box center [324, 382] width 79 height 34
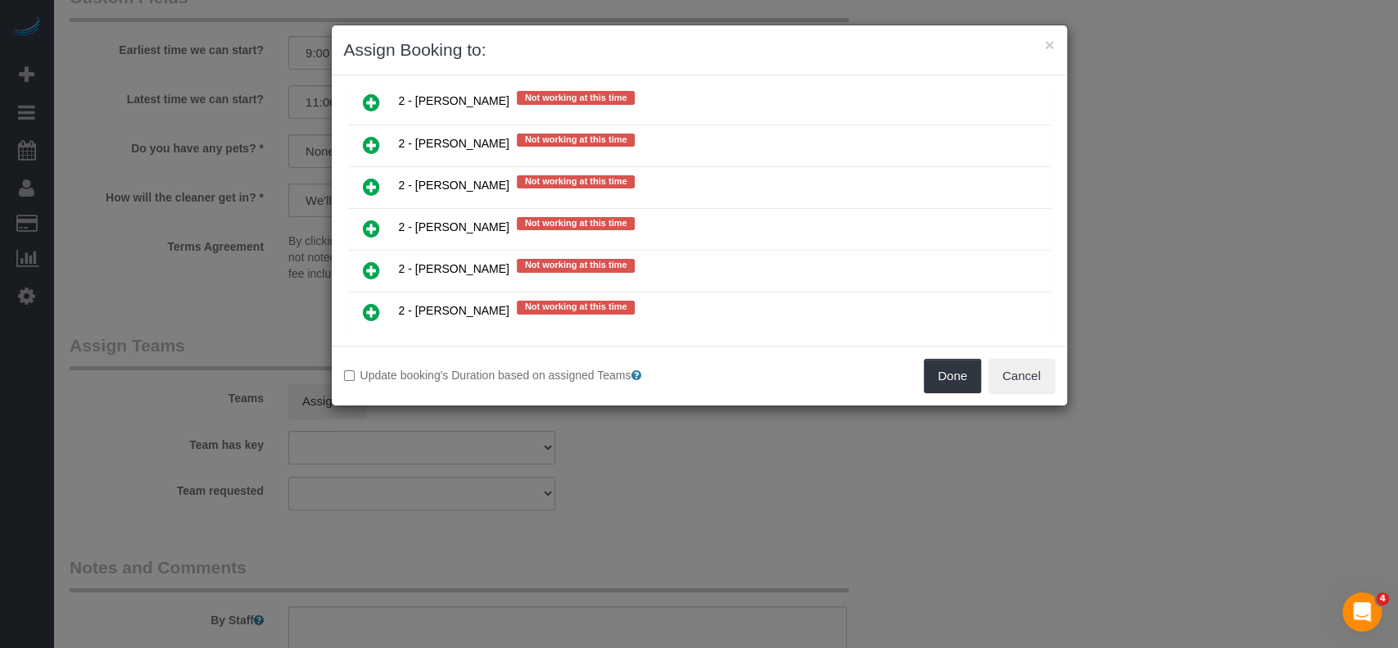
scroll to position [2184, 0]
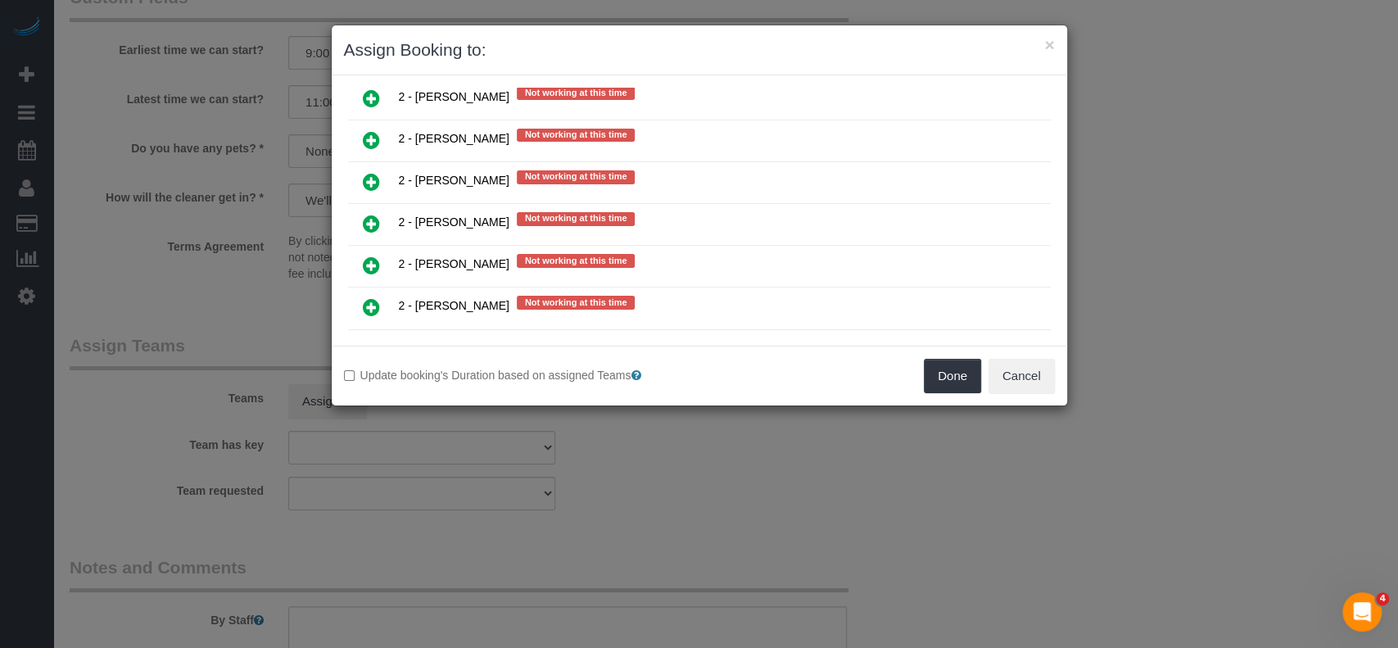
click at [366, 297] on icon at bounding box center [371, 307] width 17 height 20
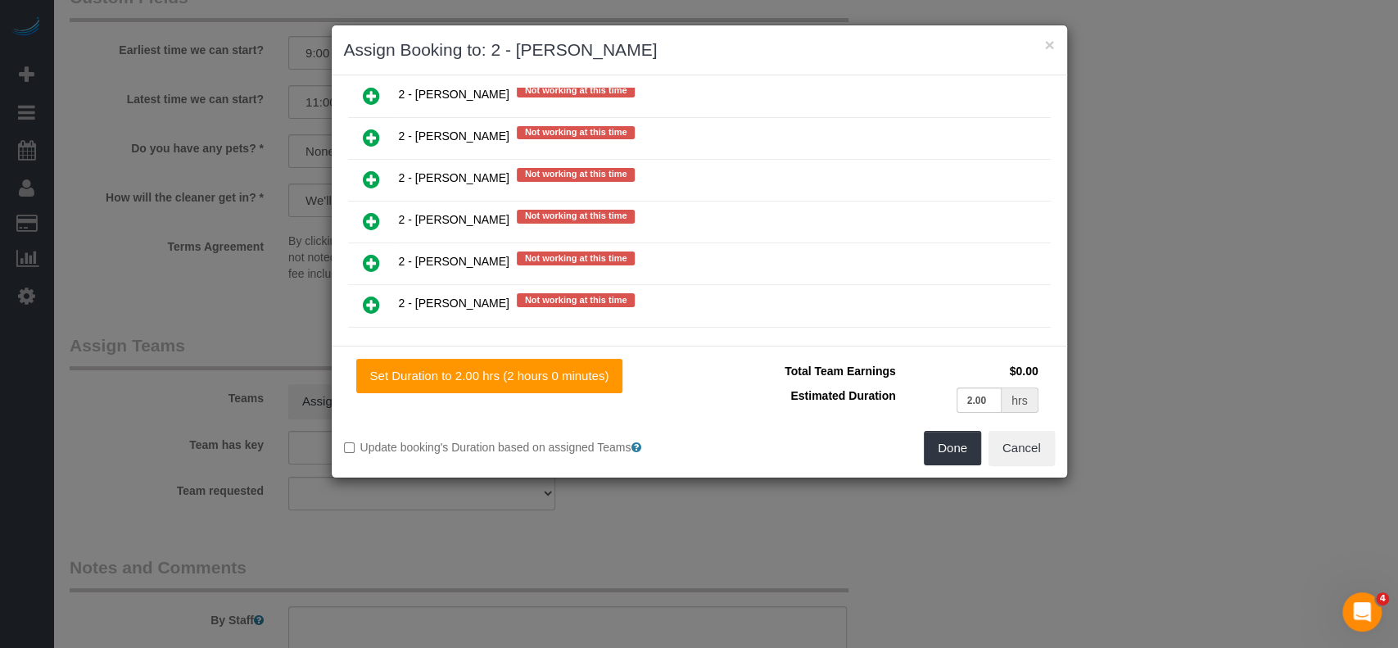
scroll to position [2222, 0]
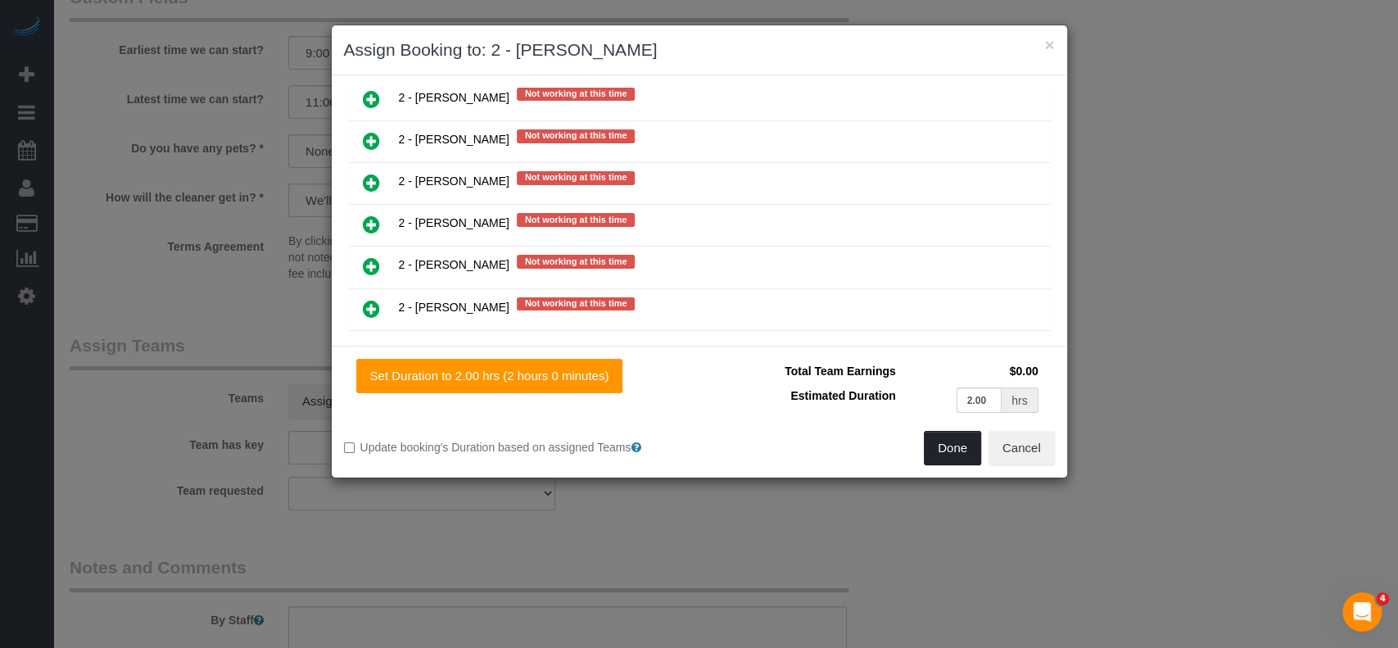
drag, startPoint x: 953, startPoint y: 449, endPoint x: 946, endPoint y: 423, distance: 27.0
click at [951, 449] on button "Done" at bounding box center [952, 448] width 57 height 34
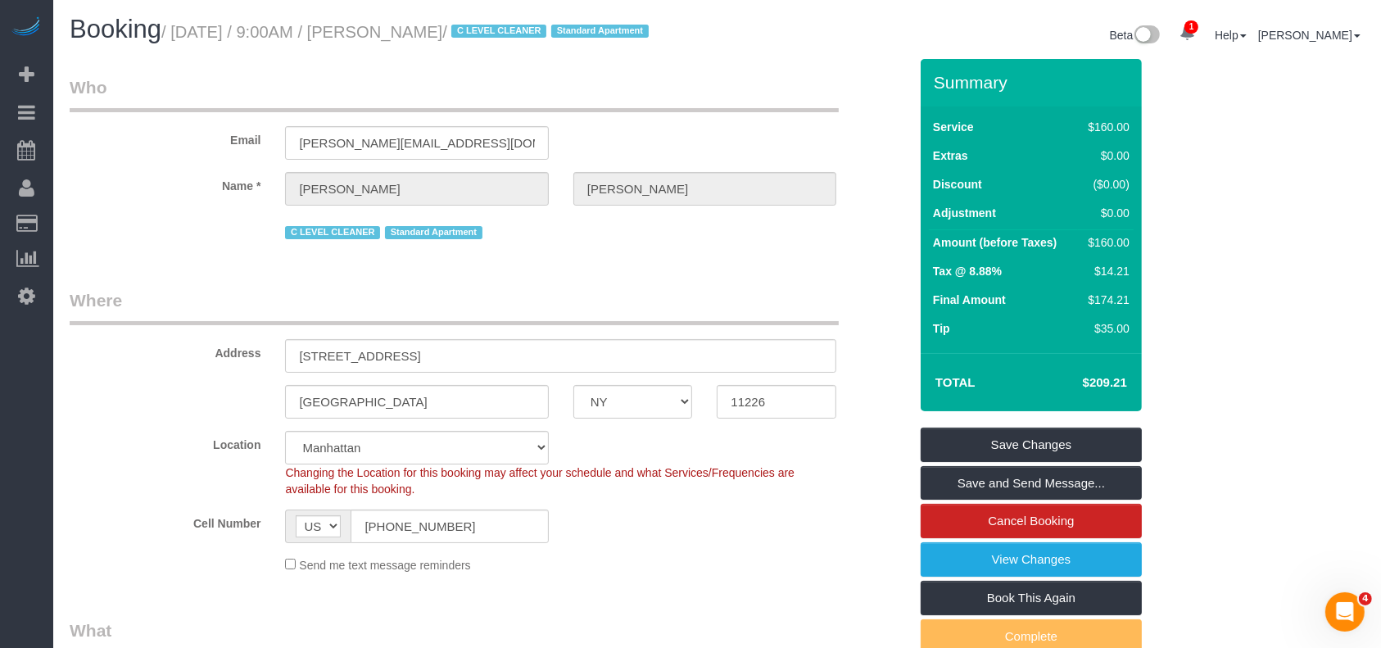
scroll to position [0, 0]
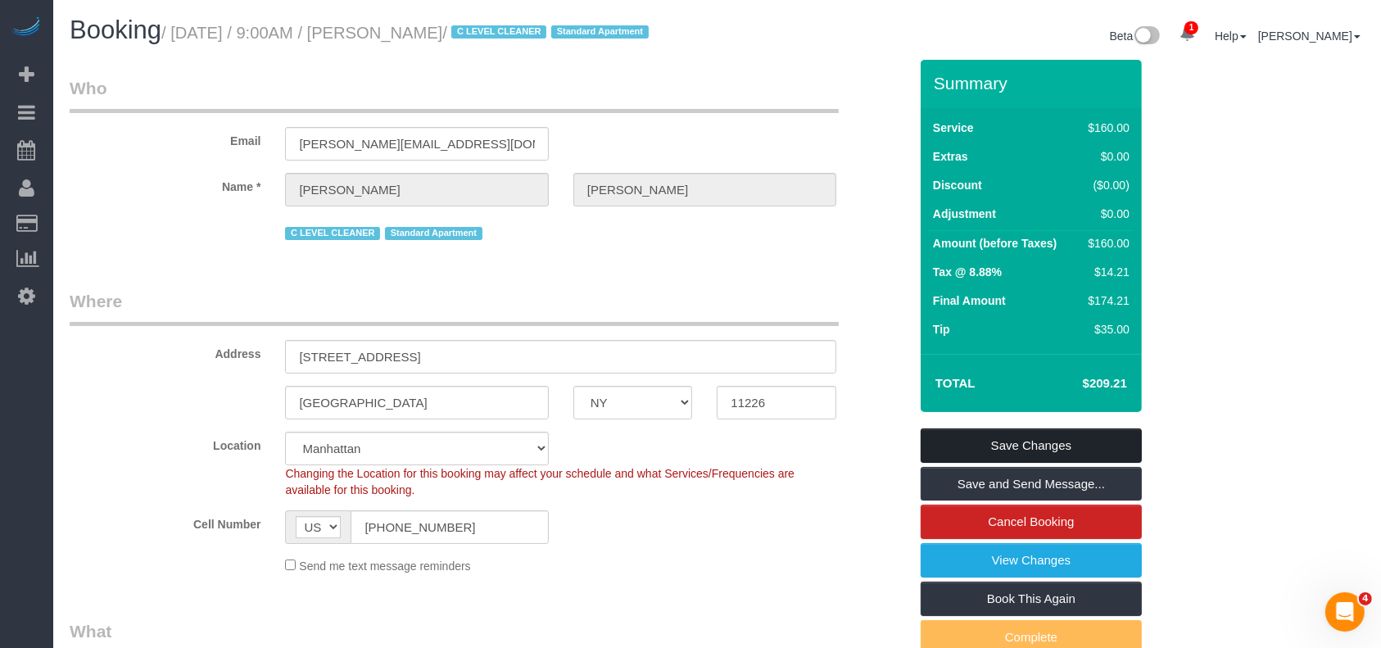
click at [1057, 455] on link "Save Changes" at bounding box center [1031, 445] width 221 height 34
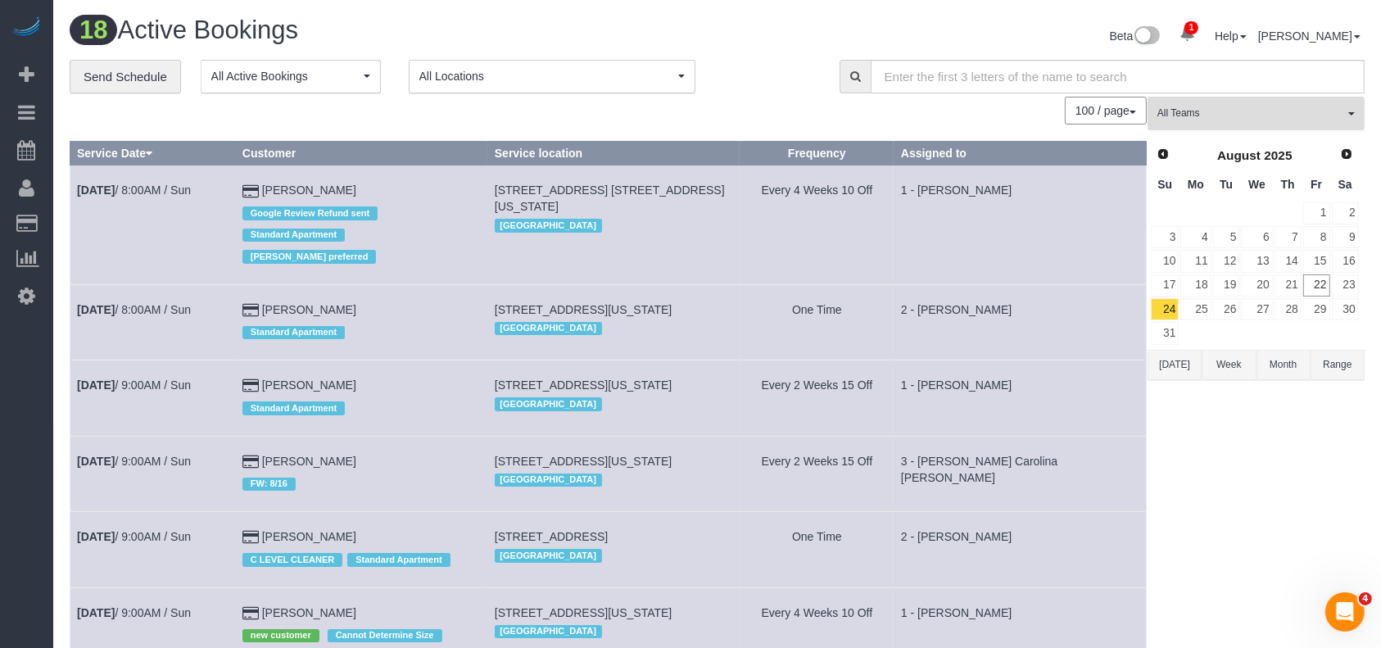
drag, startPoint x: 1350, startPoint y: 111, endPoint x: 1345, endPoint y: 148, distance: 38.0
click at [1350, 112] on button "All Teams" at bounding box center [1255, 114] width 217 height 34
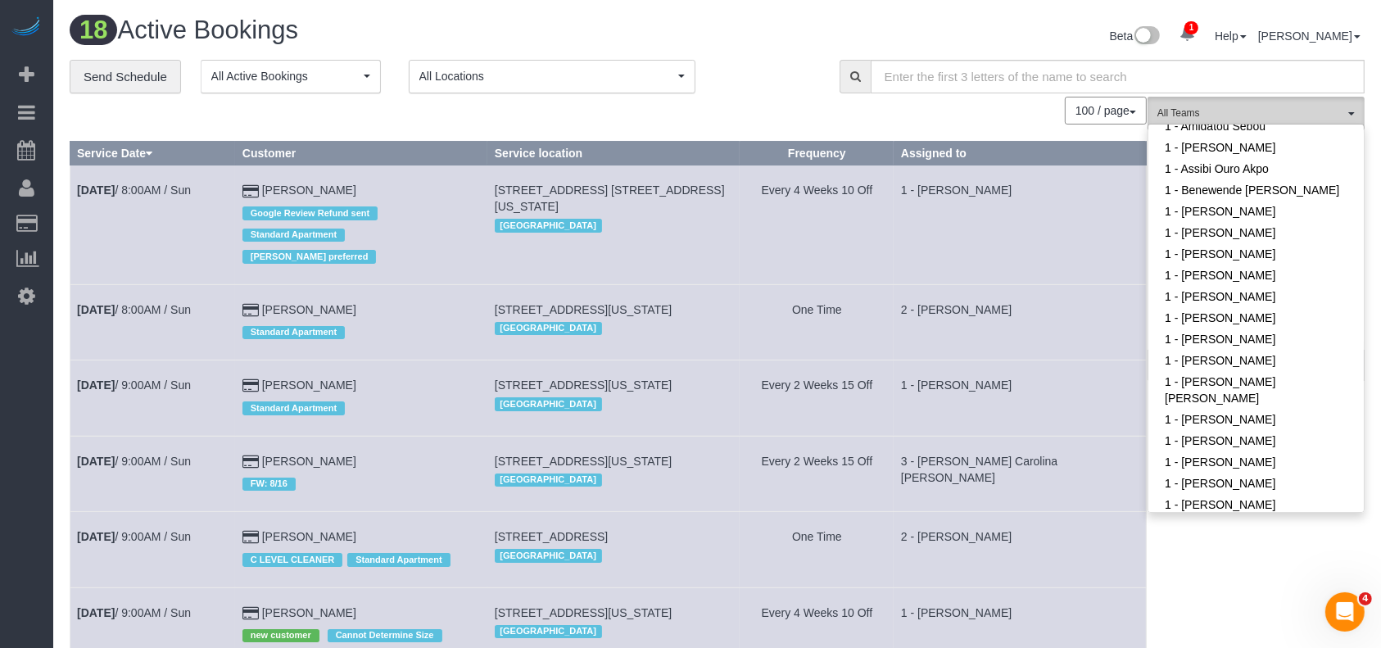
scroll to position [437, 0]
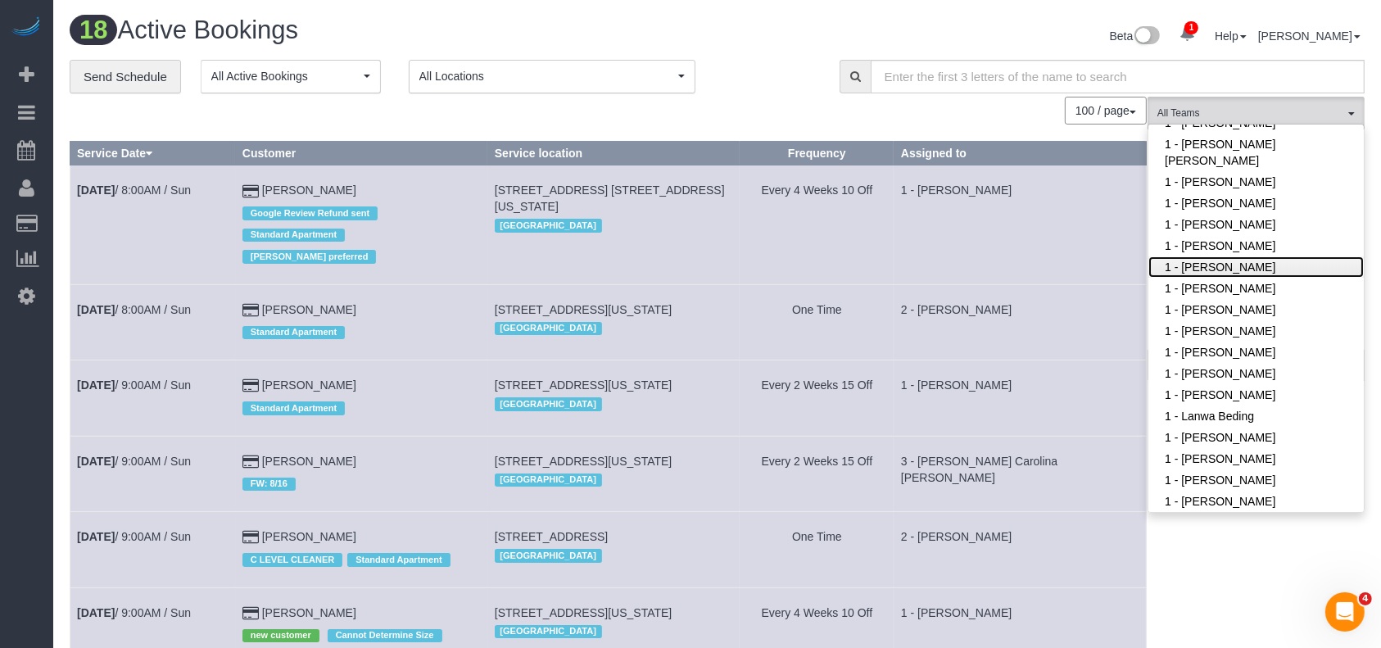
click at [1246, 267] on link "1 - [PERSON_NAME]" at bounding box center [1255, 266] width 215 height 21
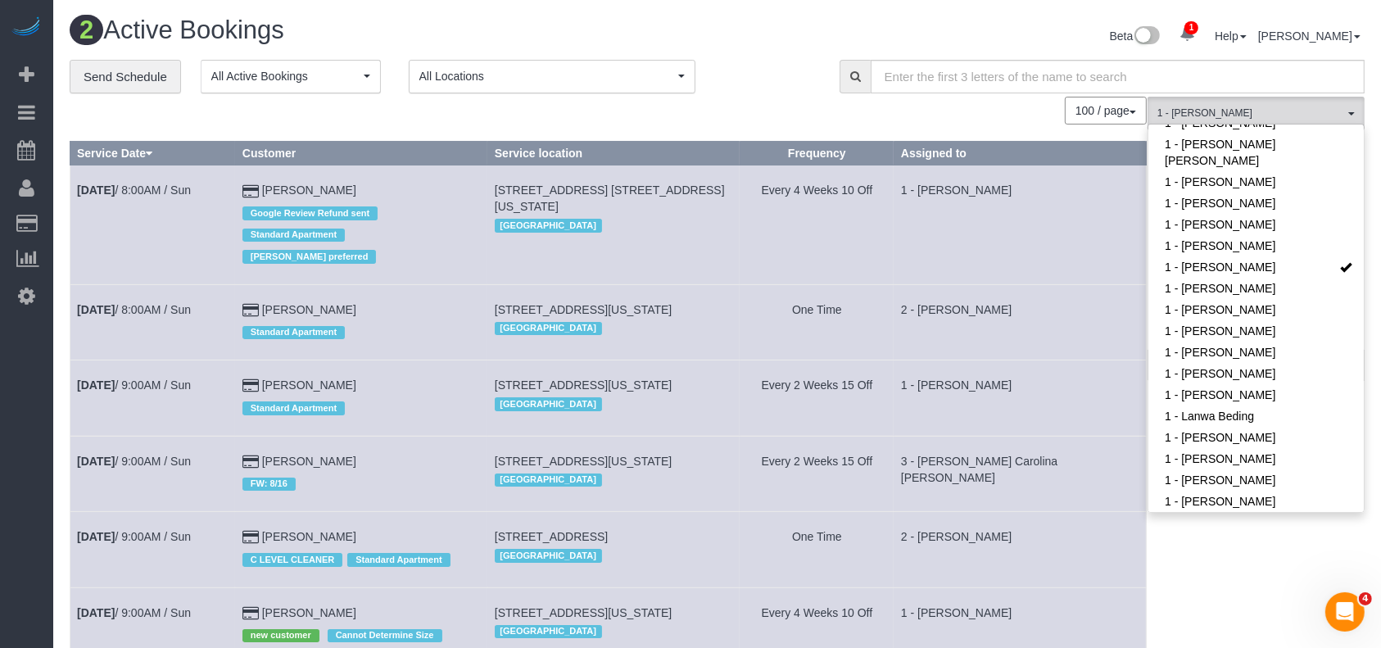
click at [754, 36] on div "Beta 1 Your Notifications You have 0 alerts × You have 9 to charge for 08/21/20…" at bounding box center [1047, 37] width 660 height 43
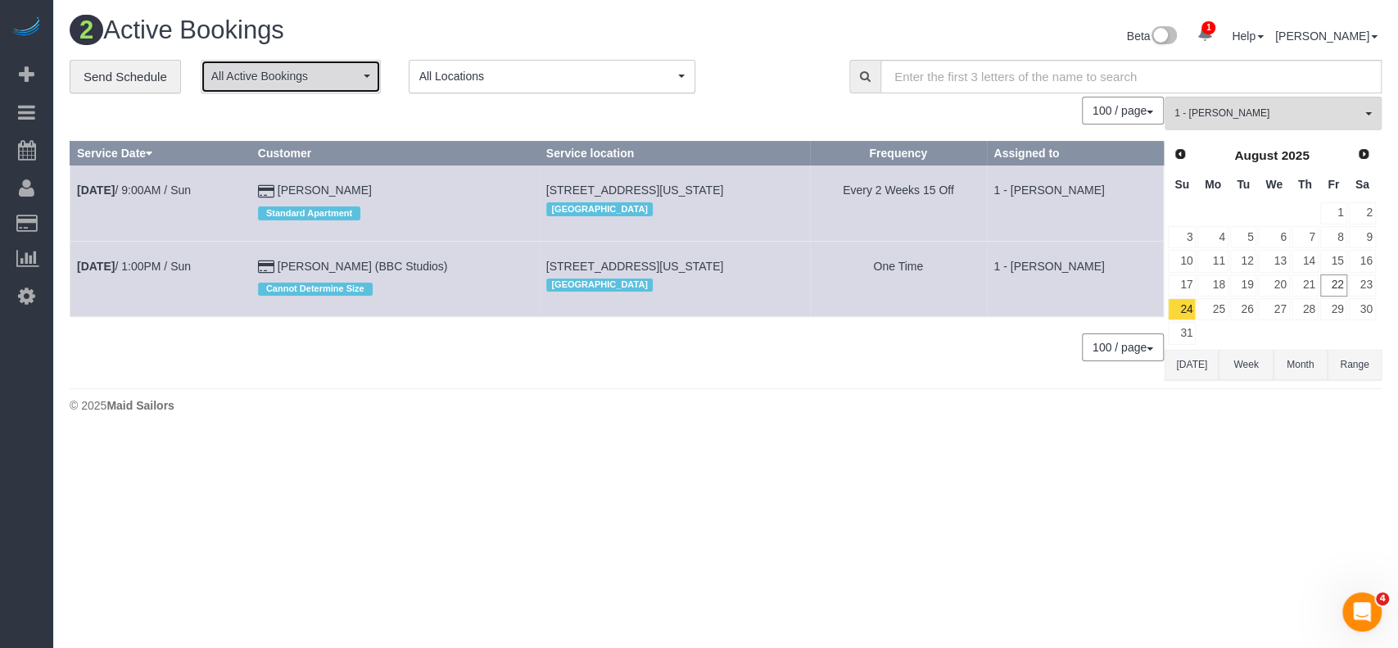
click at [354, 79] on span "All Active Bookings" at bounding box center [285, 76] width 148 height 16
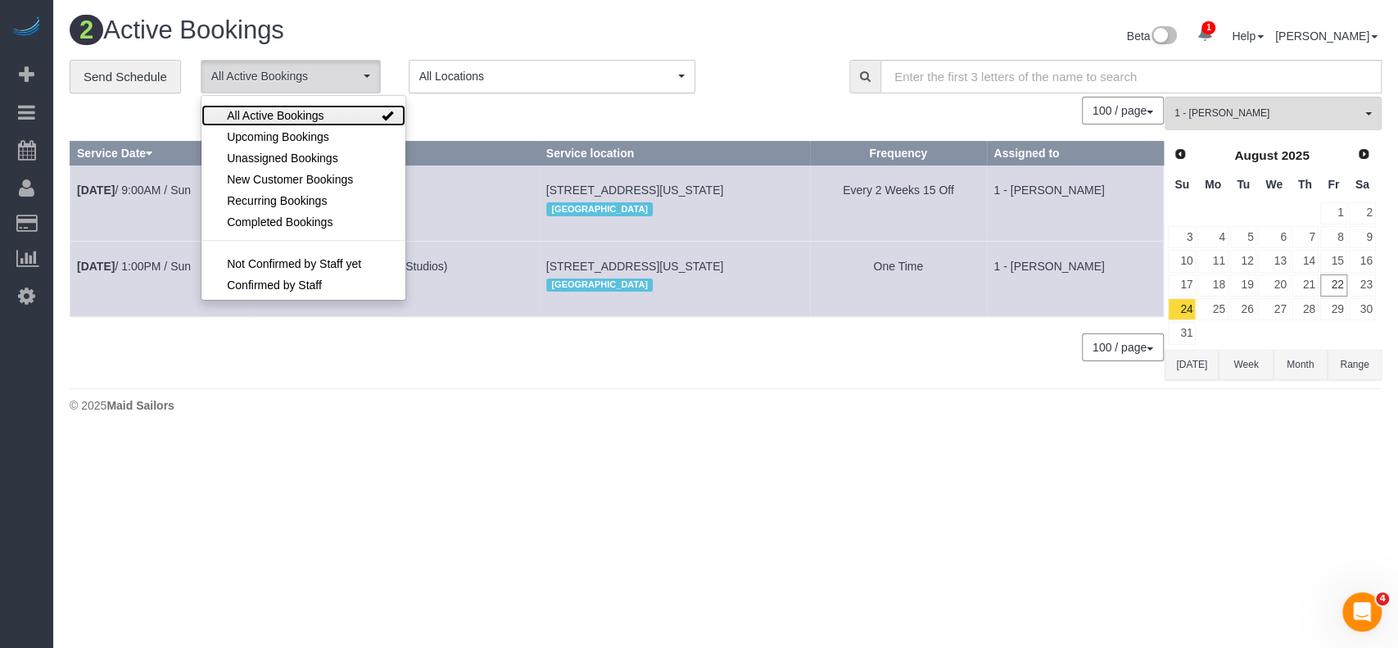
click at [307, 111] on span "All Active Bookings" at bounding box center [275, 115] width 97 height 16
click at [295, 115] on span "All Active Bookings" at bounding box center [275, 115] width 97 height 16
select select "***"
click at [673, 116] on div "100 / page 10 / page 20 / page 30 / page 40 / page 50 / page 100 / page" at bounding box center [617, 111] width 1094 height 28
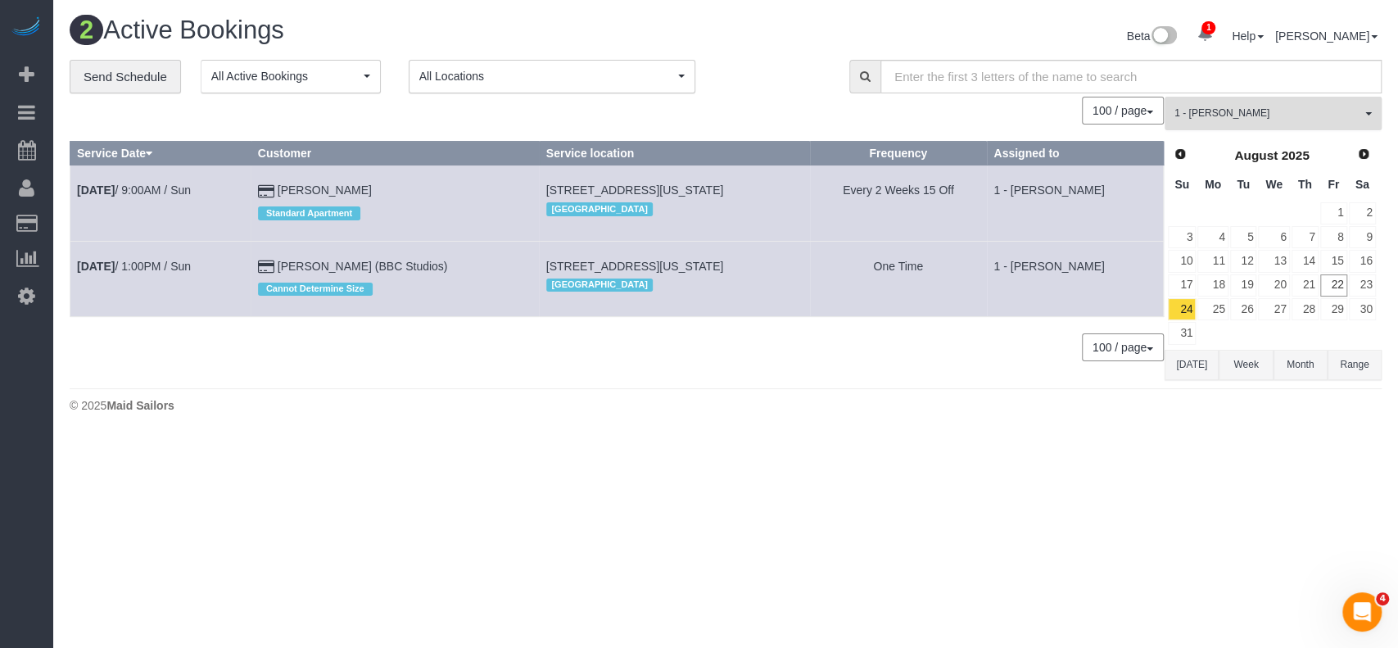
click at [1371, 115] on button "1 - Hassanatou Diallo All Teams" at bounding box center [1273, 114] width 217 height 34
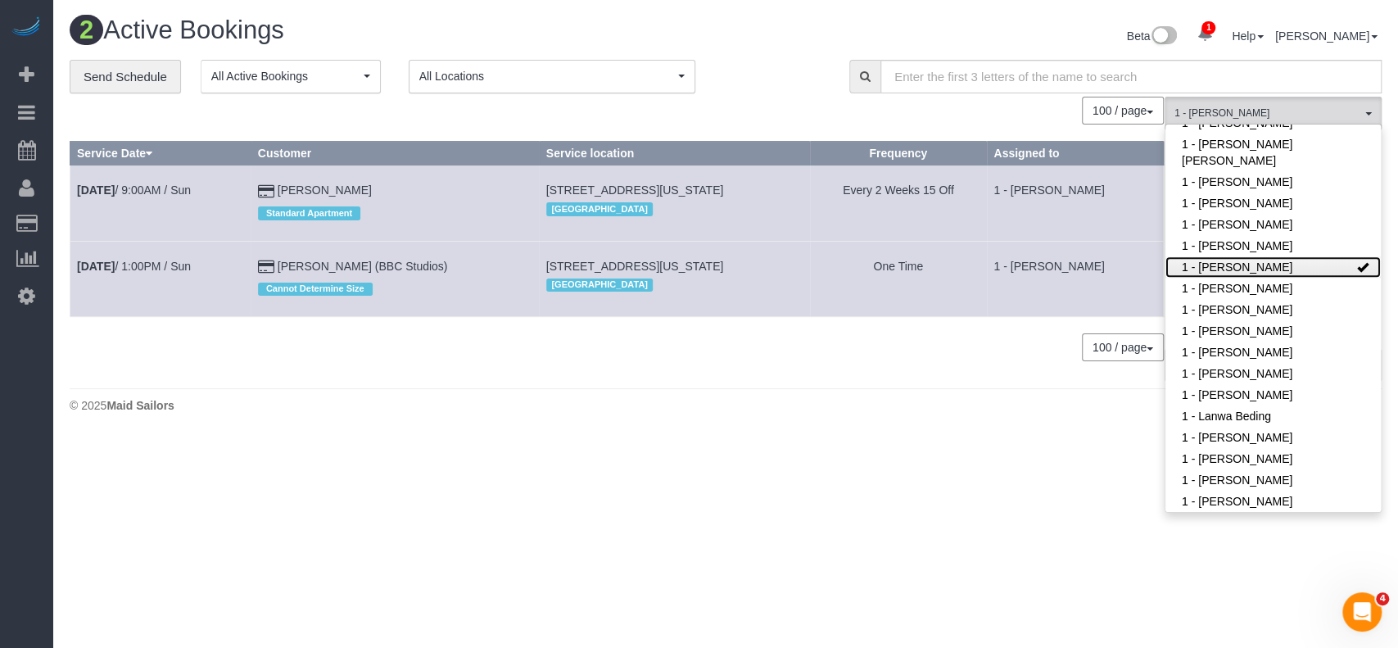
click at [1310, 270] on link "1 - [PERSON_NAME]" at bounding box center [1272, 266] width 215 height 21
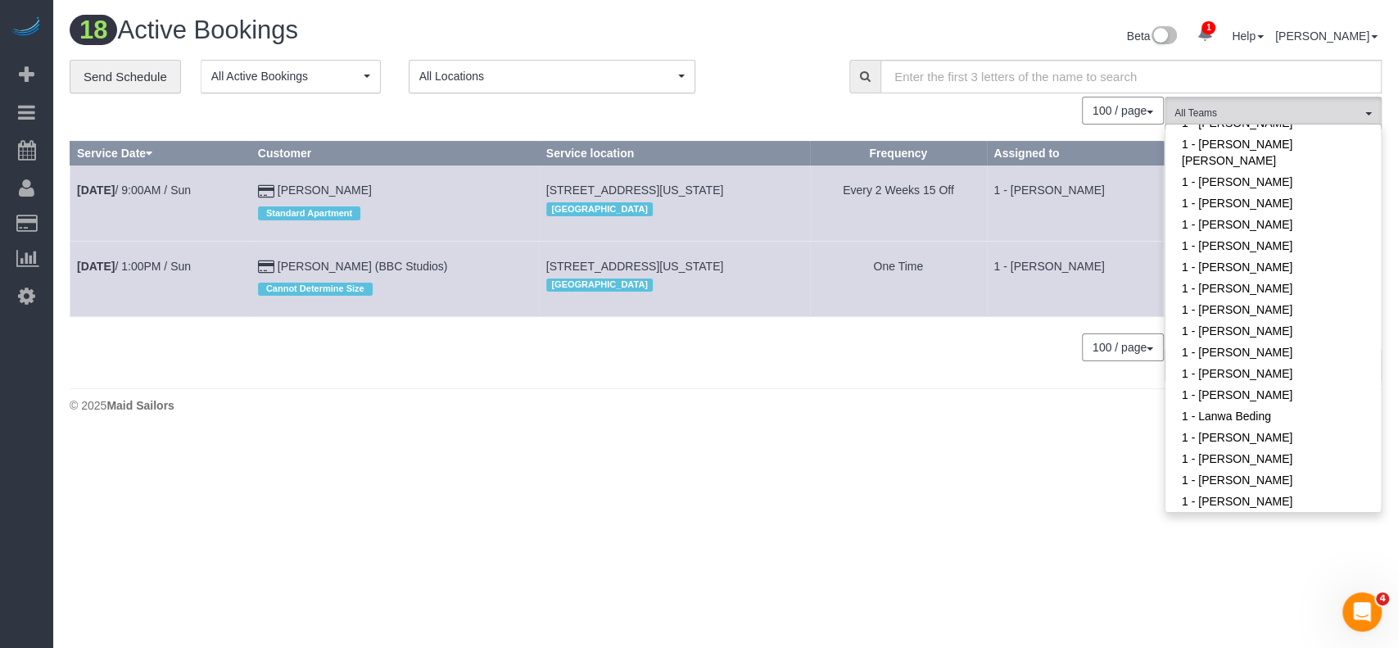
click at [763, 71] on div "**********" at bounding box center [447, 77] width 755 height 34
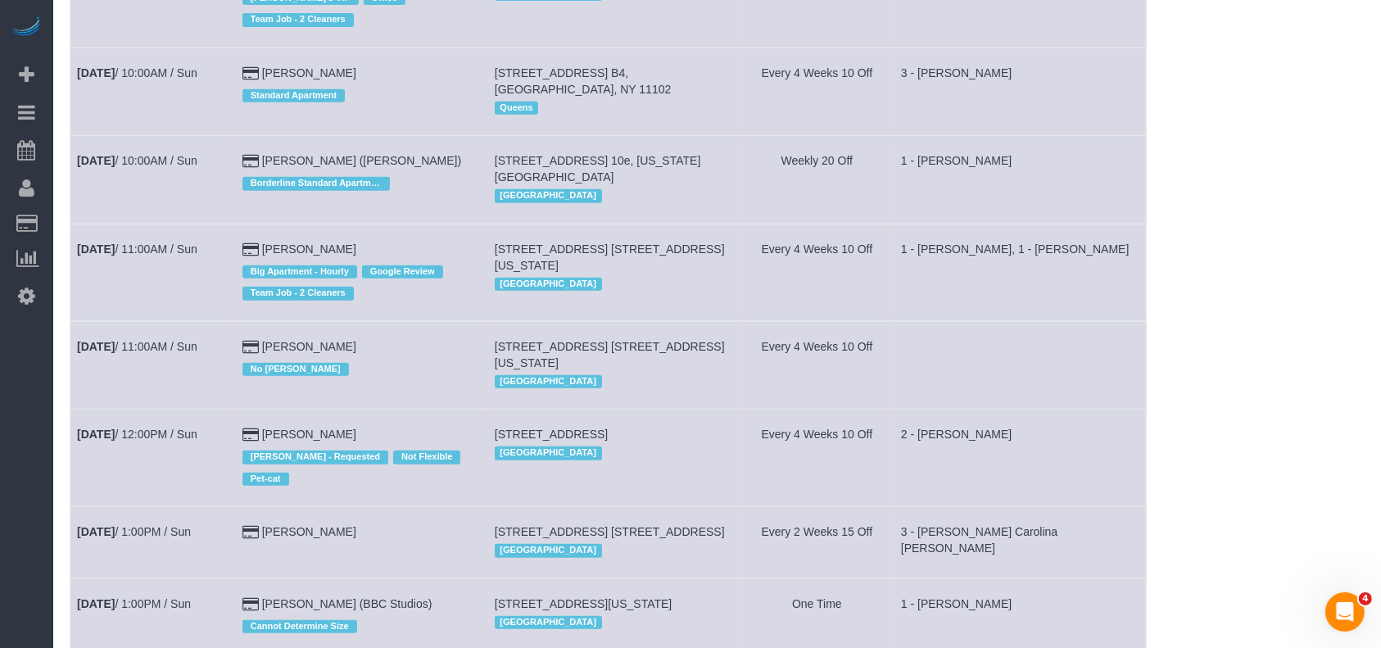
scroll to position [873, 0]
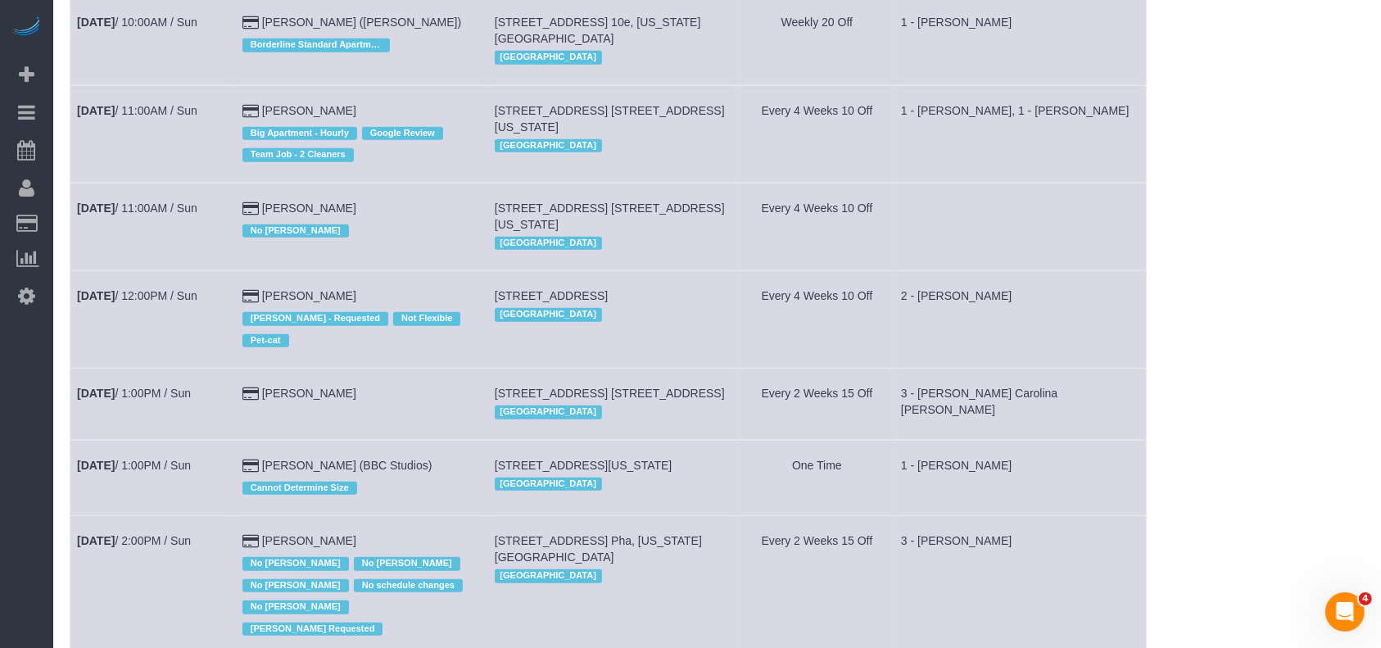
drag, startPoint x: 505, startPoint y: 292, endPoint x: 598, endPoint y: 293, distance: 93.4
click at [598, 293] on span "590 Grand Street, Apt. 3, Brooklyn, NY 11211" at bounding box center [551, 295] width 113 height 13
copy span "590 Grand Street,"
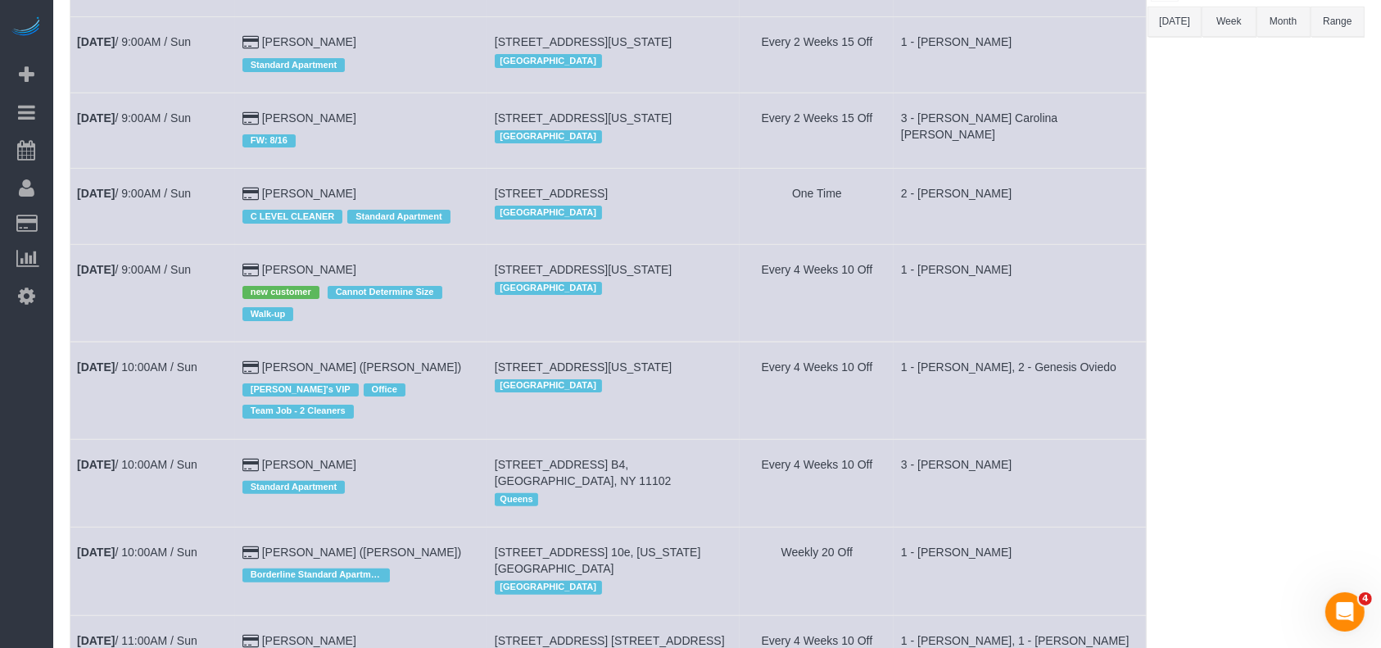
scroll to position [328, 0]
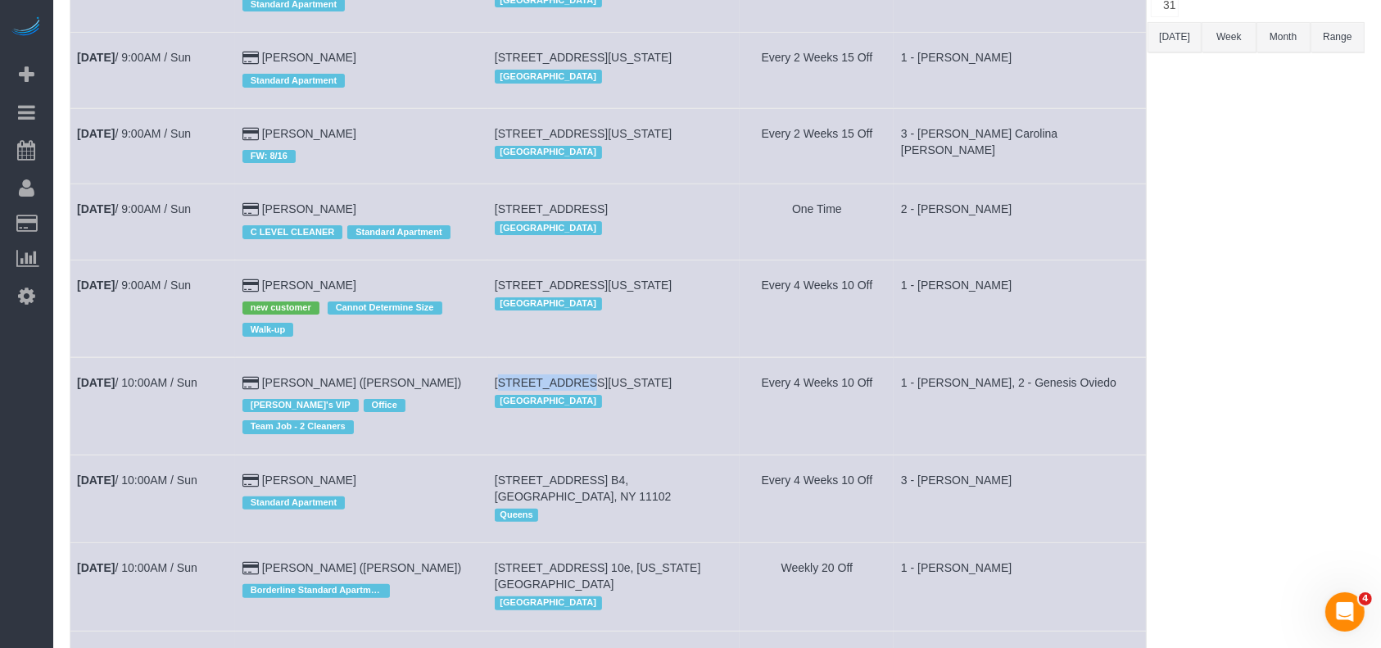
drag, startPoint x: 506, startPoint y: 411, endPoint x: 566, endPoint y: 410, distance: 59.8
click at [568, 389] on span "171 1st Ave, Apt. 4, New York, NY 10003" at bounding box center [584, 382] width 178 height 13
copy span "171 1st Ave,"
click at [639, 389] on span "171 1st Ave, Apt. 4, New York, NY 10003" at bounding box center [584, 382] width 178 height 13
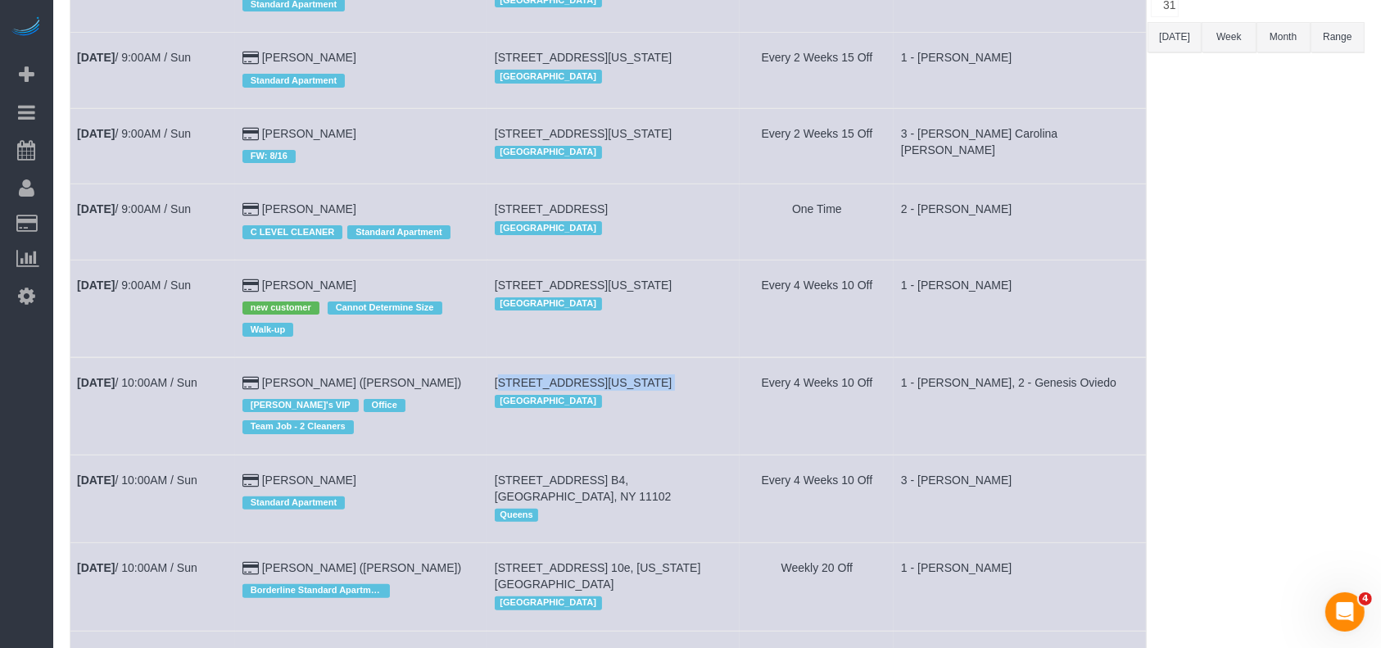
click at [639, 389] on span "171 1st Ave, Apt. 4, New York, NY 10003" at bounding box center [584, 382] width 178 height 13
copy td "171 1st Ave, Apt. 4, New York, NY 10003"
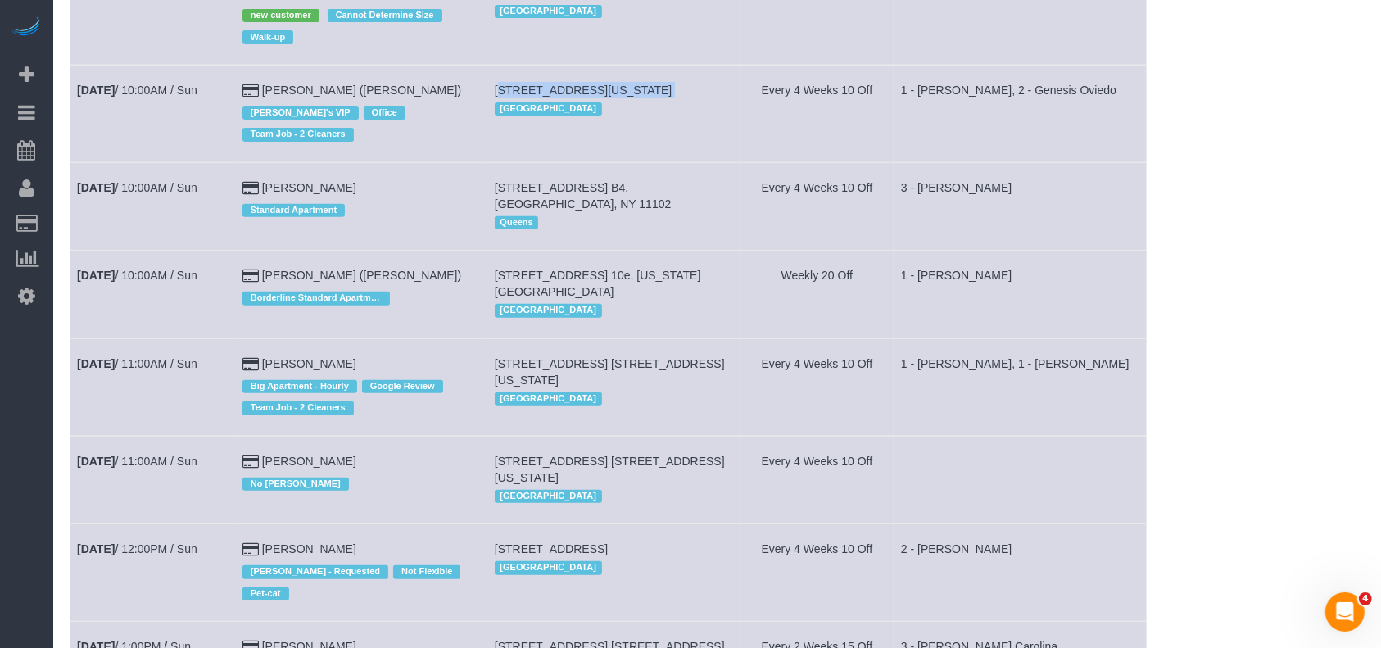
scroll to position [545, 0]
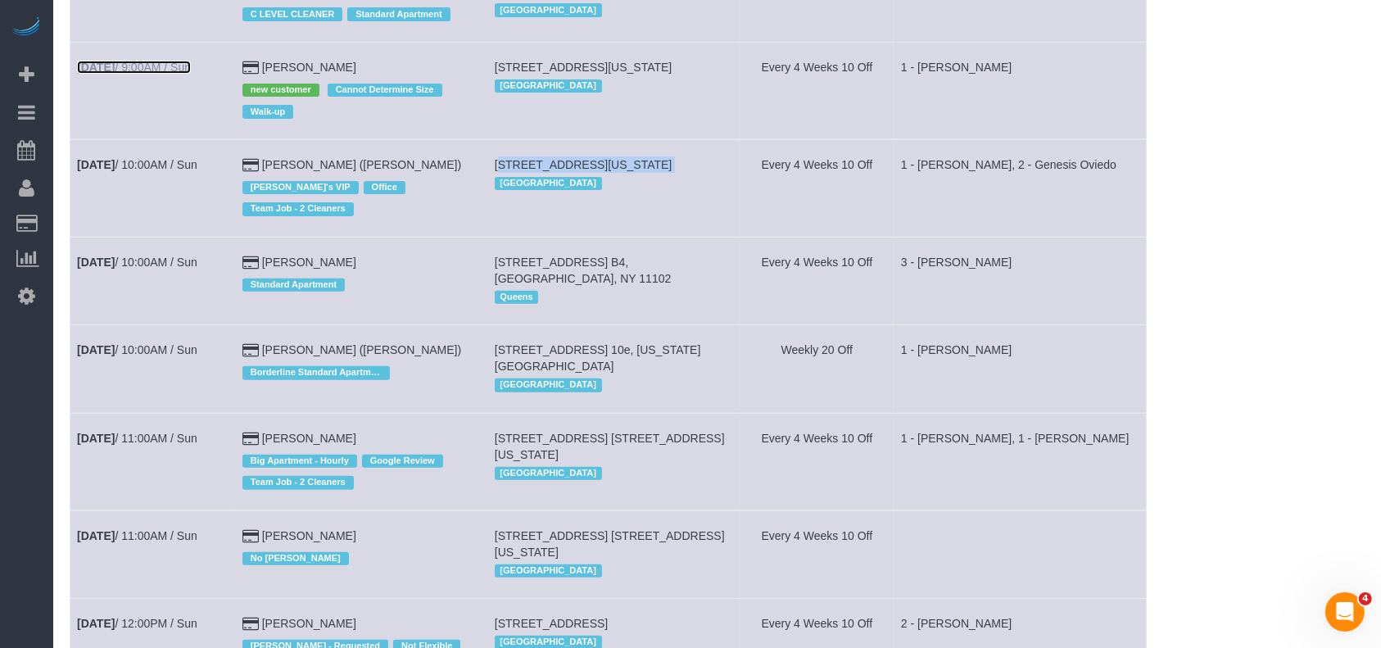
click at [186, 74] on link "Aug 24th / 9:00AM / Sun" at bounding box center [134, 67] width 114 height 13
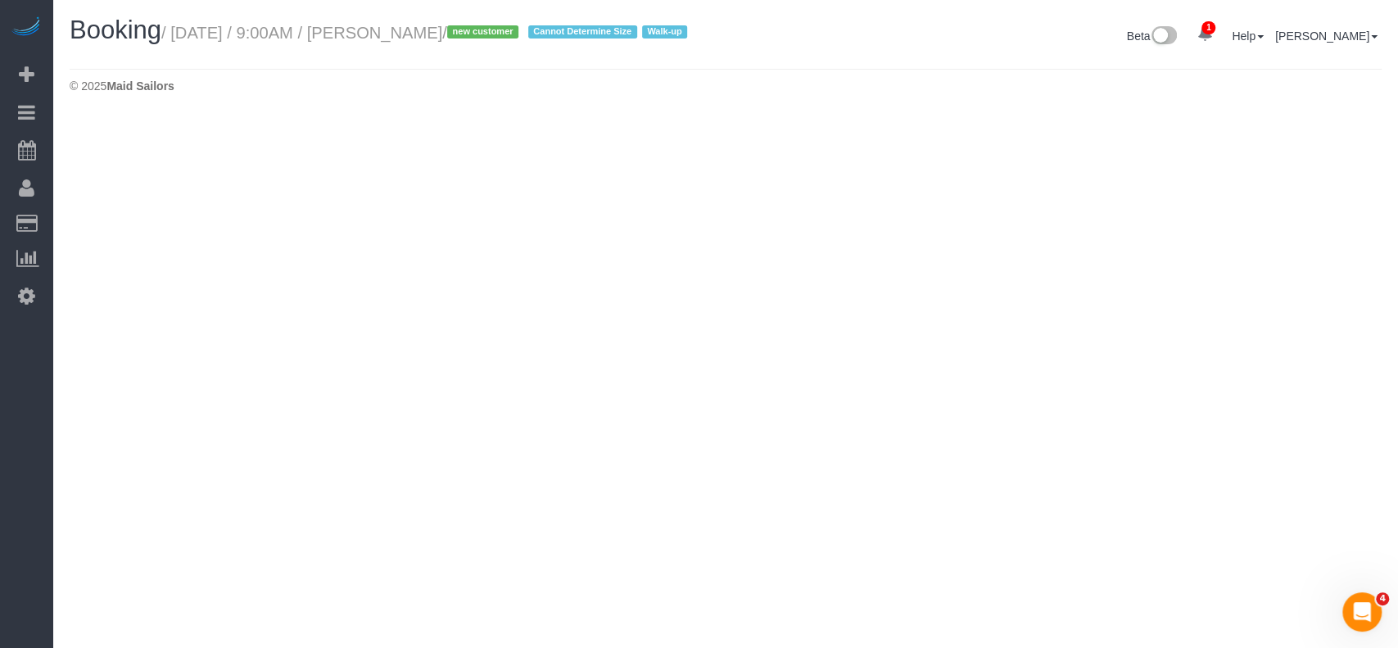
select select "NY"
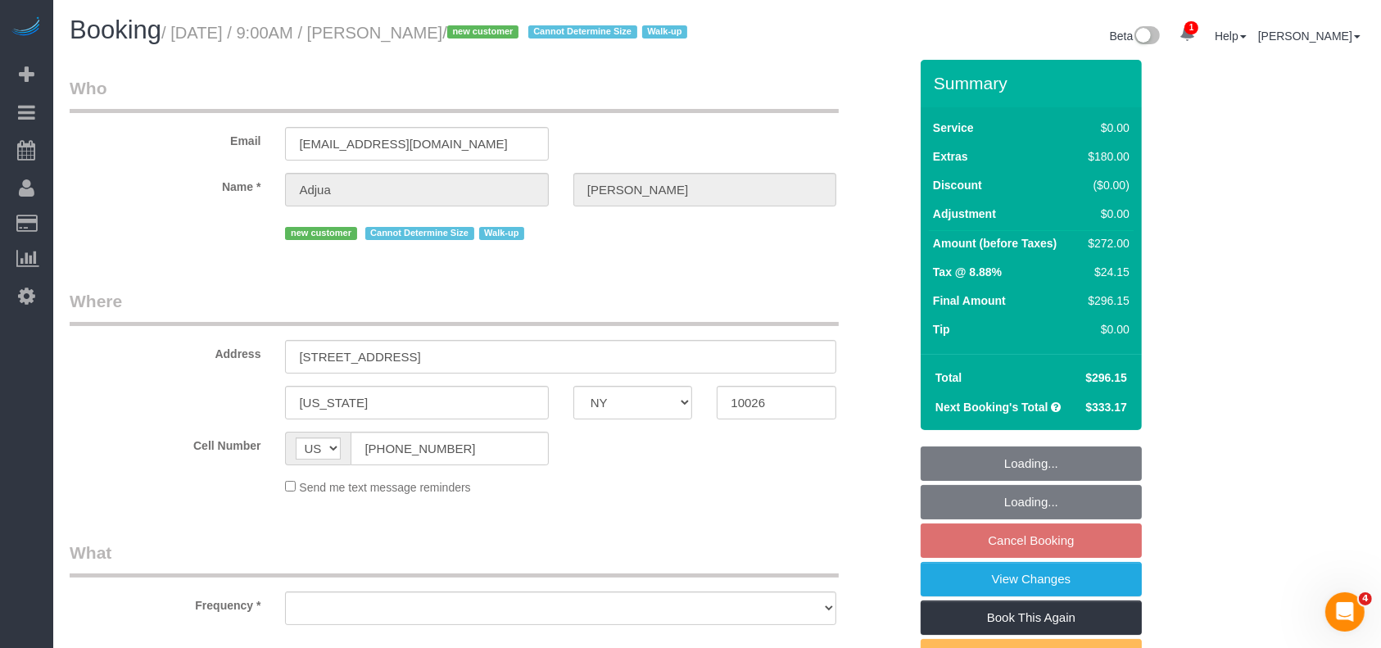
select select "object:4683"
select select "number:57"
select select "number:71"
select select "number:15"
select select "number:5"
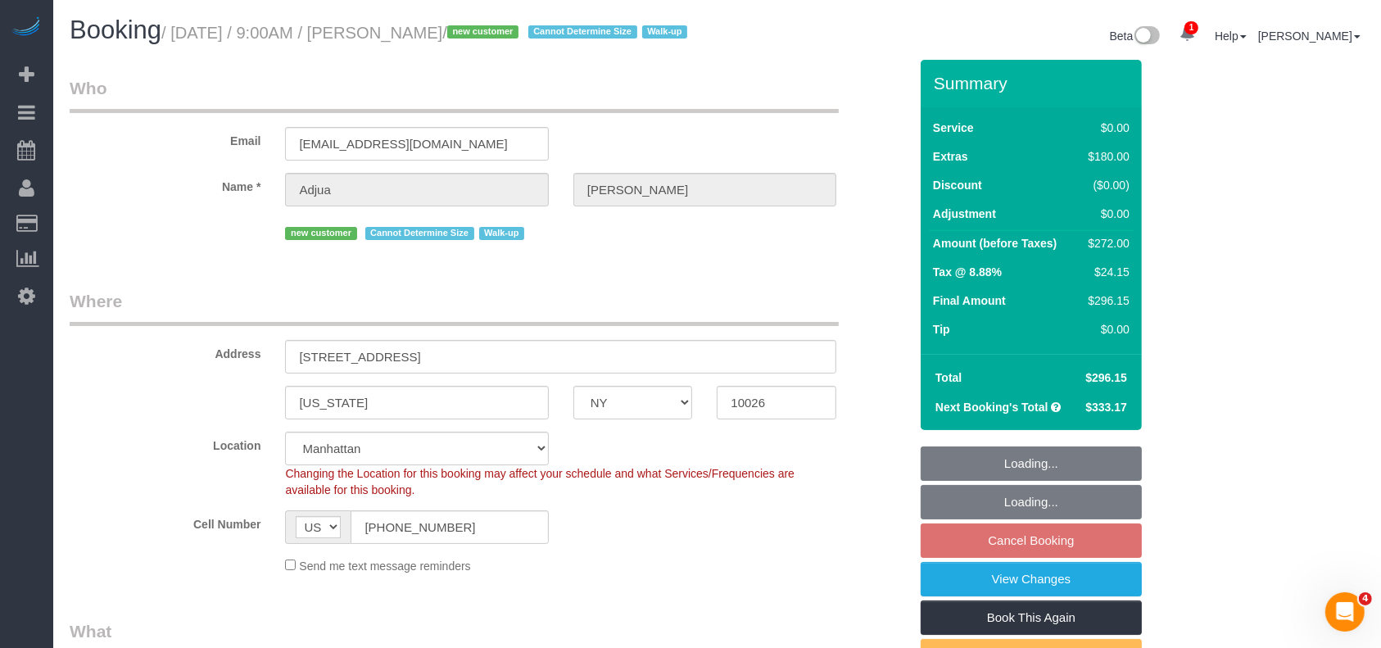
select select "object:4687"
select select "string:stripe-pm_1RyrPw4VGloSiKo7oIh1CXMC"
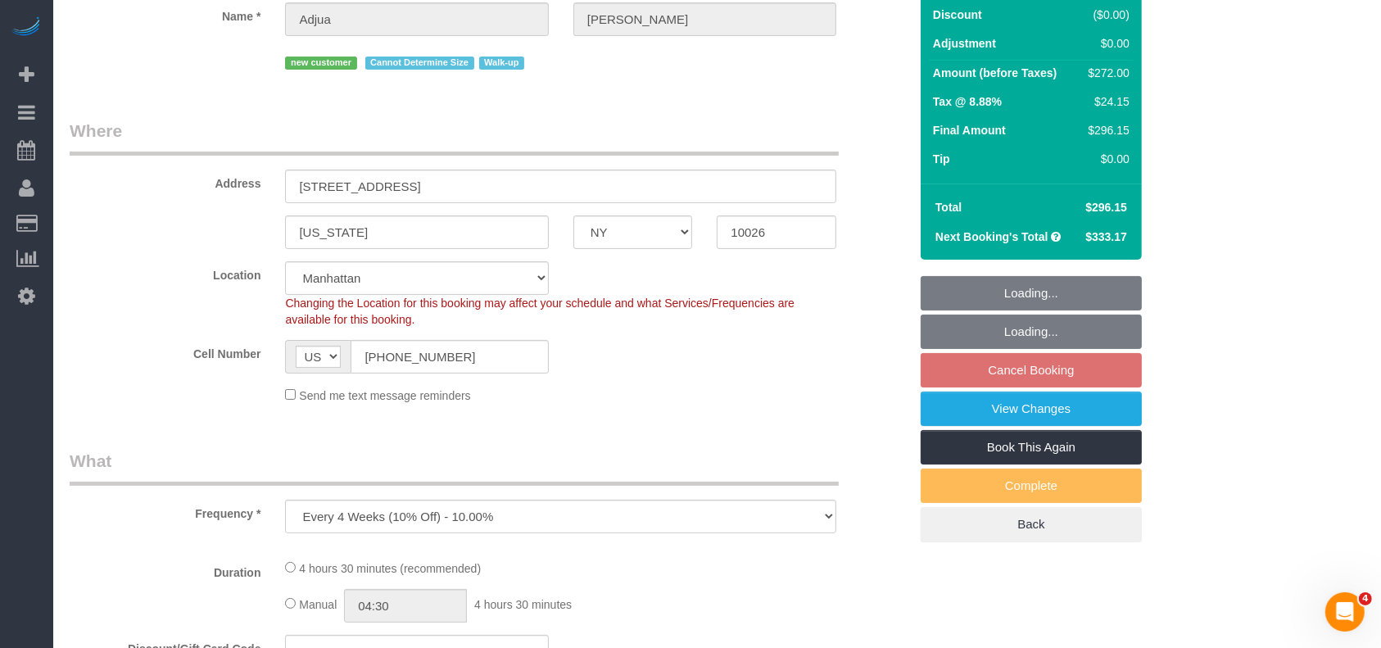
select select "spot58"
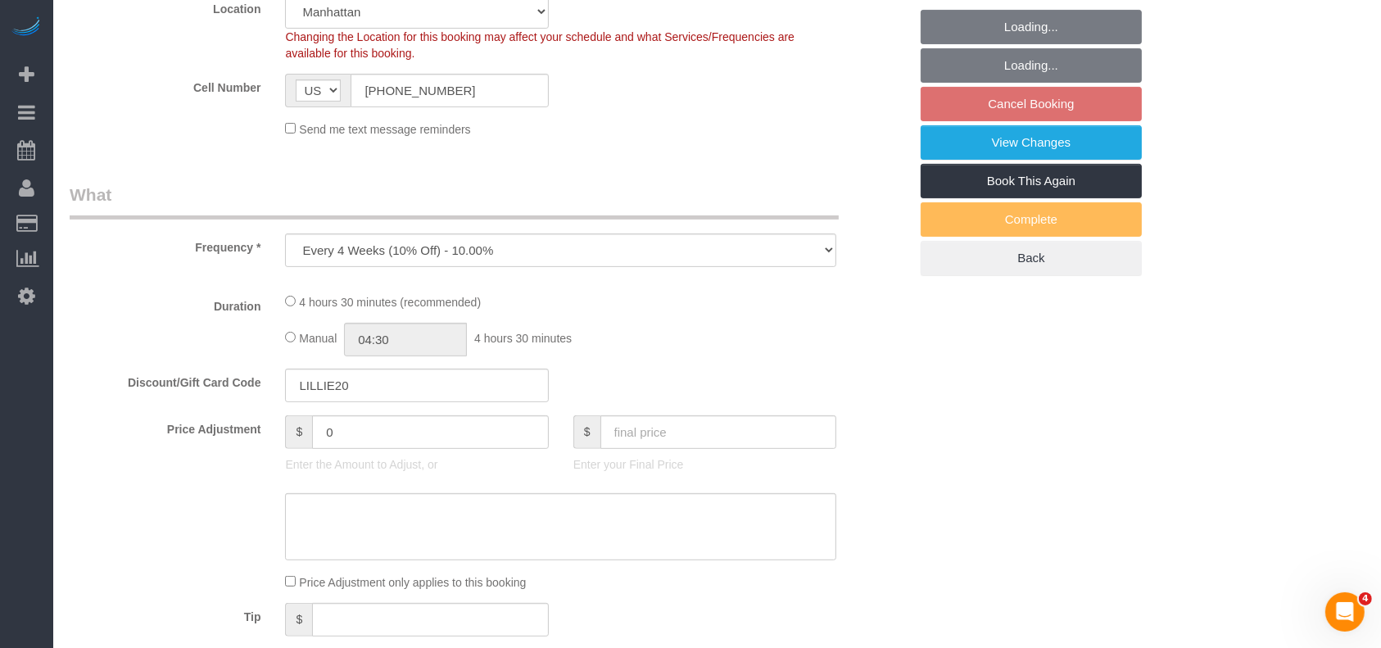
select select "1"
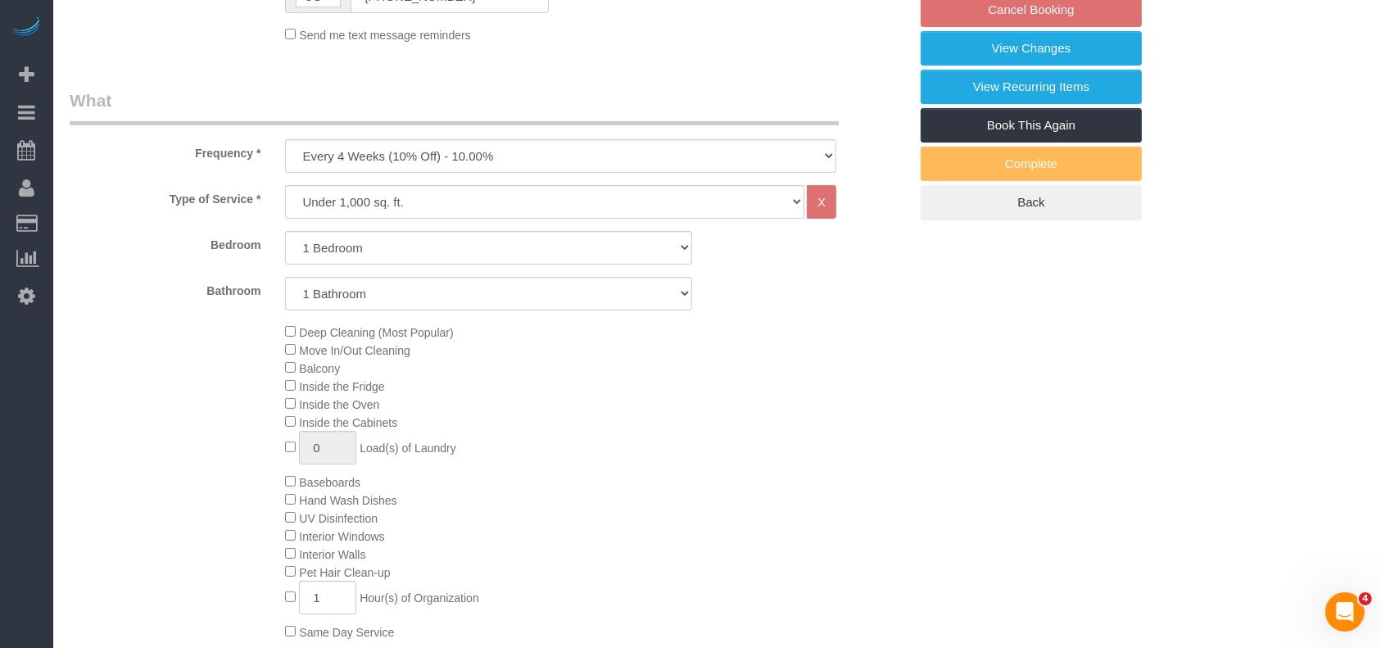
select select "1"
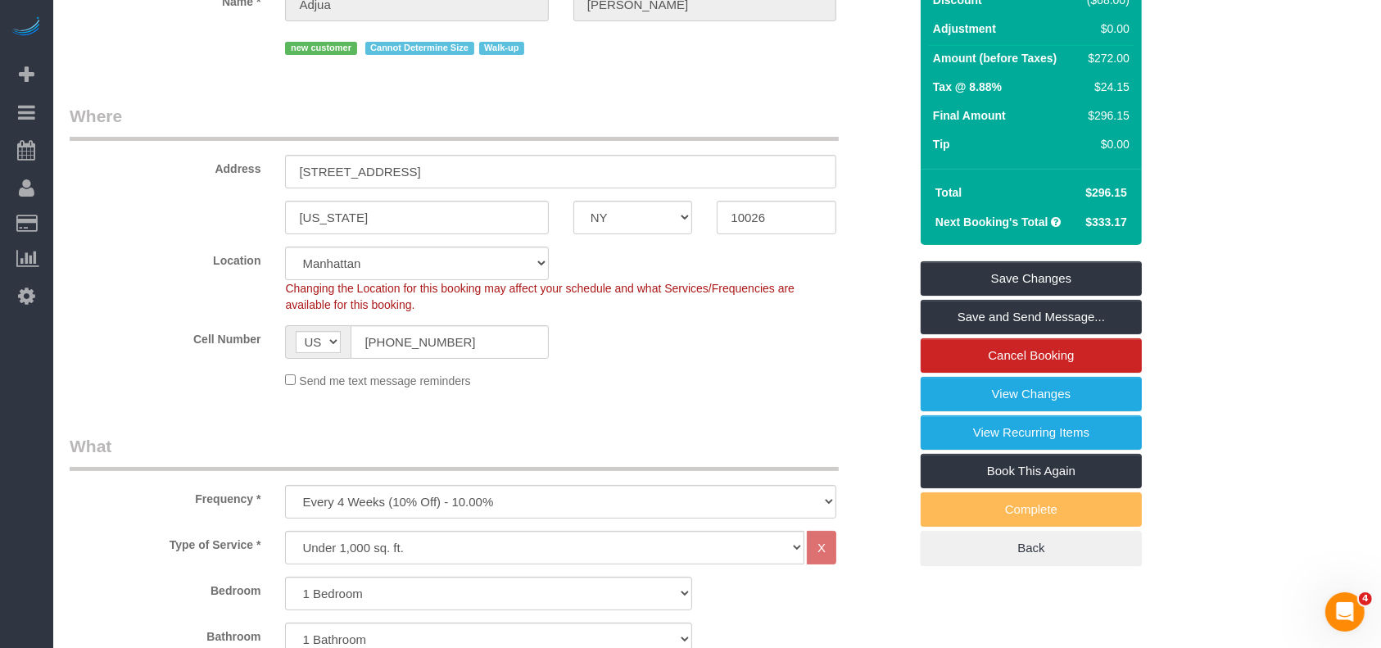
scroll to position [328, 0]
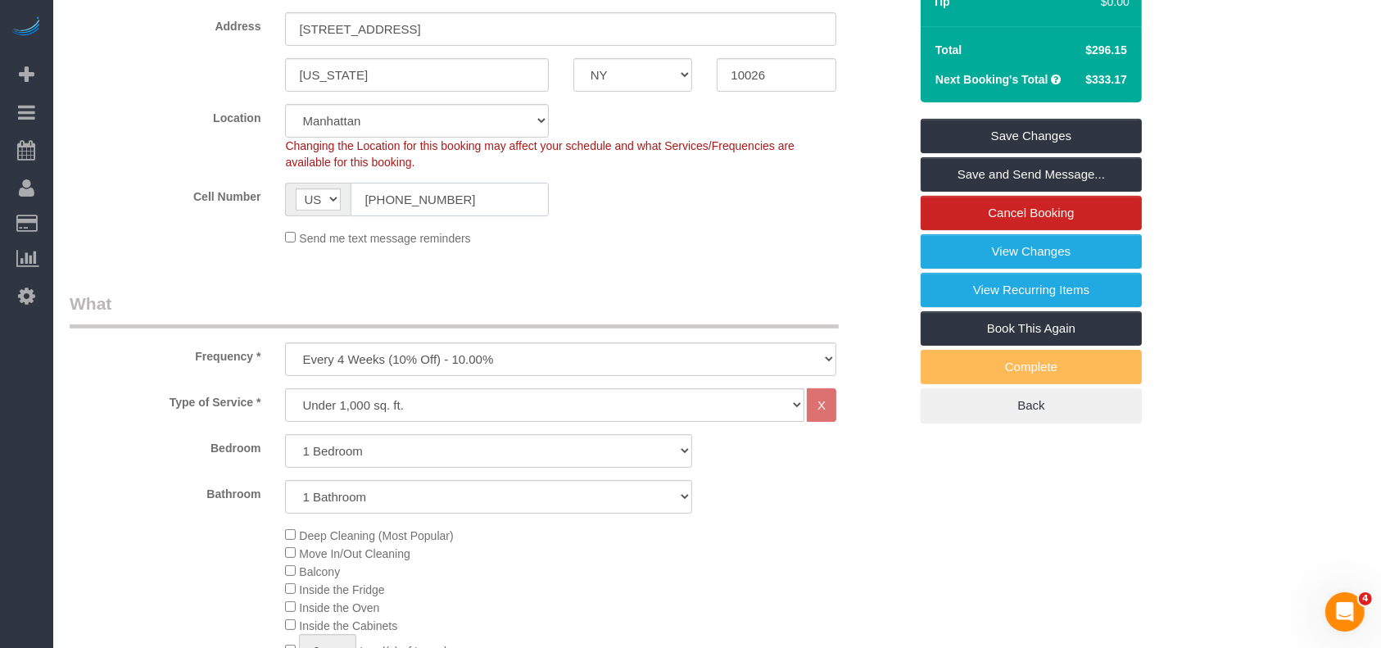
click at [404, 216] on input "(914) 355-6189" at bounding box center [449, 200] width 197 height 34
click at [406, 216] on input "(914) 355-6189" at bounding box center [449, 200] width 197 height 34
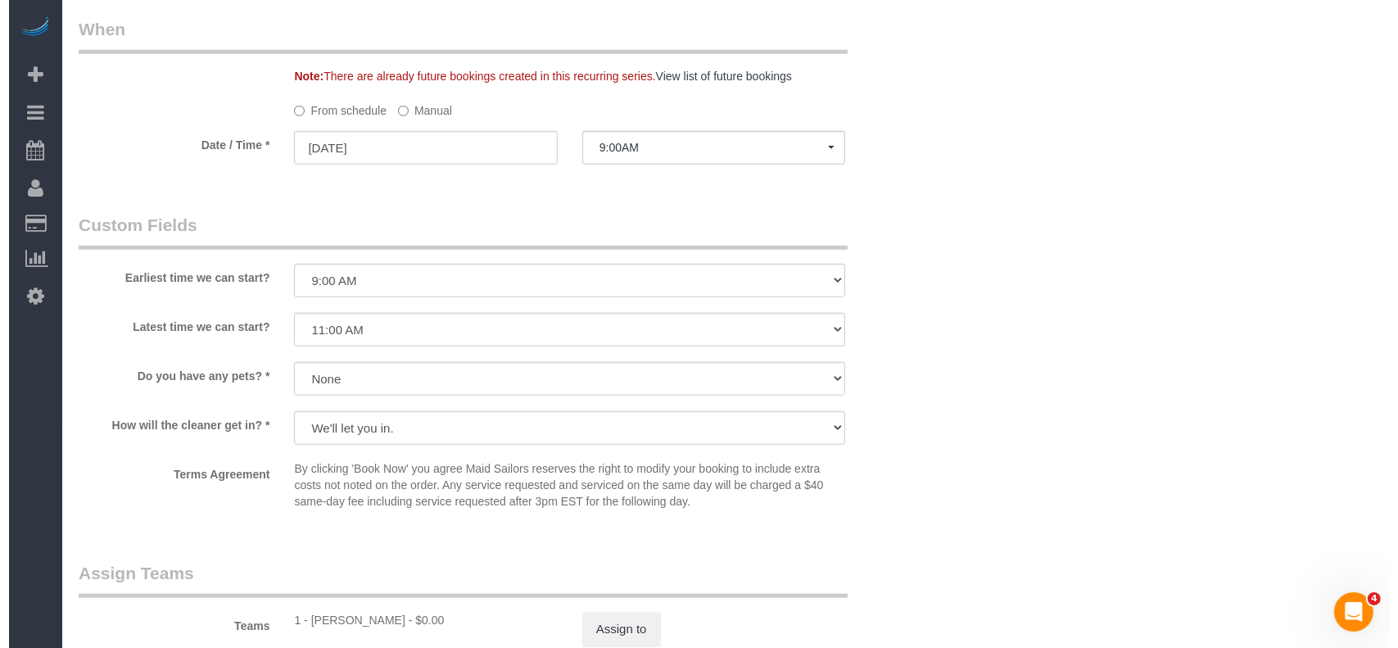
scroll to position [2075, 0]
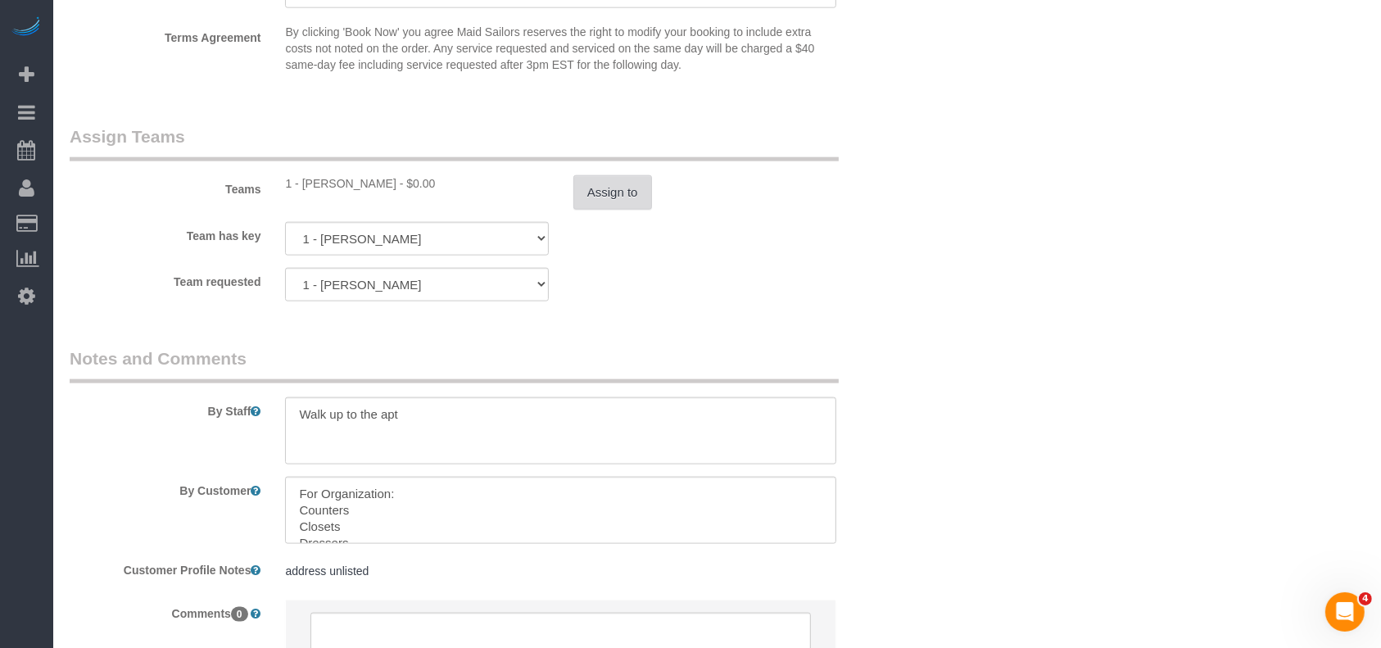
click at [604, 210] on button "Assign to" at bounding box center [612, 192] width 79 height 34
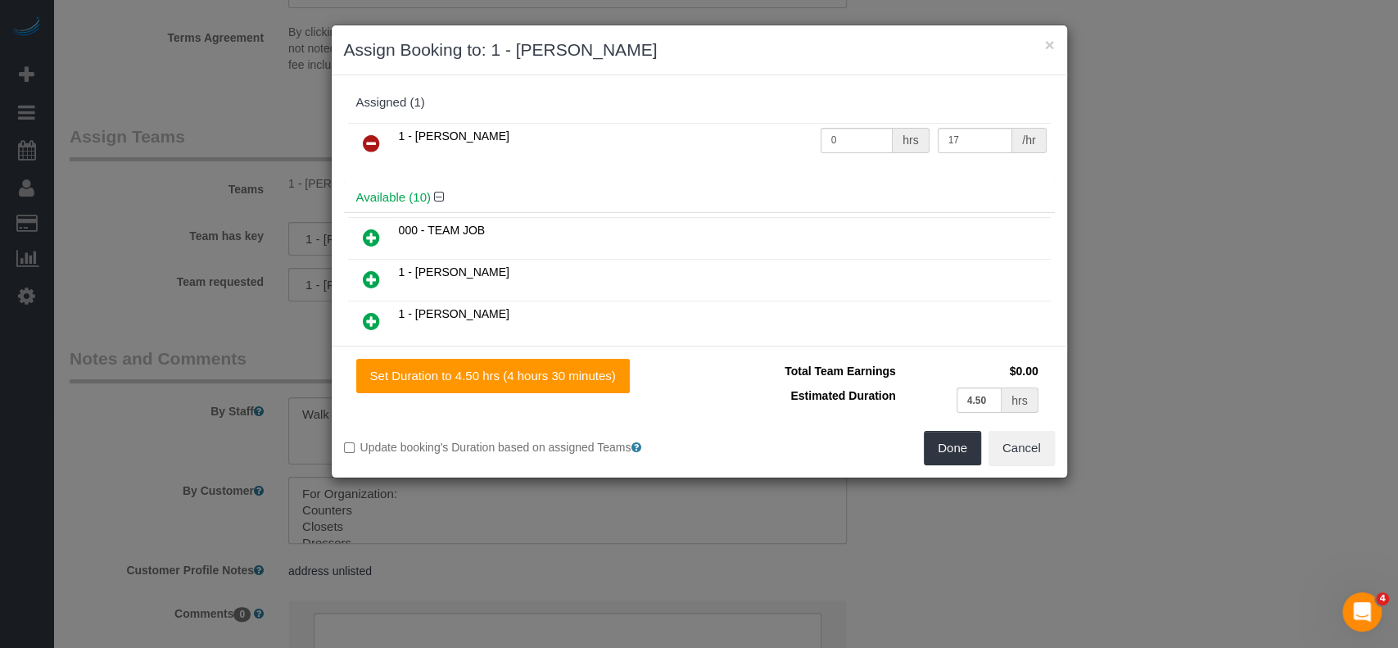
click at [364, 146] on icon at bounding box center [371, 144] width 17 height 20
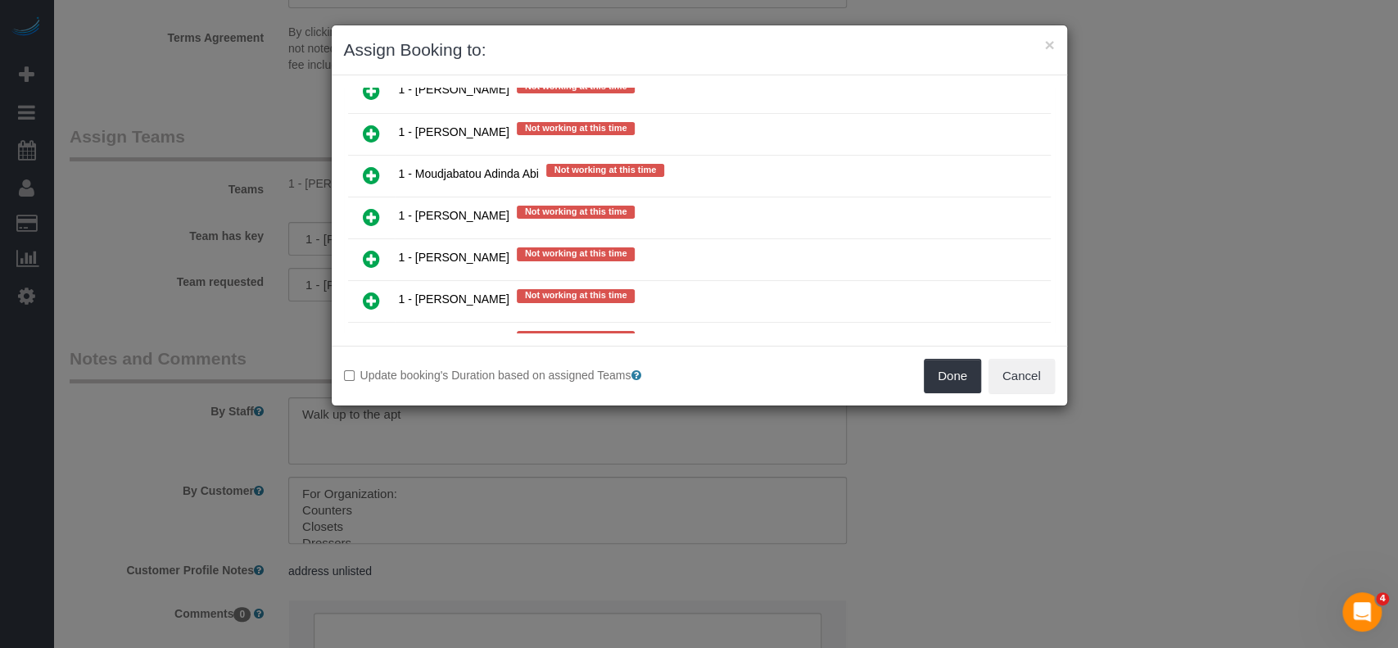
scroll to position [2184, 0]
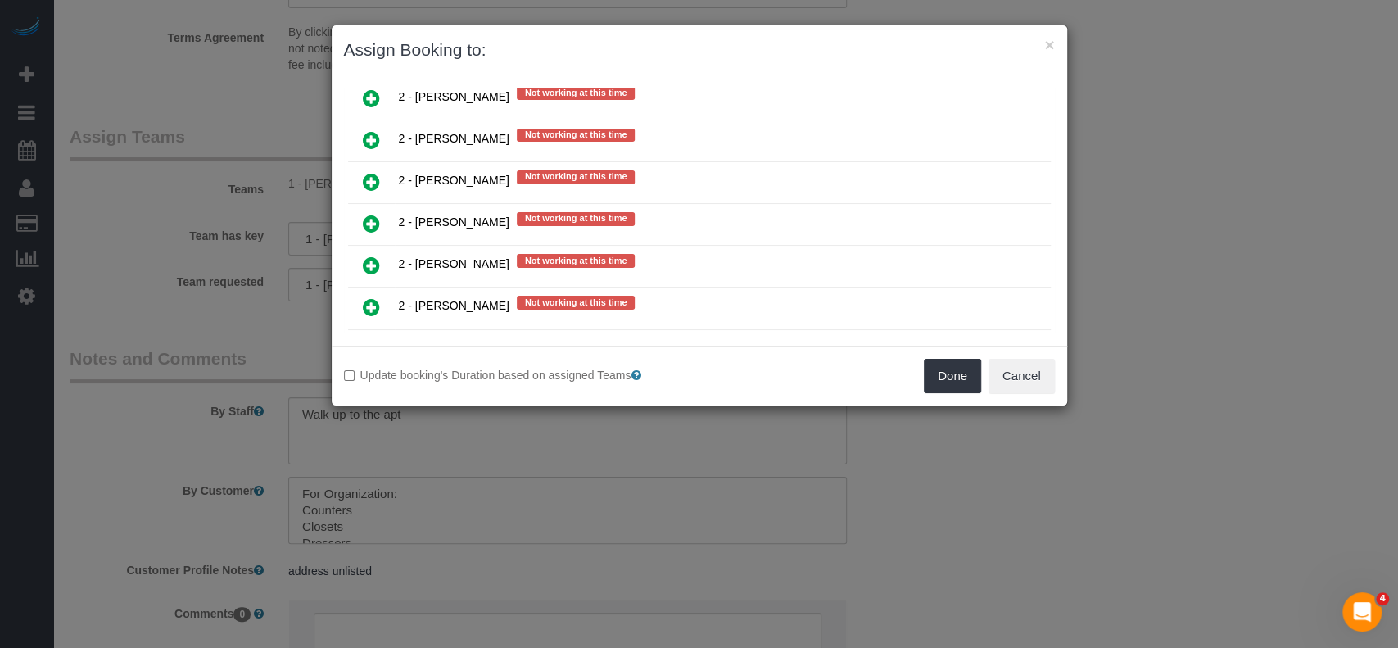
drag, startPoint x: 368, startPoint y: 325, endPoint x: 577, endPoint y: 310, distance: 209.4
click at [367, 382] on icon at bounding box center [371, 392] width 17 height 20
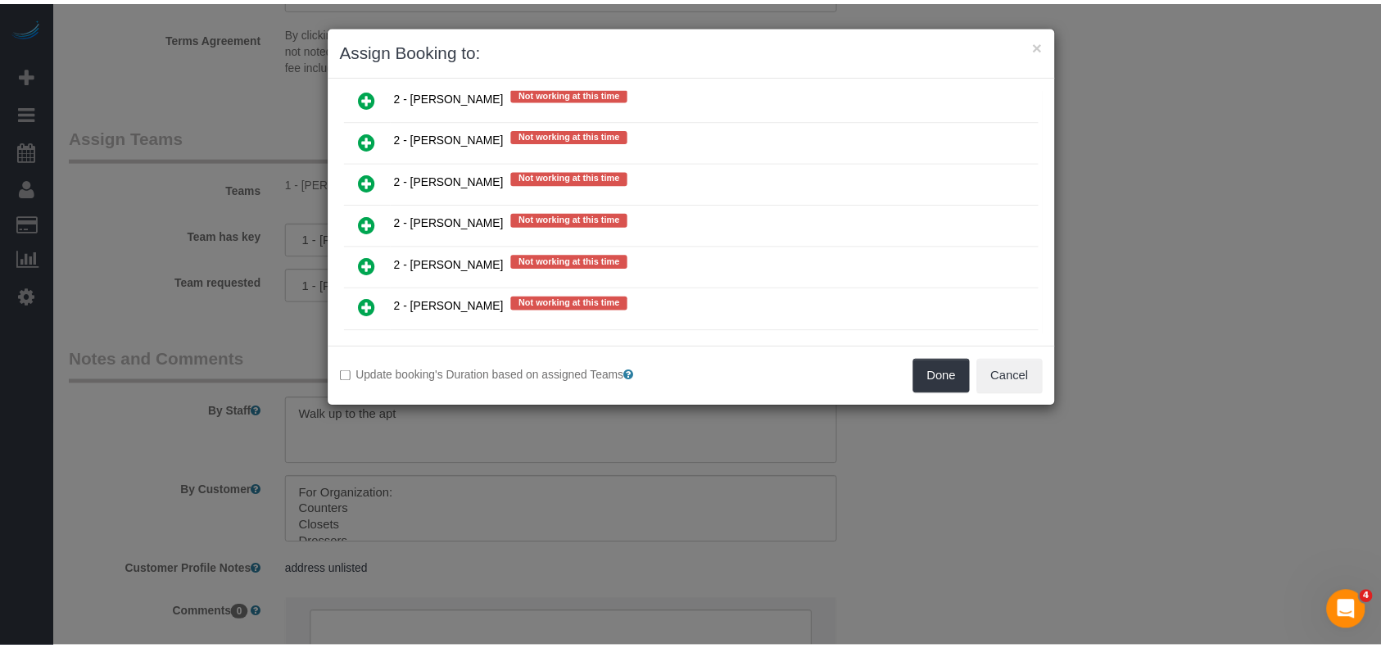
scroll to position [2222, 0]
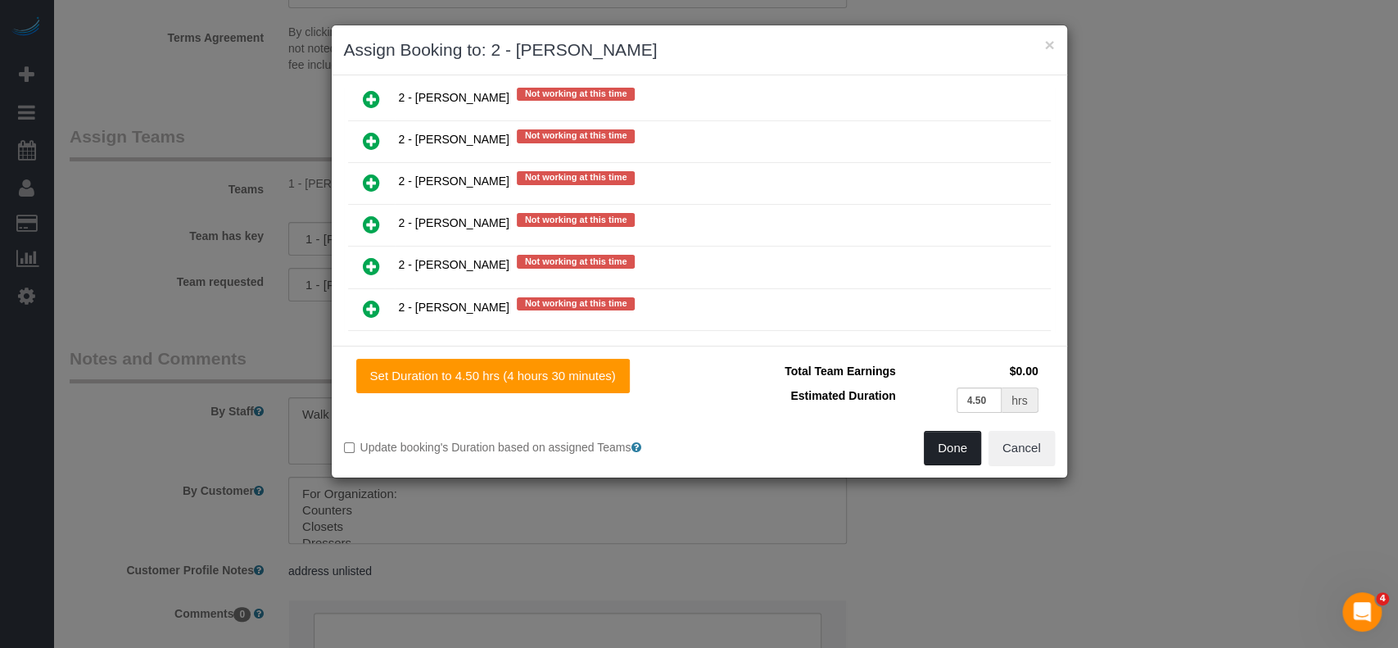
drag, startPoint x: 932, startPoint y: 450, endPoint x: 912, endPoint y: 432, distance: 26.1
click at [933, 450] on button "Done" at bounding box center [952, 448] width 57 height 34
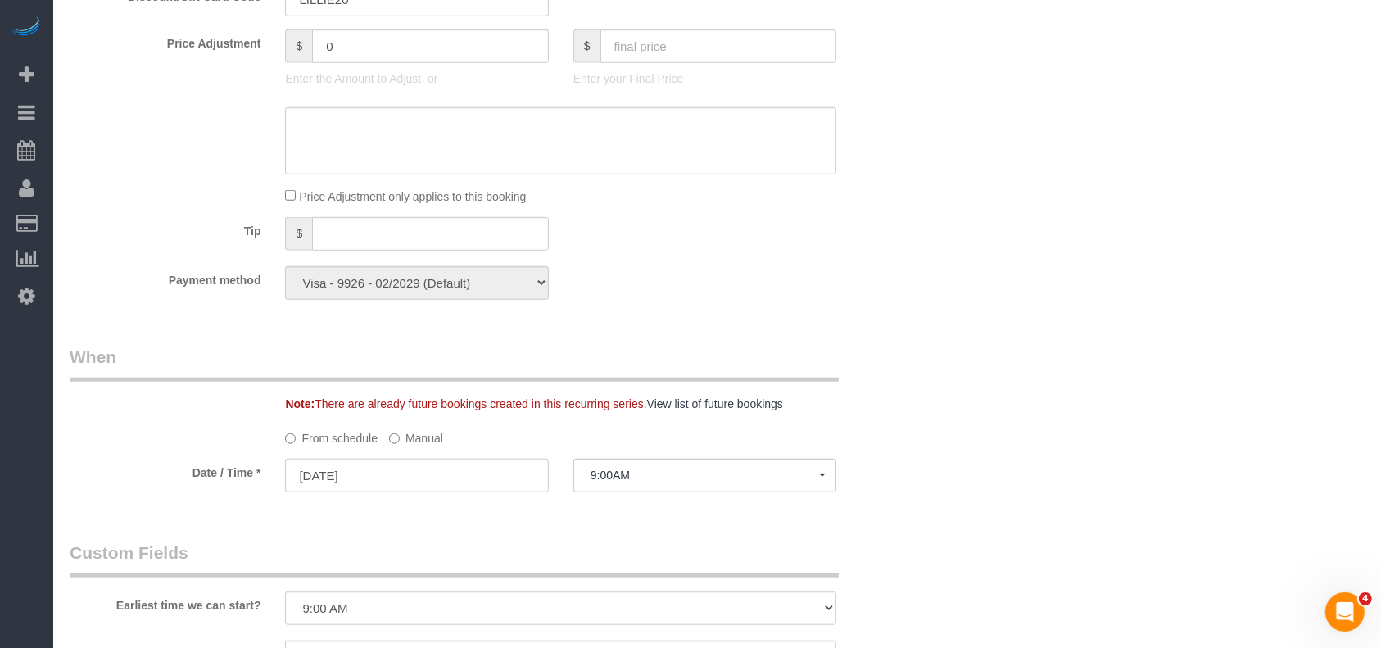
scroll to position [1419, 0]
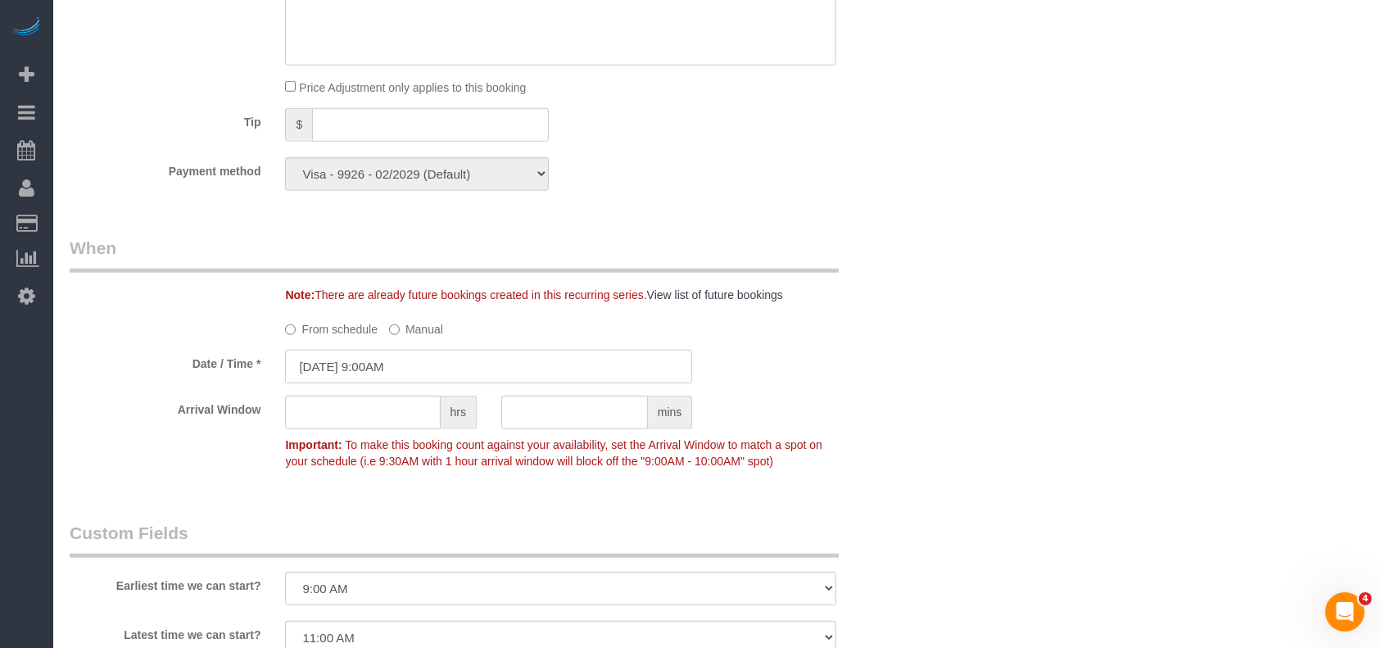
click at [415, 383] on input "08/24/2025 9:00AM" at bounding box center [488, 367] width 407 height 34
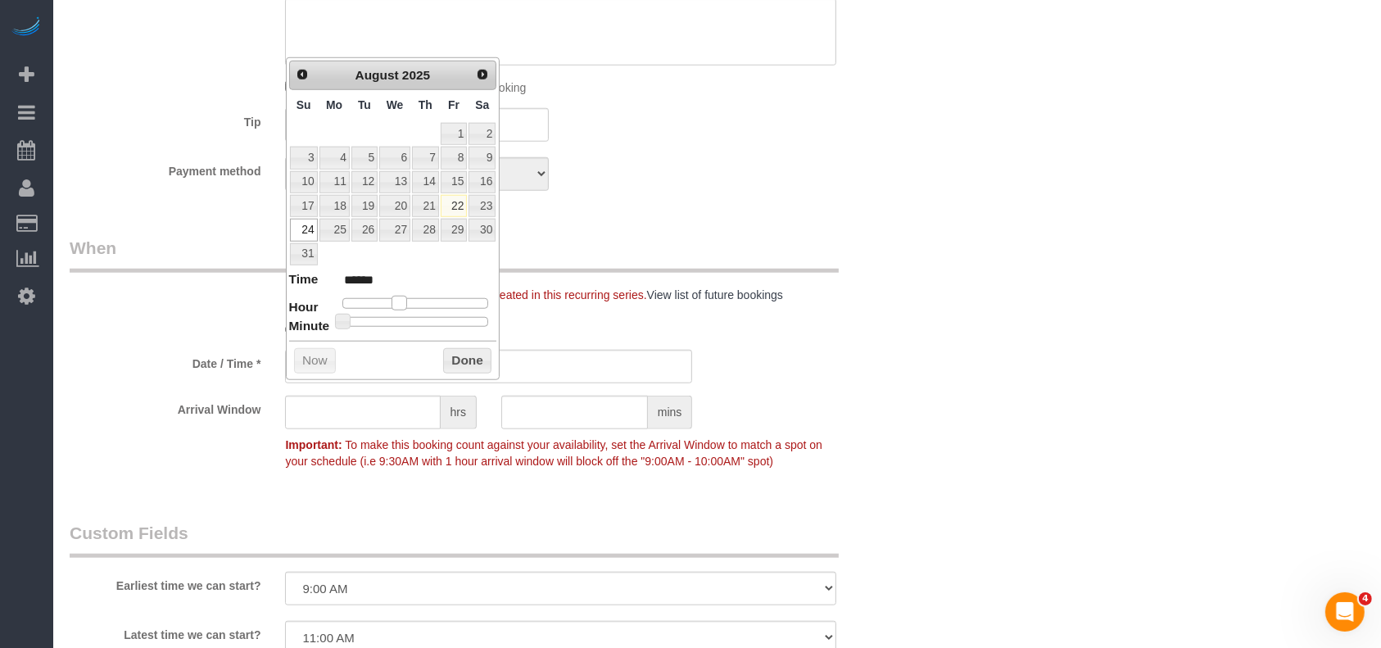
drag, startPoint x: 400, startPoint y: 298, endPoint x: 473, endPoint y: 336, distance: 82.8
click at [400, 297] on span at bounding box center [399, 303] width 15 height 15
type input "08/24/2025 10:00AM"
type input "*******"
drag, startPoint x: 474, startPoint y: 363, endPoint x: 627, endPoint y: 346, distance: 154.0
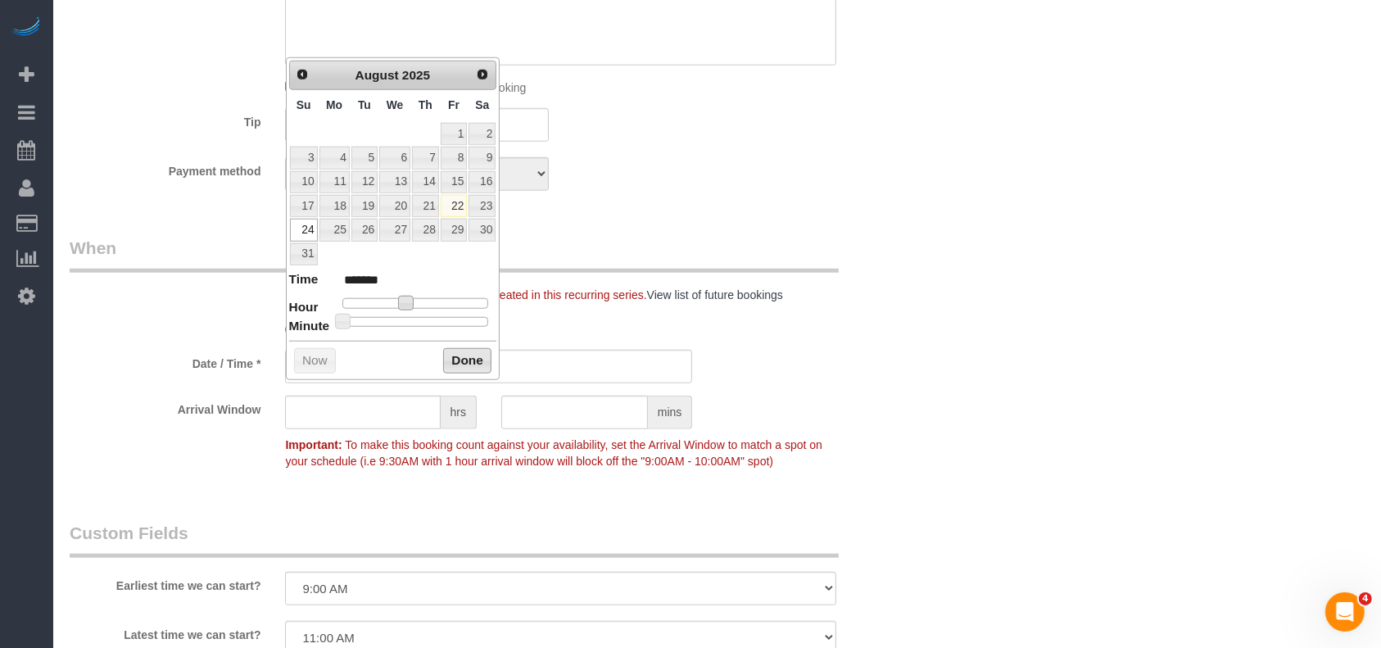
click at [474, 362] on button "Done" at bounding box center [467, 361] width 48 height 26
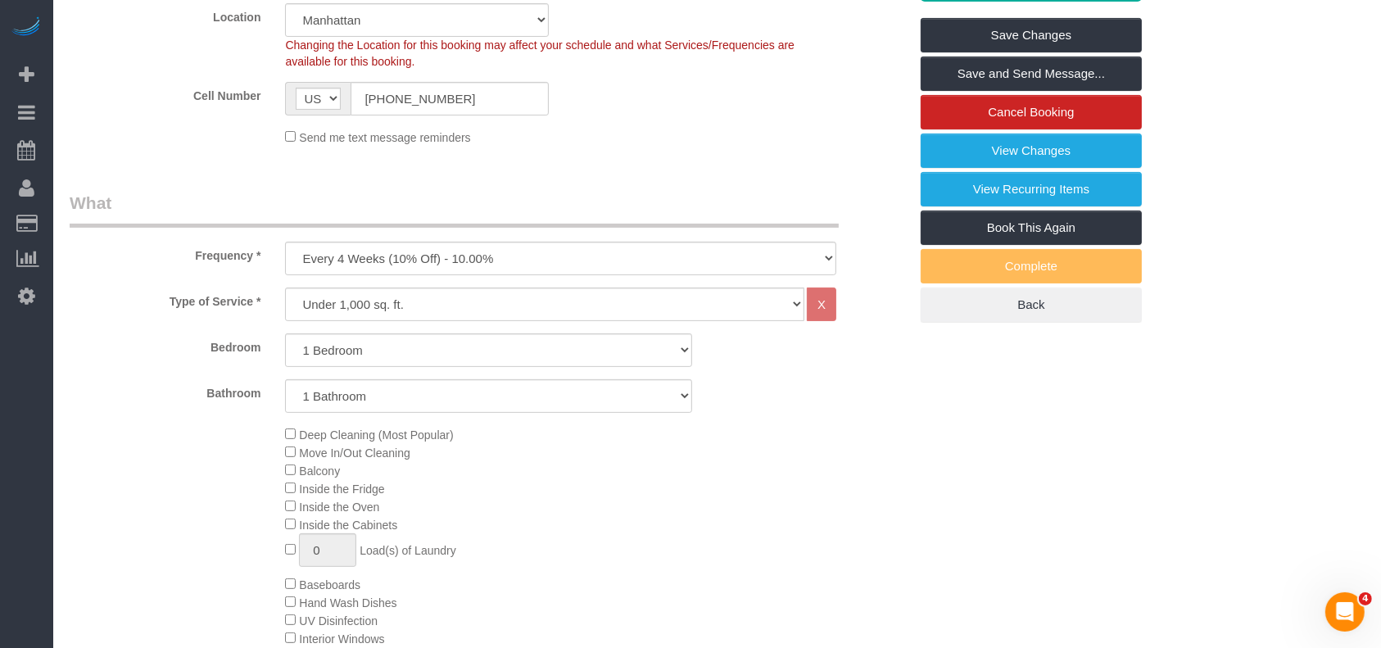
scroll to position [218, 0]
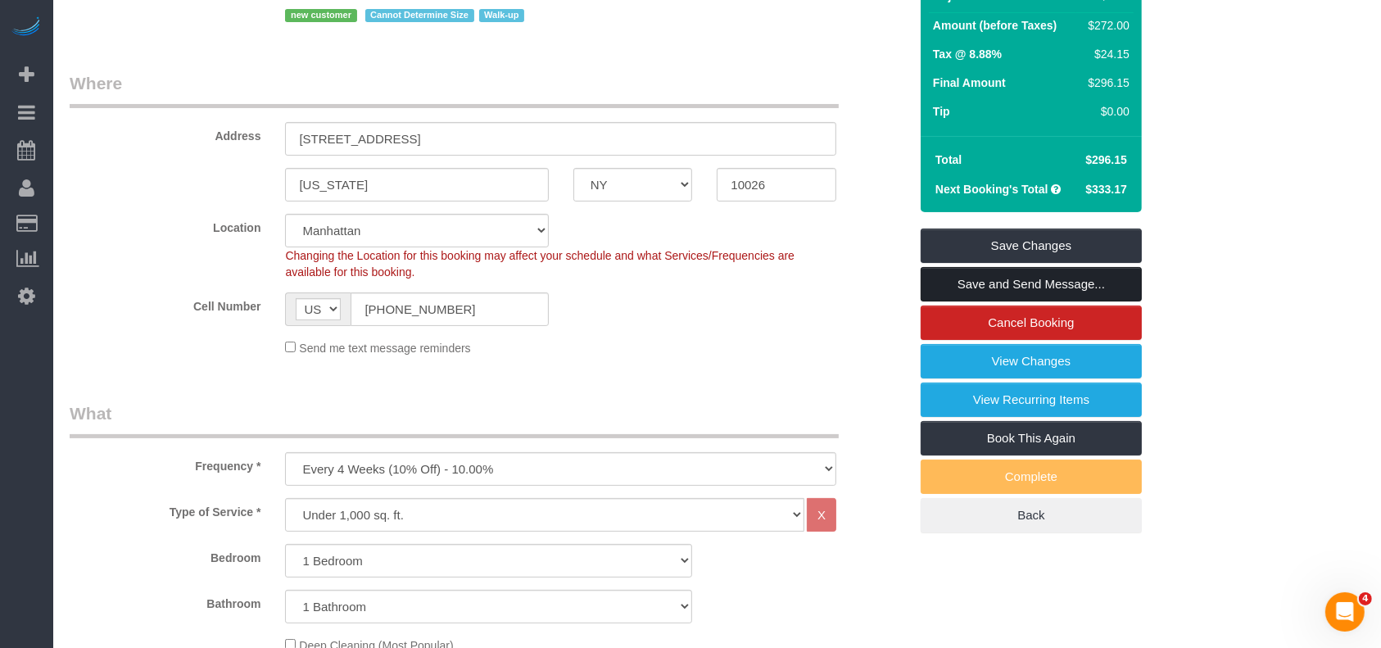
click at [989, 301] on link "Save and Send Message..." at bounding box center [1031, 284] width 221 height 34
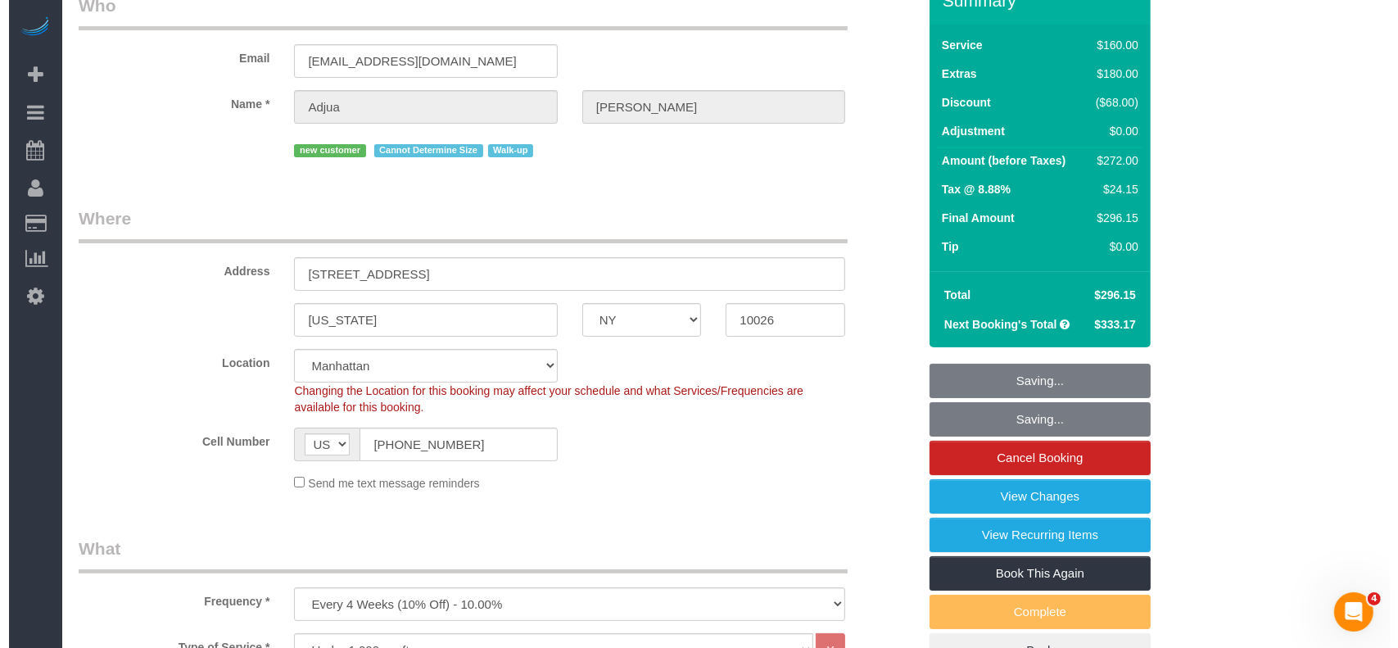
scroll to position [0, 0]
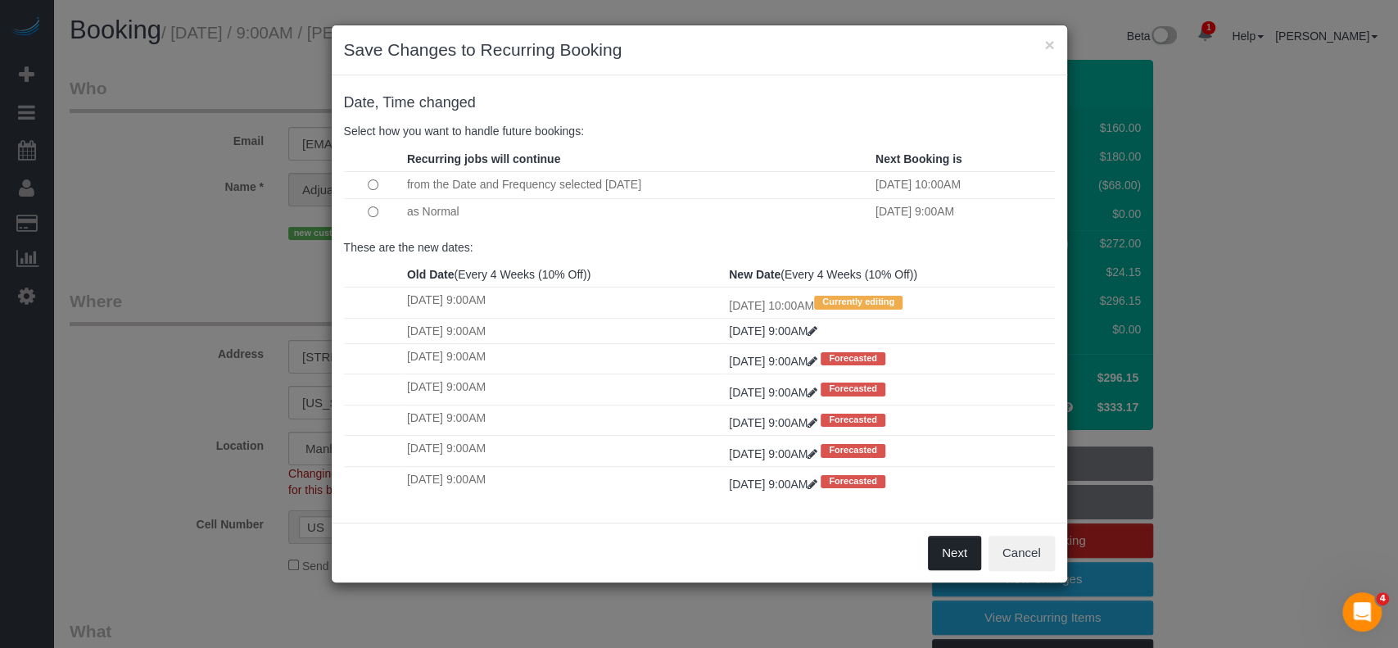
click at [957, 553] on button "Next" at bounding box center [954, 553] width 53 height 34
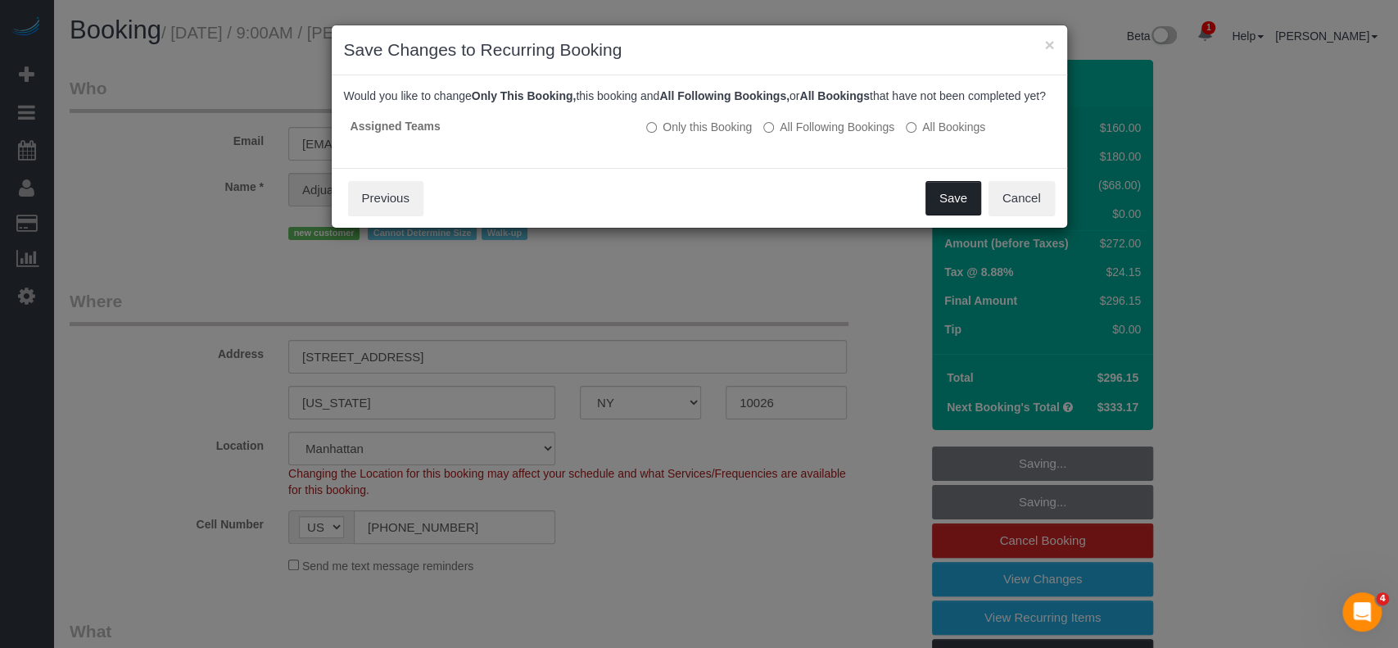
click at [944, 214] on button "Save" at bounding box center [954, 198] width 56 height 34
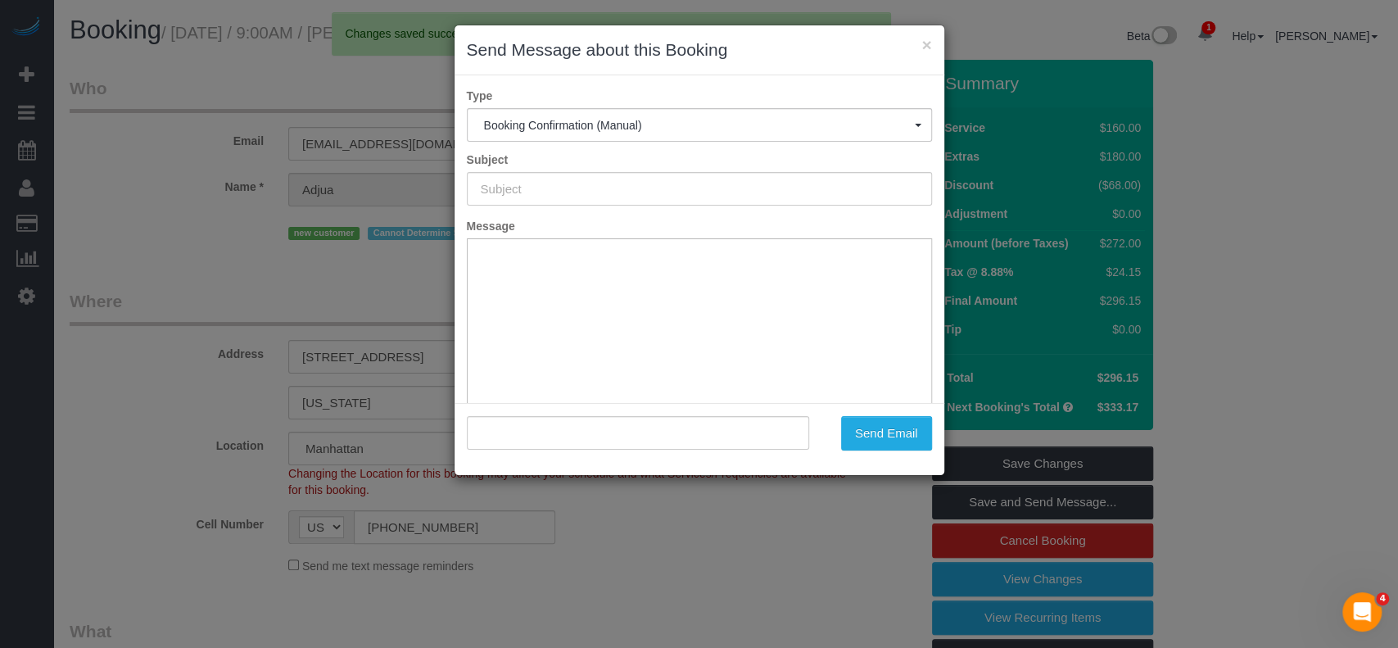
type input "Cleaning Confirmed for 08/24/2025 at 10:00am"
type input ""Adjua Thomas" <adjuanethomas@gmail.com>"
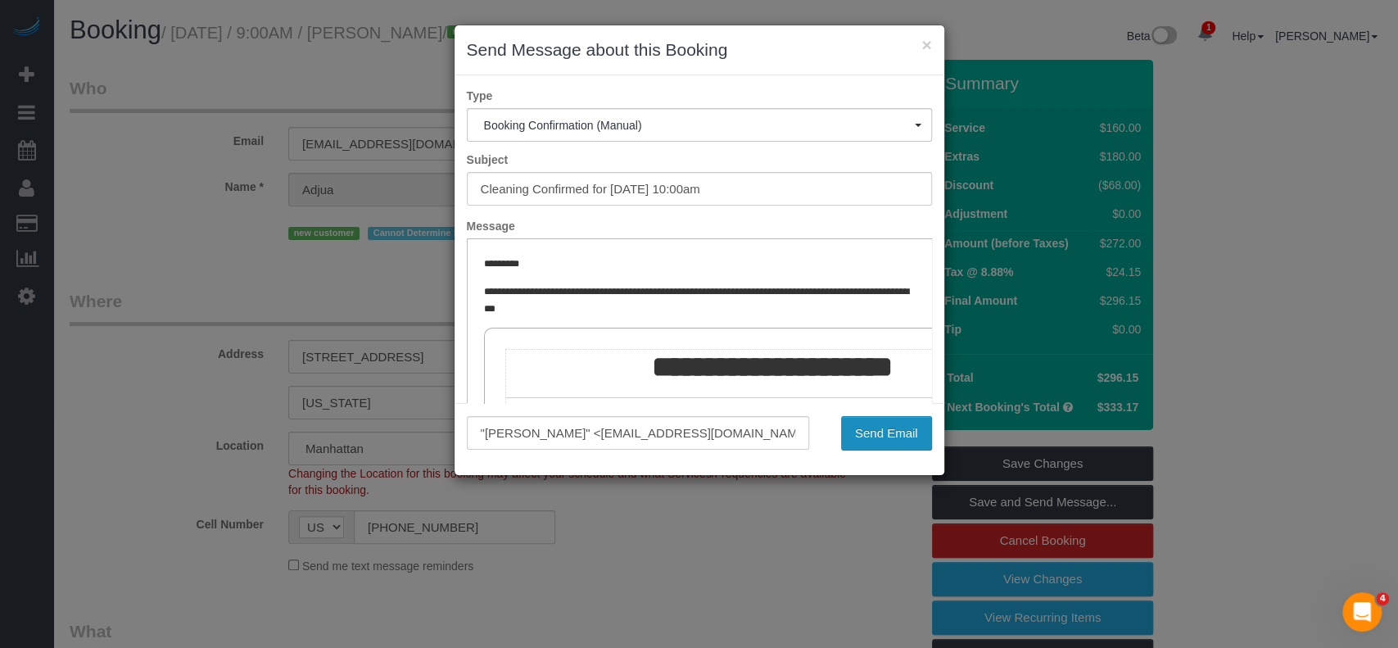
drag, startPoint x: 890, startPoint y: 432, endPoint x: 804, endPoint y: 451, distance: 88.2
click at [885, 435] on button "Send Email" at bounding box center [886, 433] width 91 height 34
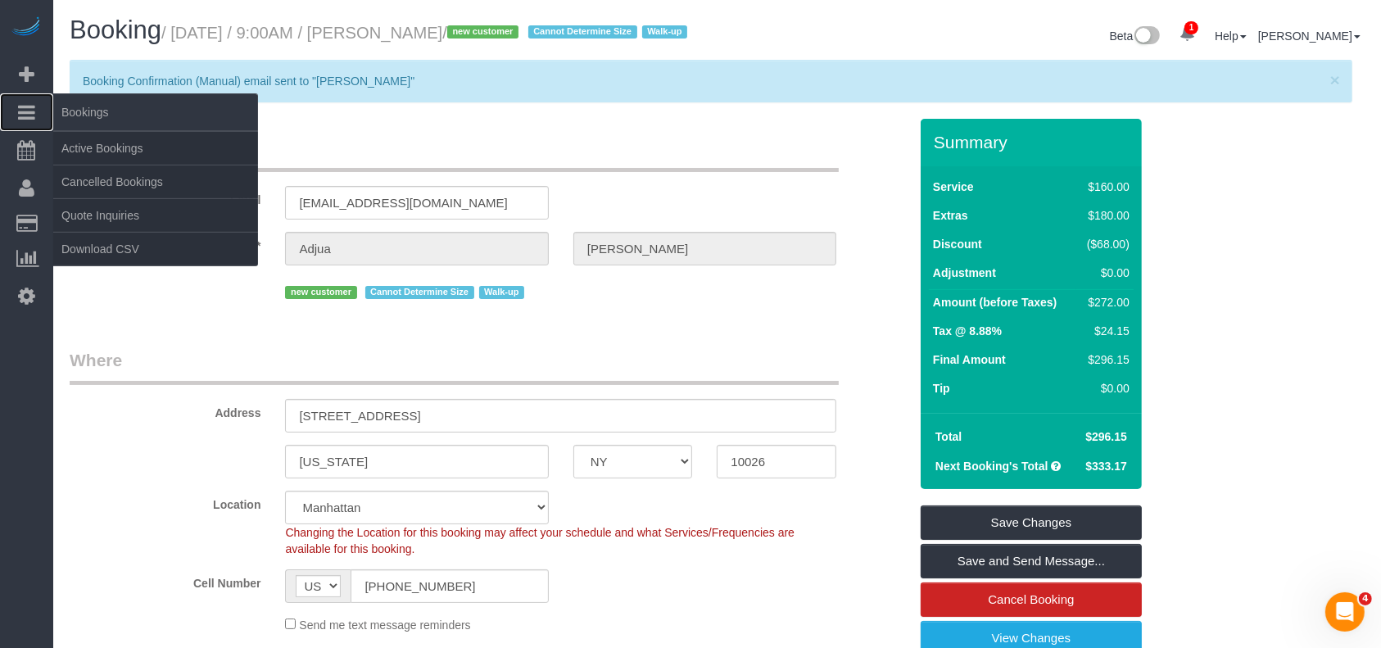
click at [13, 106] on link "Bookings" at bounding box center [26, 112] width 53 height 38
click at [105, 141] on link "Active Bookings" at bounding box center [155, 148] width 205 height 33
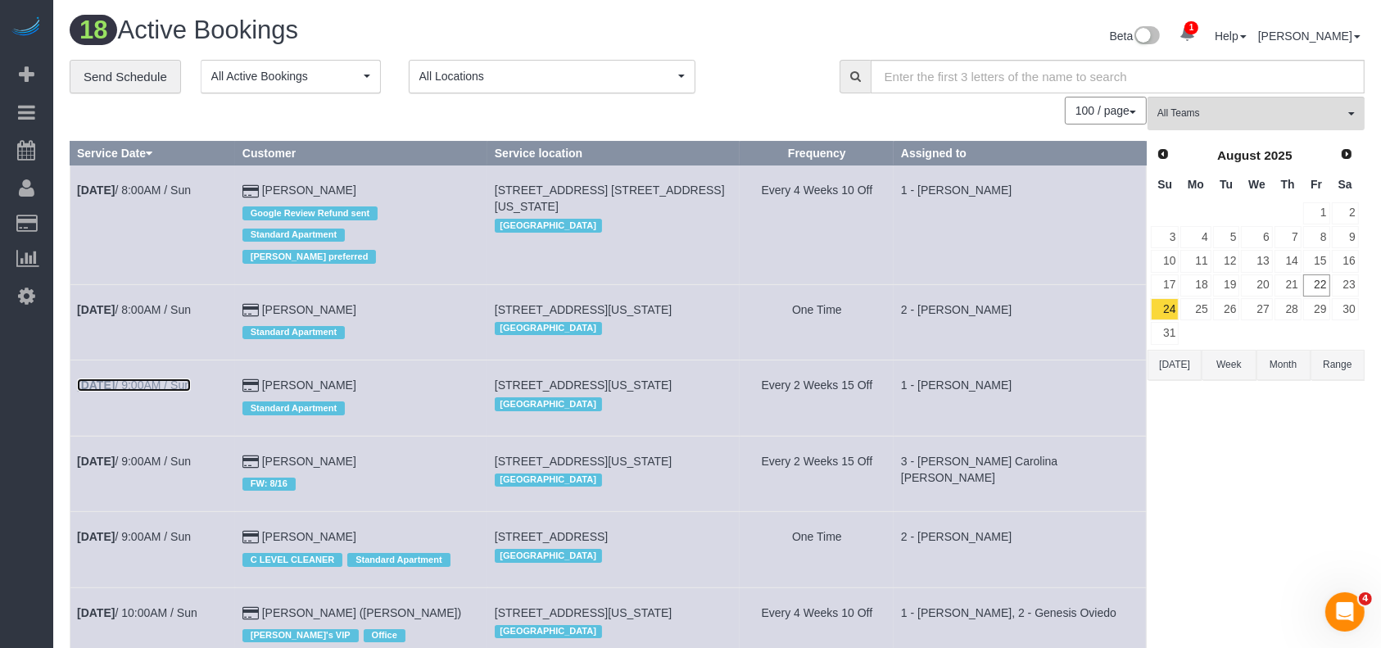
click at [115, 378] on b "Aug 24th" at bounding box center [96, 384] width 38 height 13
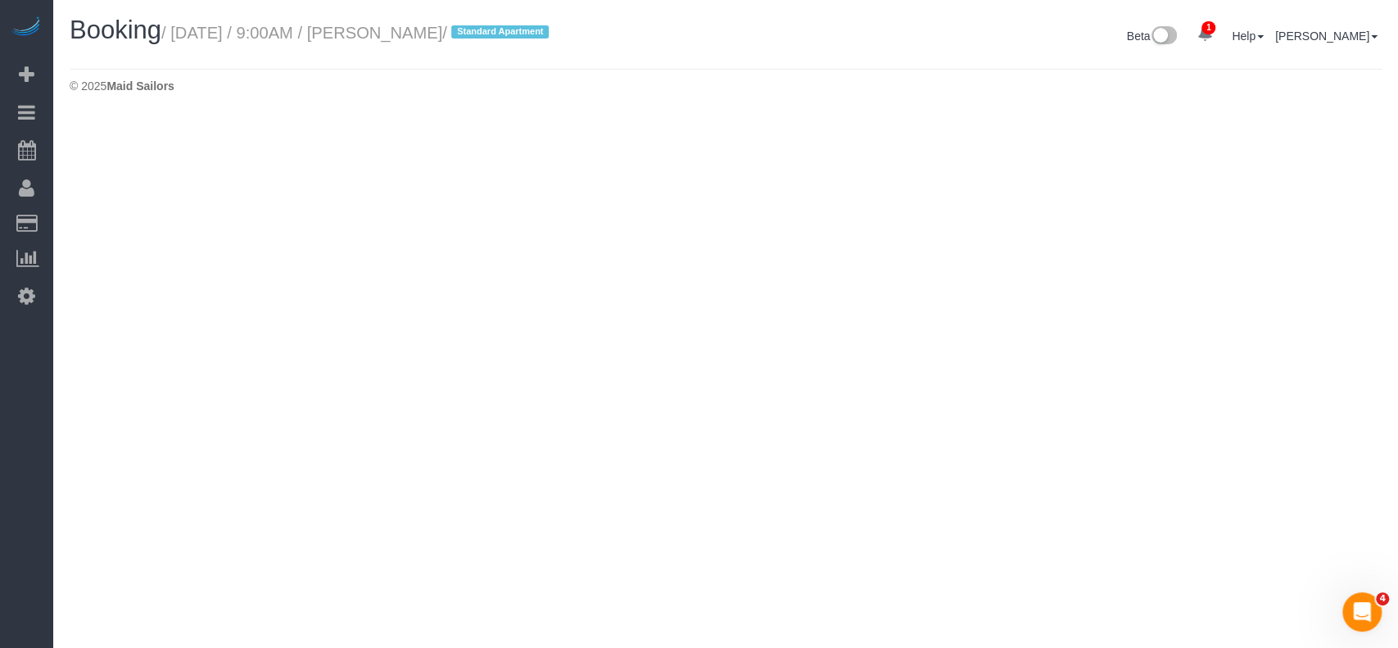
select select "NY"
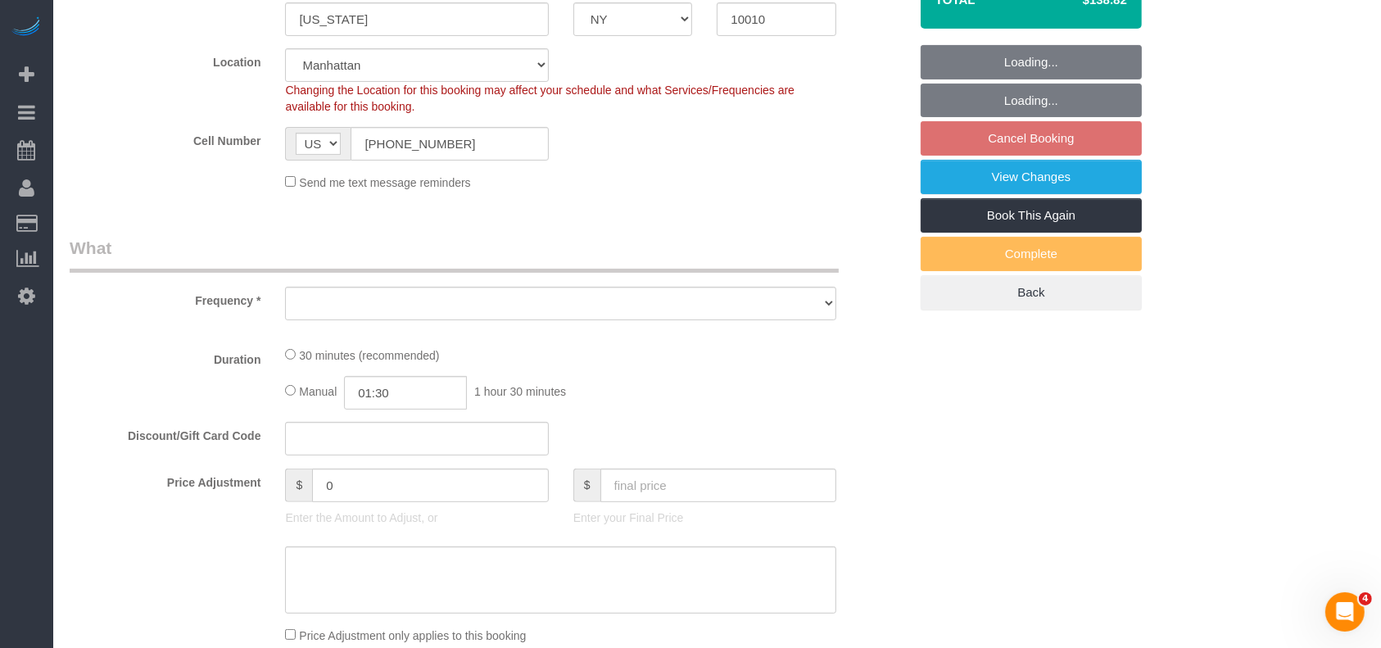
select select "string:stripe-pm_1RjrLG4VGloSiKo70pr58rOi"
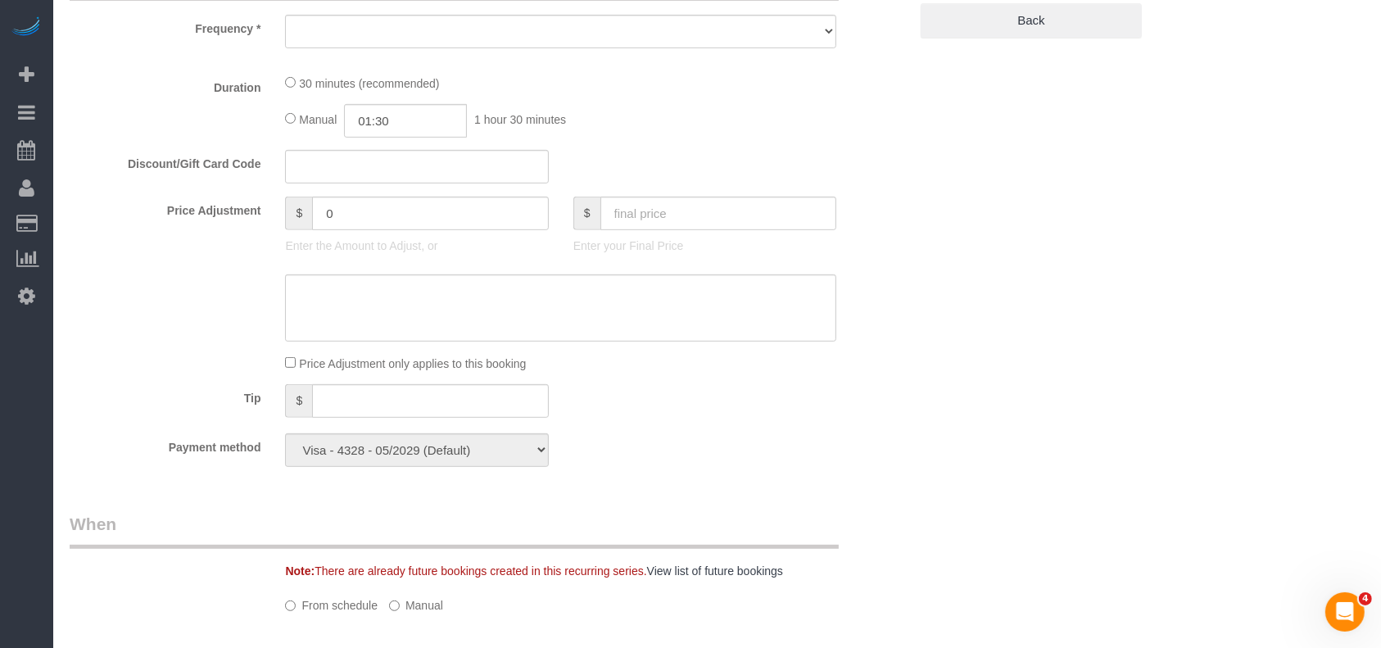
select select "number:56"
select select "number:73"
select select "number:15"
select select "number:5"
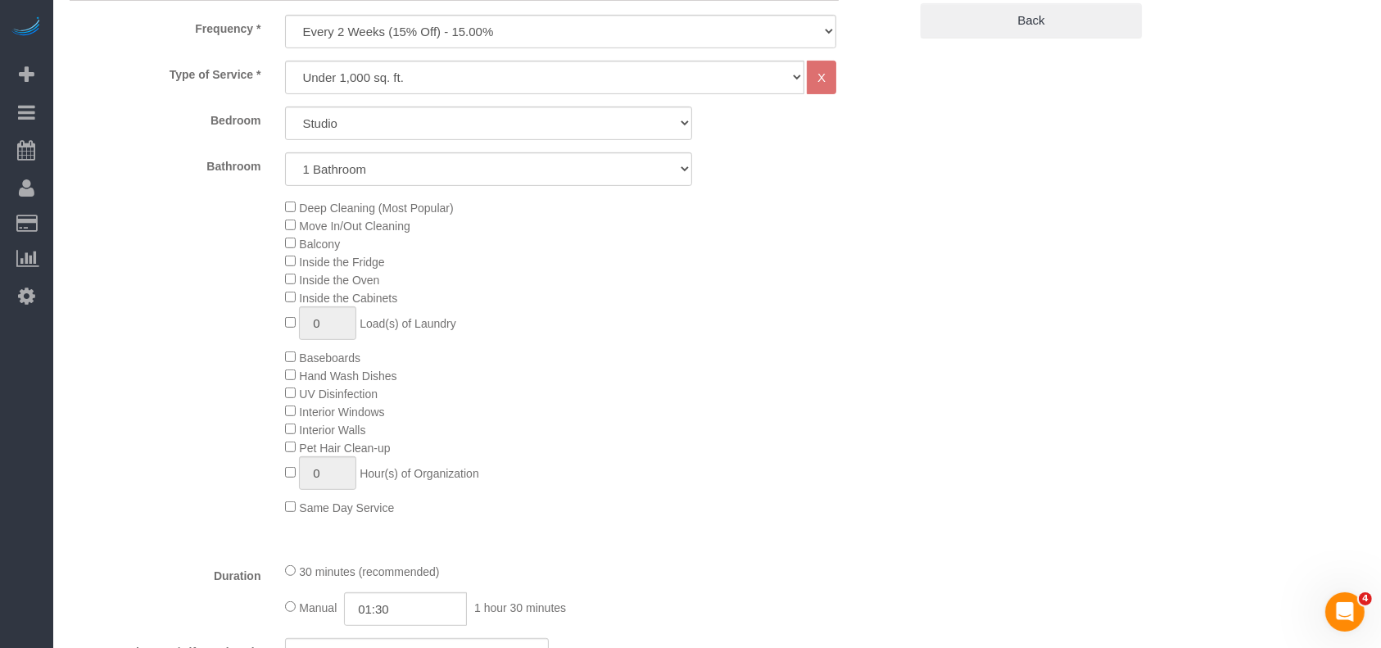
select select "object:9792"
select select "spot114"
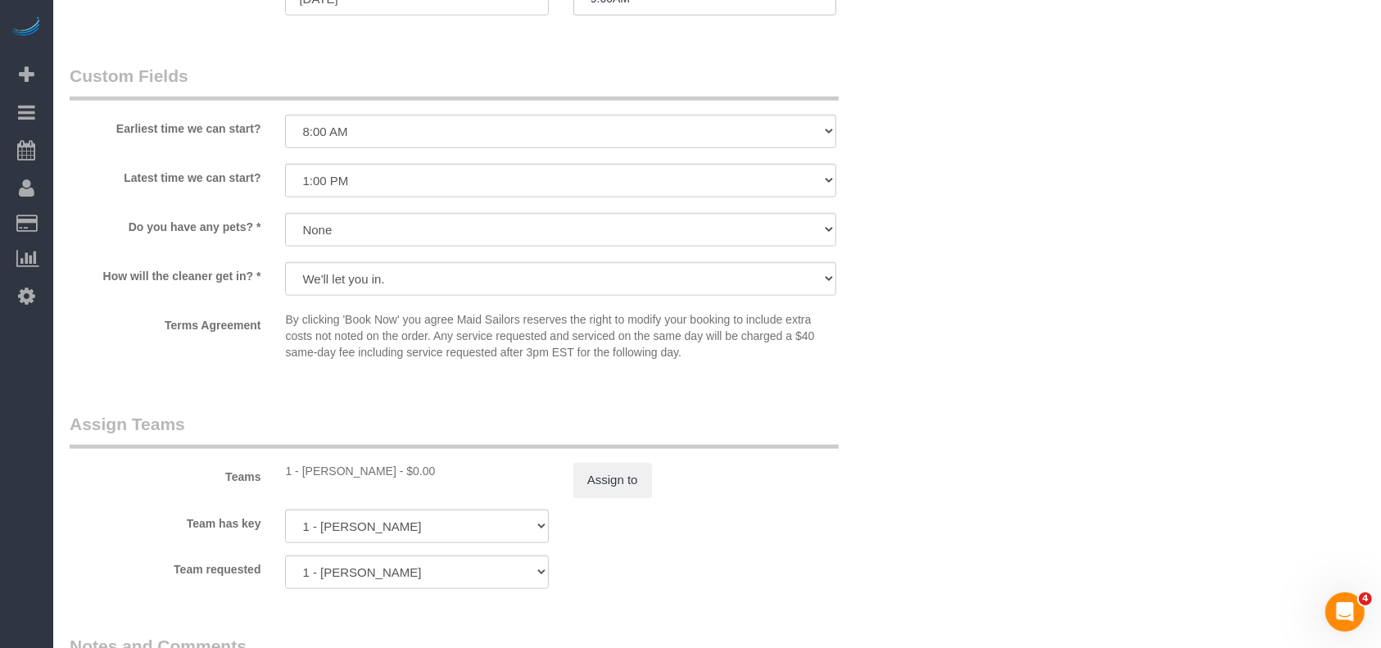
scroll to position [2075, 0]
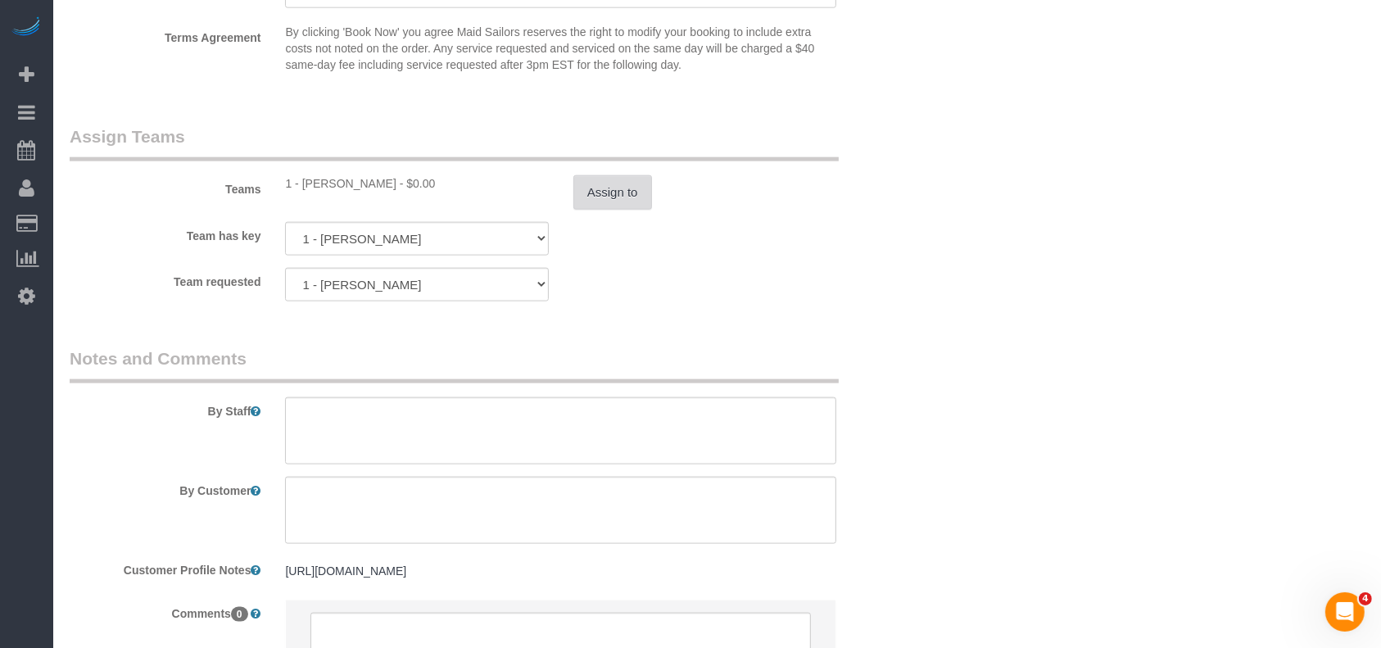
click at [649, 185] on button "Assign to" at bounding box center [612, 192] width 79 height 34
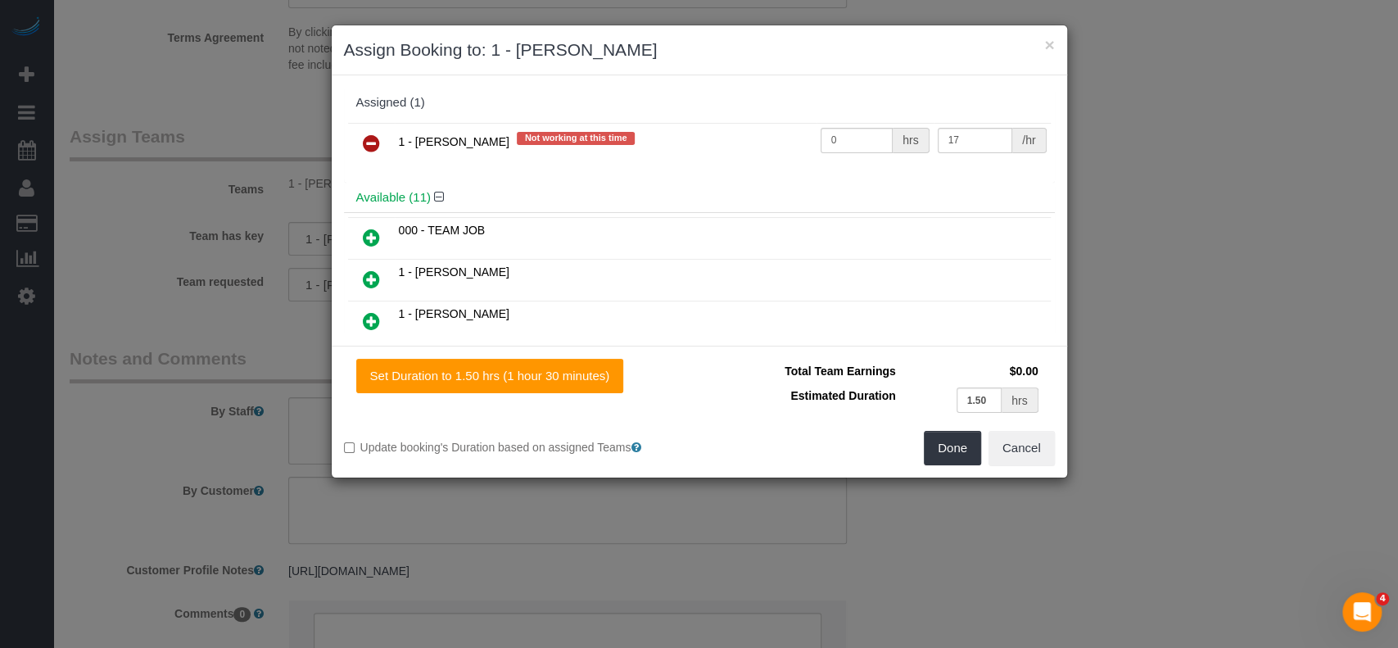
drag, startPoint x: 369, startPoint y: 141, endPoint x: 561, endPoint y: 226, distance: 210.5
click at [369, 141] on icon at bounding box center [371, 144] width 17 height 20
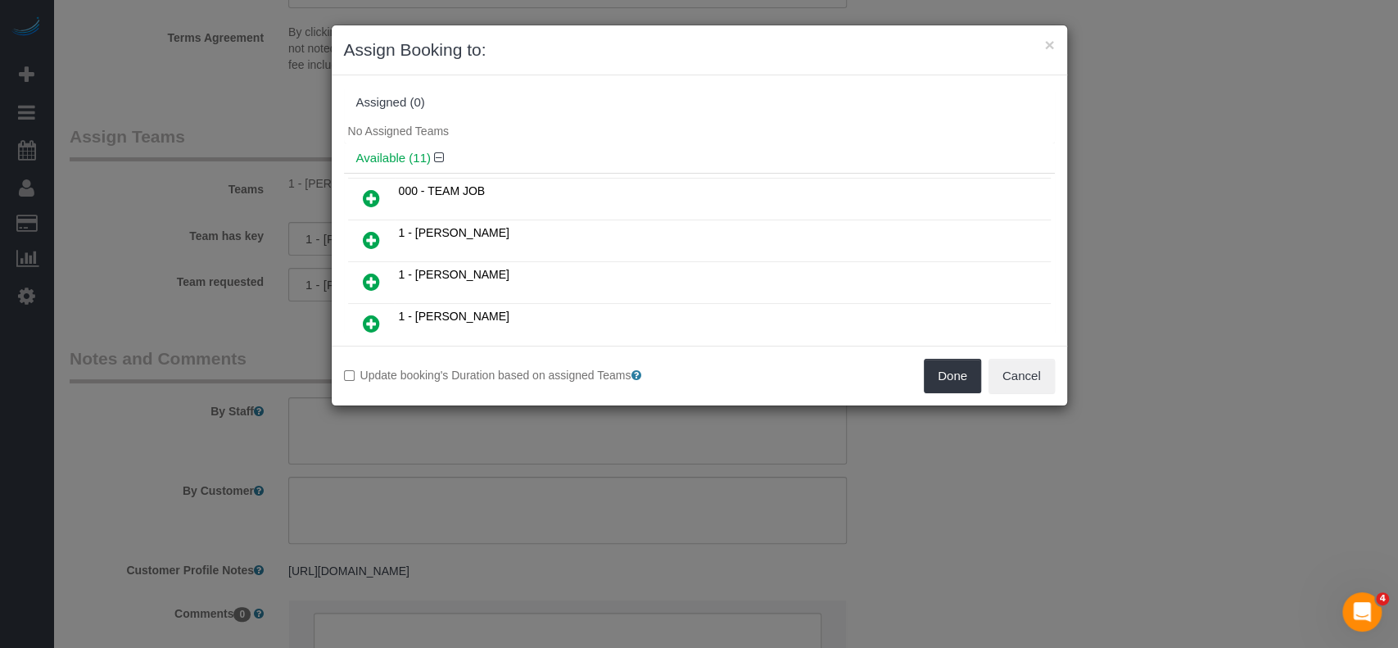
click at [360, 276] on link at bounding box center [371, 282] width 38 height 33
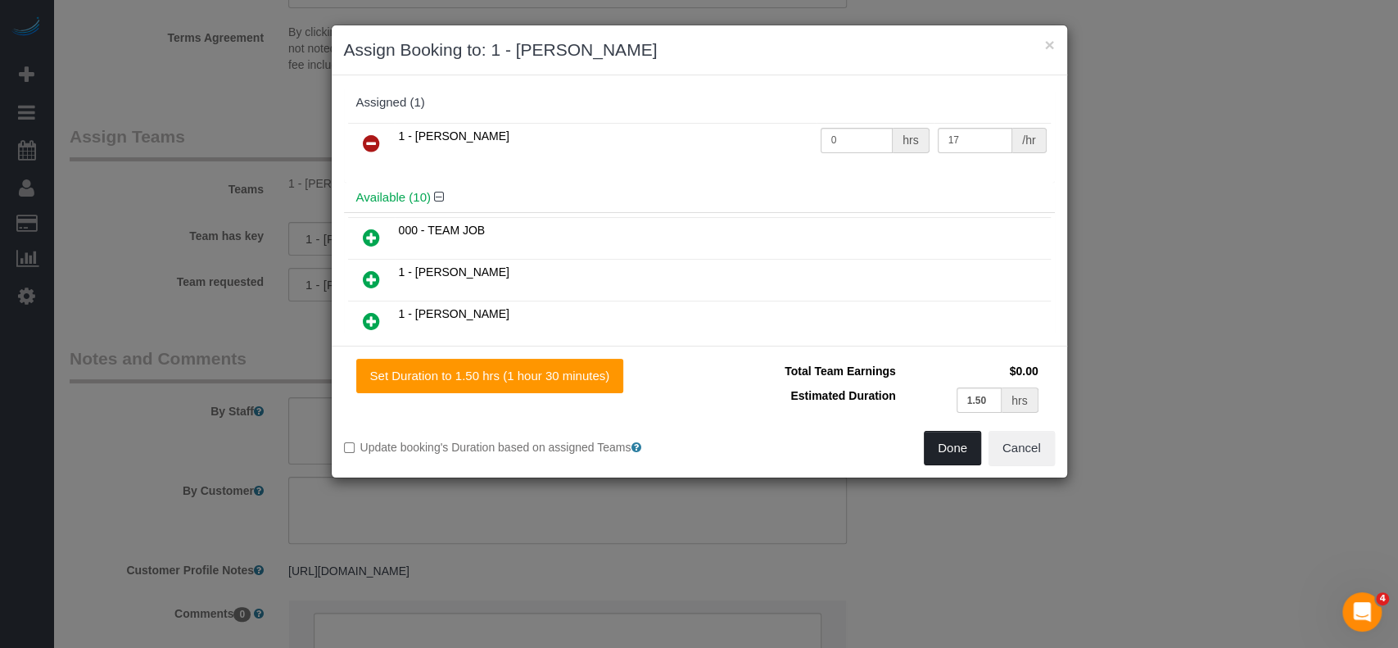
drag, startPoint x: 960, startPoint y: 449, endPoint x: 948, endPoint y: 439, distance: 15.1
click at [961, 449] on button "Done" at bounding box center [952, 448] width 57 height 34
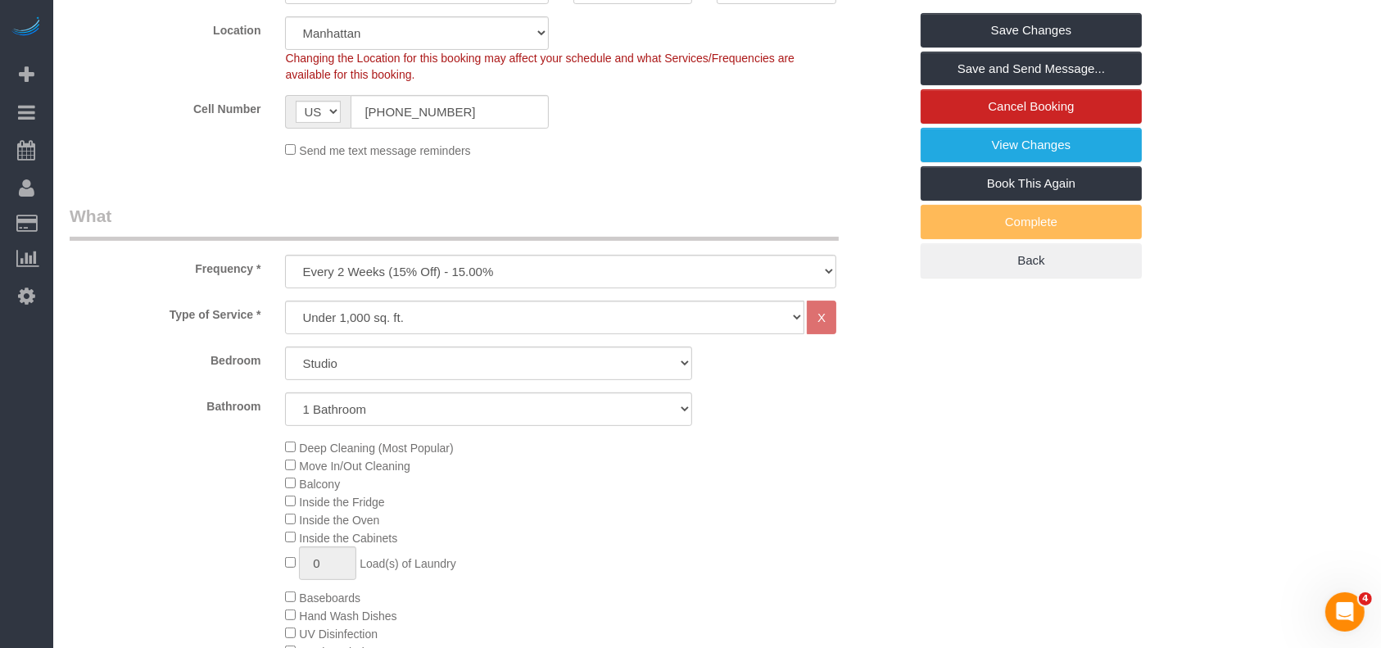
scroll to position [218, 0]
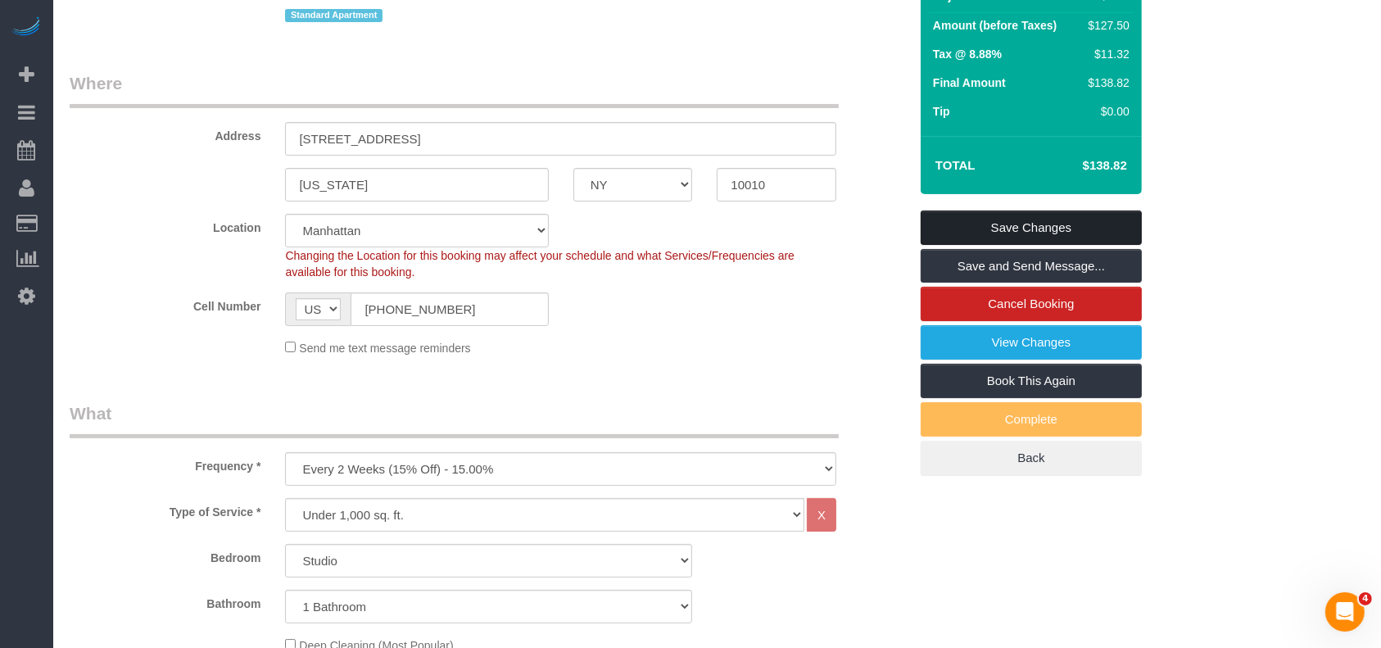
click at [1096, 220] on link "Save Changes" at bounding box center [1031, 227] width 221 height 34
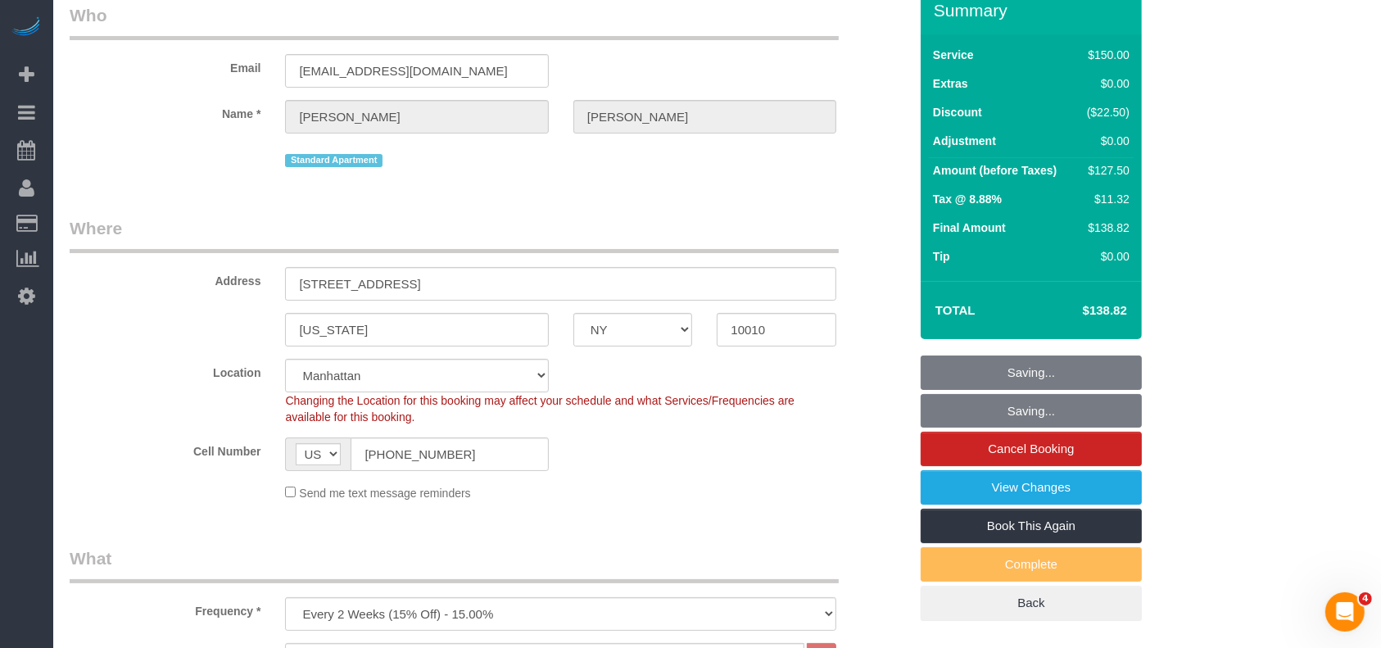
scroll to position [0, 0]
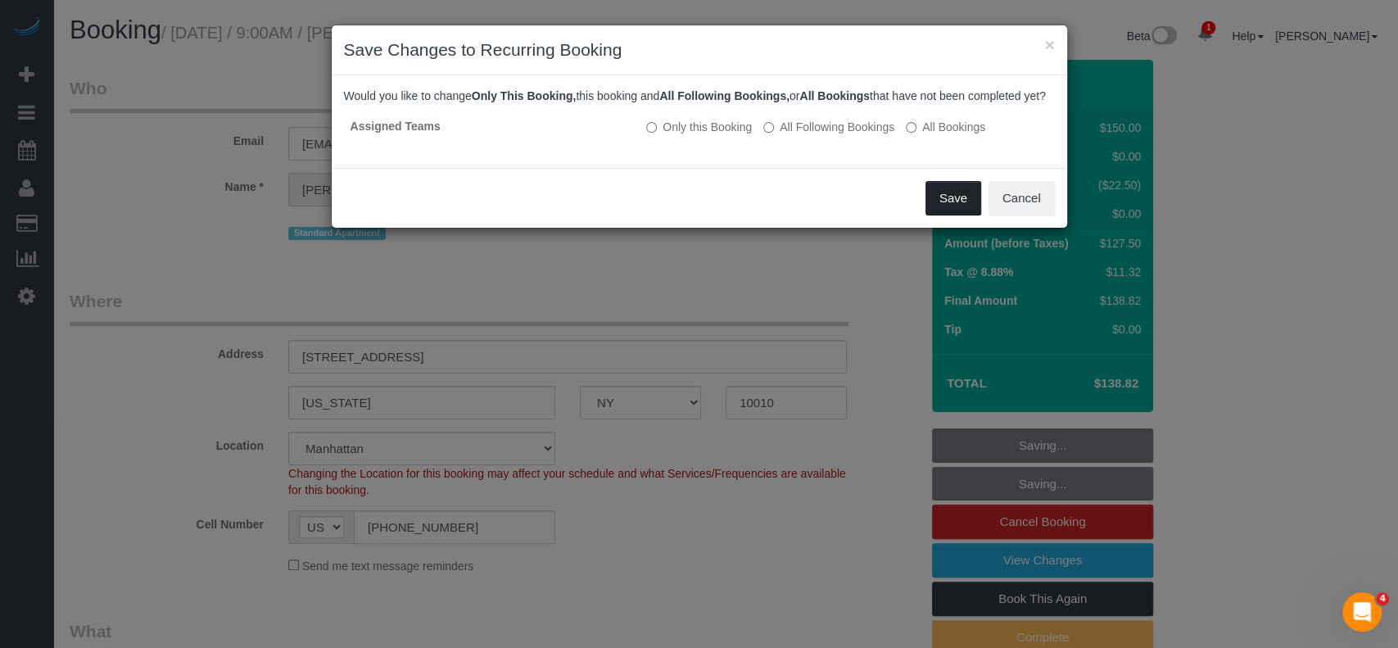
drag, startPoint x: 943, startPoint y: 211, endPoint x: 694, endPoint y: 324, distance: 273.4
click at [943, 209] on button "Save" at bounding box center [954, 198] width 56 height 34
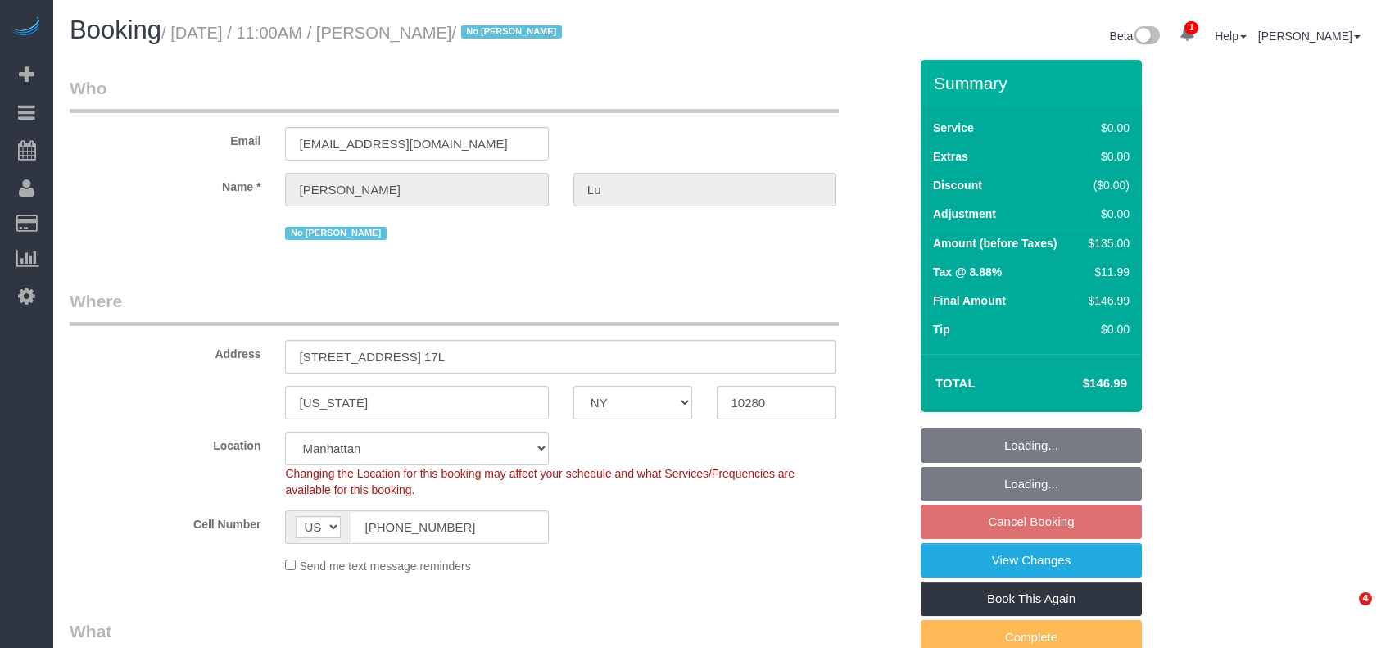
select select "NY"
select select "spot2"
select select "number:61"
select select "number:76"
select select "number:15"
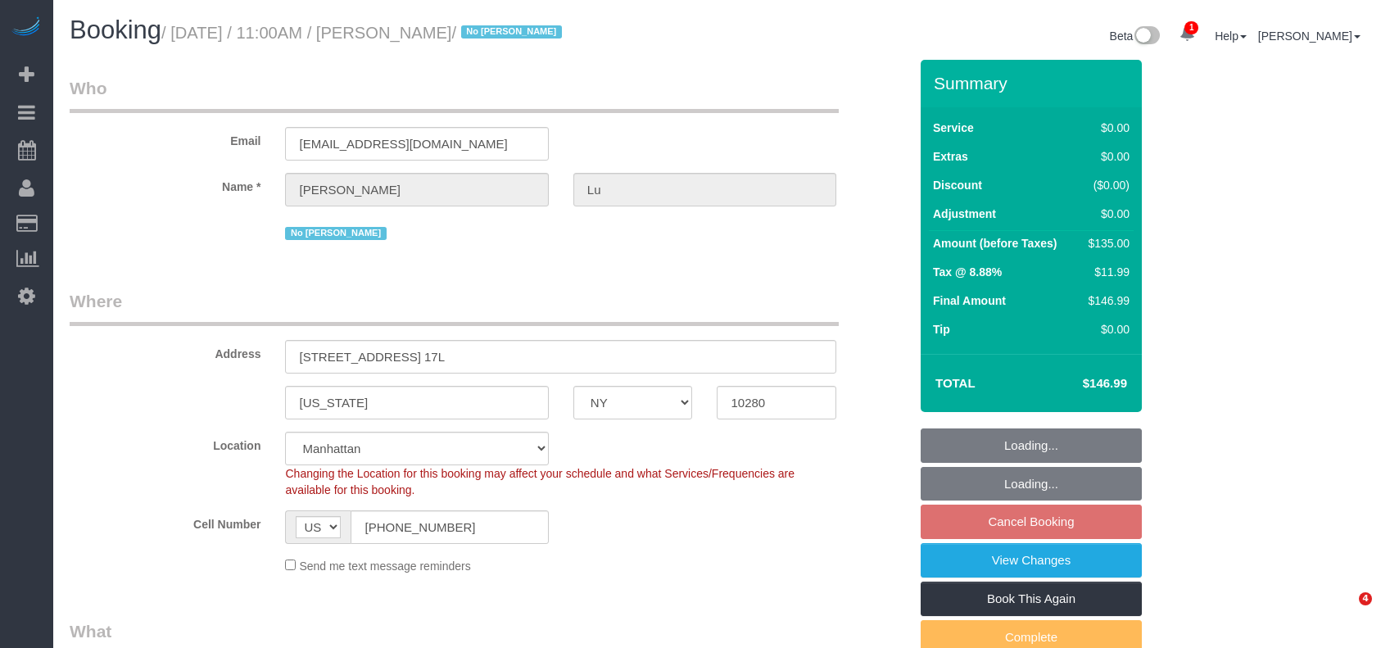
select select "number:5"
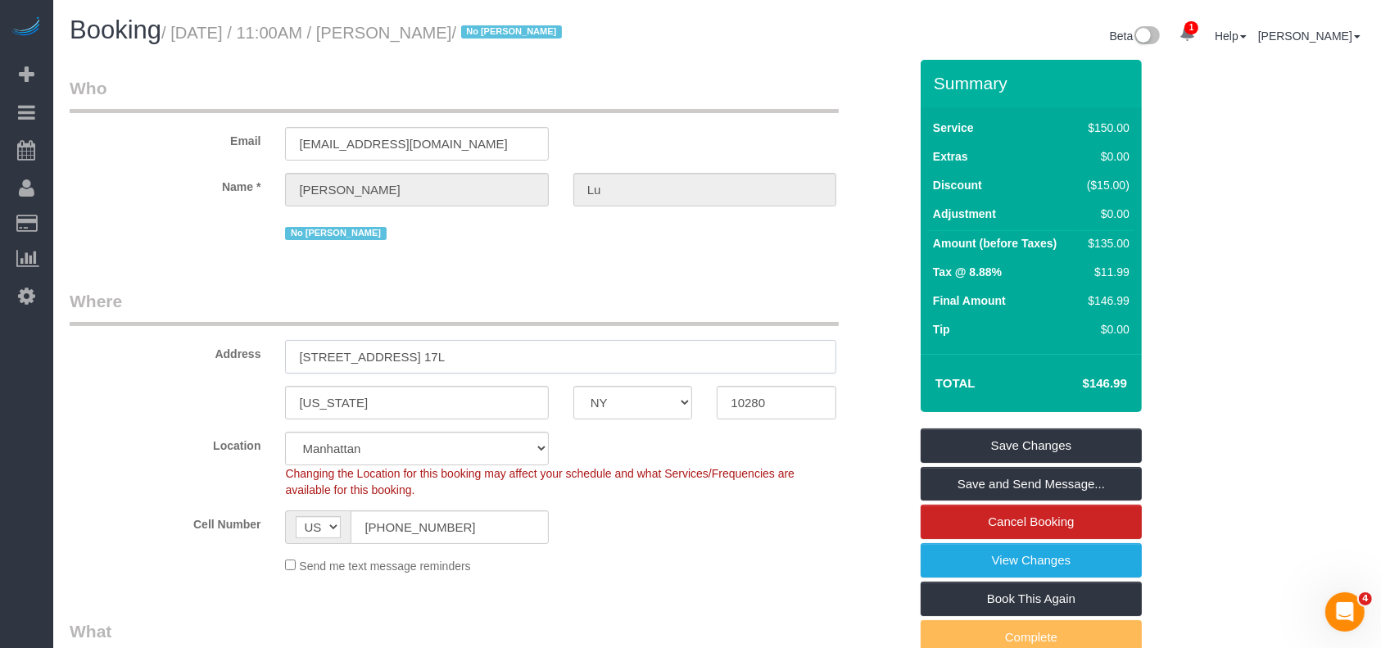
drag, startPoint x: 292, startPoint y: 353, endPoint x: 408, endPoint y: 359, distance: 116.4
click at [407, 359] on input "[STREET_ADDRESS] 17L" at bounding box center [560, 357] width 551 height 34
drag, startPoint x: 179, startPoint y: 29, endPoint x: 450, endPoint y: 23, distance: 271.2
click at [450, 24] on small "/ [DATE] / 11:00AM / [PERSON_NAME] / No [PERSON_NAME]" at bounding box center [363, 33] width 405 height 18
copy small "[DATE] / 11:00AM / [PERSON_NAME]"
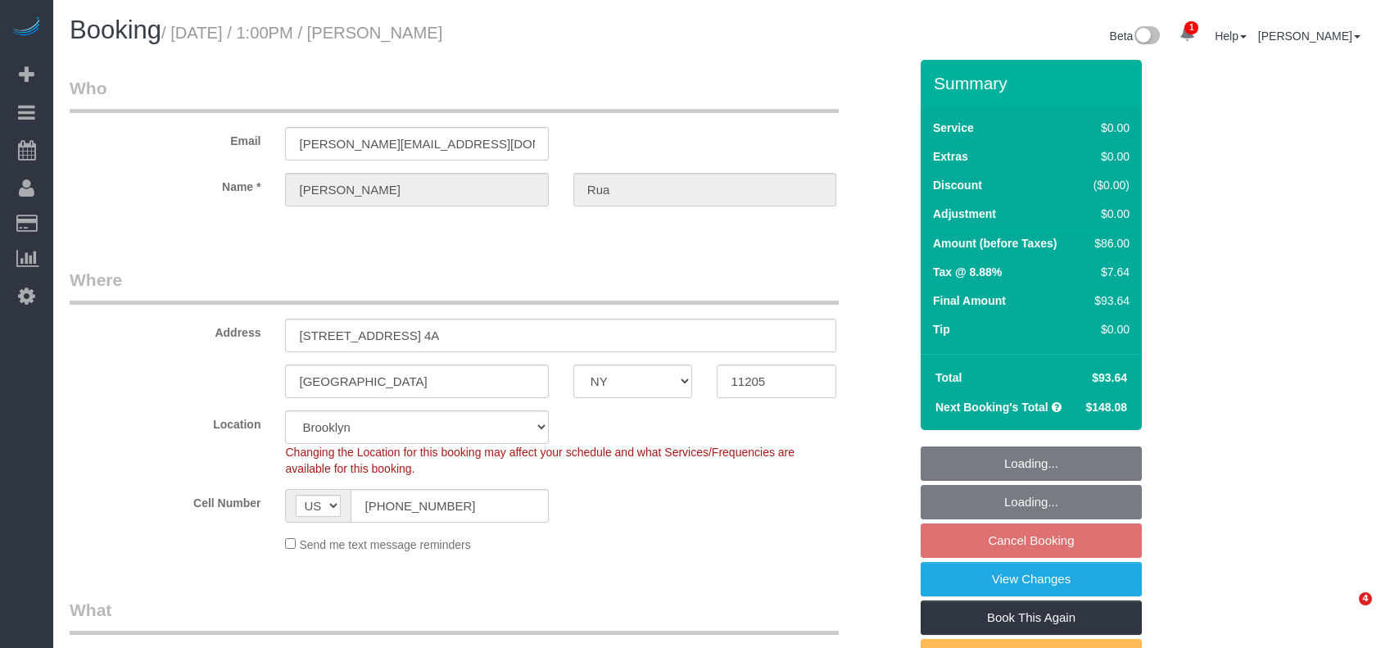
select select "NY"
select select "1"
select select "number:61"
select select "number:74"
select select "number:15"
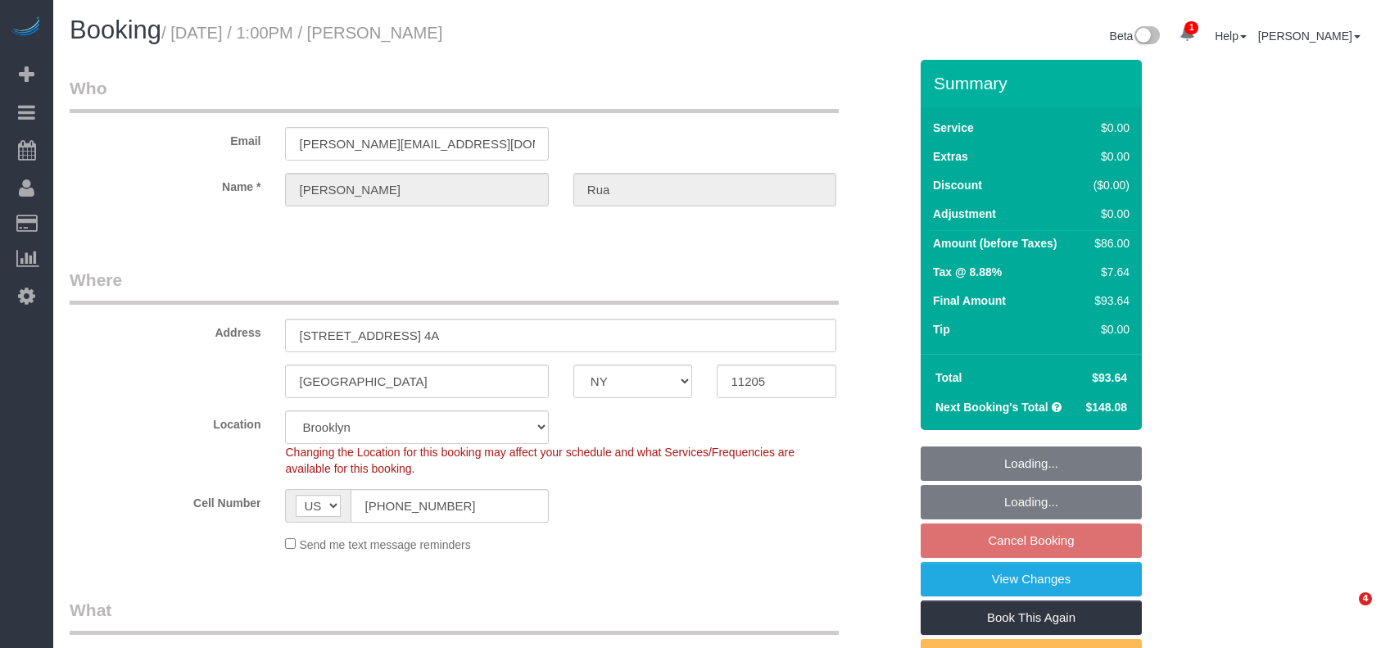
select select "number:5"
select select "spot66"
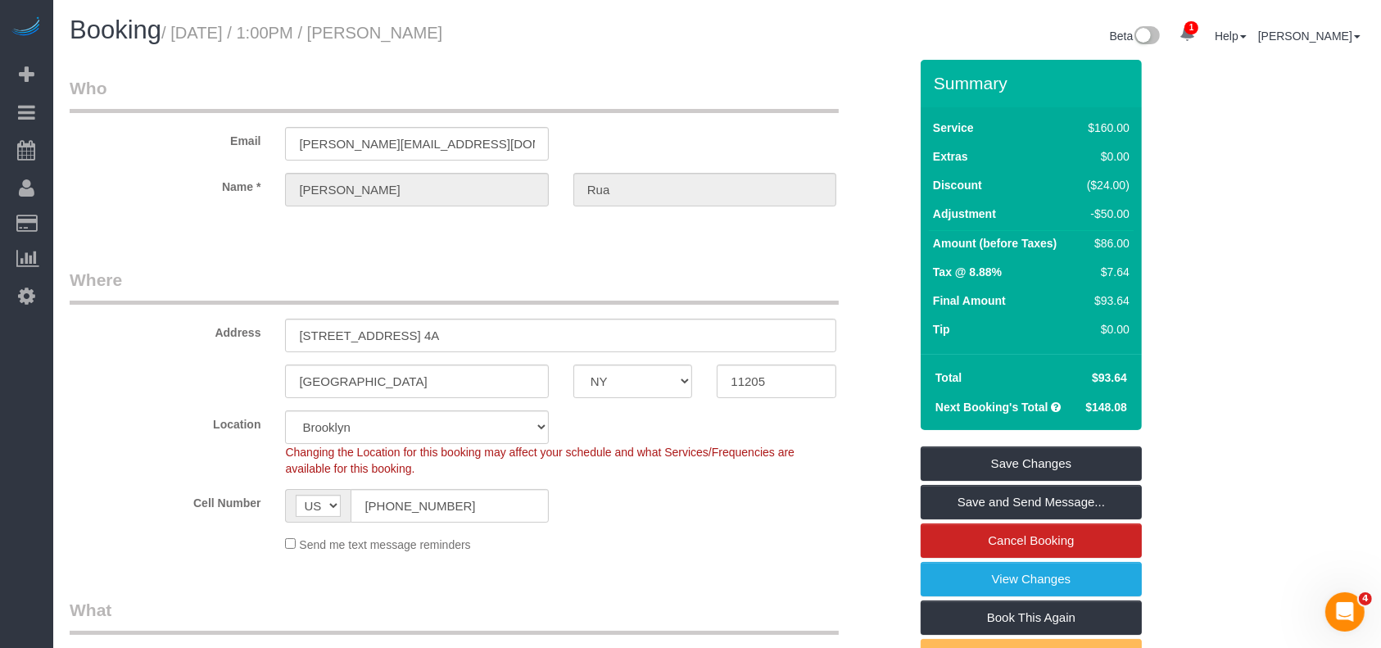
drag, startPoint x: 177, startPoint y: 27, endPoint x: 596, endPoint y: 61, distance: 420.8
click at [519, 38] on h1 "Booking / [DATE] / 1:00PM / [PERSON_NAME]" at bounding box center [388, 30] width 636 height 28
copy small "[DATE] / 1:00PM / [PERSON_NAME]"
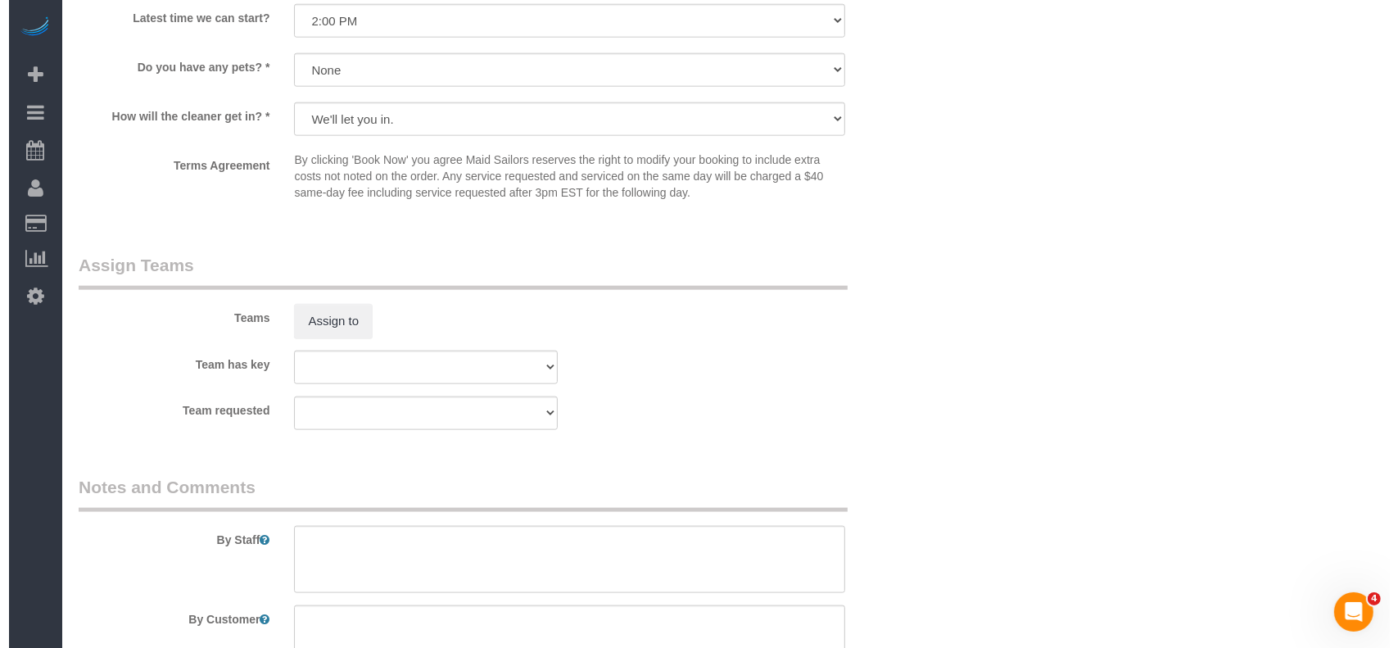
scroll to position [2075, 0]
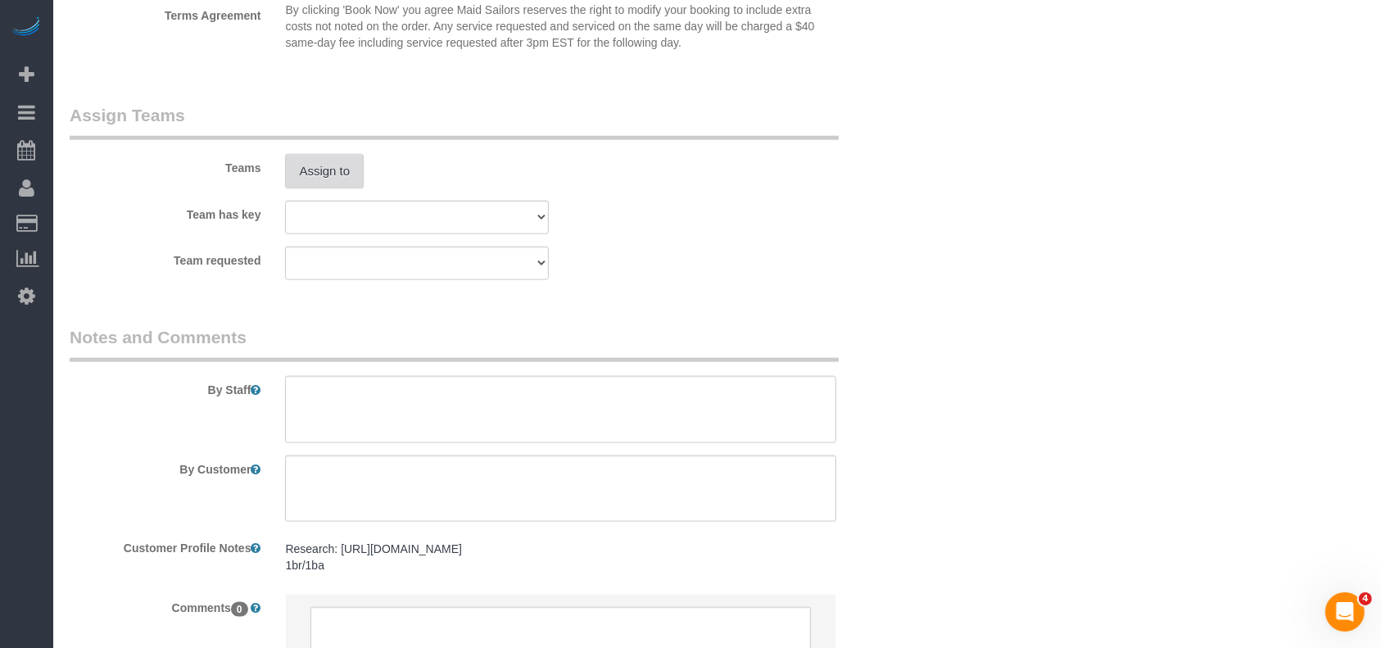
click at [295, 181] on button "Assign to" at bounding box center [324, 171] width 79 height 34
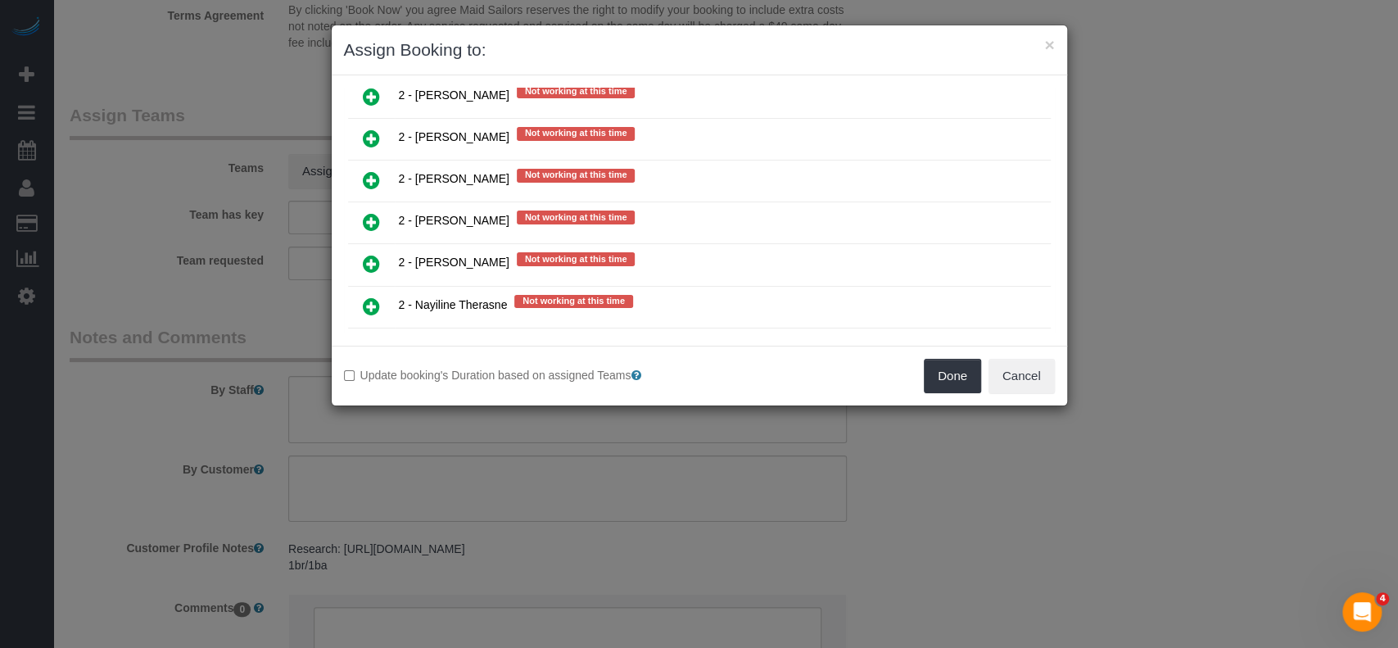
scroll to position [2511, 0]
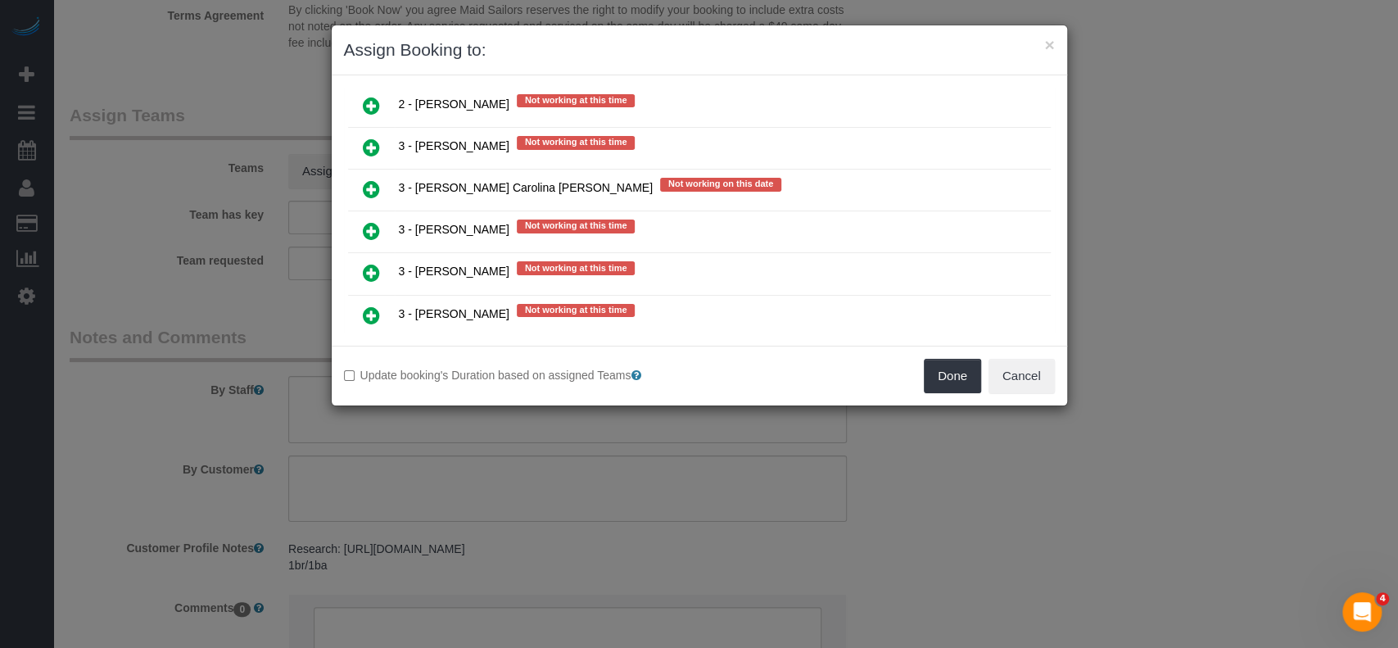
click at [373, 179] on icon at bounding box center [371, 189] width 17 height 20
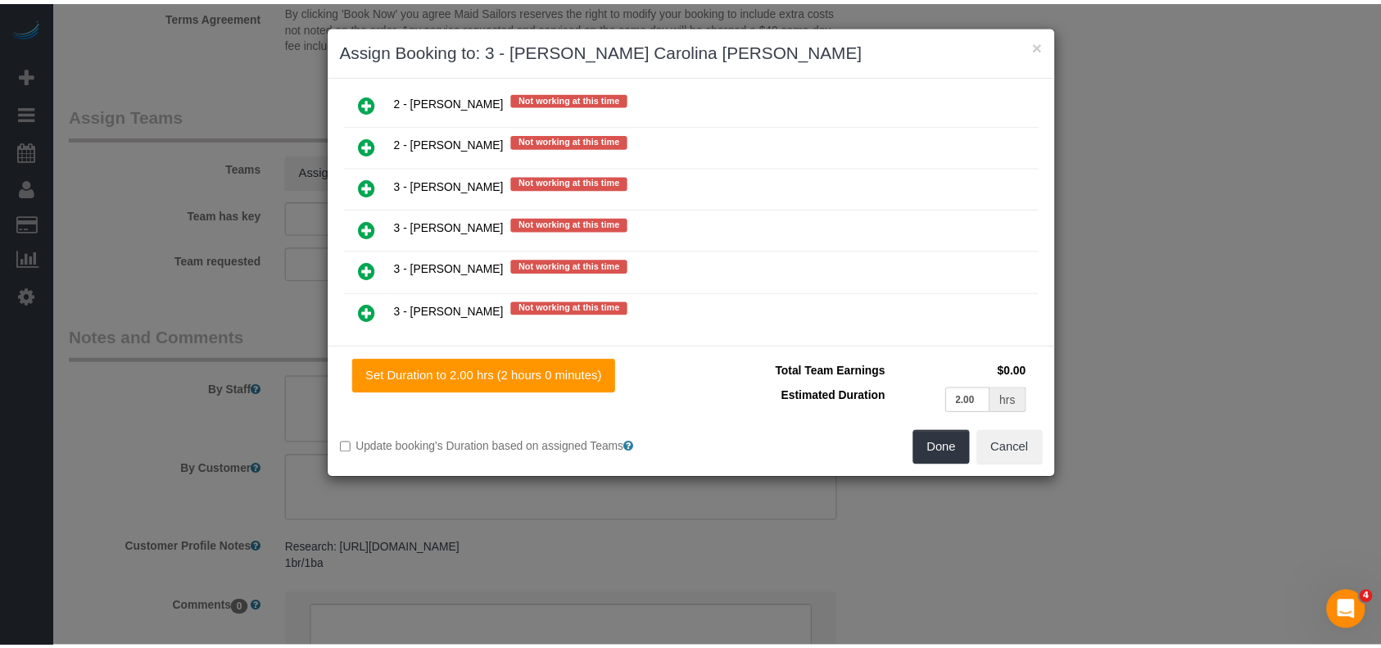
scroll to position [2549, 0]
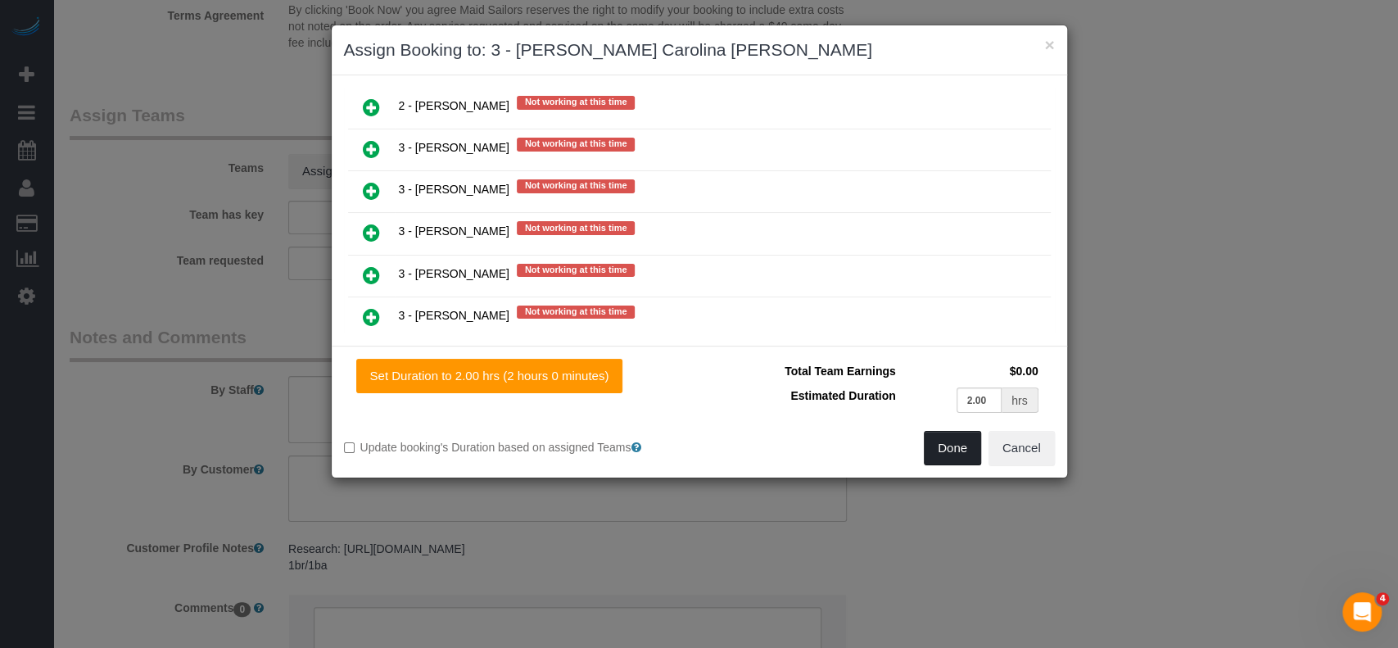
click at [947, 439] on button "Done" at bounding box center [952, 448] width 57 height 34
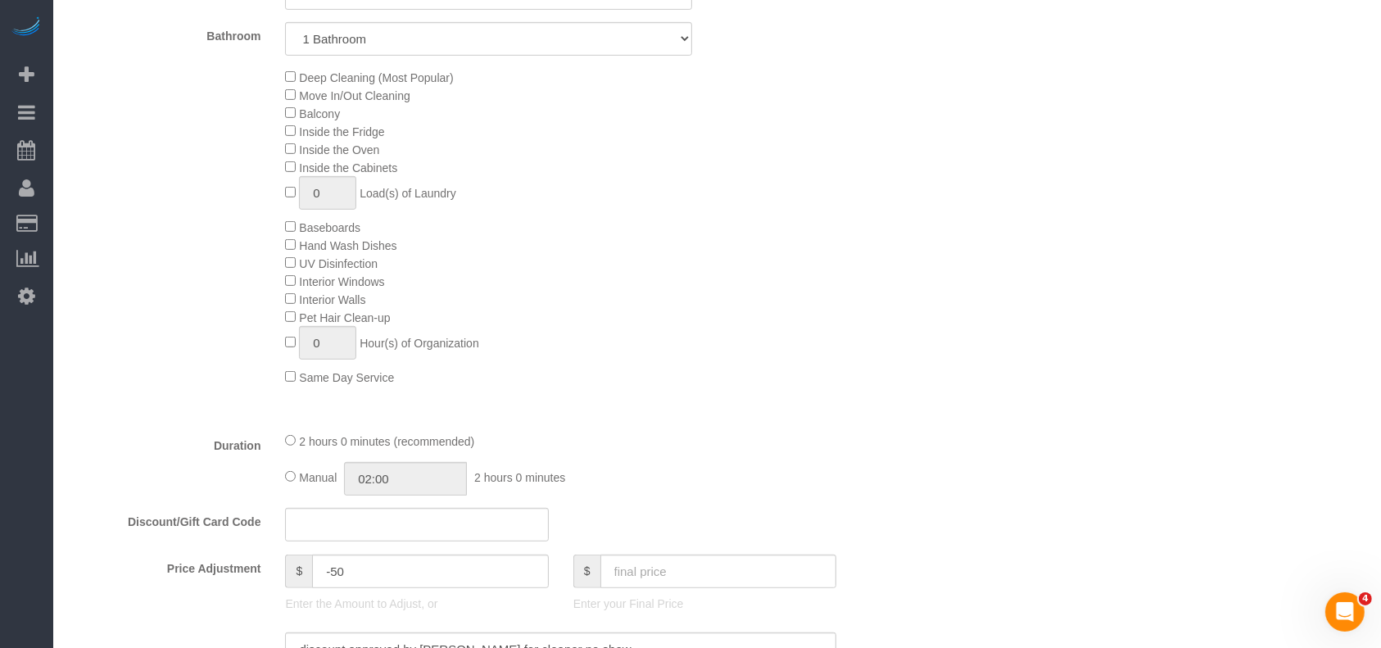
scroll to position [218, 0]
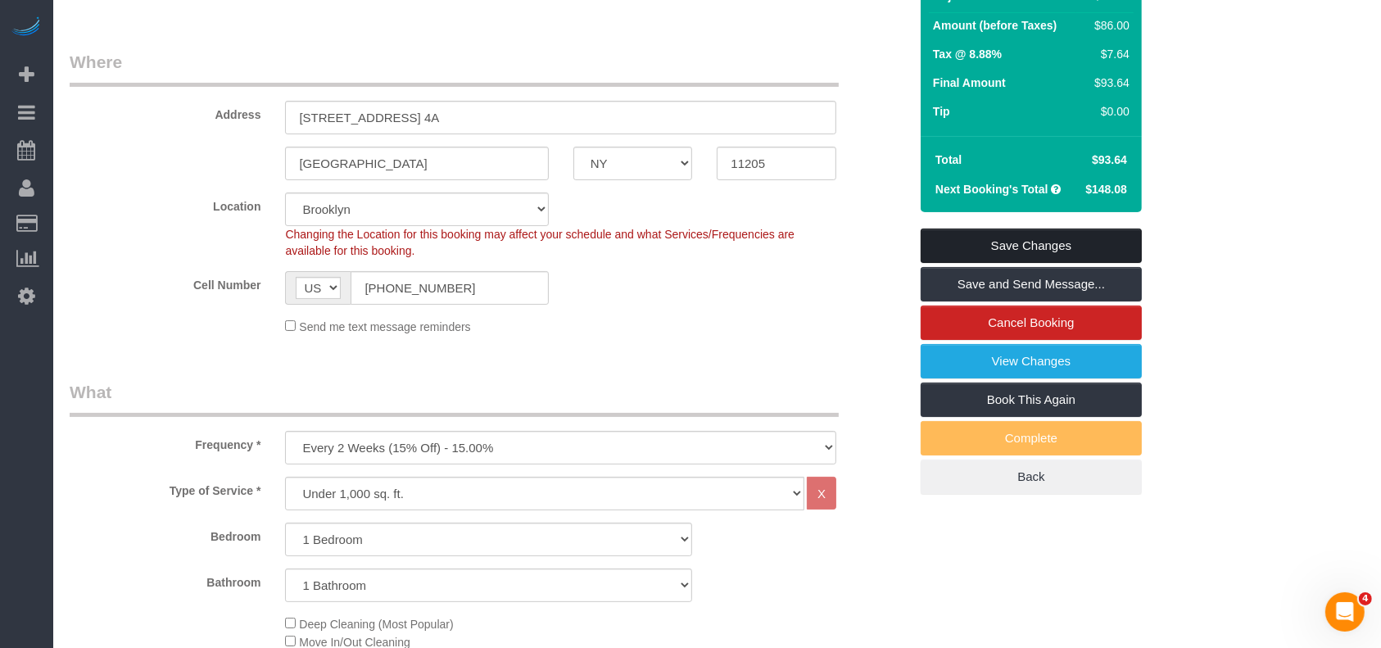
click at [1070, 234] on link "Save Changes" at bounding box center [1031, 246] width 221 height 34
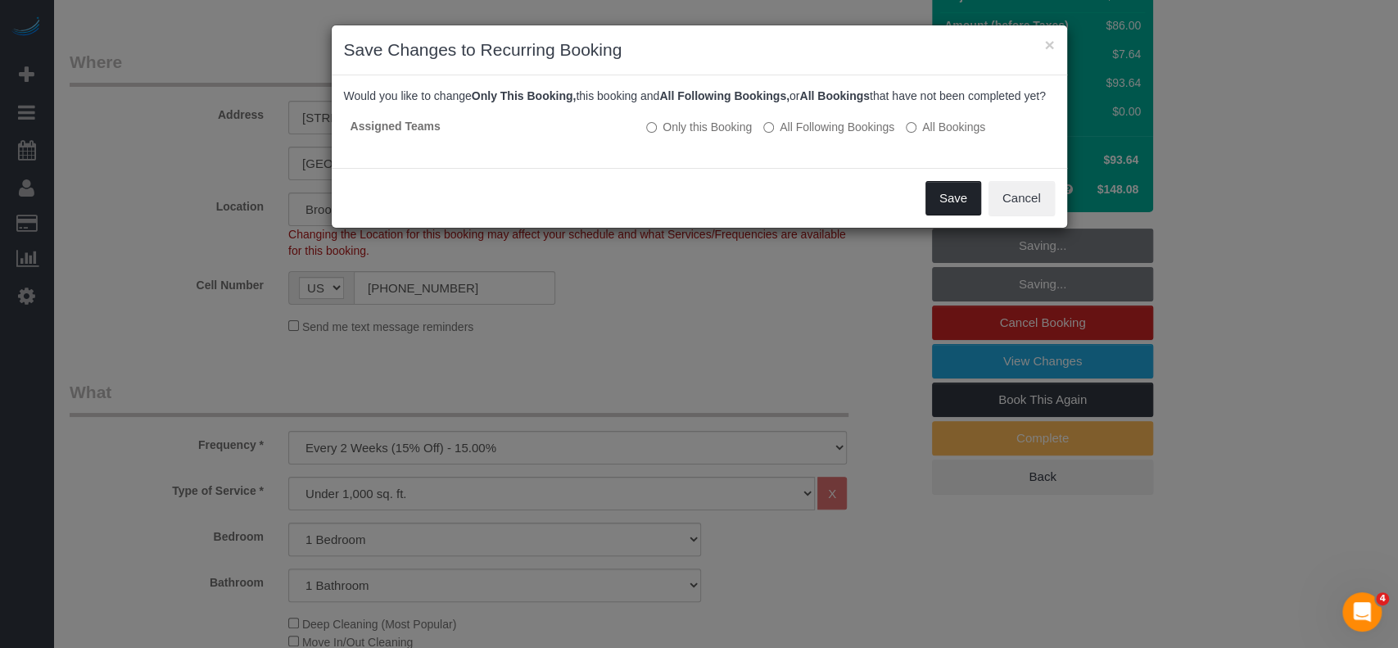
drag, startPoint x: 953, startPoint y: 223, endPoint x: 911, endPoint y: 226, distance: 41.9
click at [950, 215] on button "Save" at bounding box center [954, 198] width 56 height 34
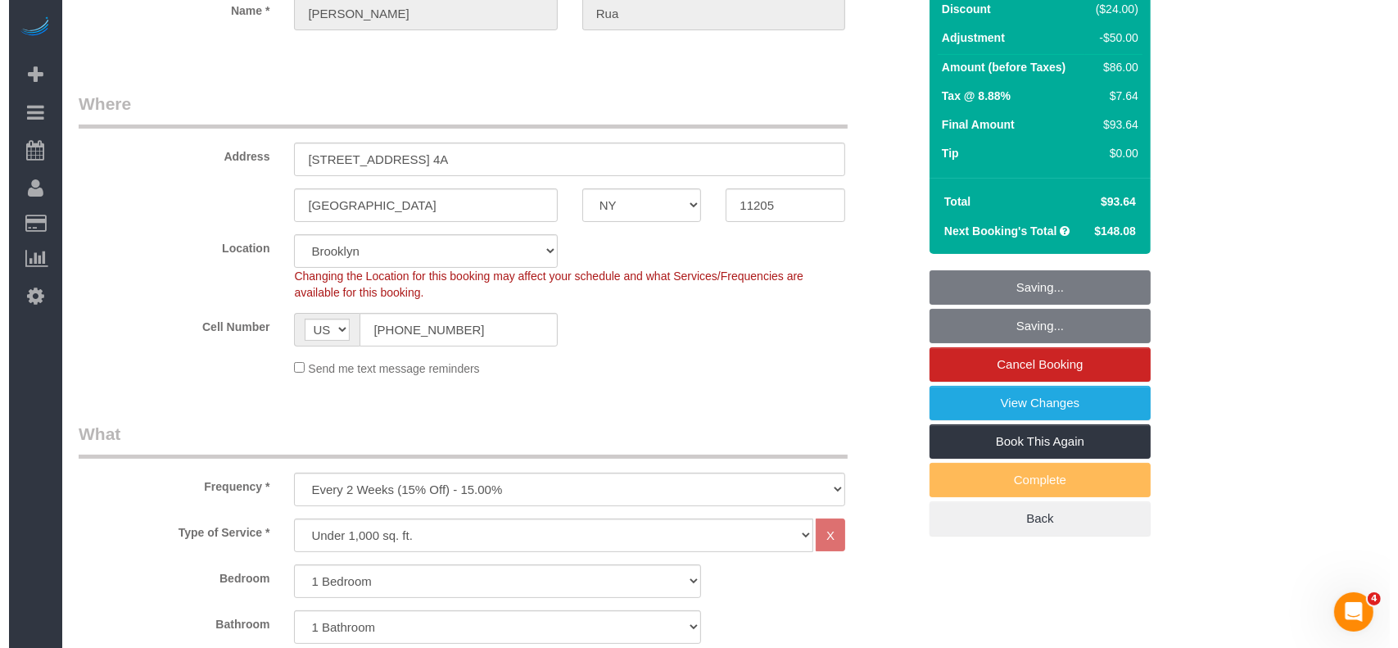
scroll to position [0, 0]
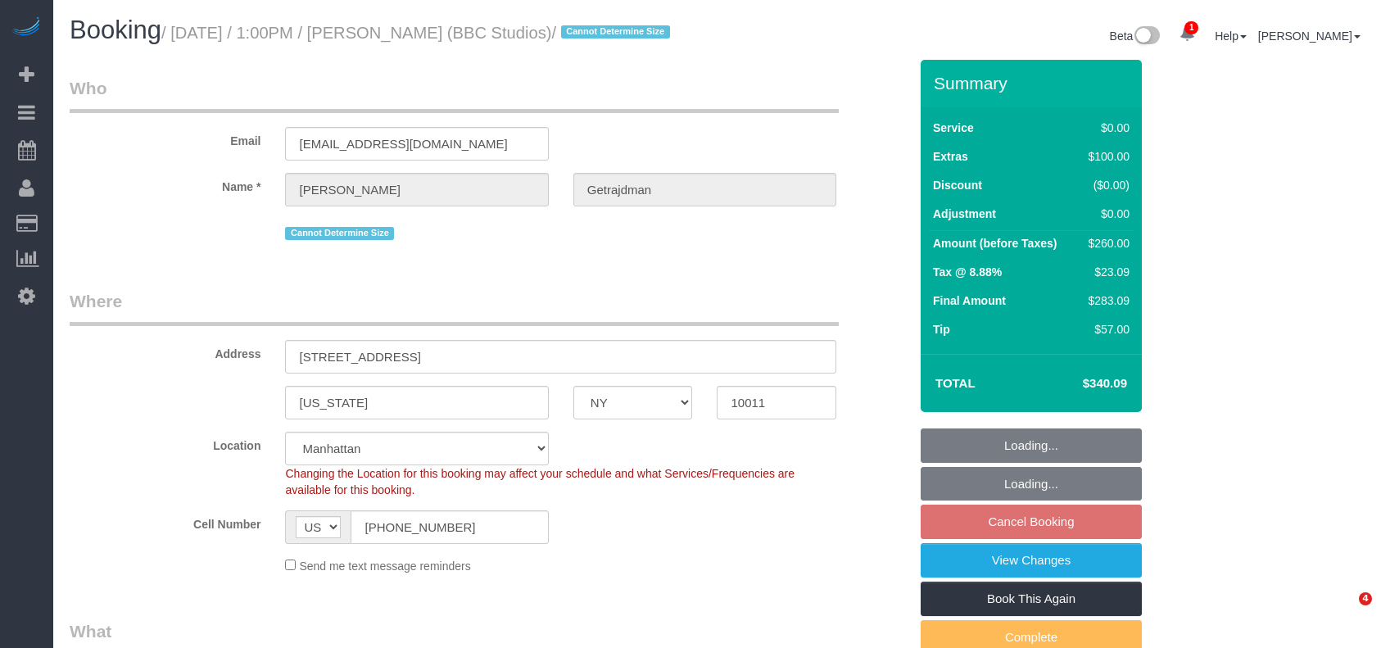
select select "NY"
select select "1"
select select "string:stripe-pm_1RyxEe4VGloSiKo7e7blkJCj"
select select "number:59"
select select "number:74"
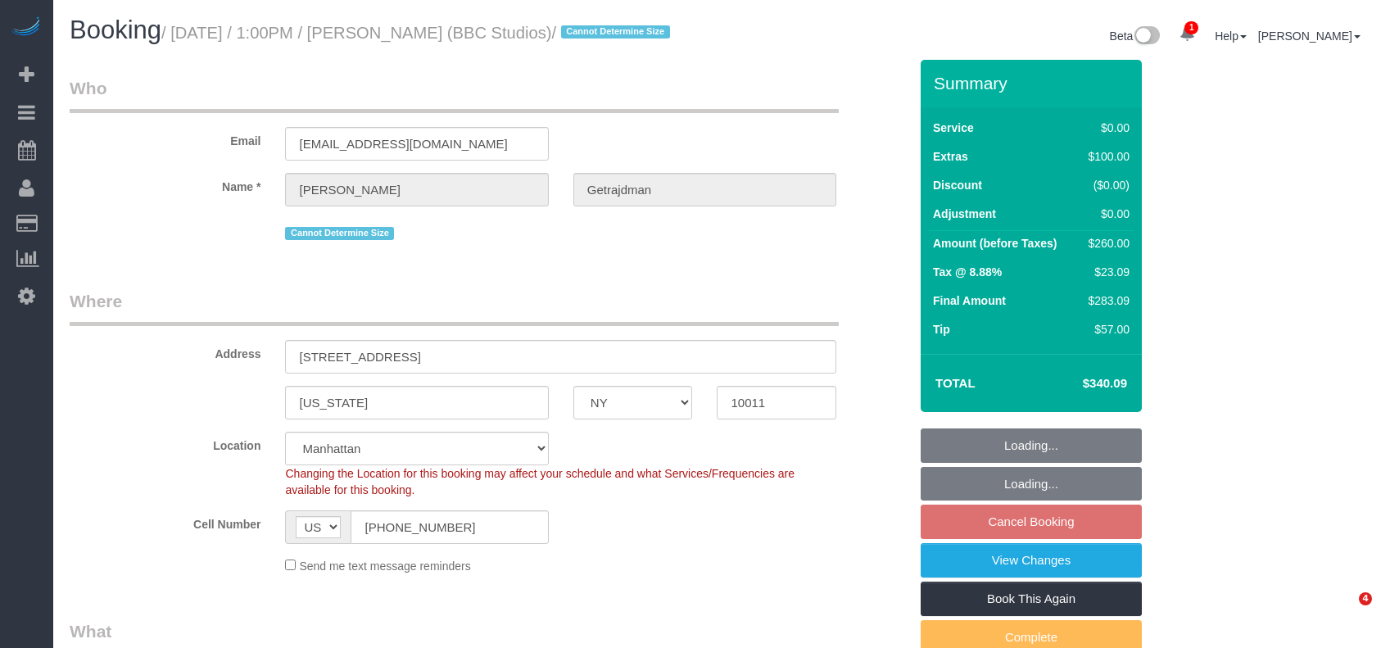
select select "number:15"
select select "number:5"
select select "spot58"
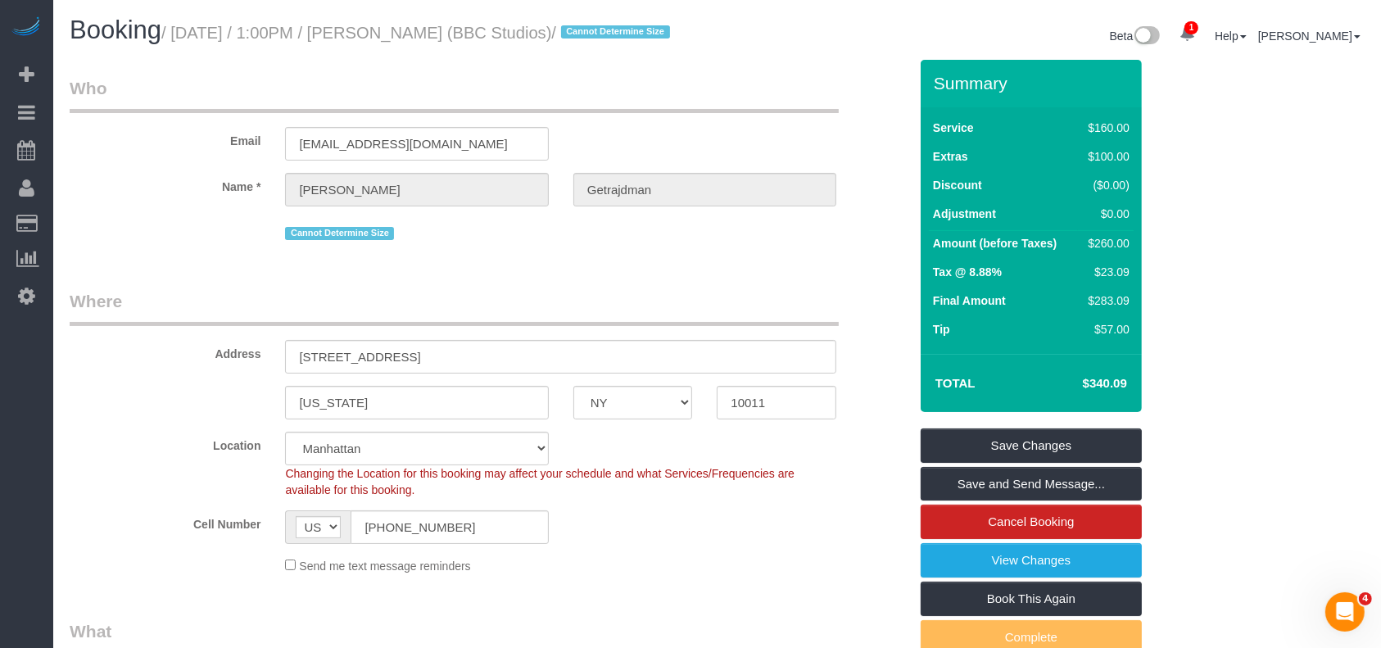
drag, startPoint x: 254, startPoint y: 29, endPoint x: 524, endPoint y: 35, distance: 270.3
click at [531, 36] on small "/ [DATE] / 1:00PM / [PERSON_NAME] (BBC Studios) / Cannot Determine Size" at bounding box center [418, 33] width 514 height 18
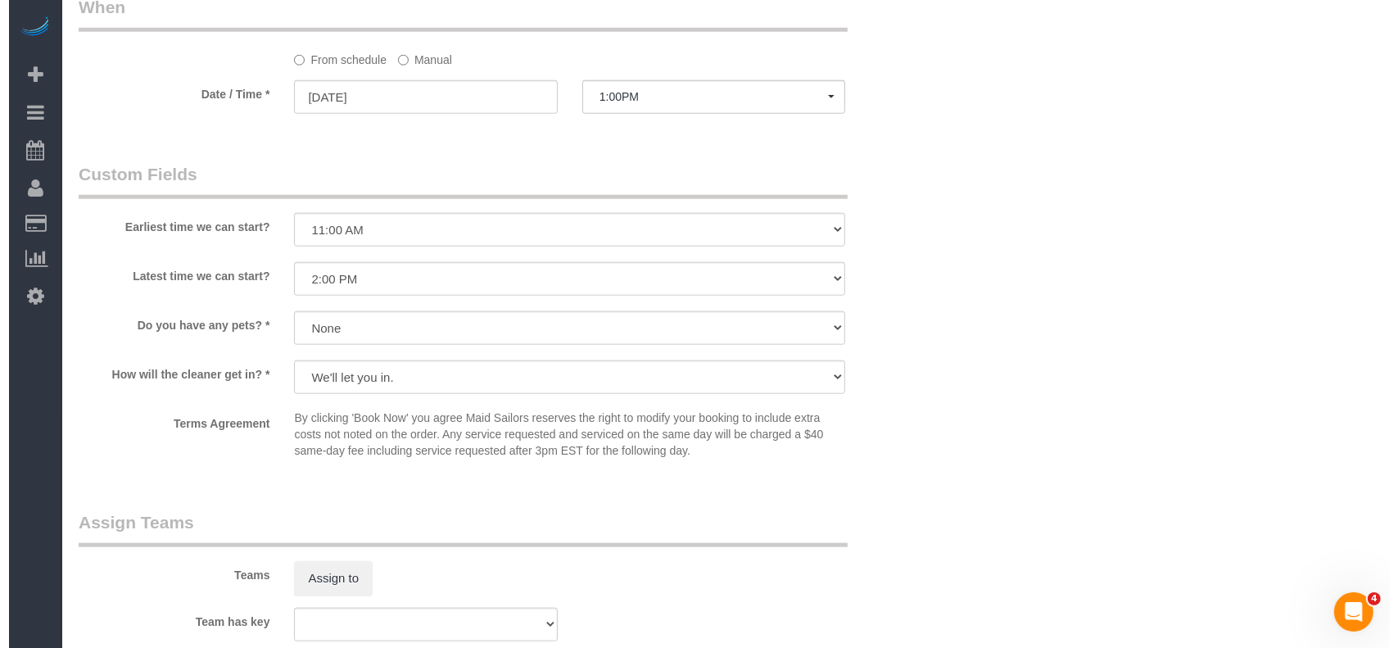
scroll to position [1856, 0]
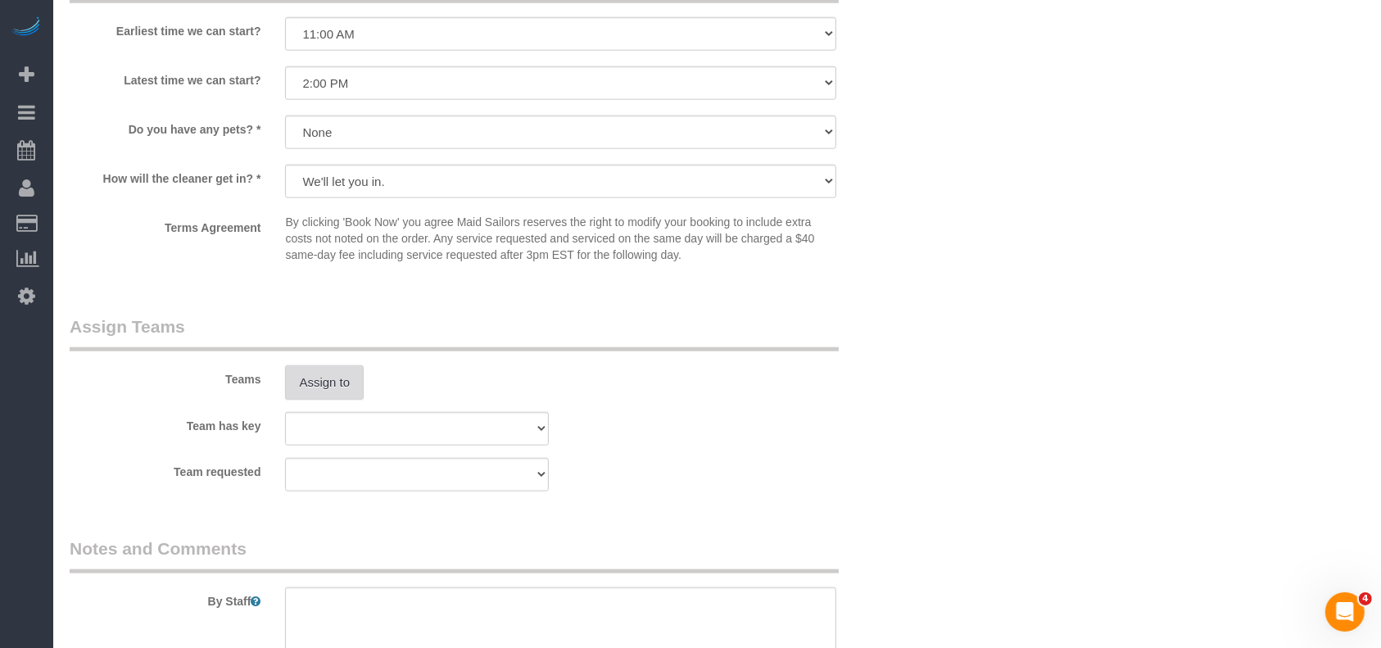
click at [321, 400] on button "Assign to" at bounding box center [324, 382] width 79 height 34
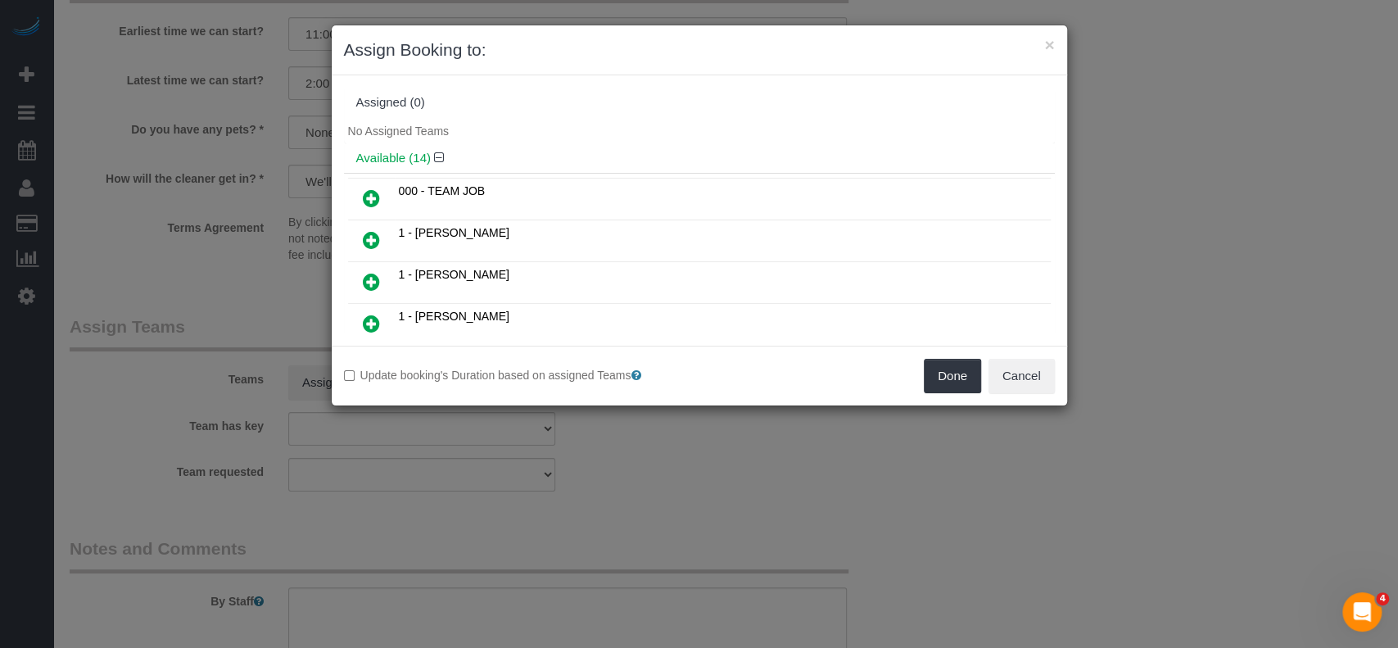
scroll to position [218, 0]
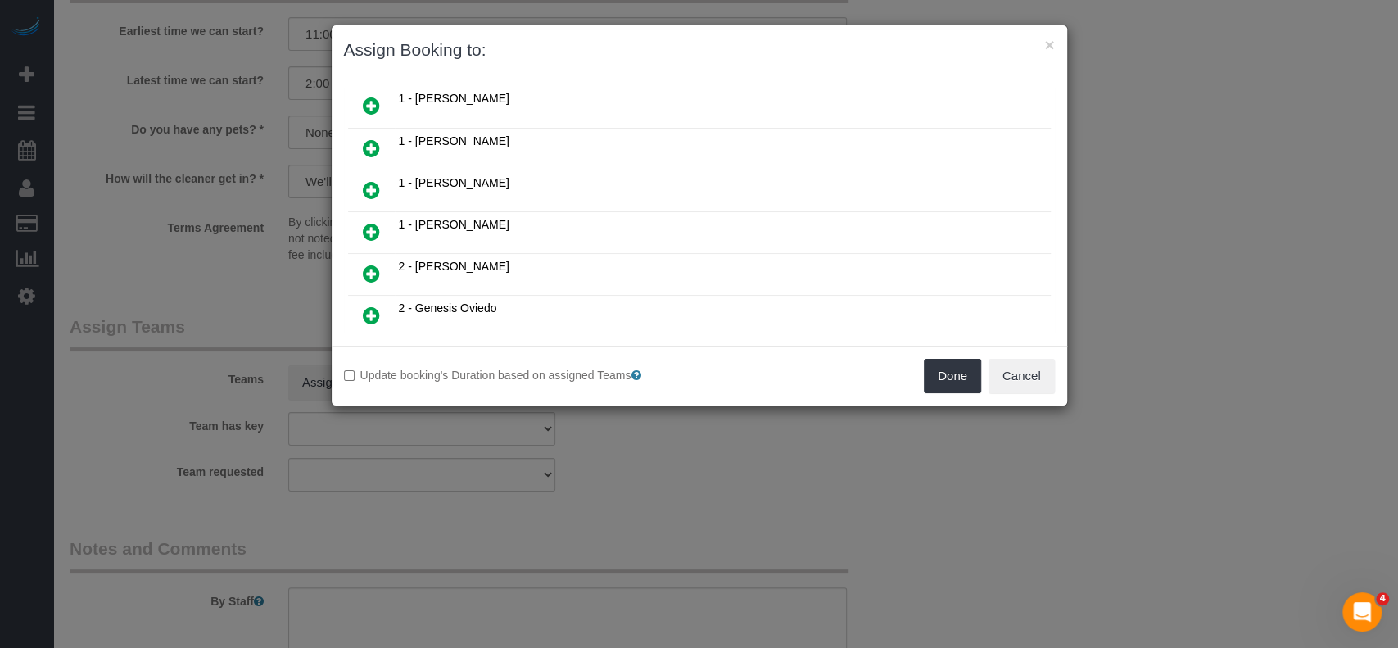
click at [375, 96] on icon at bounding box center [371, 106] width 17 height 20
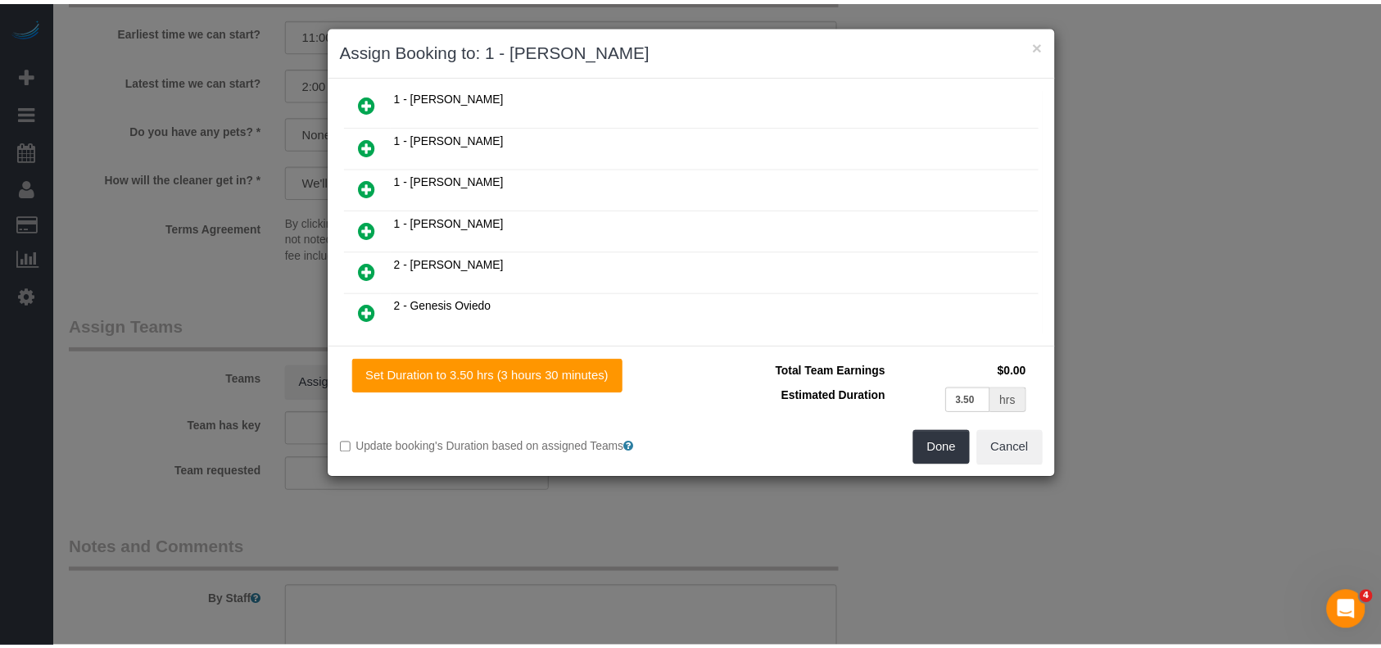
scroll to position [216, 0]
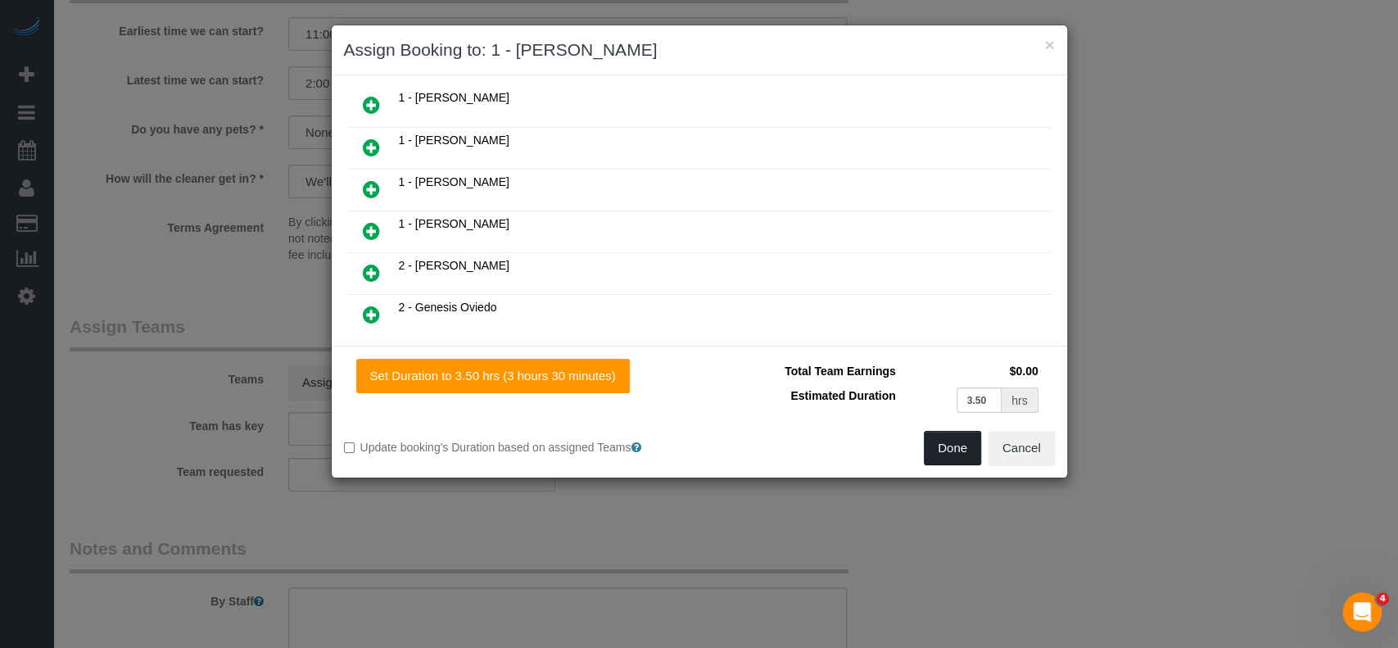
drag, startPoint x: 930, startPoint y: 440, endPoint x: 953, endPoint y: 440, distance: 22.9
click at [930, 440] on button "Done" at bounding box center [952, 448] width 57 height 34
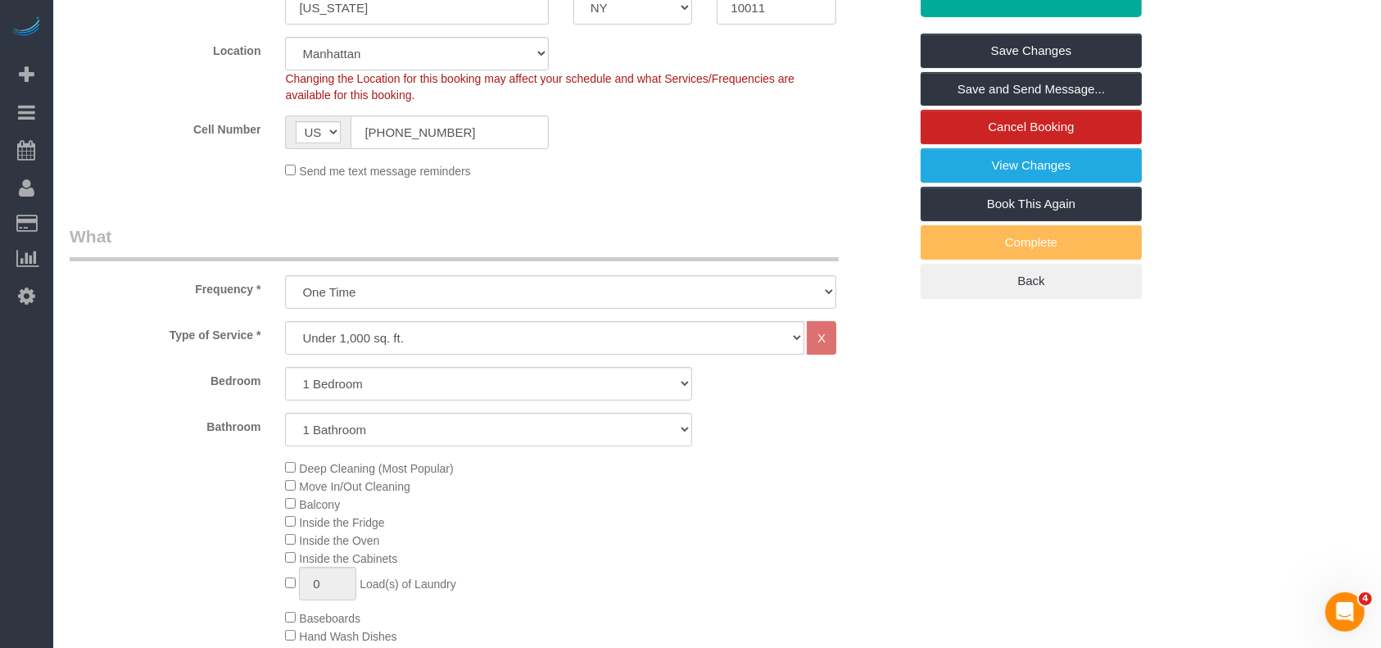
scroll to position [218, 0]
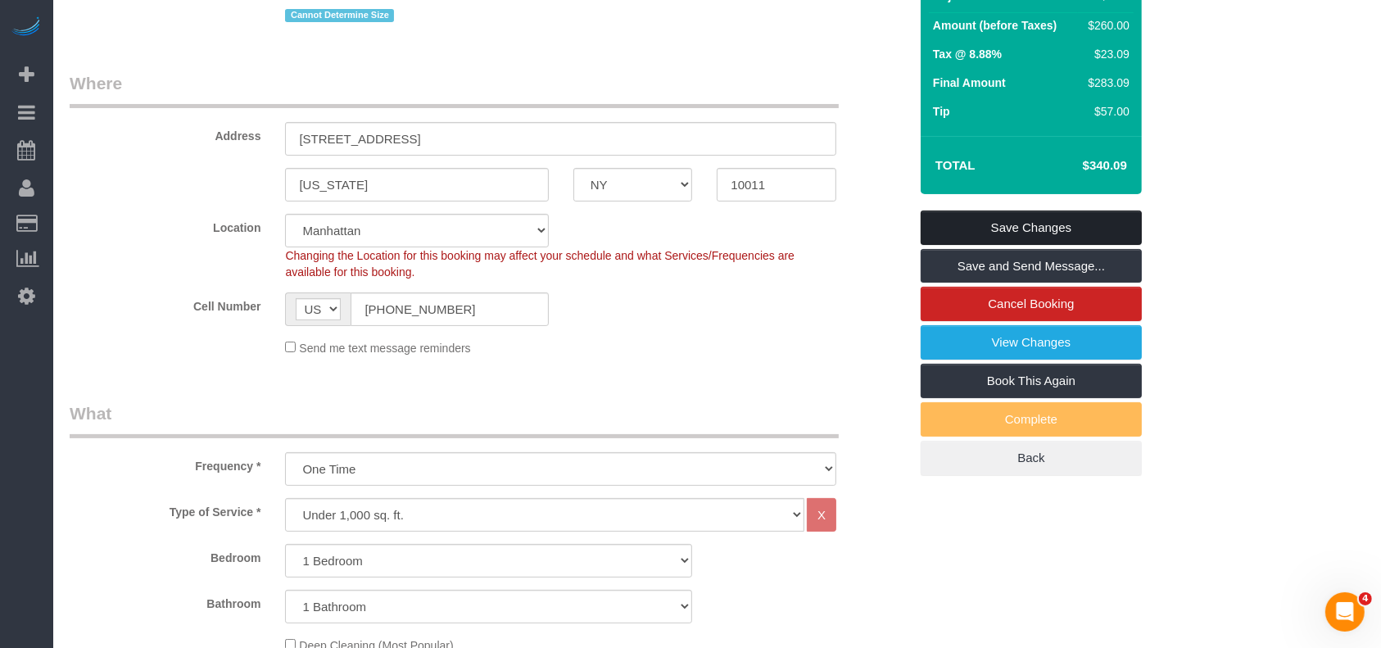
click at [1034, 245] on link "Save Changes" at bounding box center [1031, 227] width 221 height 34
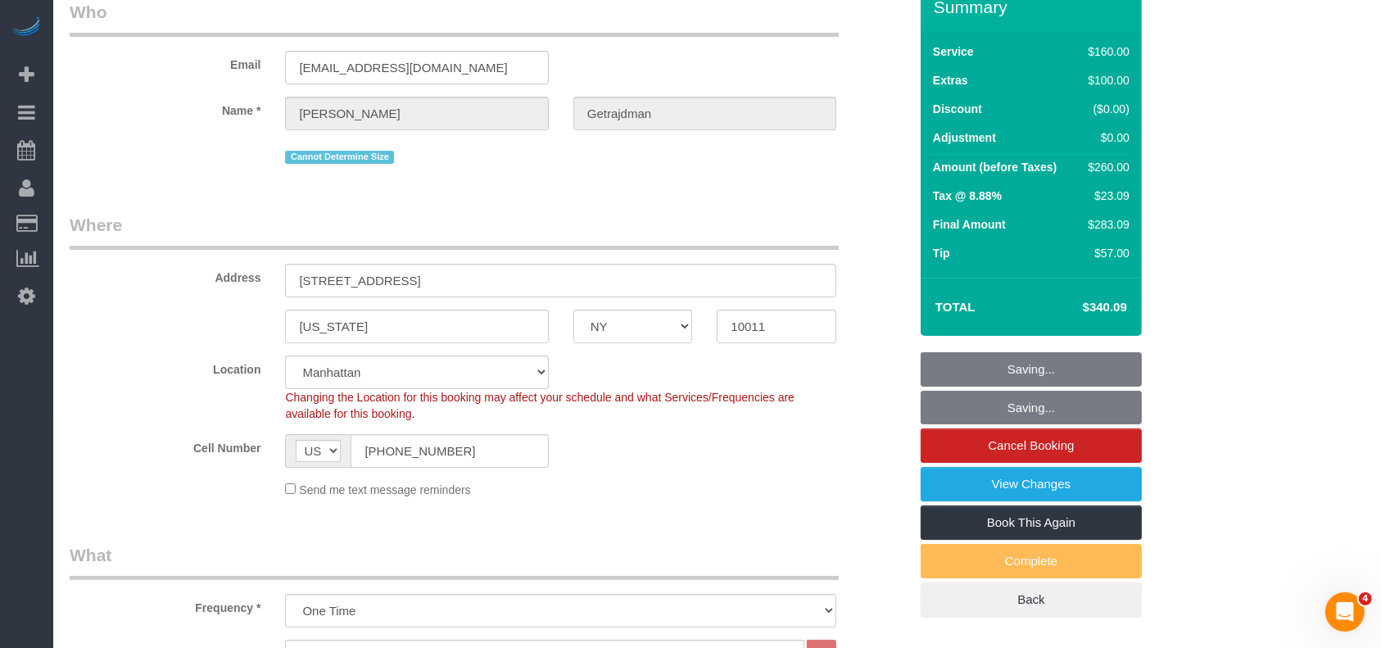
scroll to position [0, 0]
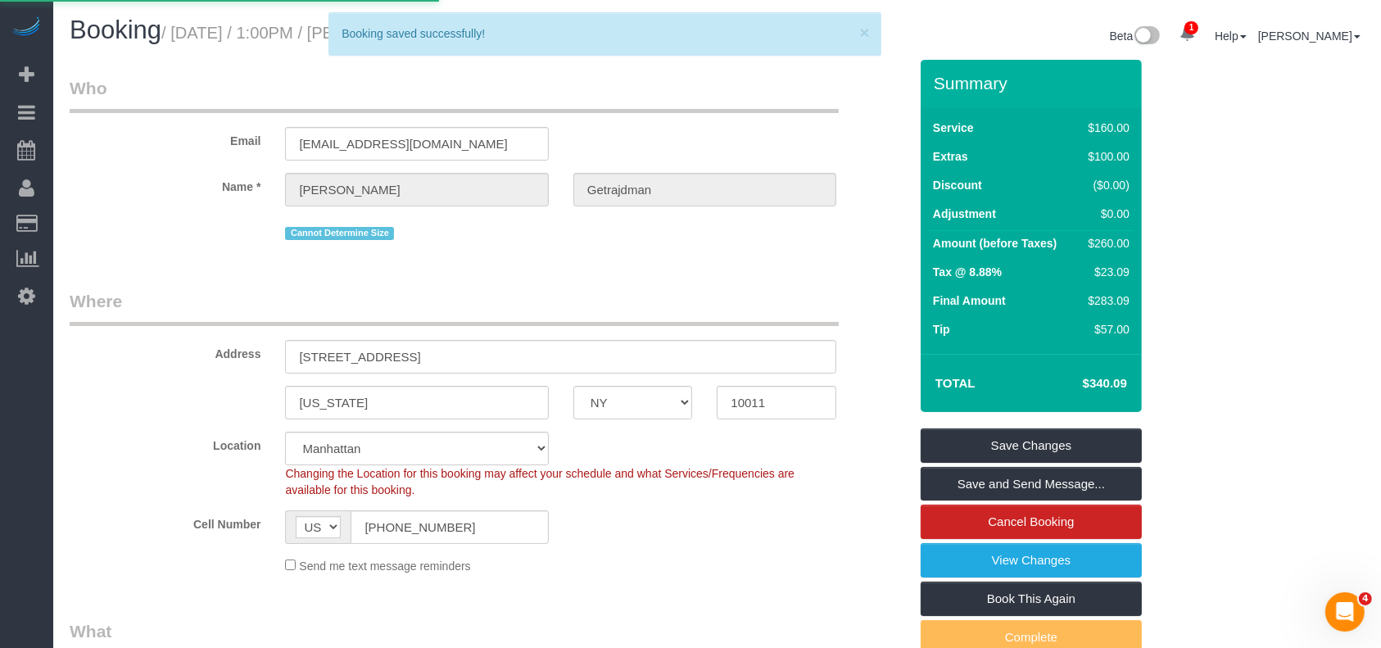
select select "**********"
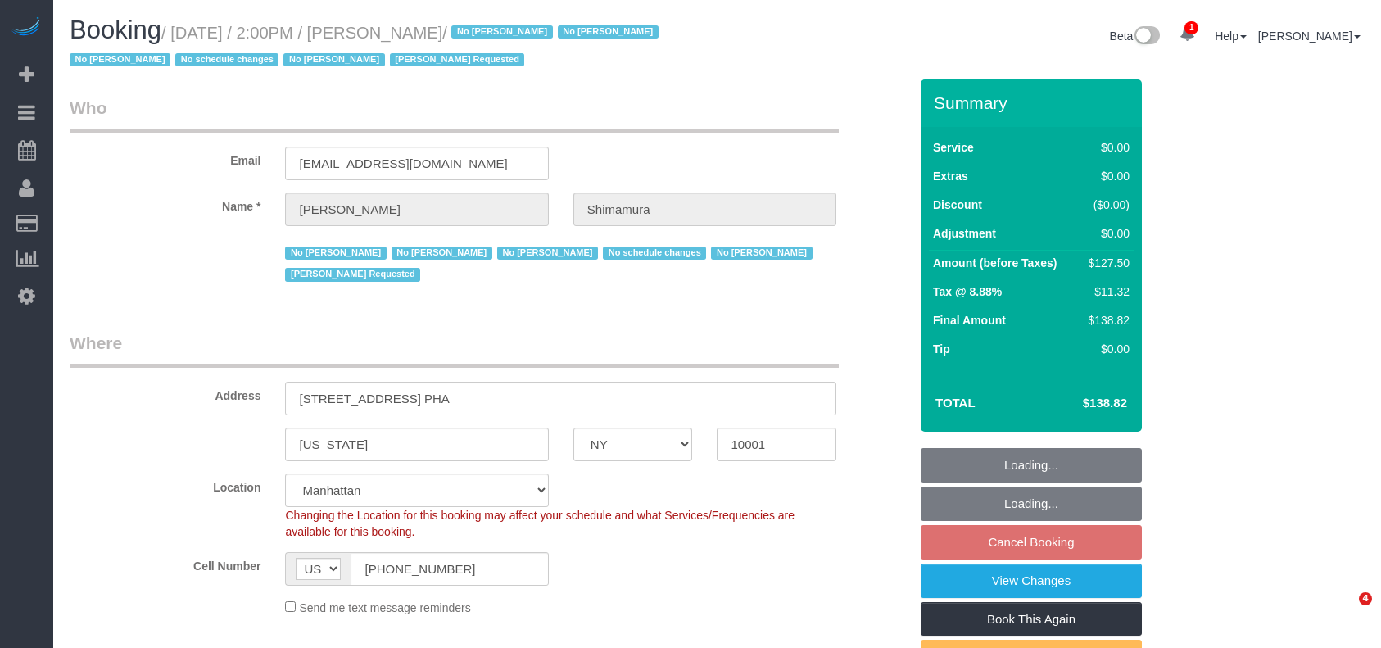
select select "NY"
select select "string:stripe-pm_1ReEIv4VGloSiKo7cgmGyiSI"
select select "spot59"
select select "number:89"
select select "number:90"
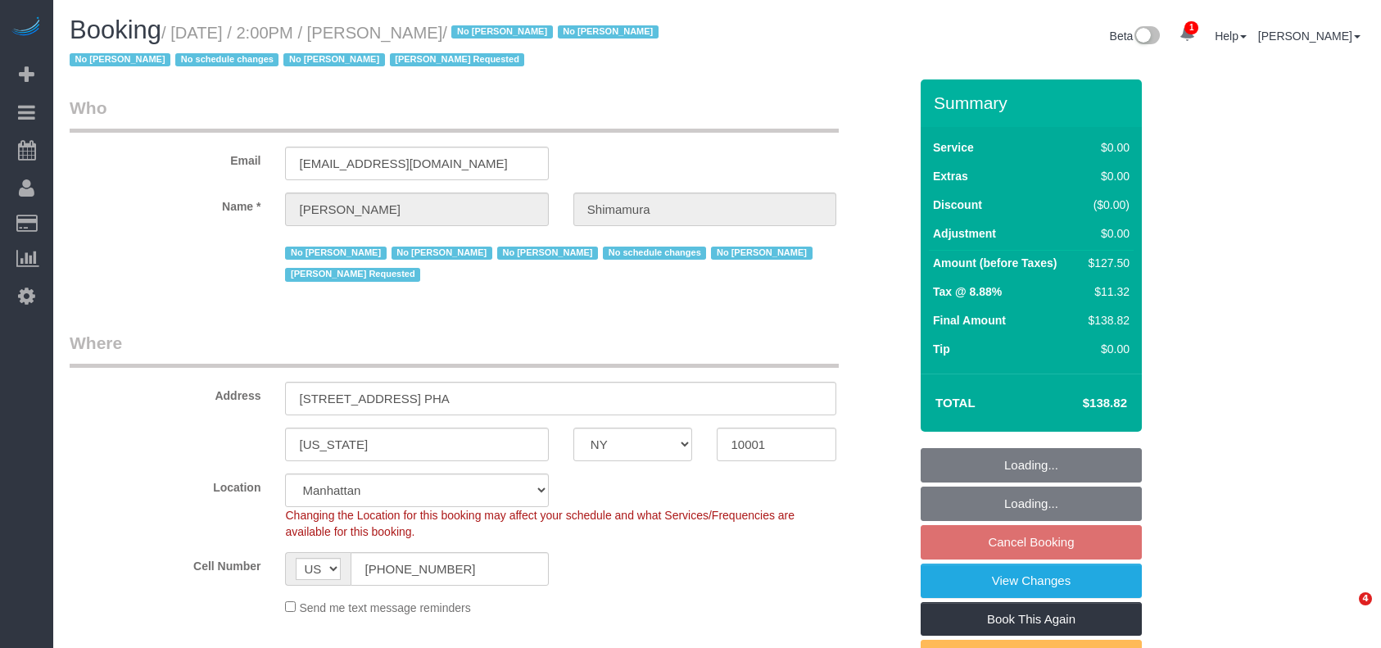
select select "number:15"
select select "number:5"
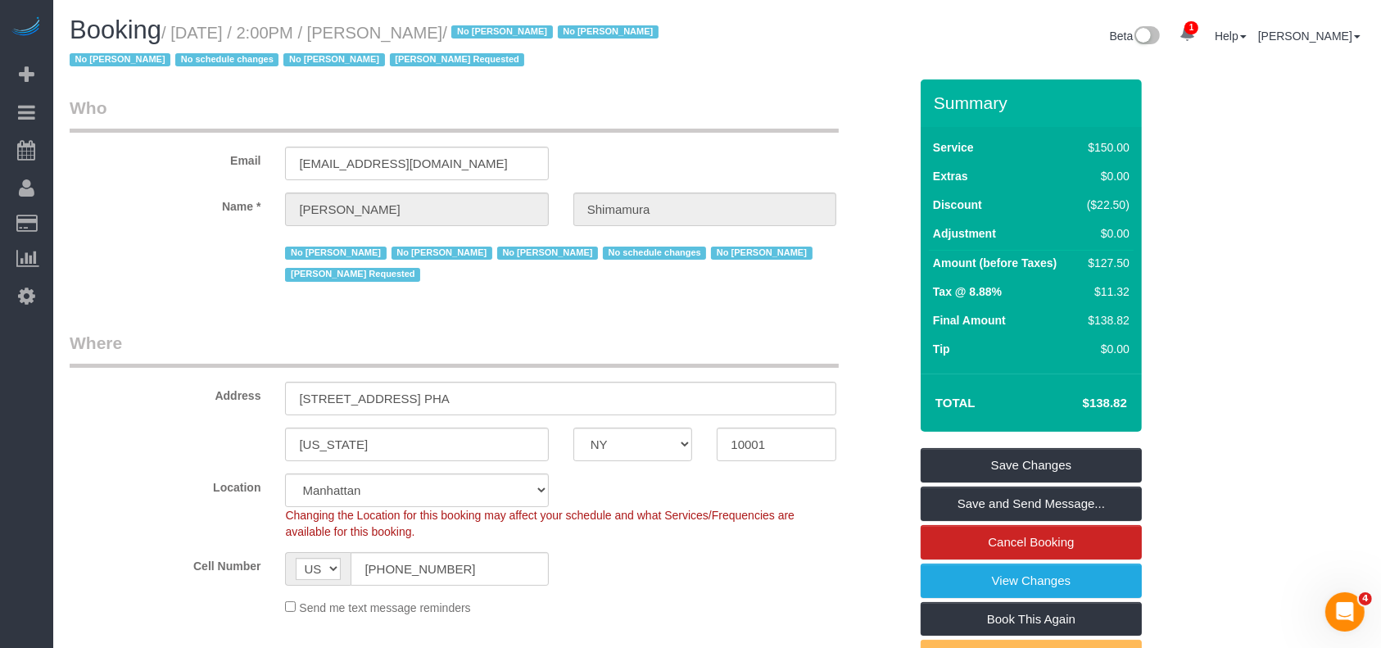
drag, startPoint x: 170, startPoint y: 34, endPoint x: 509, endPoint y: 27, distance: 338.3
click at [508, 27] on small "/ August 24, 2025 / 2:00PM / Alex Shimamura / No Christian Montalvo No Katherin…" at bounding box center [367, 47] width 594 height 46
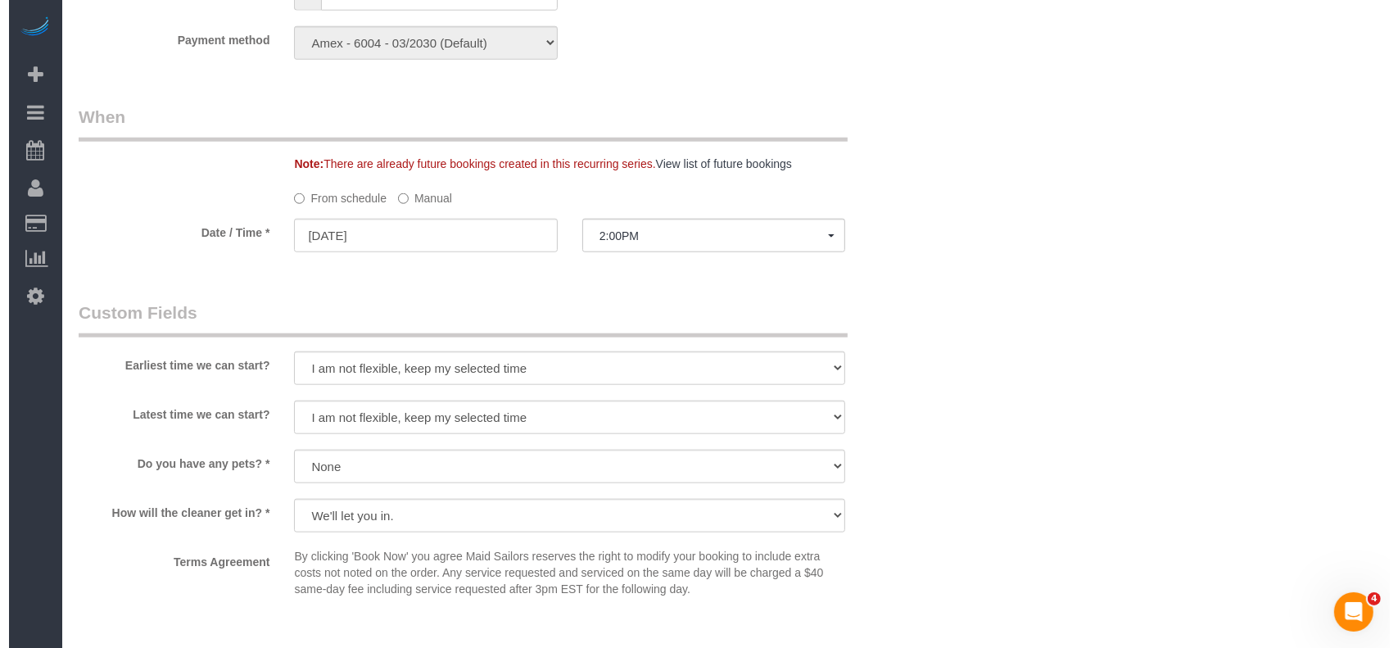
scroll to position [1966, 0]
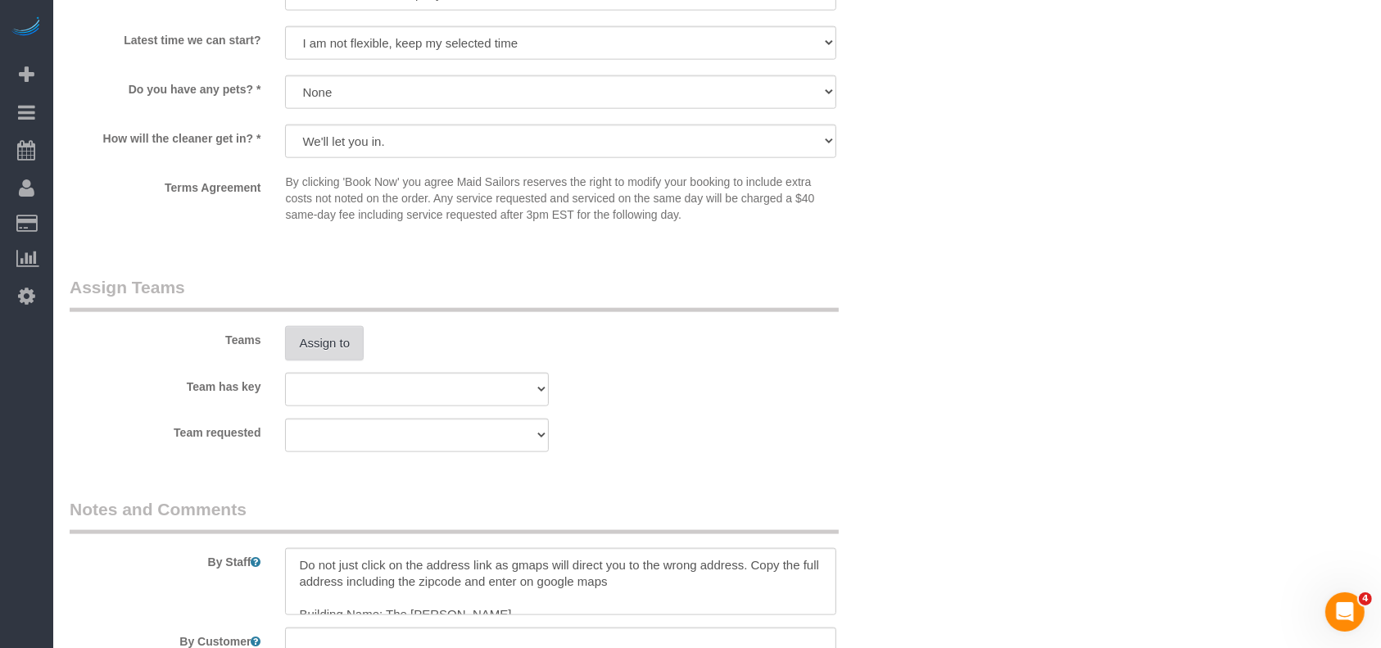
click at [323, 350] on button "Assign to" at bounding box center [324, 343] width 79 height 34
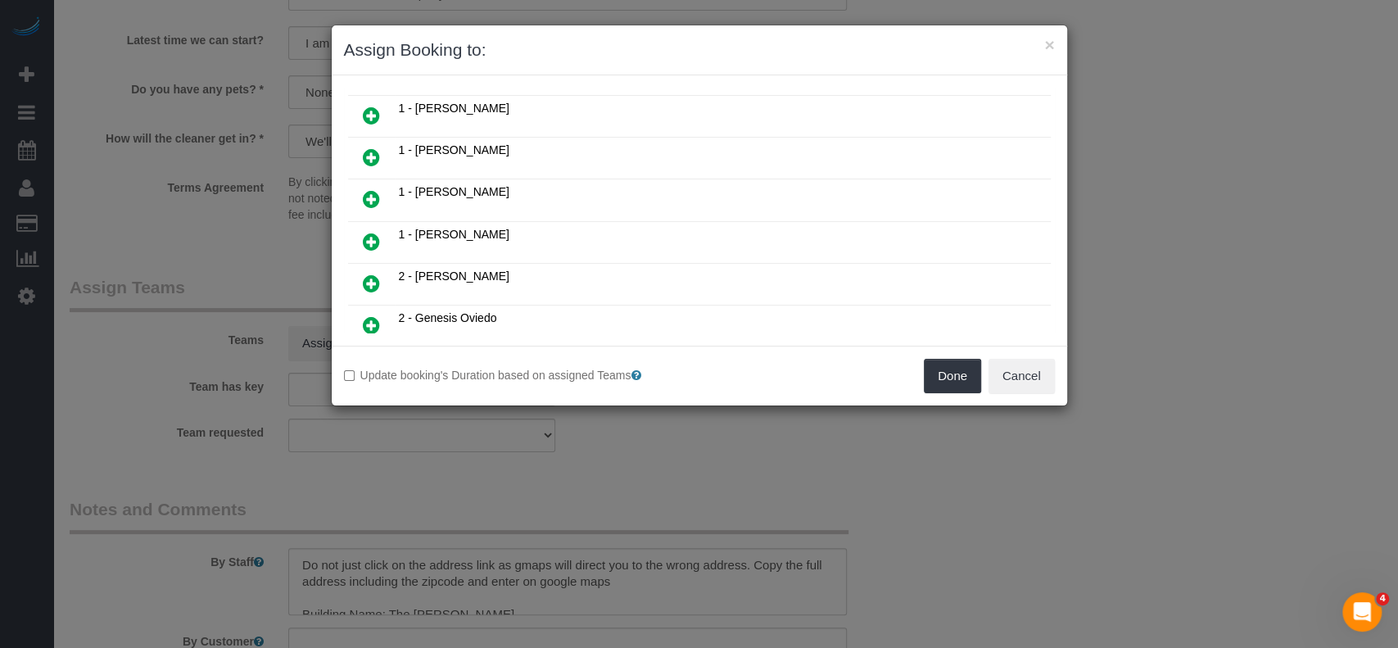
scroll to position [328, 0]
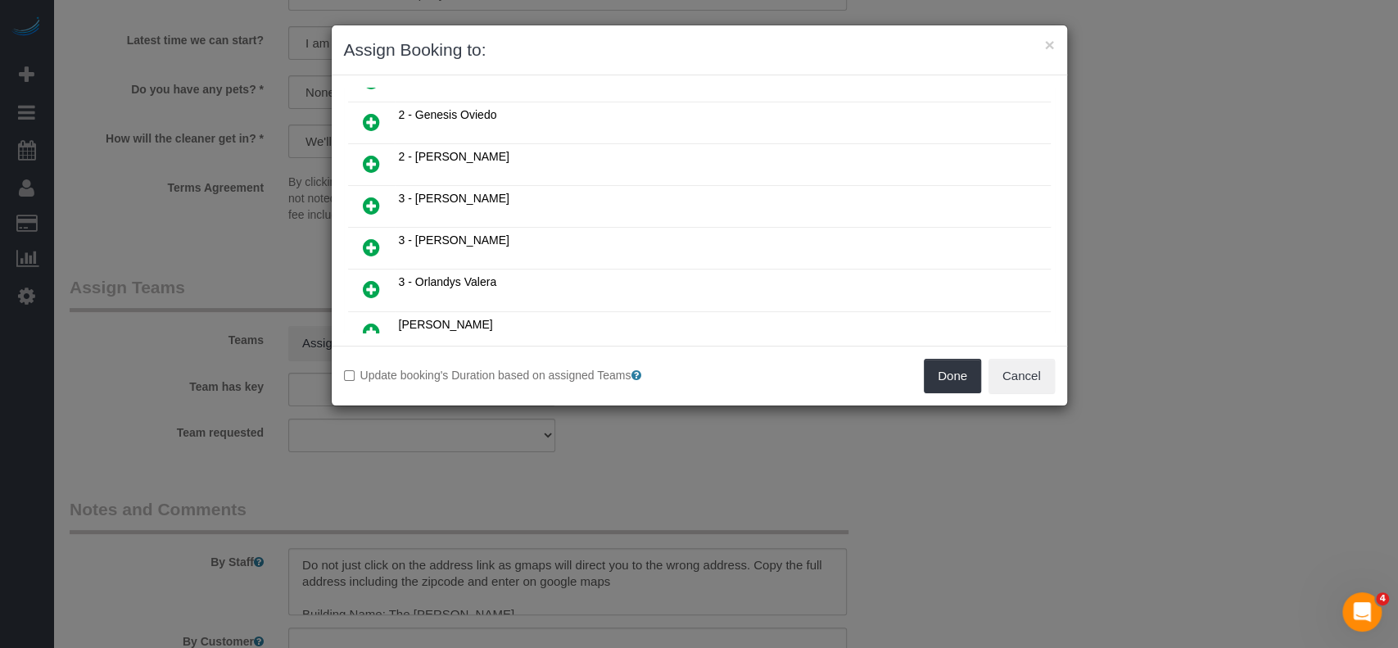
click at [364, 238] on icon at bounding box center [371, 248] width 17 height 20
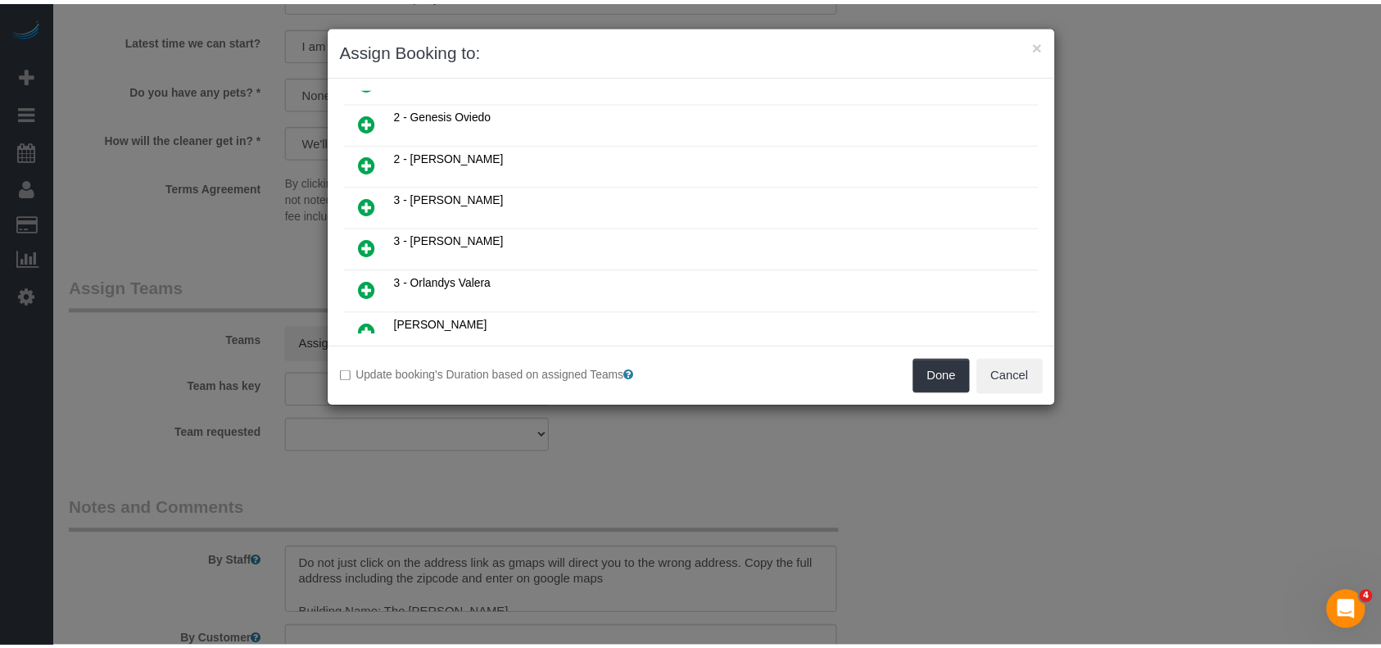
scroll to position [366, 0]
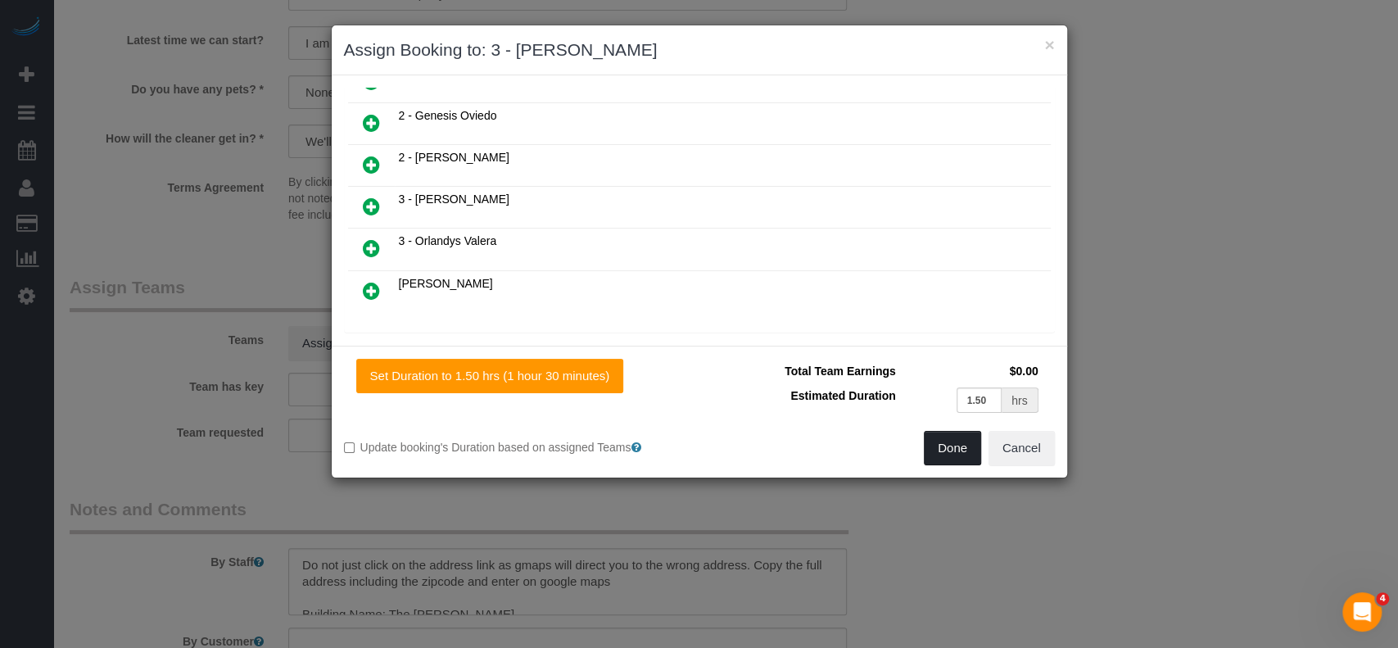
click at [939, 450] on button "Done" at bounding box center [952, 448] width 57 height 34
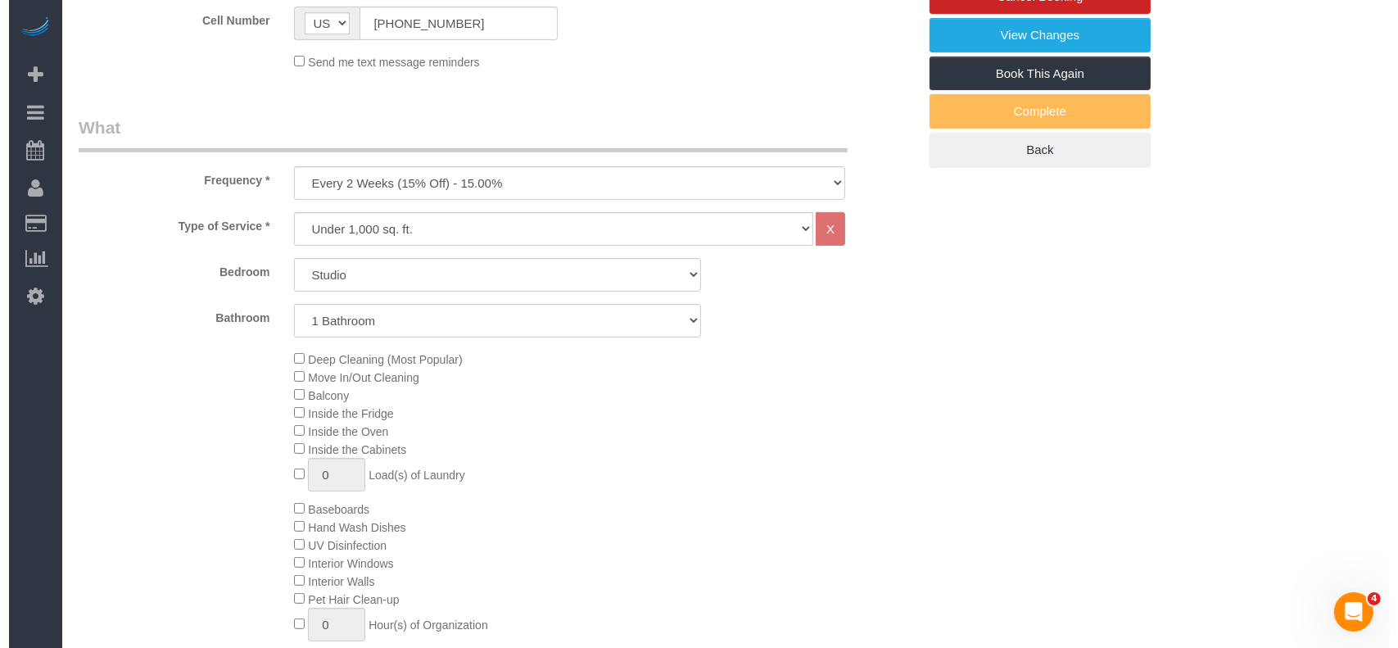
scroll to position [0, 0]
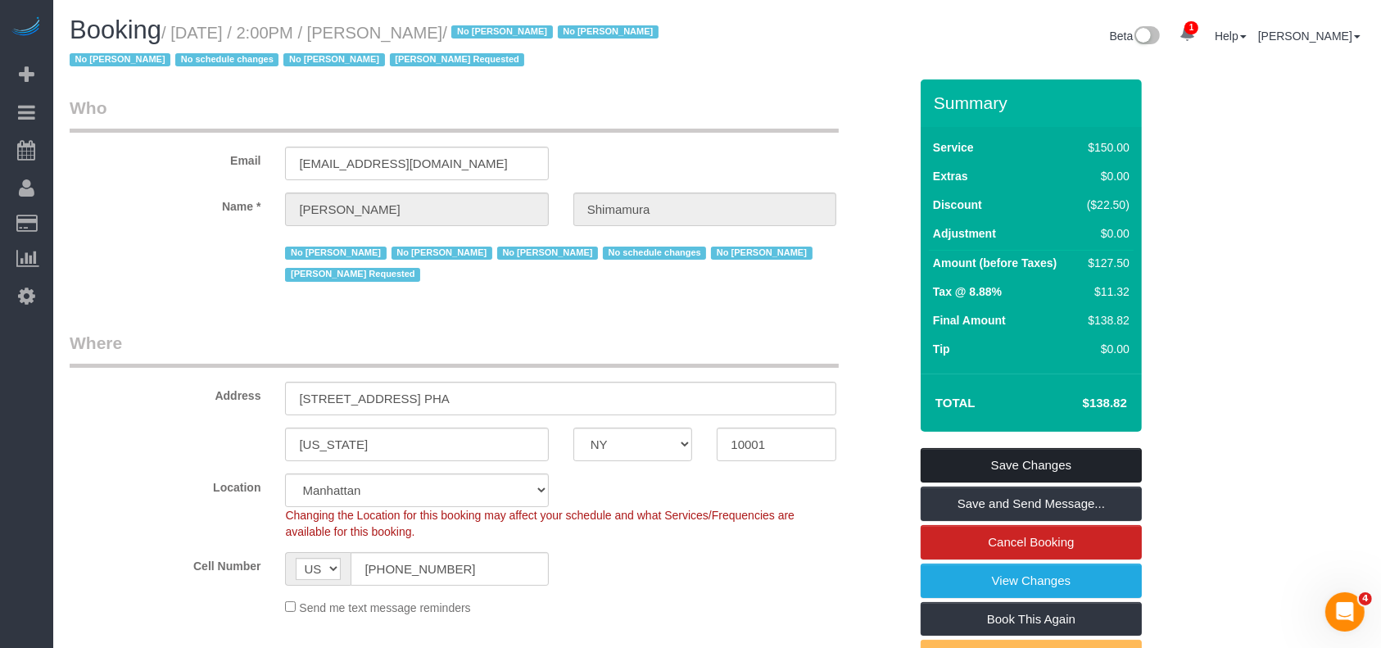
drag, startPoint x: 1086, startPoint y: 455, endPoint x: 1012, endPoint y: 371, distance: 112.0
click at [1087, 455] on link "Save Changes" at bounding box center [1031, 465] width 221 height 34
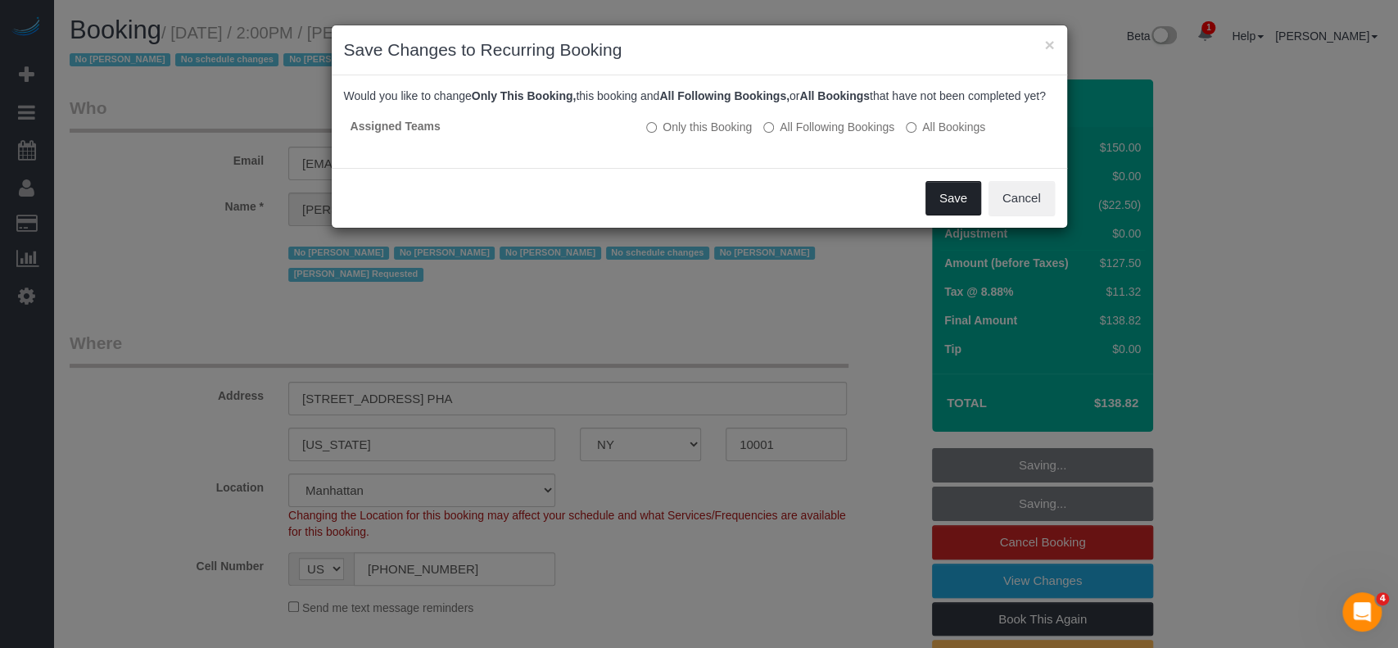
click at [962, 215] on button "Save" at bounding box center [954, 198] width 56 height 34
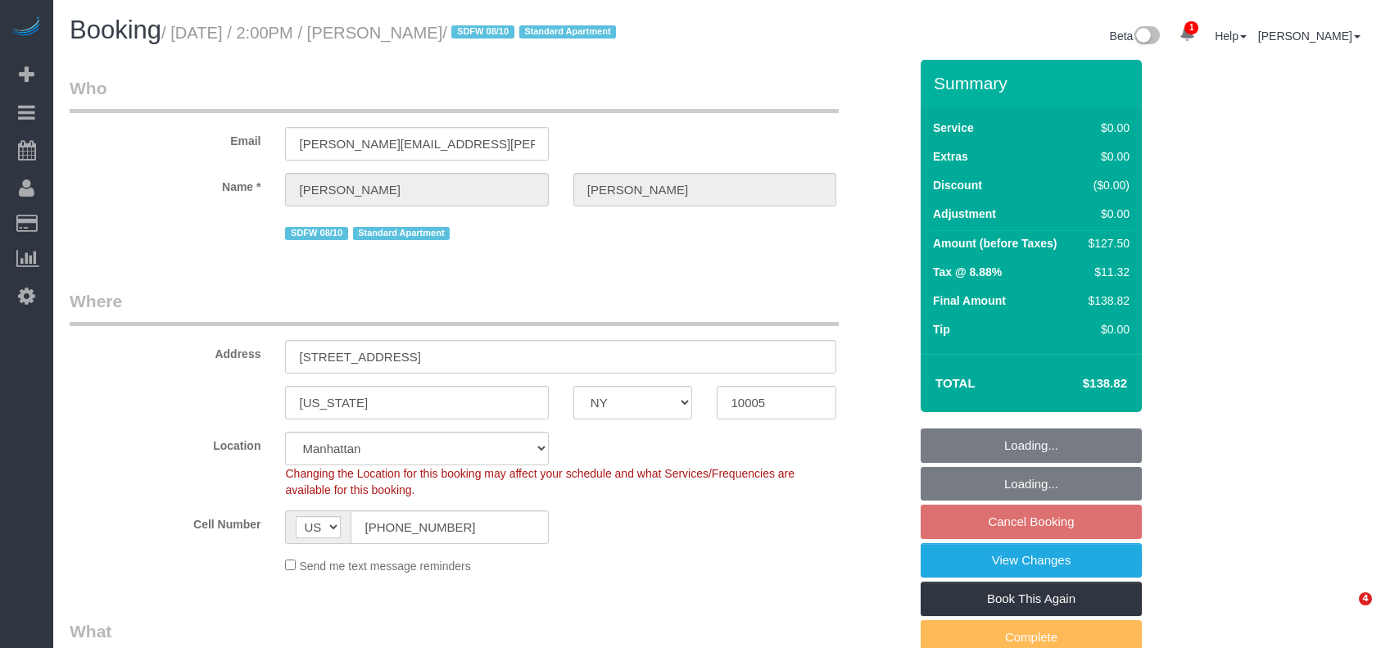
select select "NY"
select select "spot4"
select select "number:89"
select select "number:76"
select select "number:15"
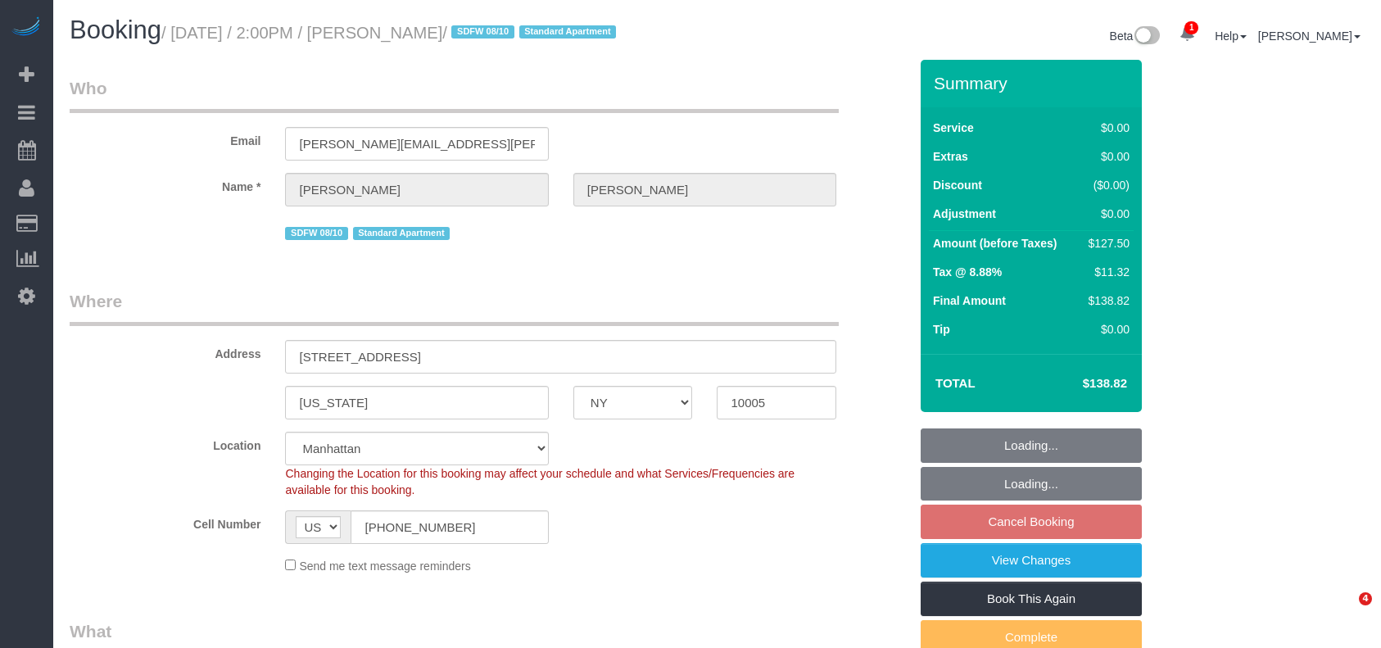
select select "number:5"
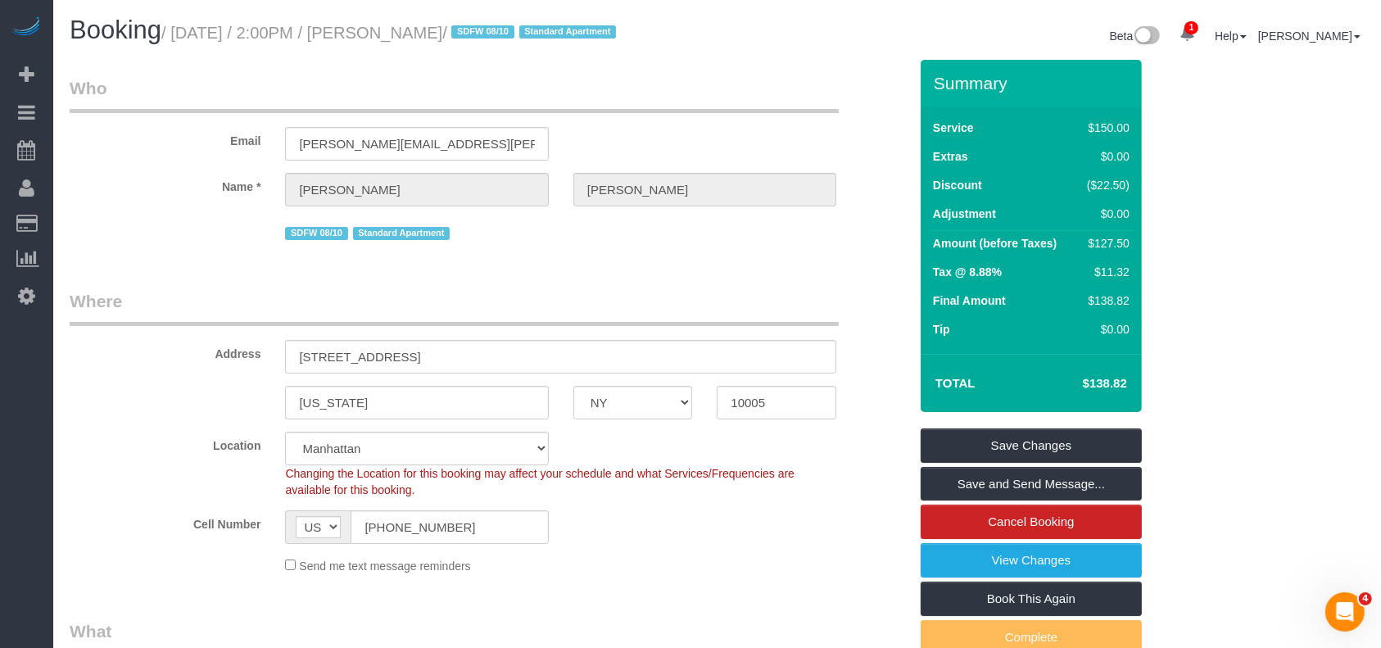
drag, startPoint x: 178, startPoint y: 34, endPoint x: 470, endPoint y: 43, distance: 292.5
click at [470, 42] on small "/ [DATE] / 2:00PM / [PERSON_NAME] / SDFW 08/10 Standard Apartment" at bounding box center [390, 33] width 459 height 18
copy small "[DATE] / 2:00PM / [PERSON_NAME]"
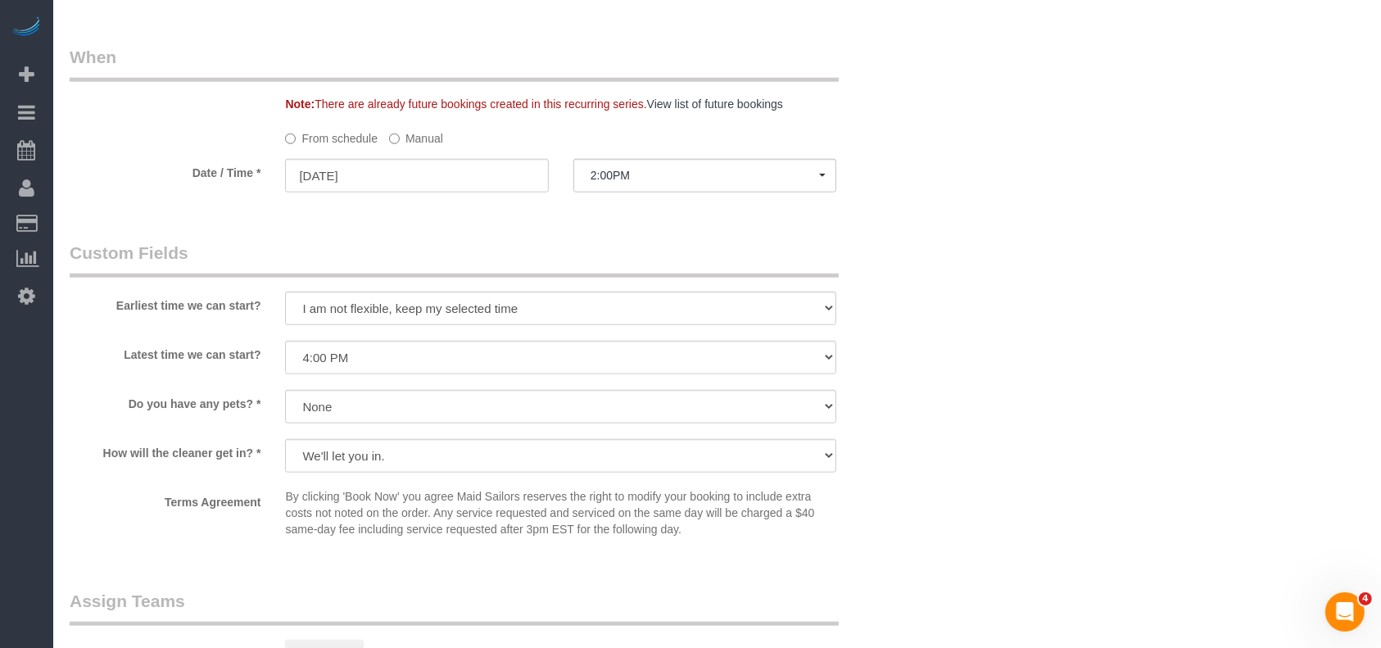
scroll to position [1856, 0]
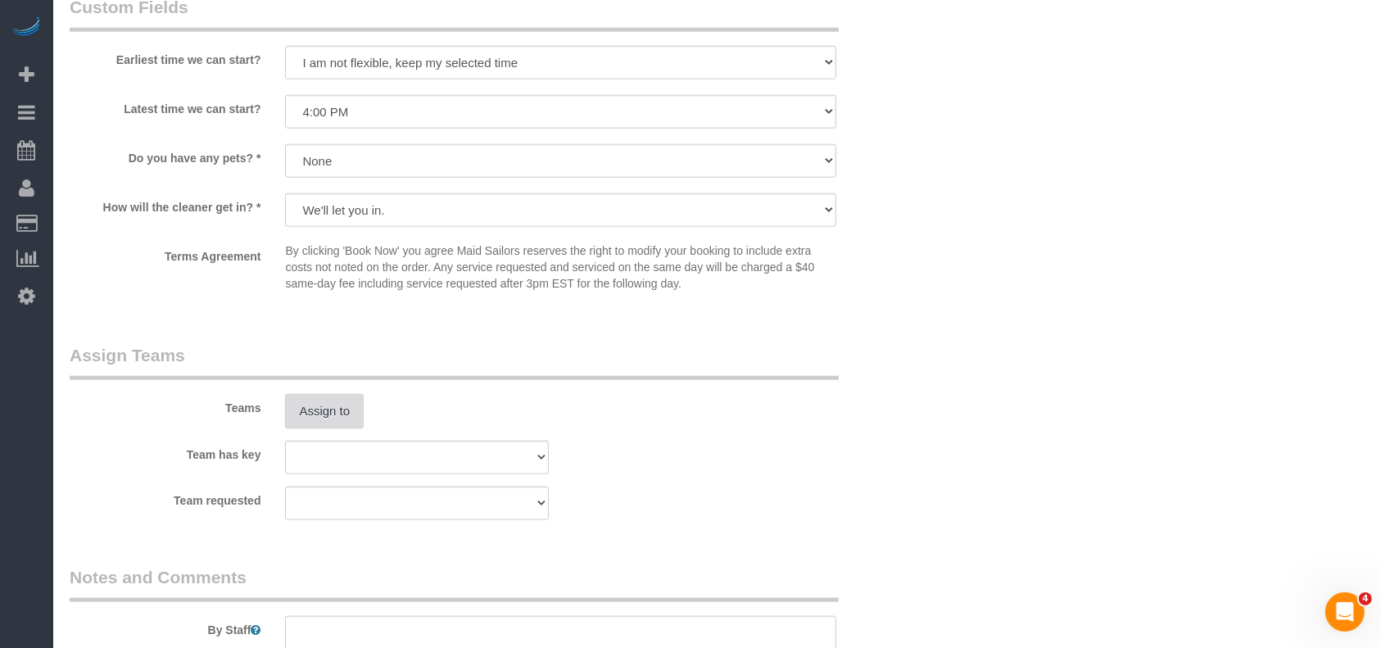
click at [311, 423] on button "Assign to" at bounding box center [324, 411] width 79 height 34
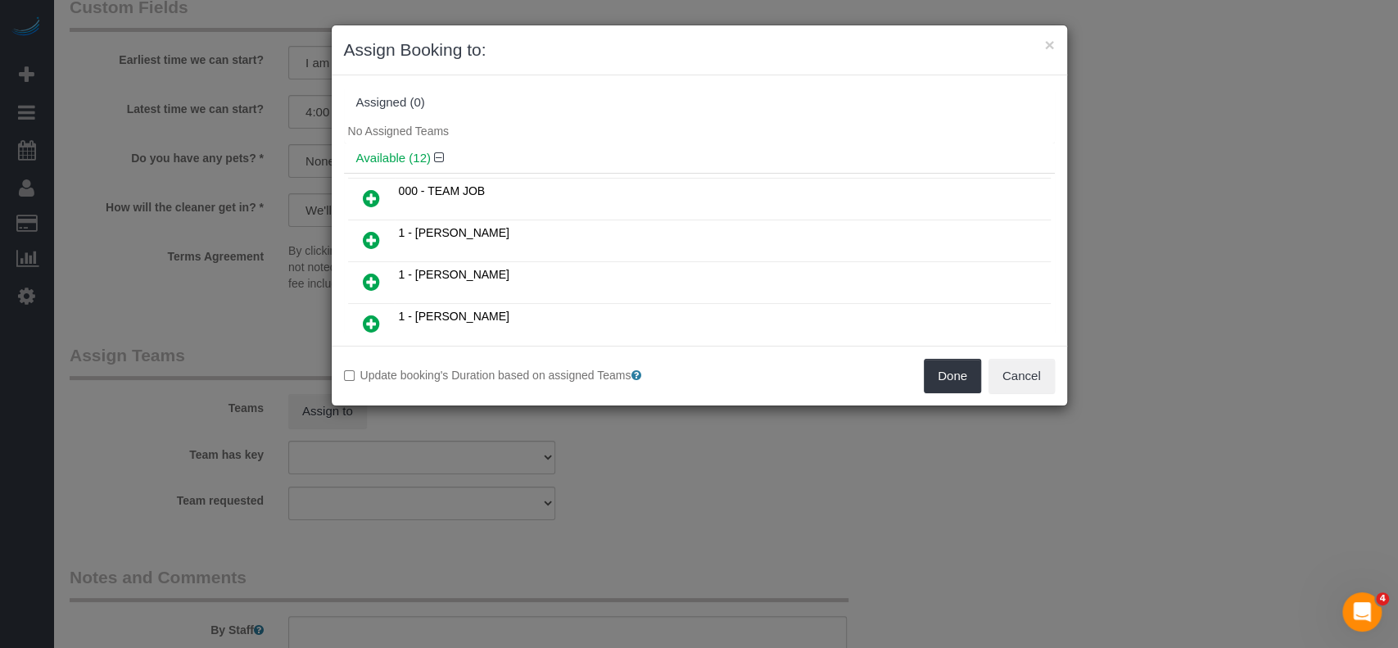
click at [367, 233] on icon at bounding box center [371, 240] width 17 height 20
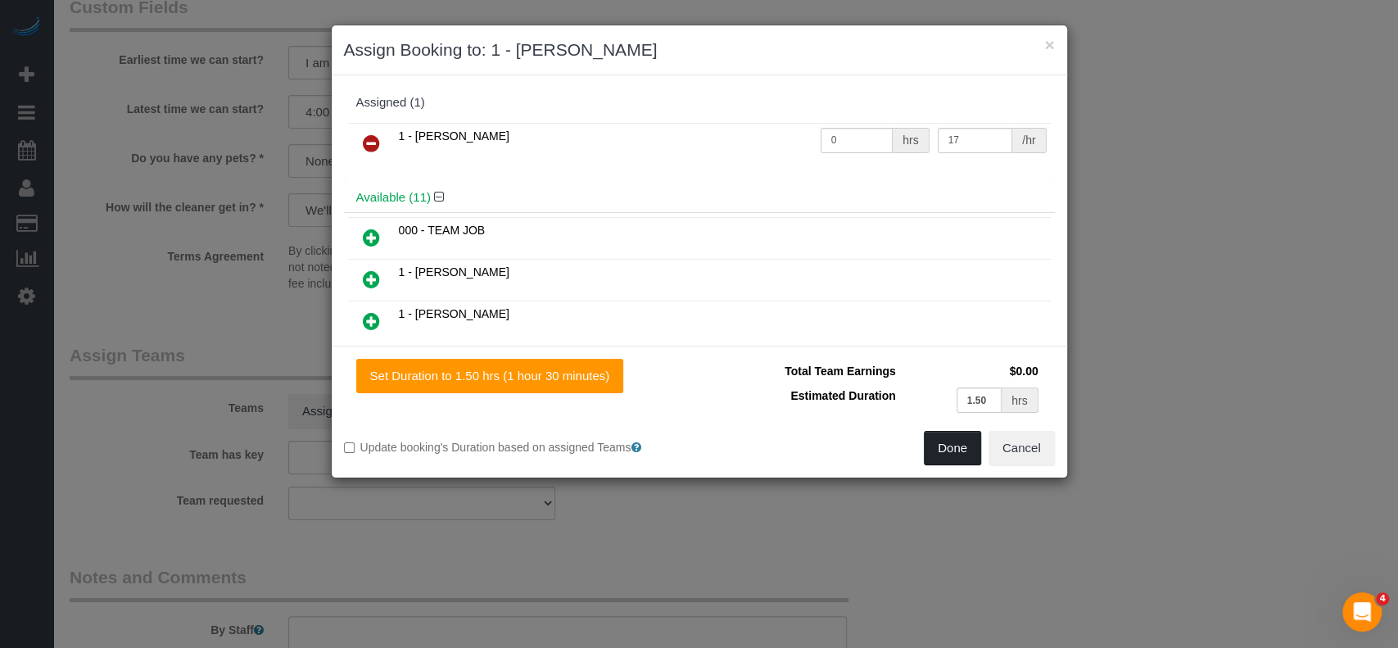
drag, startPoint x: 951, startPoint y: 447, endPoint x: 944, endPoint y: 424, distance: 24.1
click at [953, 447] on button "Done" at bounding box center [952, 448] width 57 height 34
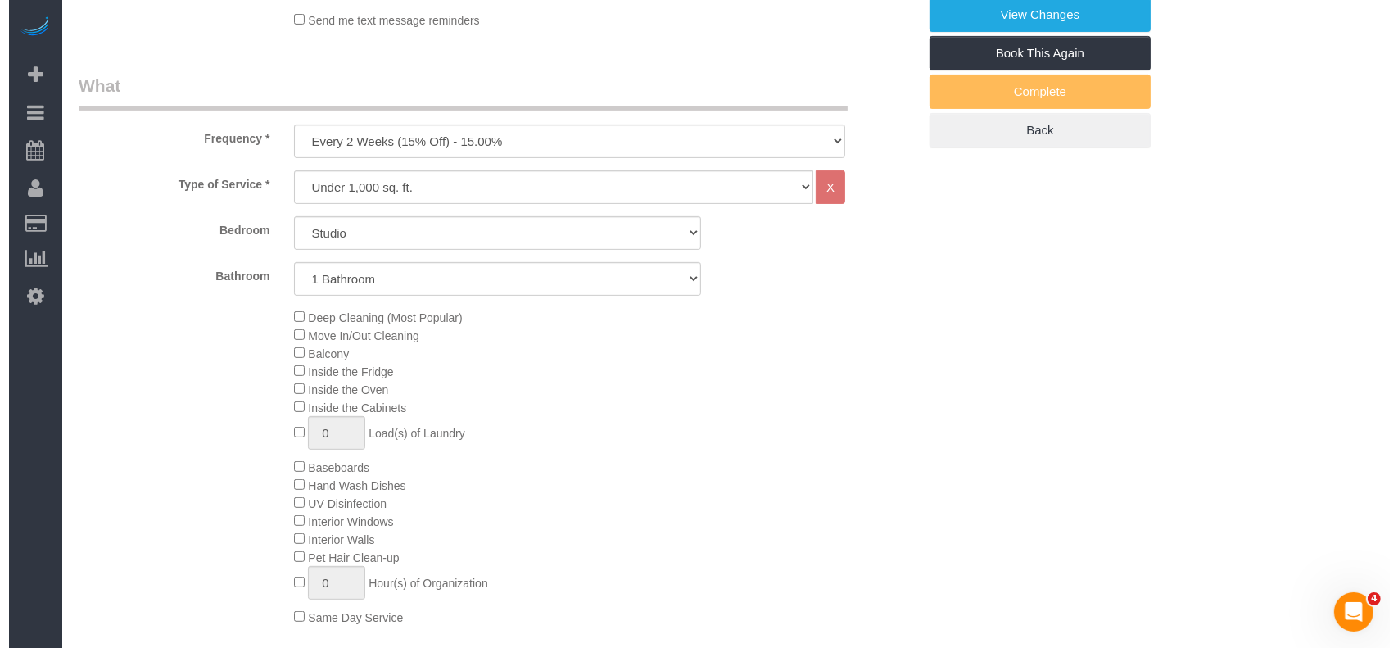
scroll to position [0, 0]
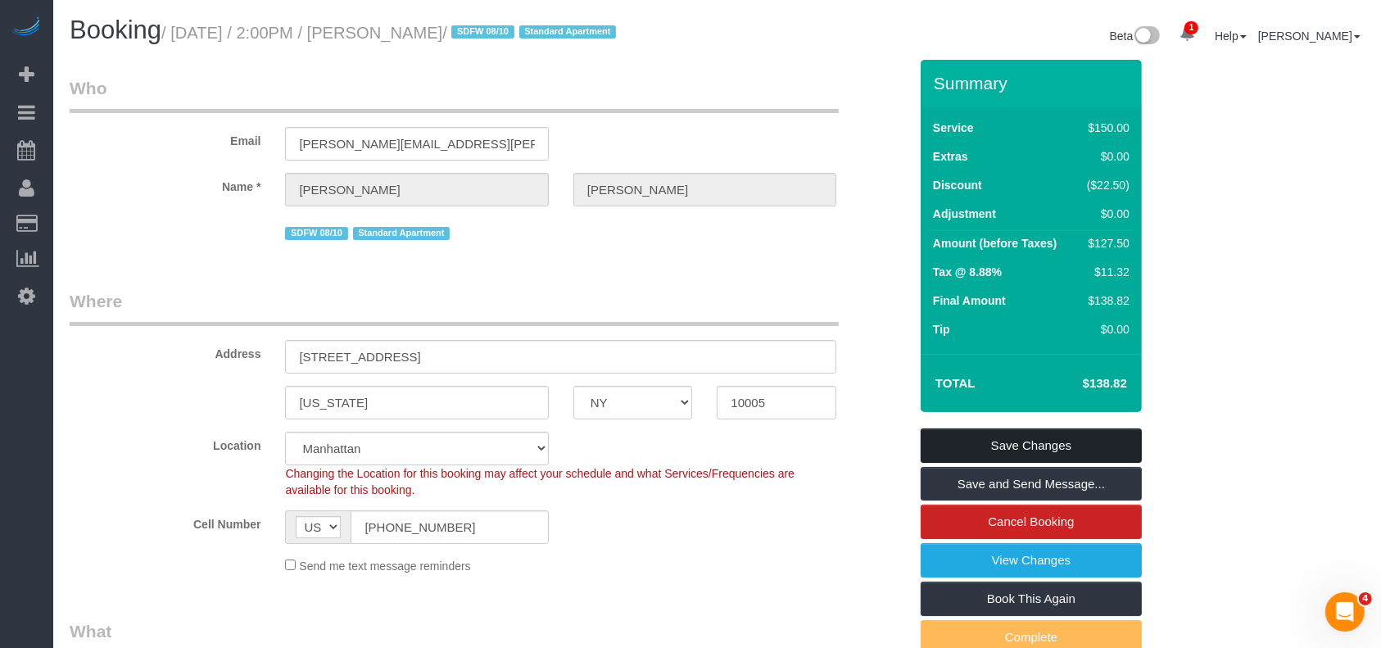
click at [1061, 435] on link "Save Changes" at bounding box center [1031, 445] width 221 height 34
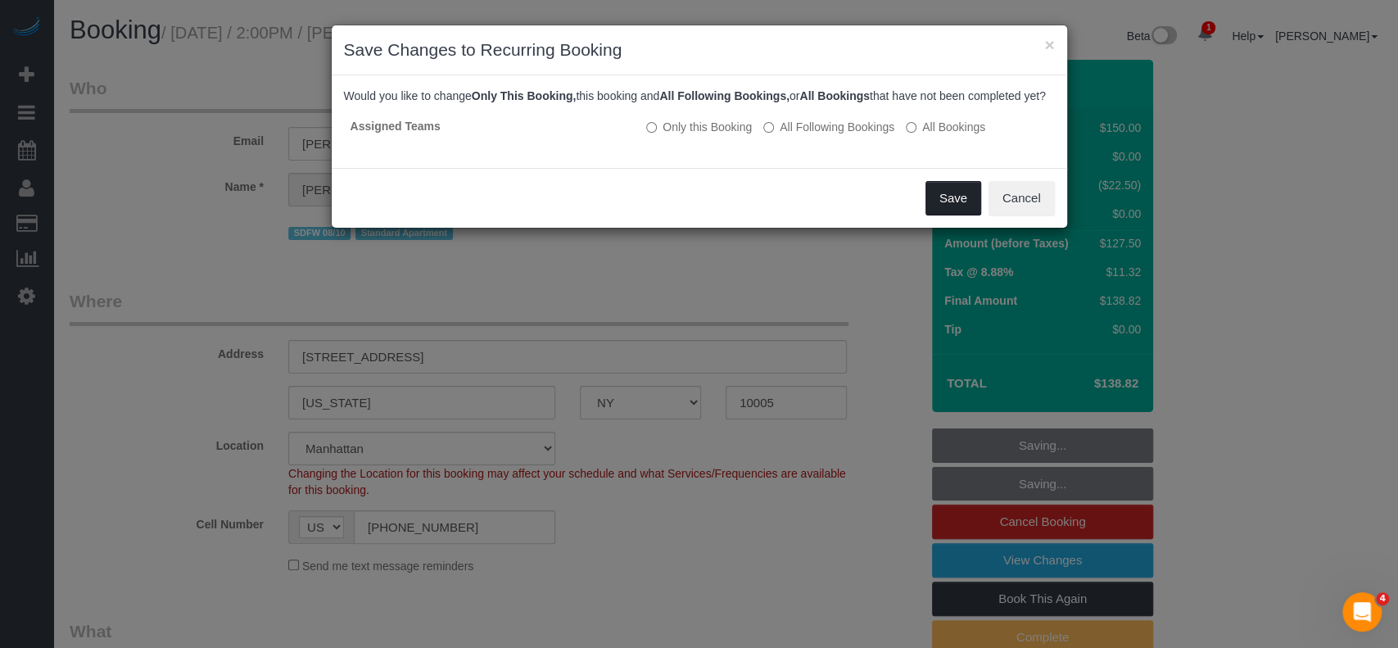
click at [944, 206] on button "Save" at bounding box center [954, 198] width 56 height 34
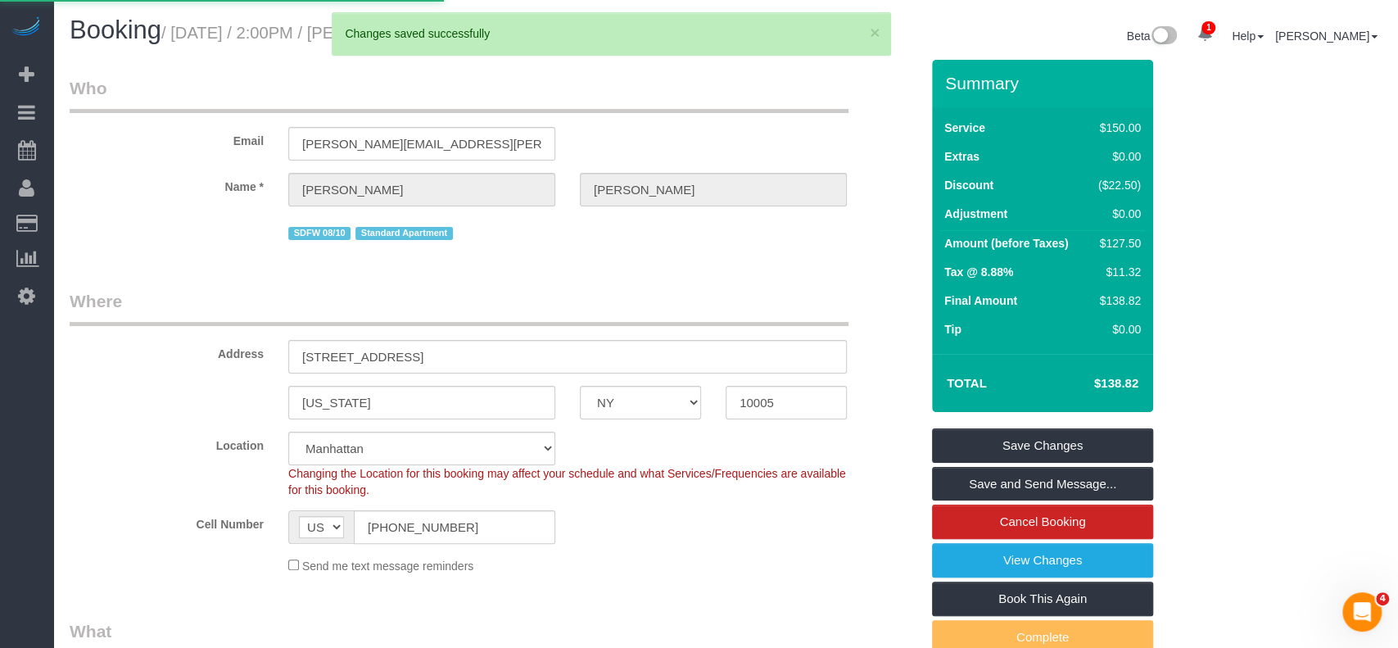
select select "**********"
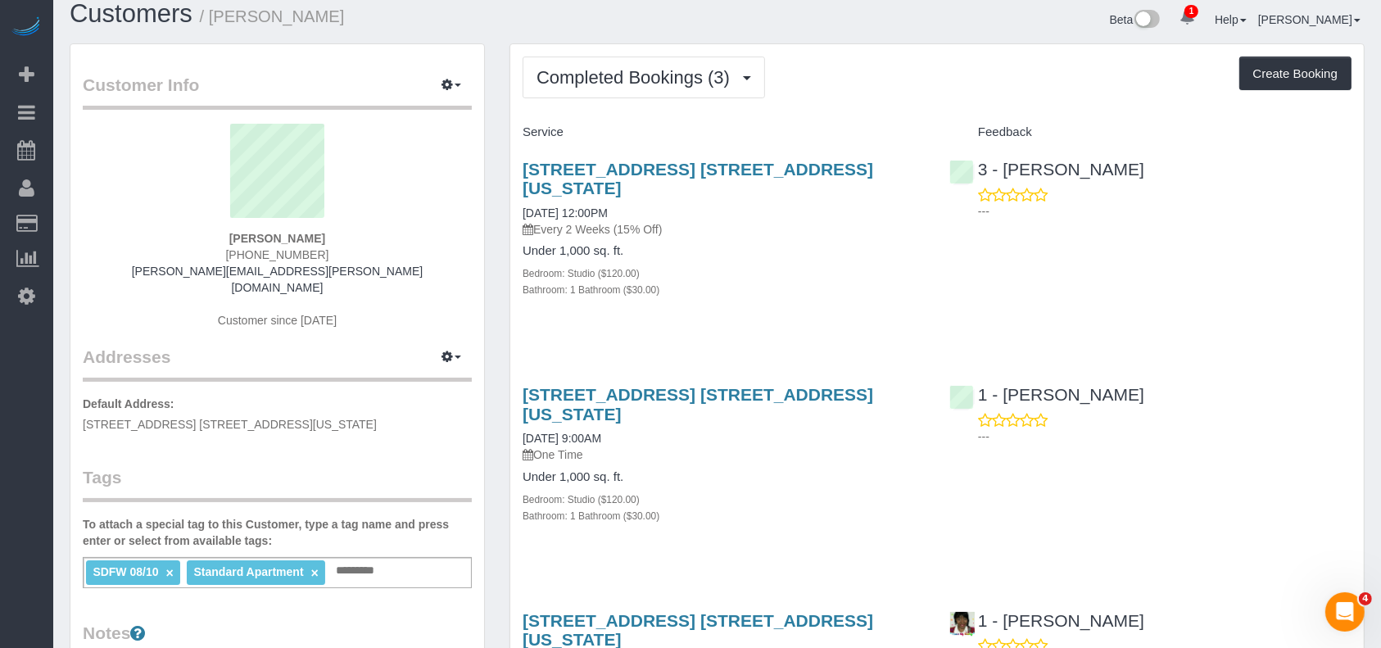
scroll to position [218, 0]
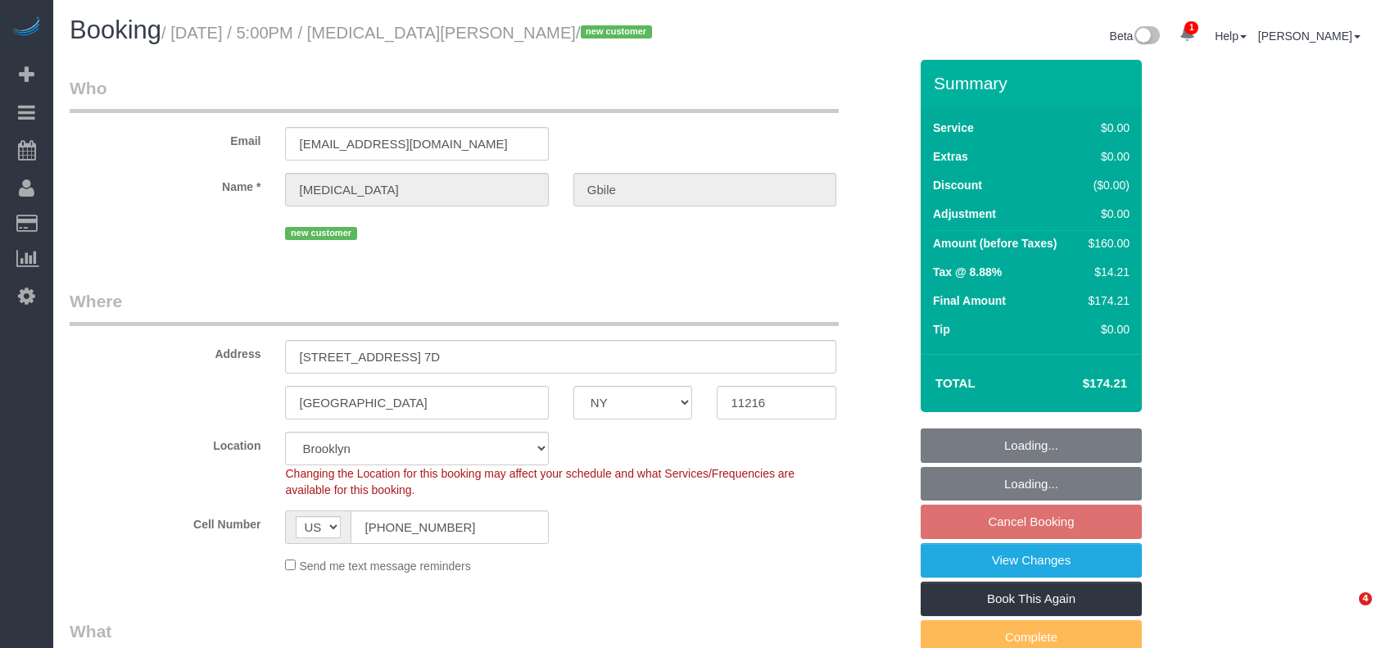
select select "NY"
select select "1"
select select "number:89"
select select "number:90"
select select "number:15"
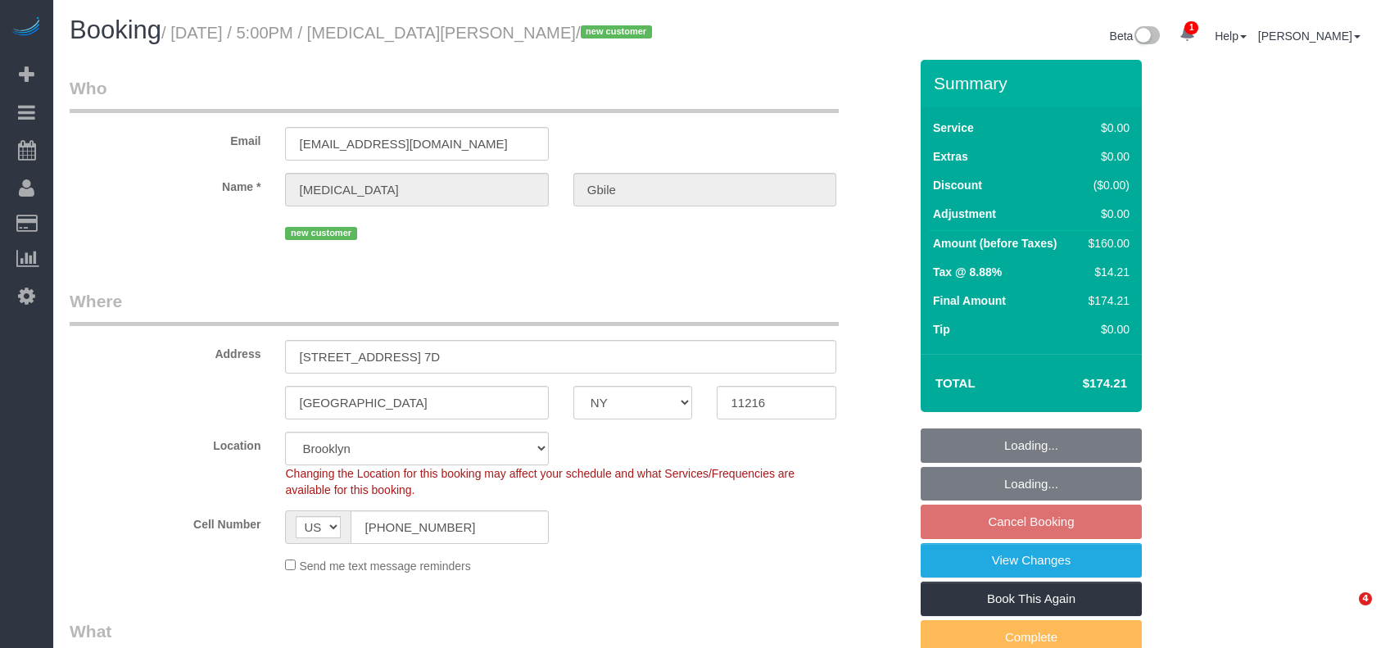
select select "number:5"
select select "spot70"
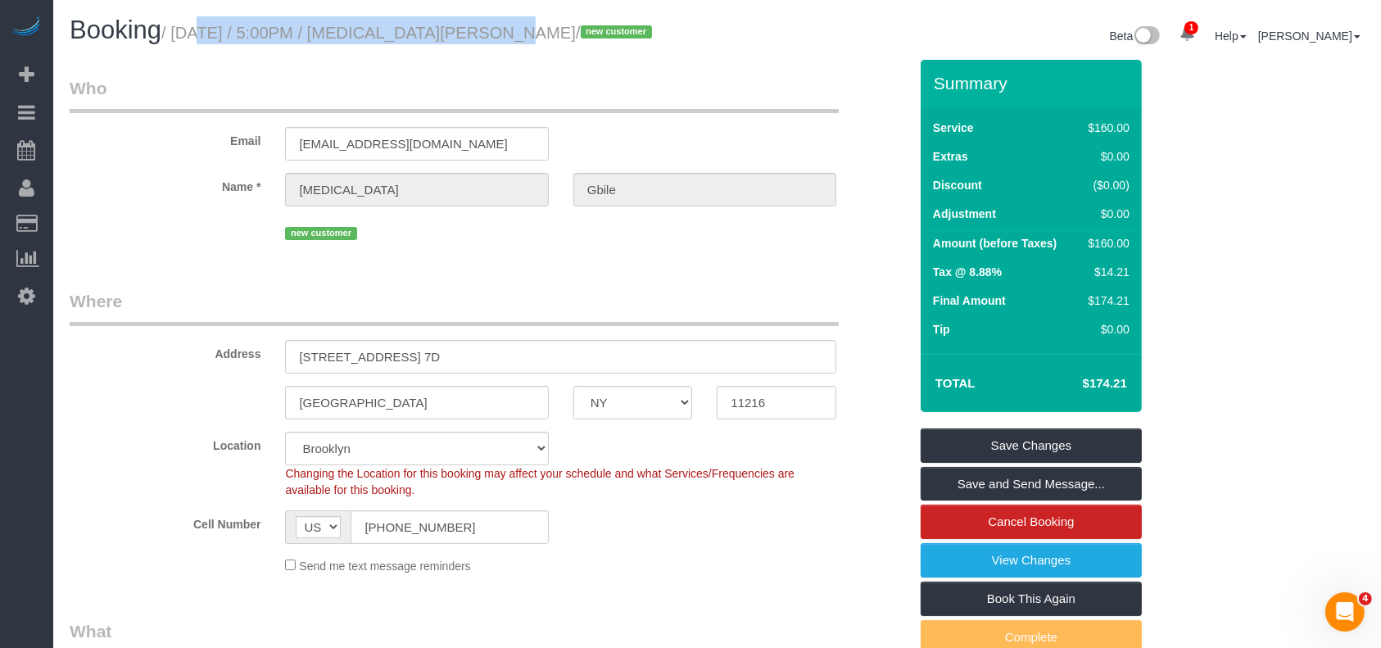
drag, startPoint x: 174, startPoint y: 27, endPoint x: 451, endPoint y: 24, distance: 277.7
click at [451, 24] on small "/ August 24, 2025 / 5:00PM / Tobi Gbile / new customer" at bounding box center [409, 33] width 496 height 18
copy small "August 24, 2025 / 5:00PM / Tobi Gbile"
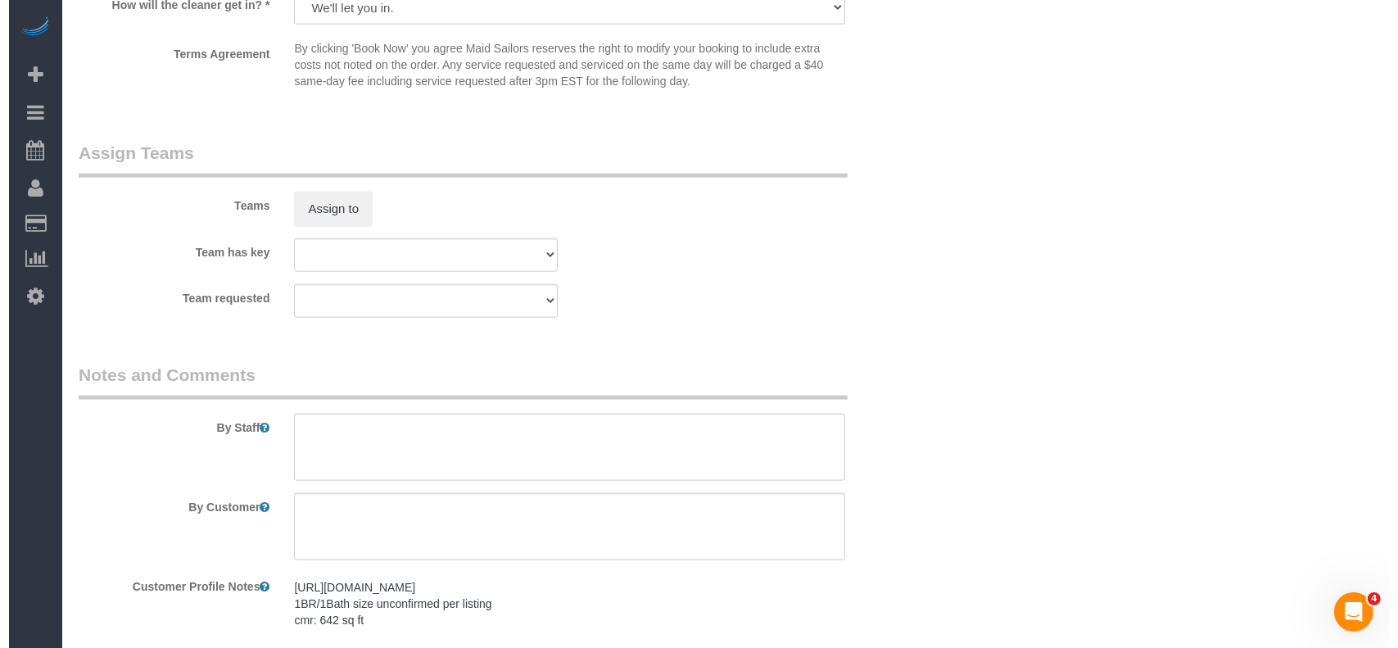
scroll to position [2233, 0]
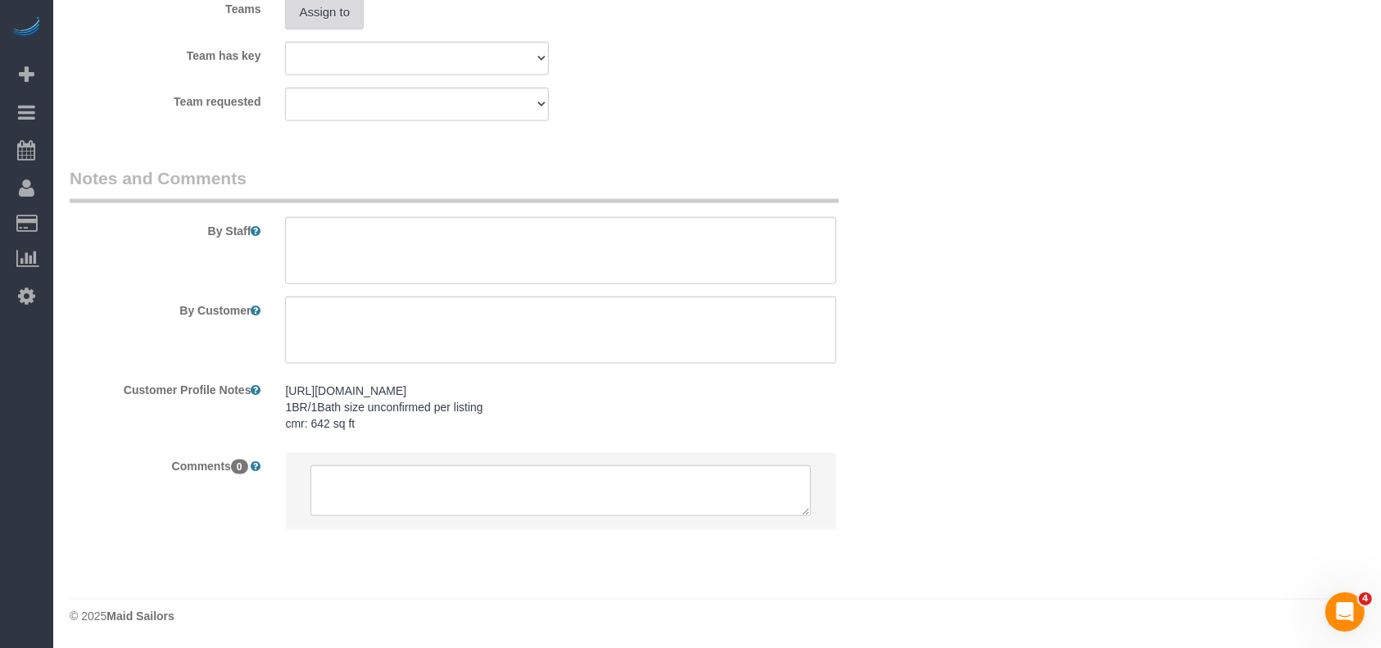
click at [309, 16] on button "Assign to" at bounding box center [324, 12] width 79 height 34
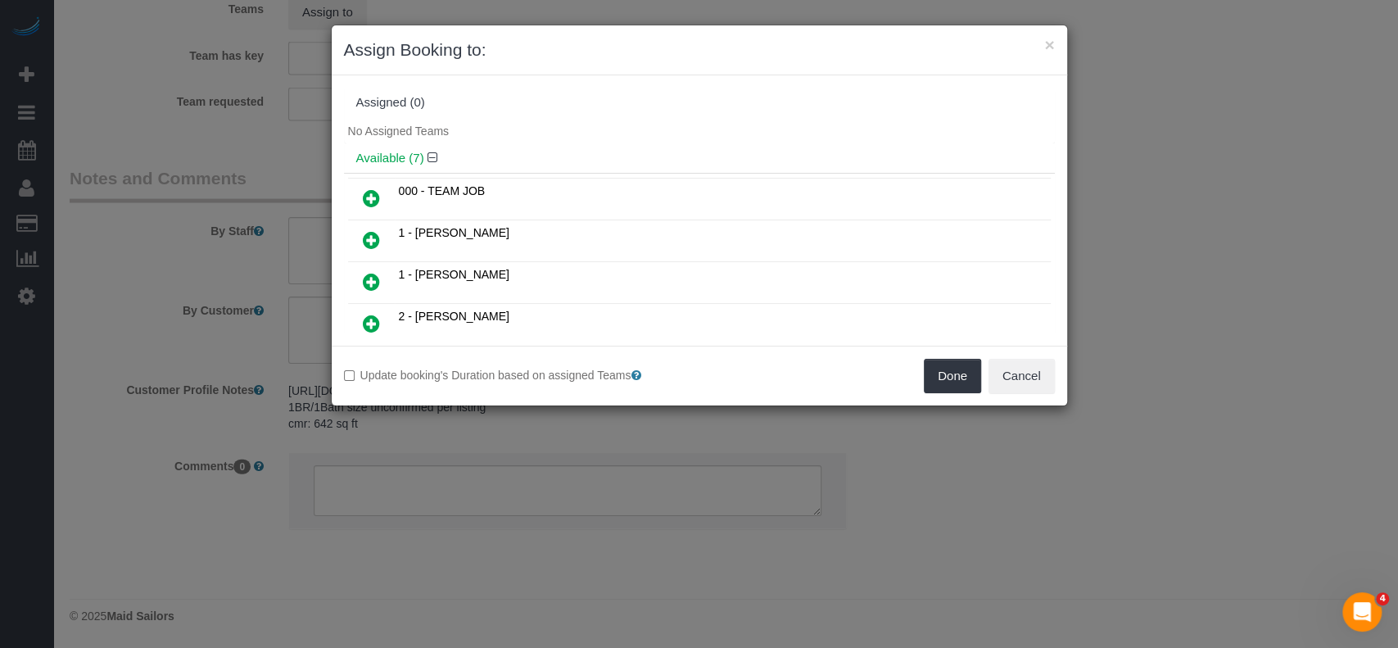
drag, startPoint x: 365, startPoint y: 272, endPoint x: 397, endPoint y: 278, distance: 32.6
click at [365, 272] on icon at bounding box center [371, 282] width 17 height 20
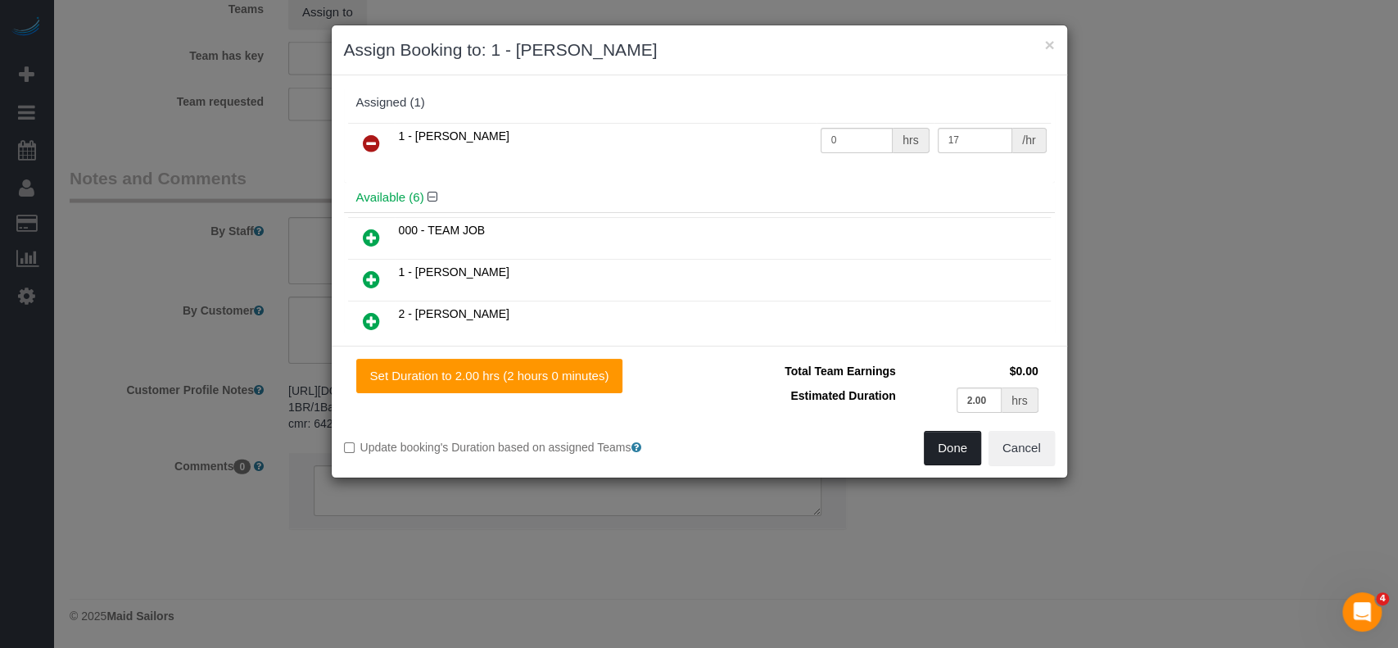
click at [942, 436] on button "Done" at bounding box center [952, 448] width 57 height 34
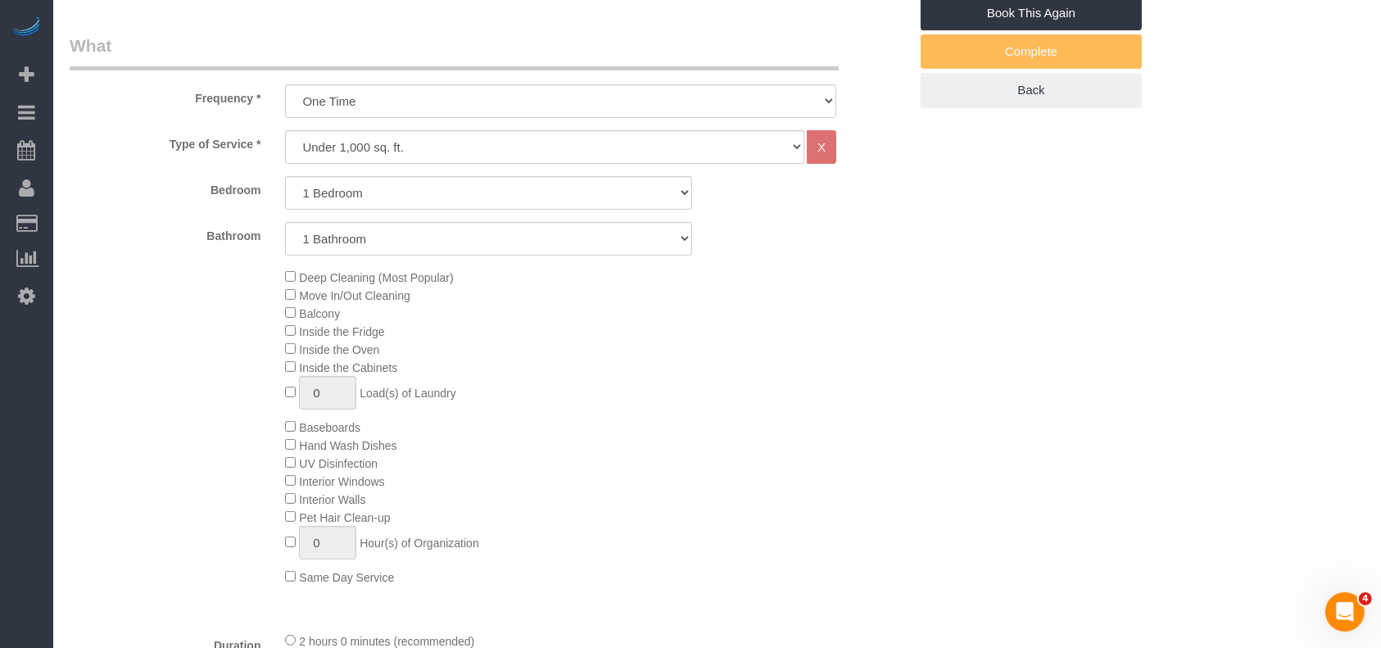
scroll to position [264, 0]
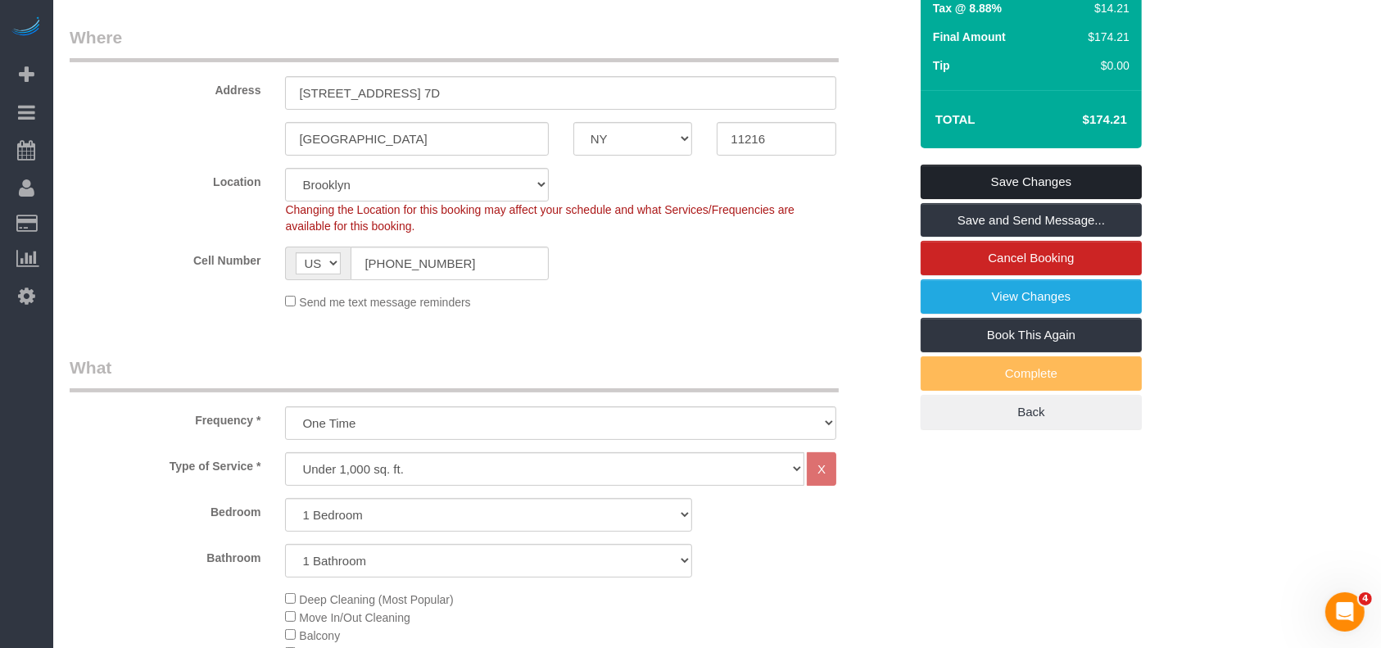
click at [1044, 179] on link "Save Changes" at bounding box center [1031, 182] width 221 height 34
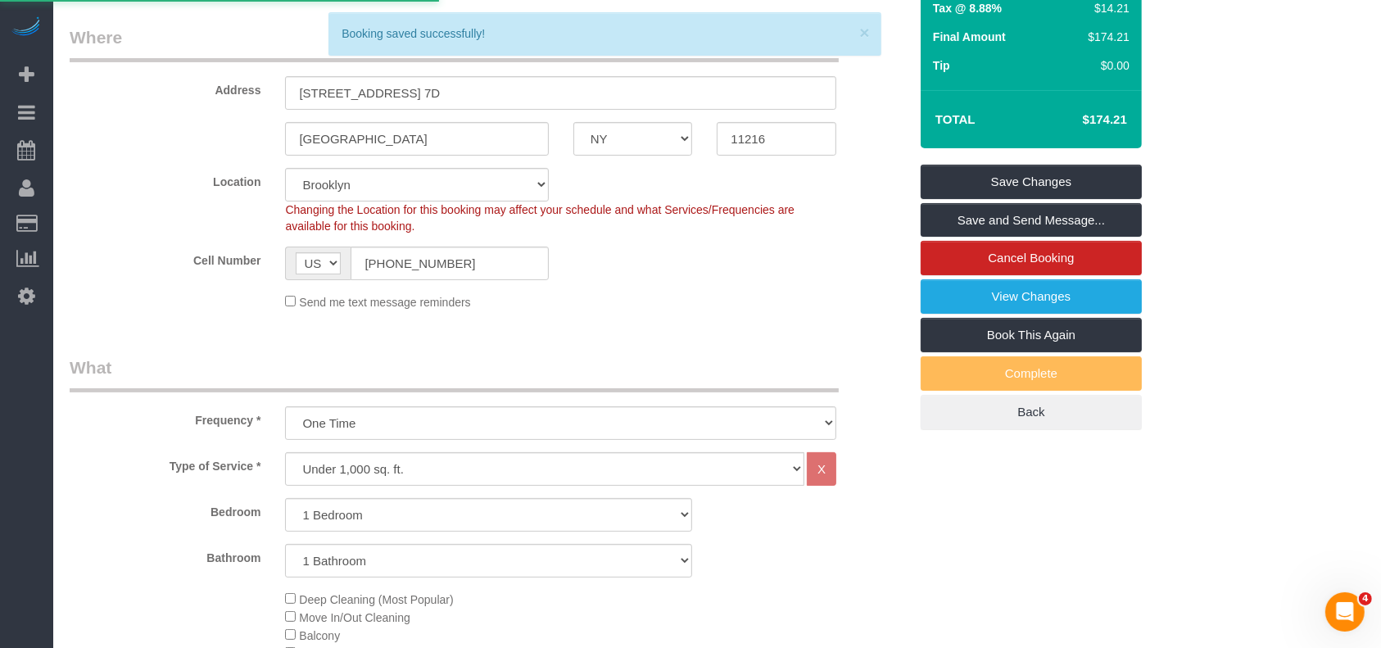
select select "**********"
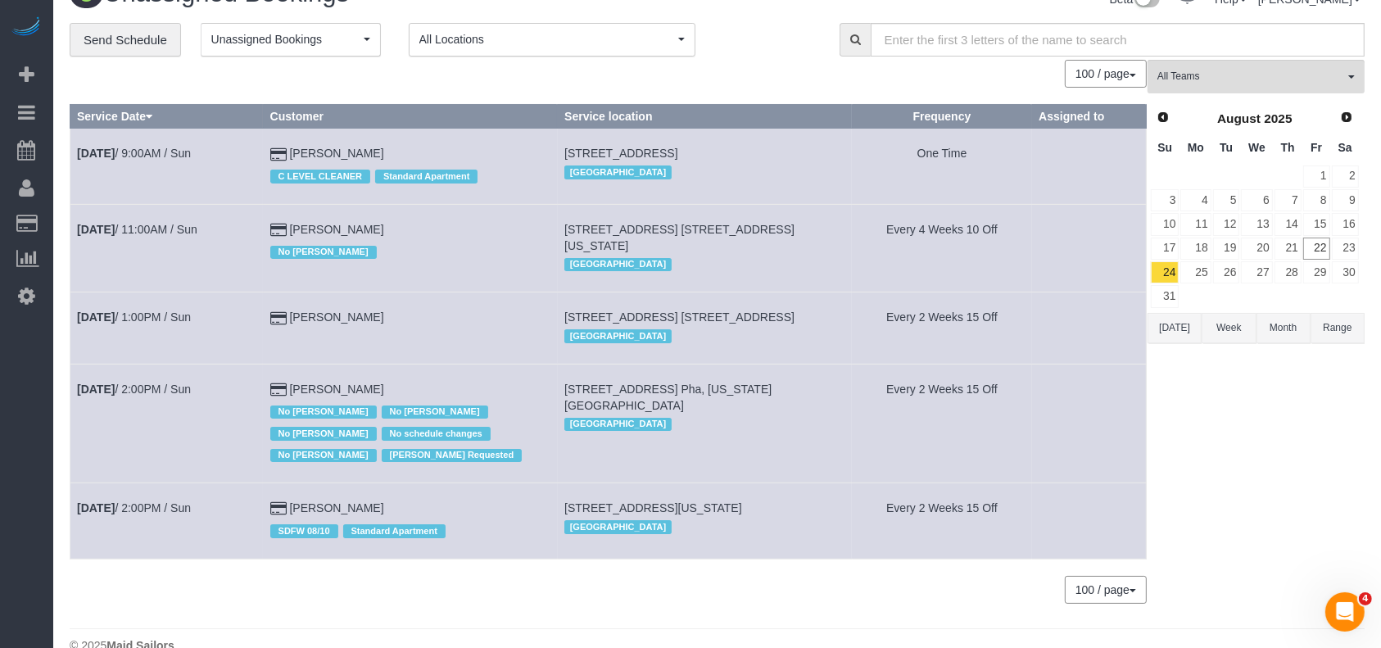
scroll to position [57, 0]
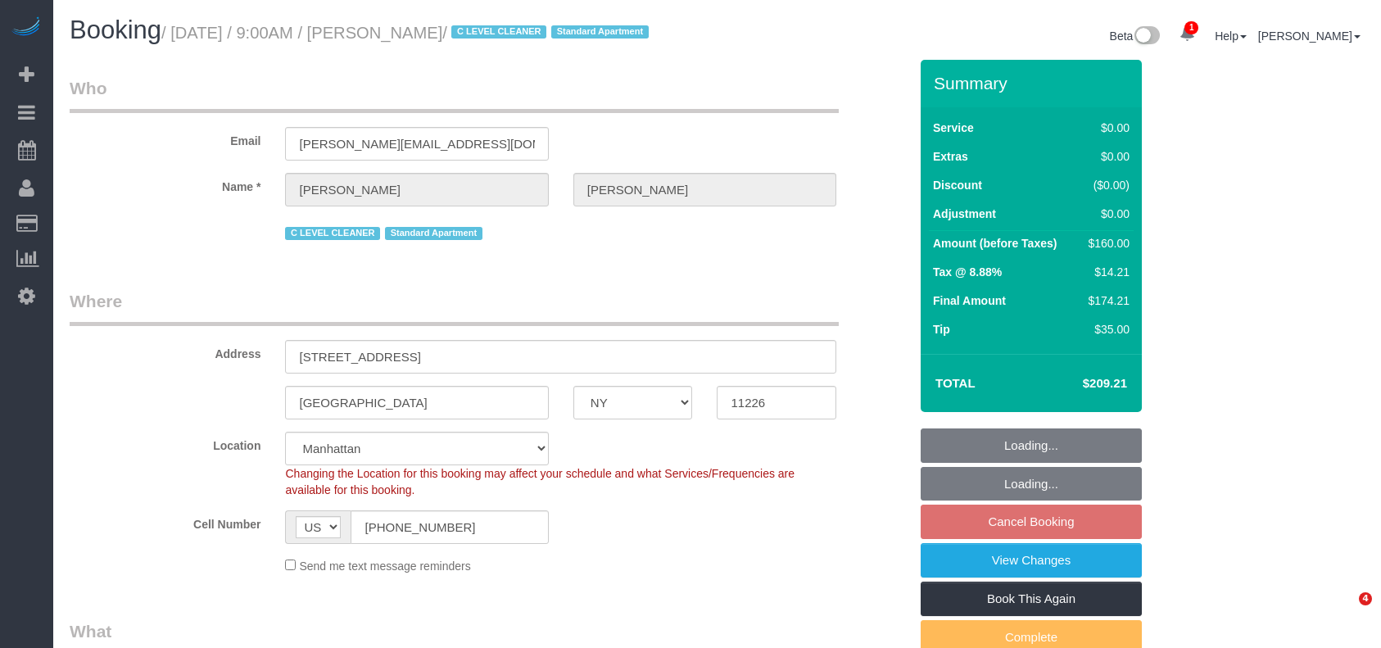
select select "NY"
select select "object:742"
select select "string:stripe-pm_1OZvUR4VGloSiKo7WOah7LmZ"
select select "1"
select select "spot2"
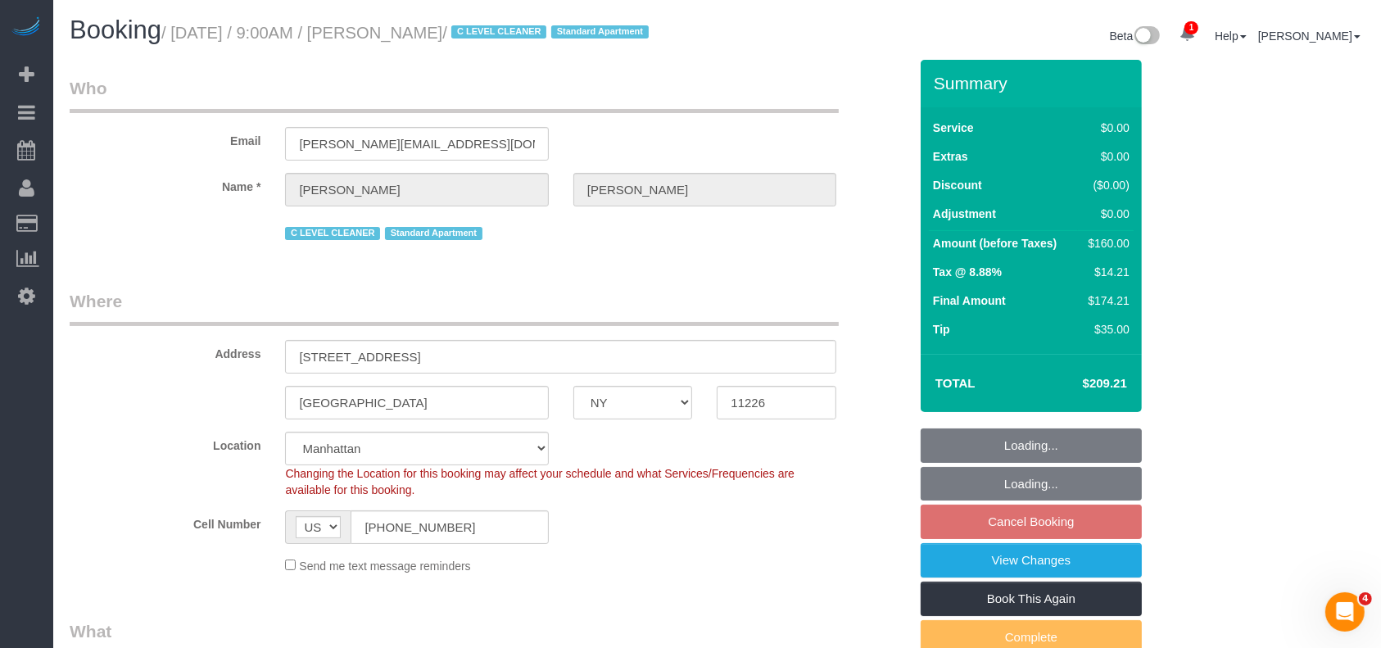
select select "number:57"
select select "number:71"
select select "number:15"
select select "number:5"
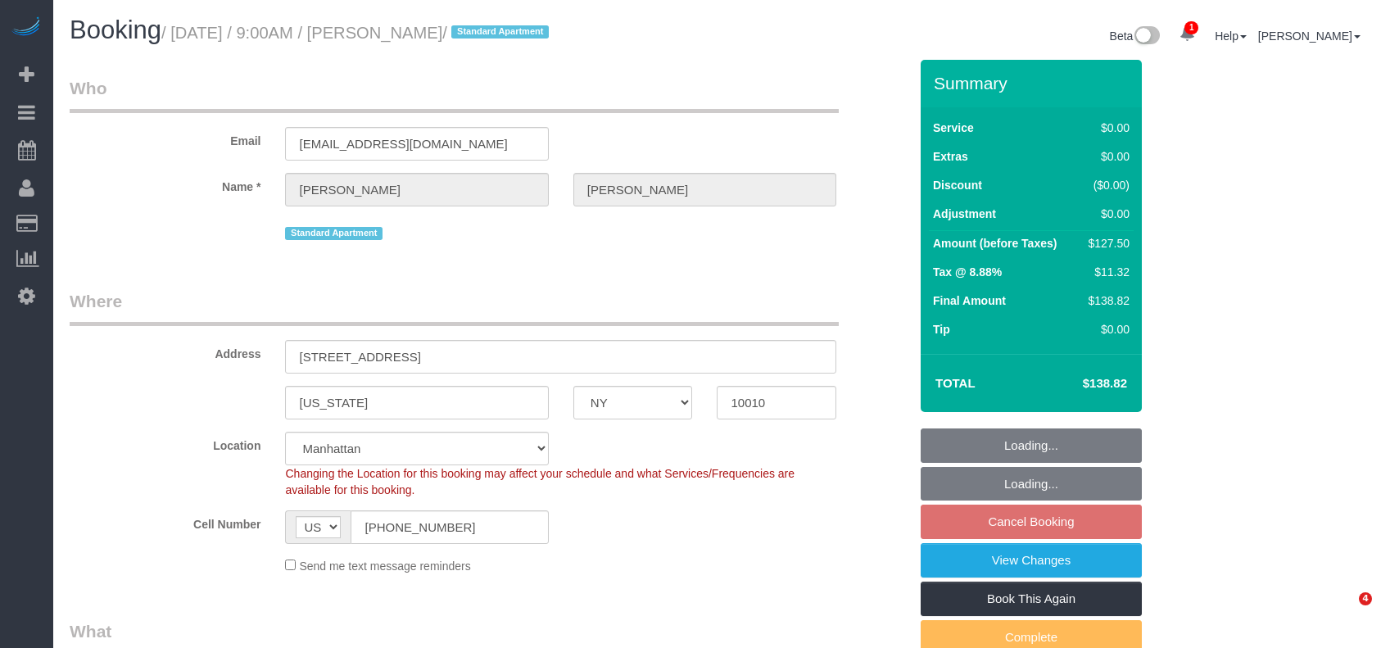
select select "NY"
select select "spot2"
select select "object:1304"
select select "number:56"
select select "number:73"
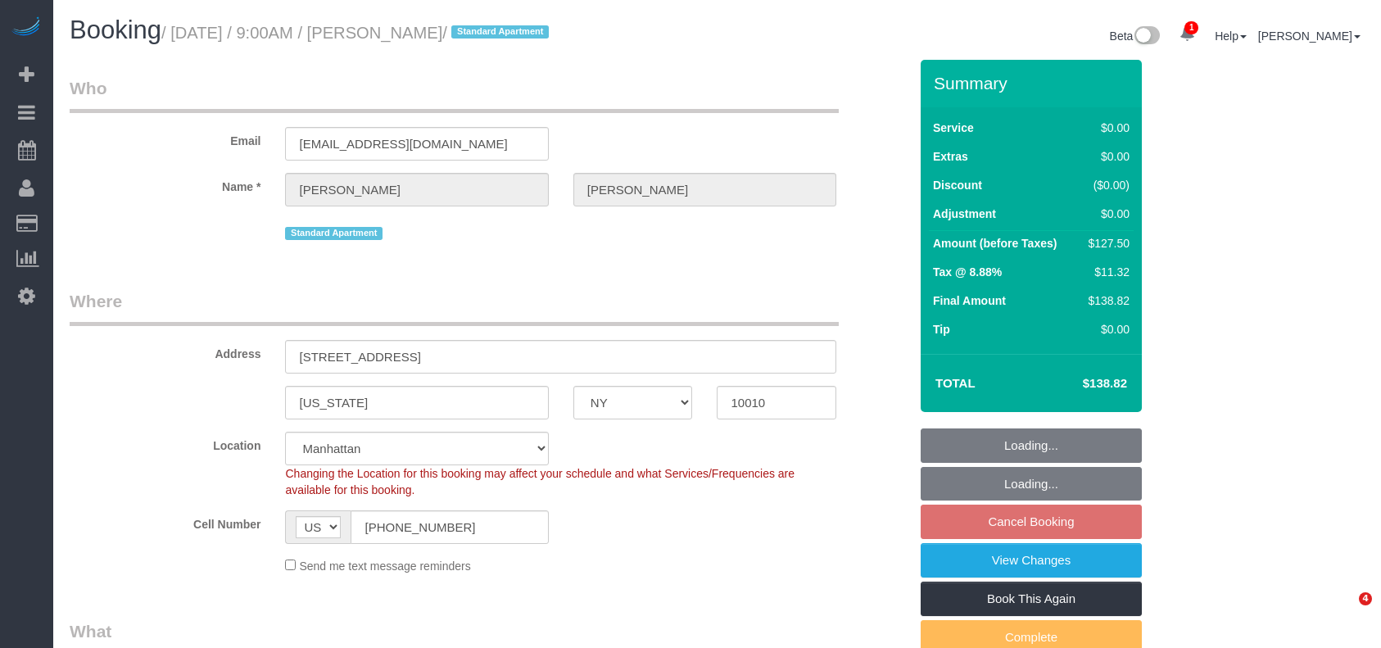
select select "number:15"
select select "number:5"
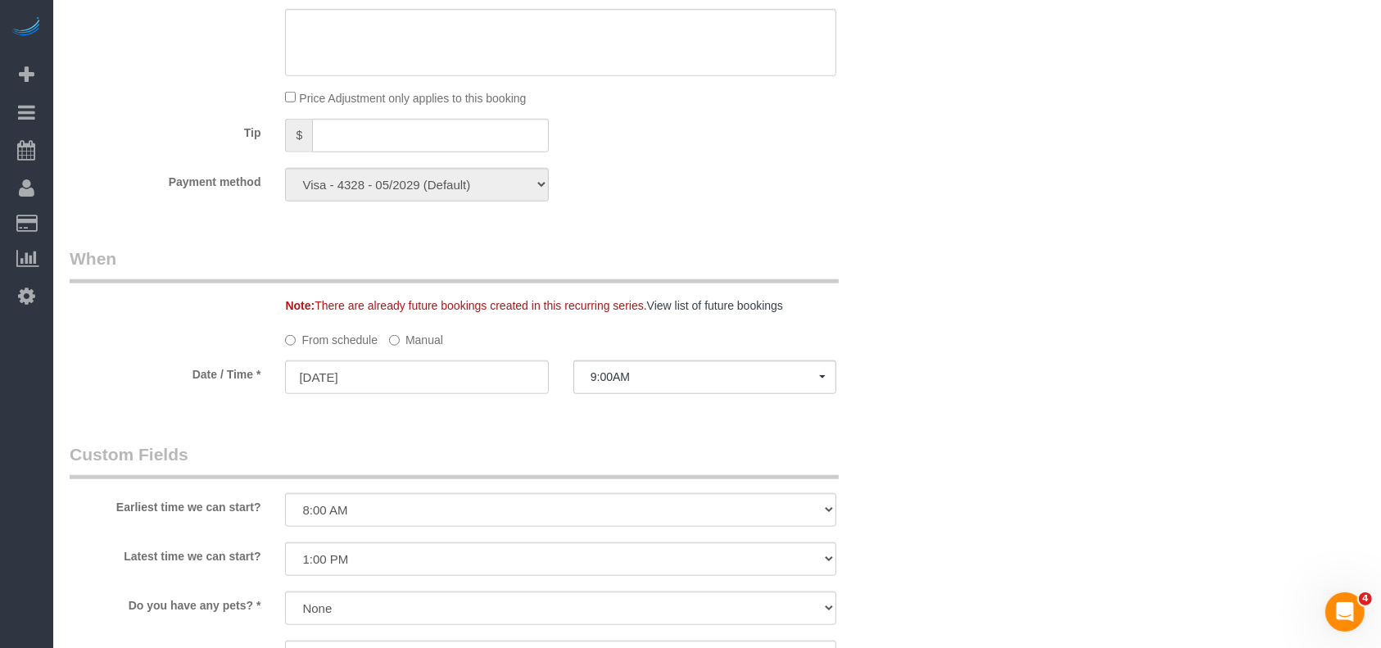
scroll to position [1638, 0]
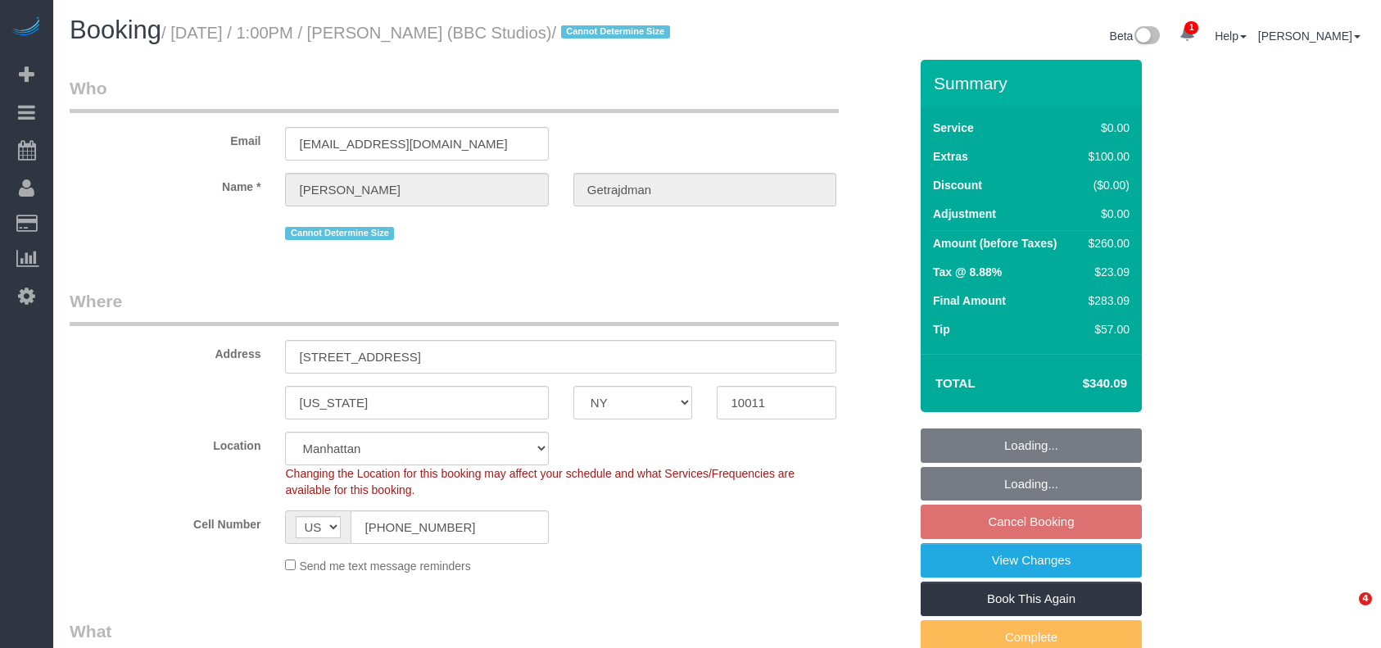
select select "NY"
select select "1"
select select "string:stripe-pm_1RyxEe4VGloSiKo7e7blkJCj"
select select "spot3"
select select "number:59"
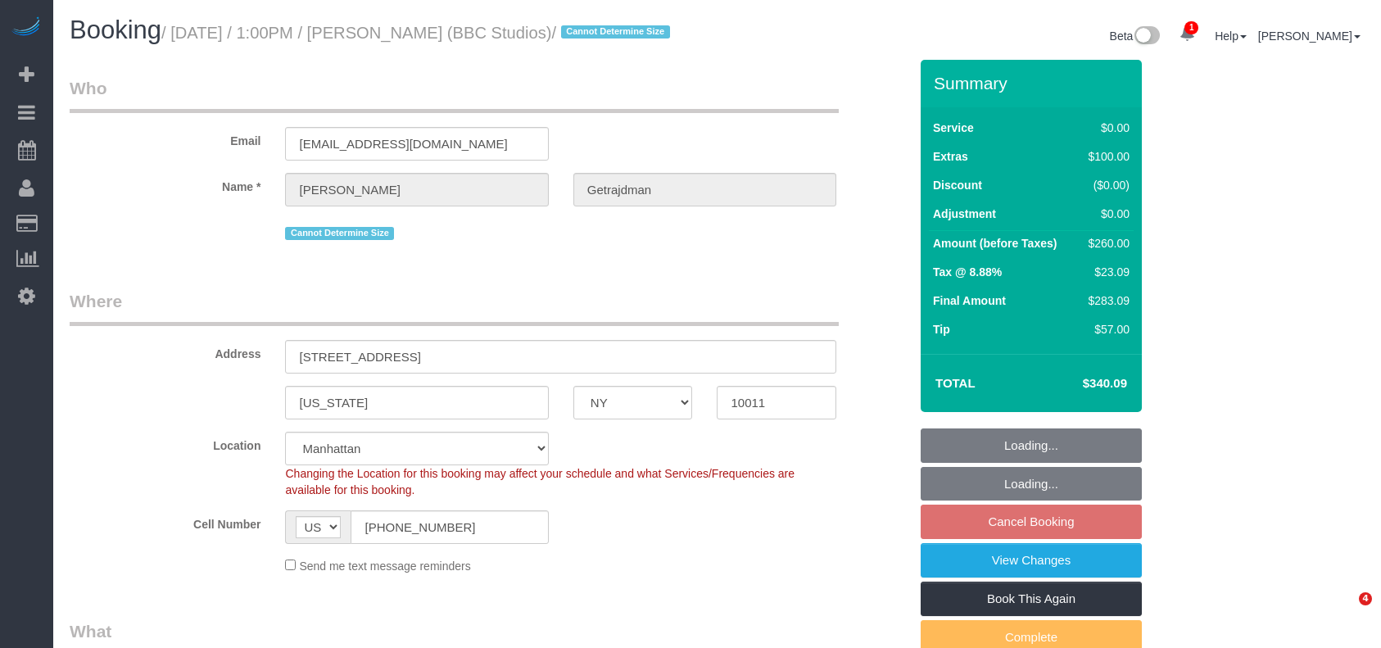
select select "number:74"
select select "number:15"
select select "number:5"
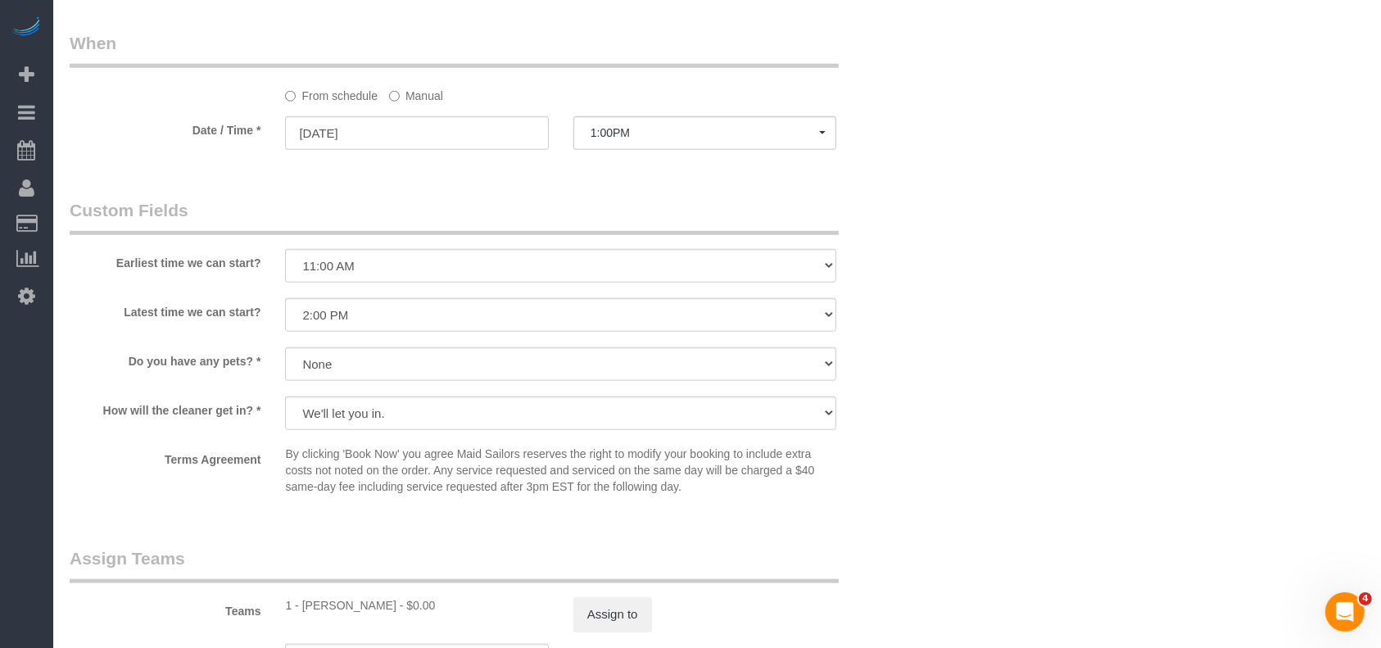
scroll to position [1747, 0]
